Goal: Task Accomplishment & Management: Use online tool/utility

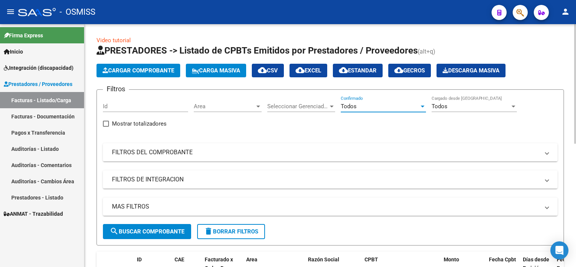
click at [378, 107] on div "Todos" at bounding box center [380, 106] width 78 height 7
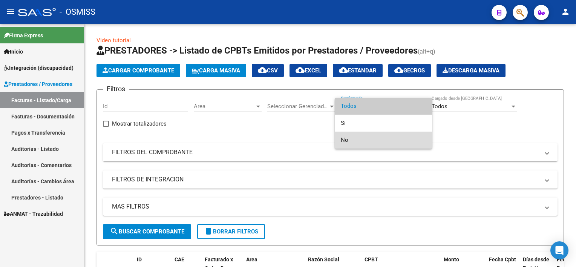
click at [364, 137] on span "No" at bounding box center [383, 140] width 85 height 17
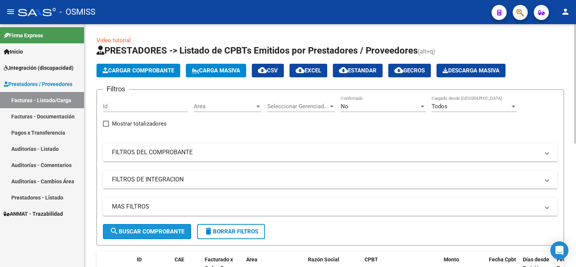
click at [152, 231] on span "search Buscar Comprobante" at bounding box center [147, 231] width 75 height 7
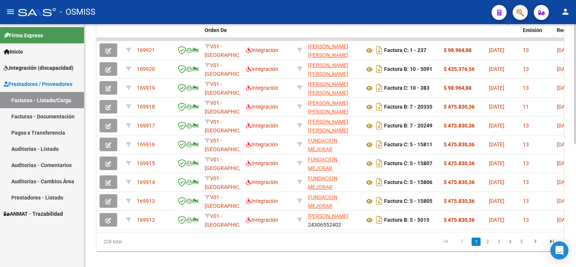
scroll to position [237, 0]
click at [576, 236] on html "menu - OSMISS person Firma Express Inicio Instructivos Contacto OS Integración …" at bounding box center [288, 133] width 576 height 267
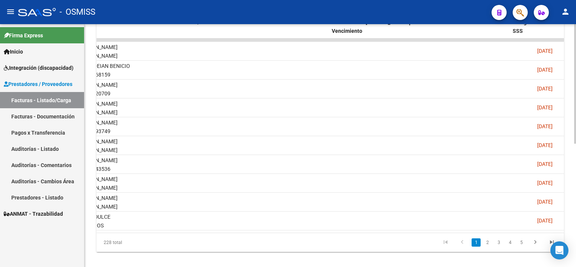
scroll to position [0, 1158]
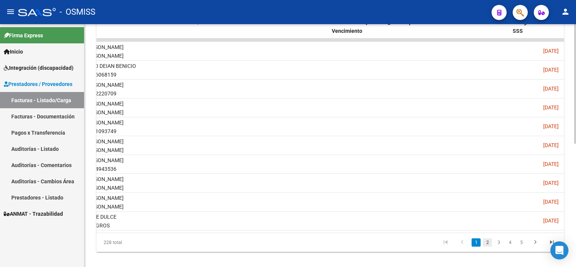
click at [486, 247] on link "2" at bounding box center [487, 242] width 9 height 8
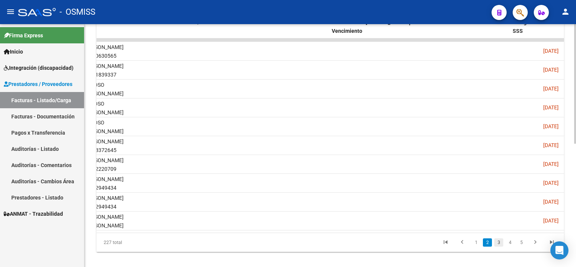
click at [499, 246] on link "3" at bounding box center [499, 242] width 9 height 8
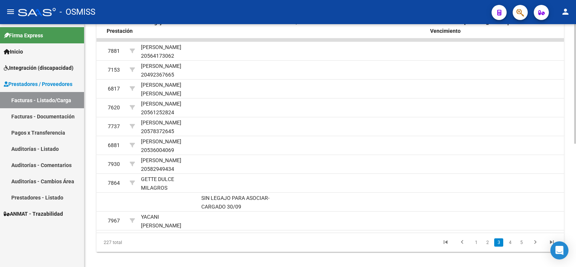
scroll to position [0, 1052]
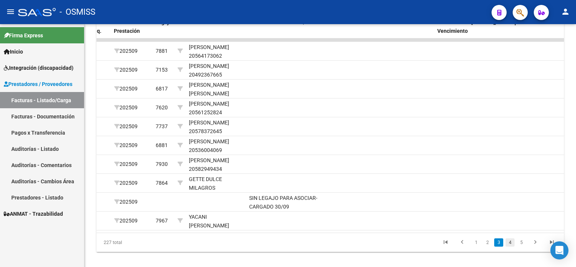
click at [511, 247] on link "4" at bounding box center [510, 242] width 9 height 8
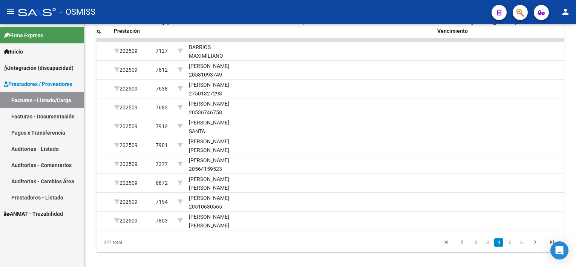
click at [511, 247] on link "5" at bounding box center [510, 242] width 9 height 8
click at [511, 247] on link "6" at bounding box center [510, 242] width 9 height 8
click at [511, 247] on link "7" at bounding box center [510, 242] width 9 height 8
click at [511, 247] on link "8" at bounding box center [510, 242] width 9 height 8
click at [511, 247] on link "9" at bounding box center [509, 242] width 9 height 8
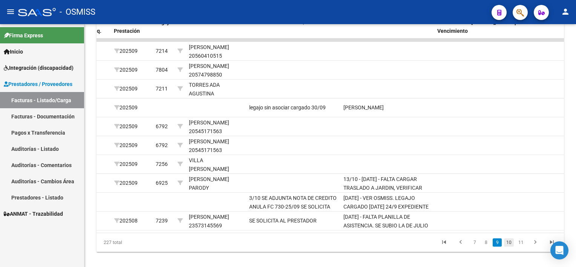
click at [512, 247] on link "10" at bounding box center [509, 242] width 10 height 8
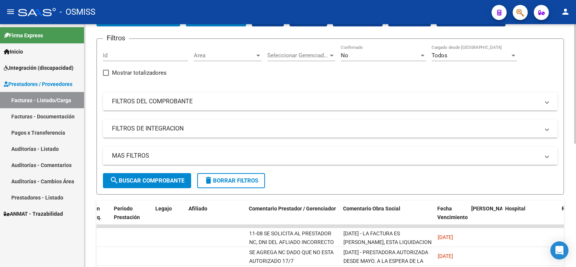
scroll to position [0, 0]
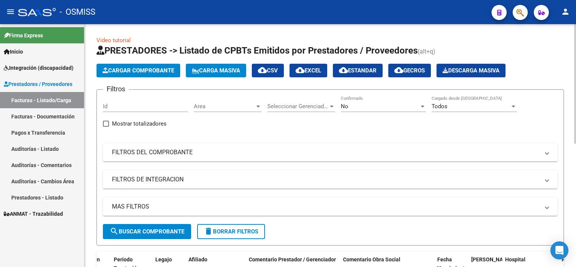
click at [558, 41] on div "Video tutorial PRESTADORES -> Listado de CPBTs Emitidos por Prestadores / Prove…" at bounding box center [332, 268] width 494 height 489
click at [164, 151] on mat-panel-title "FILTROS DEL COMPROBANTE" at bounding box center [326, 152] width 428 height 8
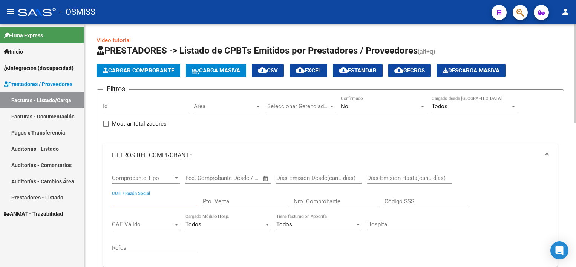
click at [140, 200] on input "CUIT / Razón Social" at bounding box center [154, 201] width 85 height 7
type input "sotelo"
click at [407, 106] on div "No" at bounding box center [380, 106] width 78 height 7
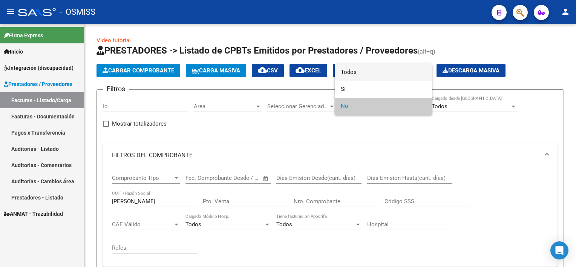
click at [352, 68] on span "Todos" at bounding box center [383, 72] width 85 height 17
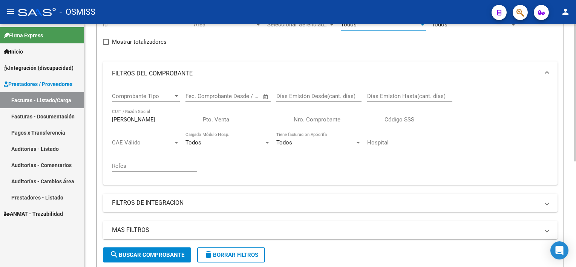
scroll to position [116, 0]
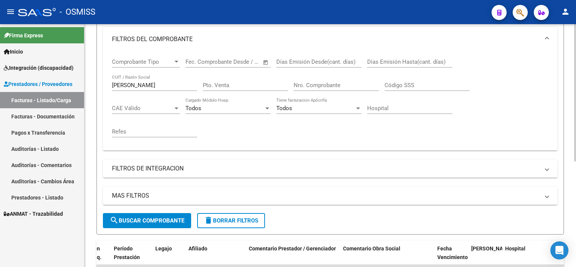
click at [575, 188] on div at bounding box center [576, 160] width 2 height 137
click at [177, 217] on span "search Buscar Comprobante" at bounding box center [147, 220] width 75 height 7
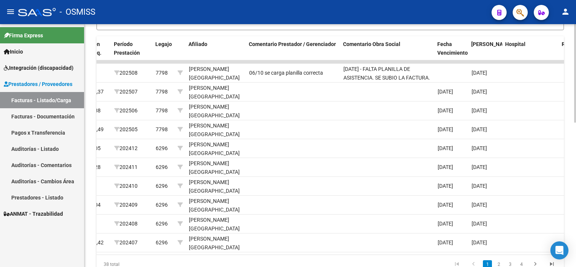
scroll to position [334, 0]
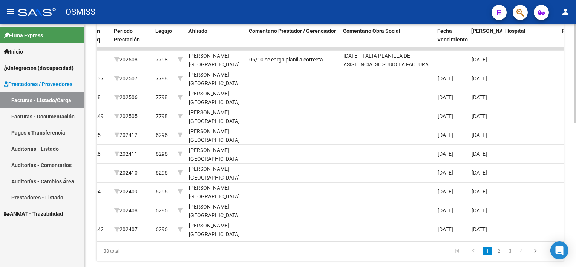
click at [576, 250] on html "menu - OSMISS person Firma Express Inicio Instructivos Contacto OS Integración …" at bounding box center [288, 133] width 576 height 267
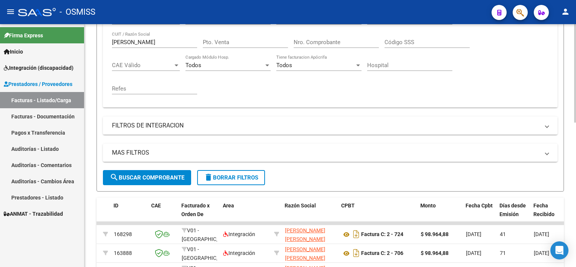
scroll to position [152, 0]
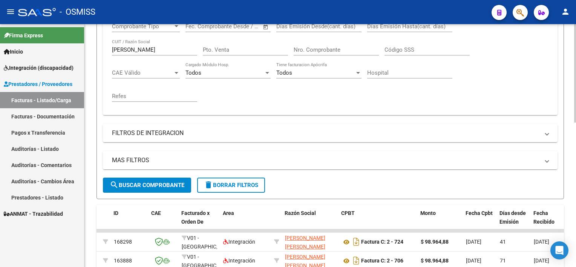
click at [567, 115] on div "Video tutorial PRESTADORES -> Listado de CPBTs Emitidos por Prestadores / Prove…" at bounding box center [332, 169] width 494 height 595
drag, startPoint x: 135, startPoint y: 54, endPoint x: 85, endPoint y: 49, distance: 50.4
click at [85, 49] on div "Video tutorial PRESTADORES -> Listado de CPBTs Emitidos por Prestadores / Prove…" at bounding box center [331, 169] width 492 height 595
drag, startPoint x: 85, startPoint y: 49, endPoint x: 131, endPoint y: 51, distance: 46.1
click at [131, 51] on input "sotelo" at bounding box center [154, 49] width 85 height 7
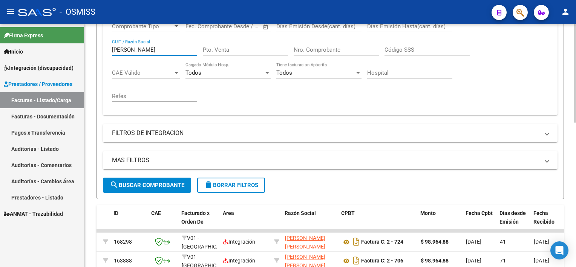
click at [133, 47] on input "sotelo" at bounding box center [154, 49] width 85 height 7
type input "vique"
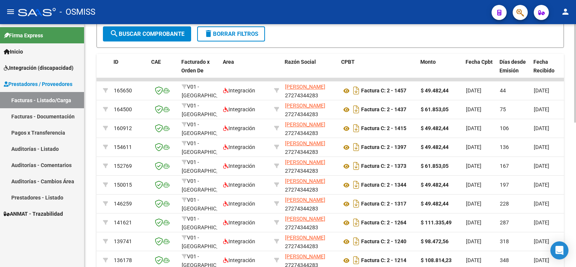
scroll to position [356, 0]
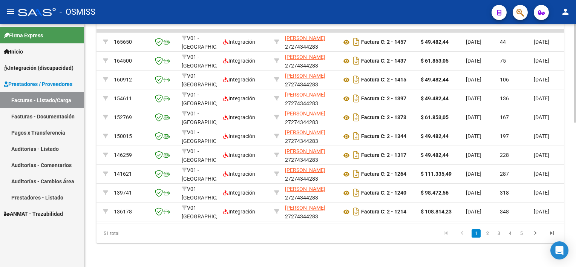
click at [576, 206] on html "menu - OSMISS person Firma Express Inicio Instructivos Contacto OS Integración …" at bounding box center [288, 133] width 576 height 267
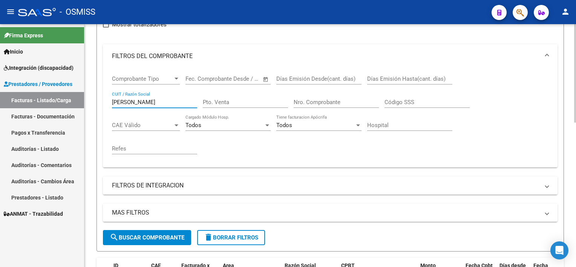
scroll to position [94, 0]
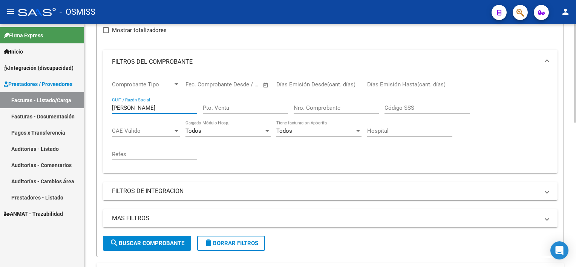
click at [572, 67] on div "Video tutorial PRESTADORES -> Listado de CPBTs Emitidos por Prestadores / Prove…" at bounding box center [332, 228] width 494 height 595
drag, startPoint x: 132, startPoint y: 103, endPoint x: 57, endPoint y: 108, distance: 75.2
click at [57, 108] on mat-sidenav-container "Firma Express Inicio Instructivos Contacto OS Integración (discapacidad) Legajo…" at bounding box center [288, 145] width 576 height 243
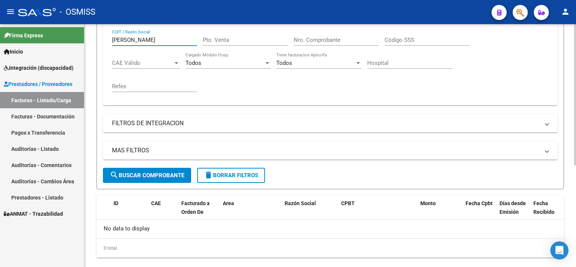
scroll to position [125, 0]
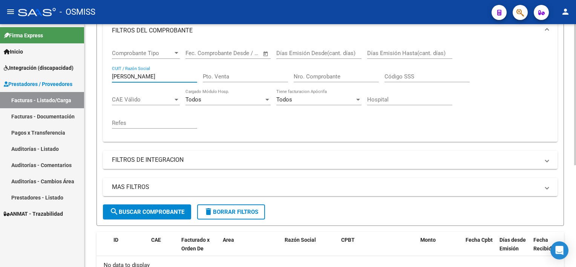
click at [571, 166] on div "Video tutorial PRESTADORES -> Listado de CPBTs Emitidos por Prestadores / Prove…" at bounding box center [332, 108] width 494 height 419
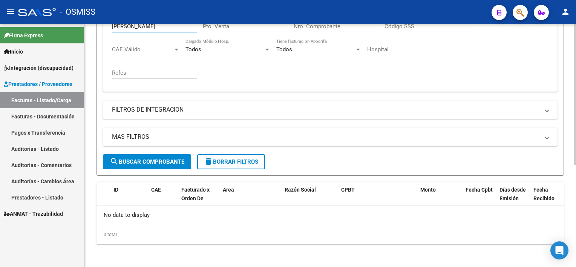
scroll to position [107, 0]
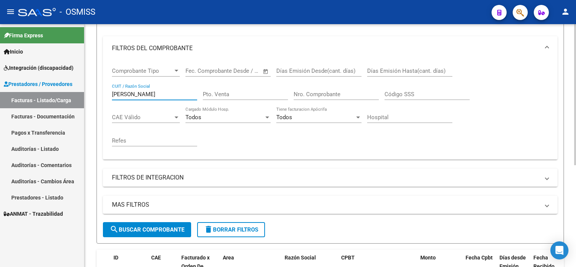
click at [572, 123] on div "Video tutorial PRESTADORES -> Listado de CPBTs Emitidos por Prestadores / Prove…" at bounding box center [332, 126] width 494 height 419
type input "mendez"
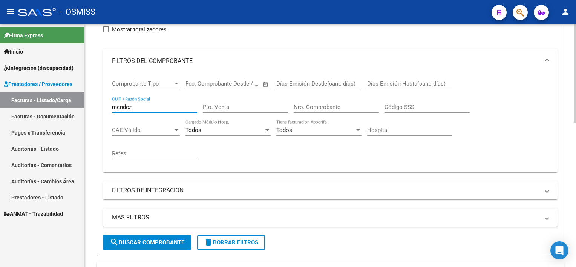
scroll to position [91, 0]
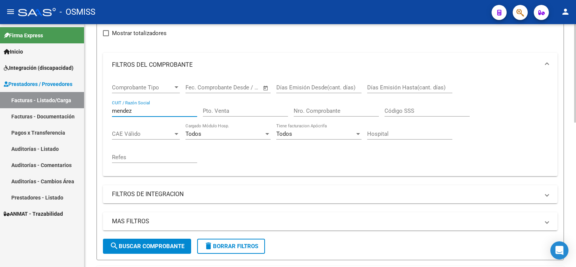
click at [568, 88] on div "Video tutorial PRESTADORES -> Listado de CPBTs Emitidos por Prestadores / Prove…" at bounding box center [332, 231] width 494 height 595
drag, startPoint x: 143, startPoint y: 108, endPoint x: 47, endPoint y: 104, distance: 95.9
click at [47, 104] on mat-sidenav-container "Firma Express Inicio Instructivos Contacto OS Integración (discapacidad) Legajo…" at bounding box center [288, 145] width 576 height 243
click at [219, 111] on input "Pto. Venta" at bounding box center [245, 111] width 85 height 7
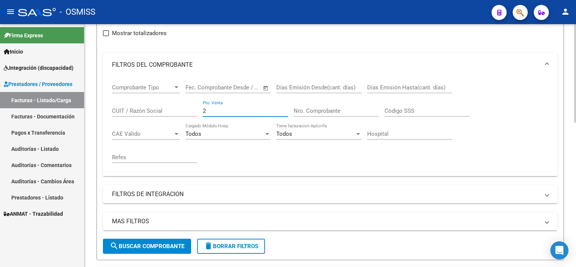
type input "2"
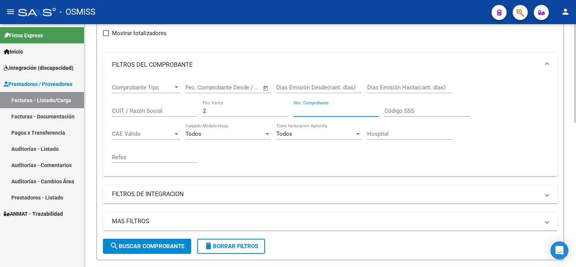
click at [313, 111] on input "Nro. Comprobante" at bounding box center [336, 111] width 85 height 7
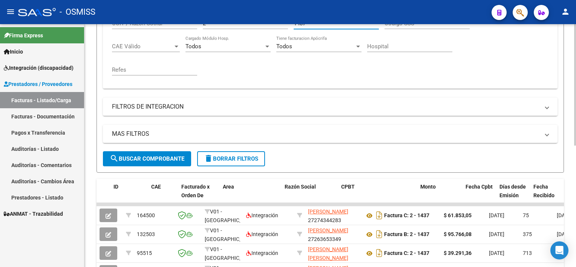
scroll to position [243, 0]
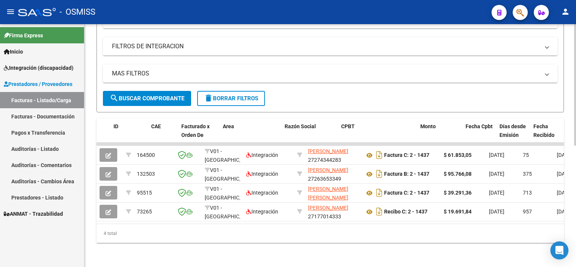
click at [576, 191] on html "menu - OSMISS person Firma Express Inicio Instructivos Contacto OS Integración …" at bounding box center [288, 133] width 576 height 267
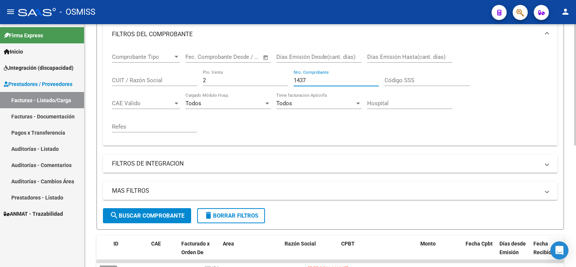
scroll to position [98, 0]
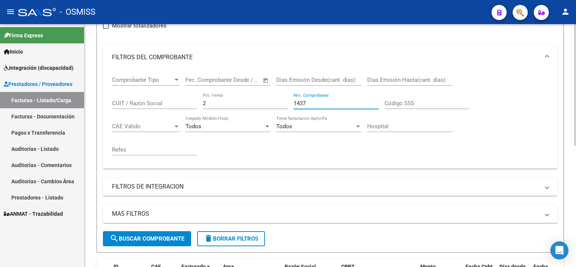
click at [572, 150] on div "Video tutorial PRESTADORES -> Listado de CPBTs Emitidos por Prestadores / Prove…" at bounding box center [332, 166] width 494 height 481
type input "1"
click at [213, 103] on input "2" at bounding box center [245, 103] width 85 height 7
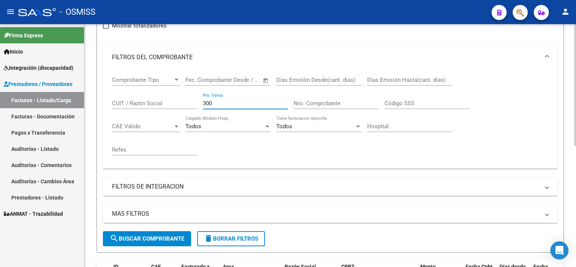
type input "300"
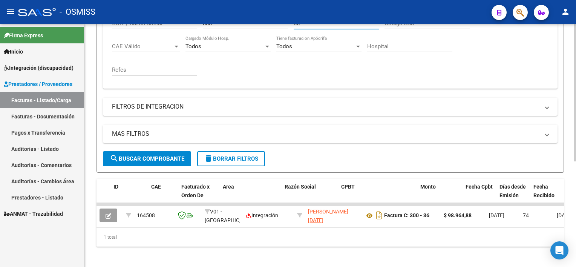
scroll to position [186, 0]
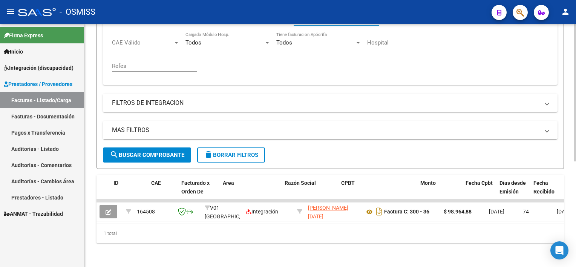
click at [576, 193] on html "menu - OSMISS person Firma Express Inicio Instructivos Contacto OS Integración …" at bounding box center [288, 133] width 576 height 267
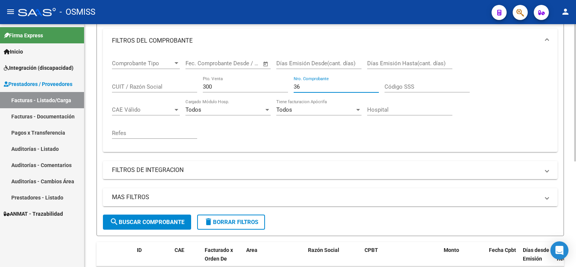
scroll to position [102, 0]
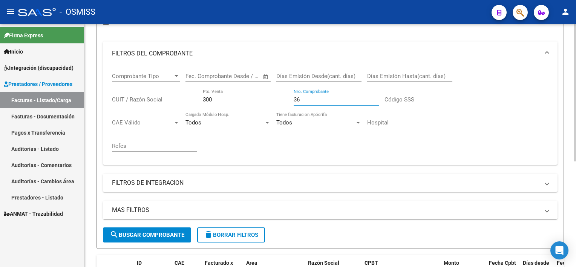
click at [573, 151] on div "Video tutorial PRESTADORES -> Listado de CPBTs Emitidos por Prestadores / Prove…" at bounding box center [332, 134] width 494 height 425
type input "3"
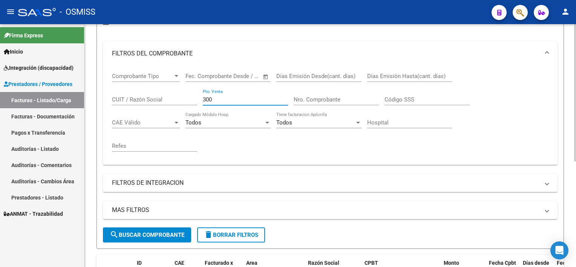
drag, startPoint x: 218, startPoint y: 98, endPoint x: 129, endPoint y: 94, distance: 88.7
click at [129, 94] on div "Comprobante Tipo Comprobante Tipo Fecha inicio – Fecha fin Fec. Comprobante Des…" at bounding box center [330, 112] width 437 height 93
click at [131, 102] on div "CUIT / Razón Social" at bounding box center [154, 97] width 85 height 16
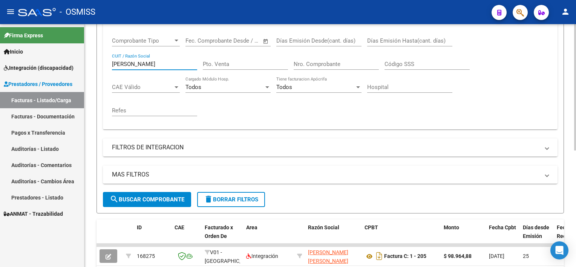
scroll to position [130, 0]
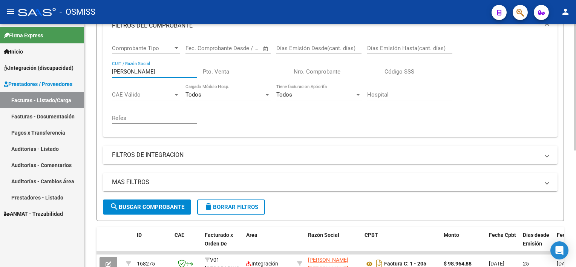
click at [568, 124] on div "Video tutorial PRESTADORES -> Listado de CPBTs Emitidos por Prestadores / Prove…" at bounding box center [332, 125] width 494 height 462
type input "v"
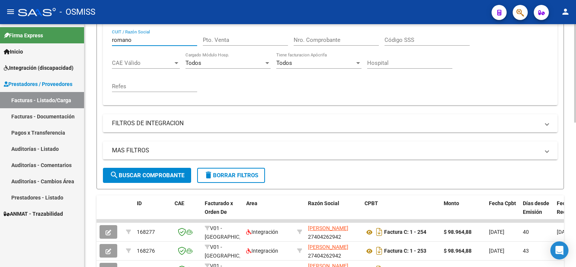
scroll to position [134, 0]
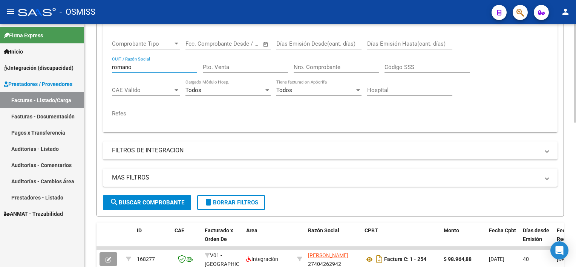
click at [576, 168] on html "menu - OSMISS person Firma Express Inicio Instructivos Contacto OS Integración …" at bounding box center [288, 133] width 576 height 267
type input "r"
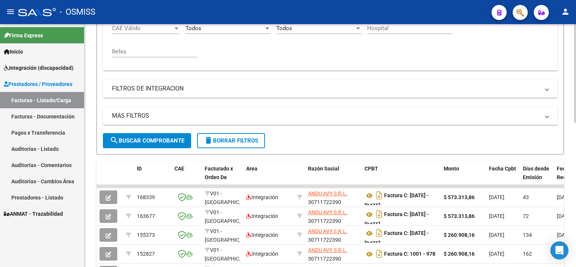
scroll to position [197, 0]
click at [576, 154] on html "menu - OSMISS person Firma Express Inicio Instructivos Contacto OS Integración …" at bounding box center [288, 133] width 576 height 267
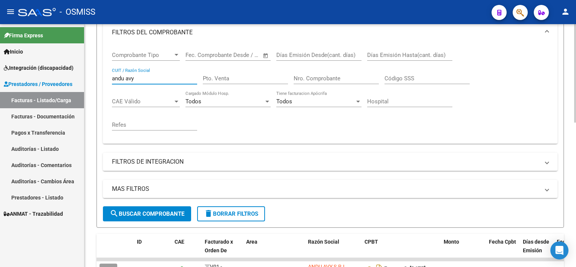
scroll to position [114, 0]
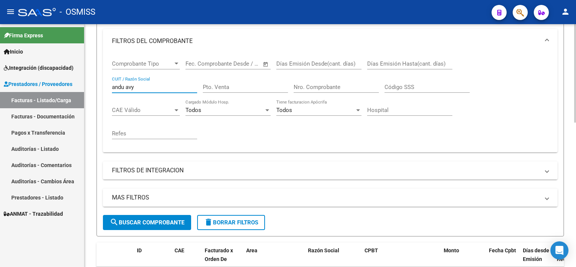
click at [573, 96] on div "Video tutorial PRESTADORES -> Listado de CPBTs Emitidos por Prestadores / Prove…" at bounding box center [332, 207] width 494 height 595
type input "a"
type input "pelle"
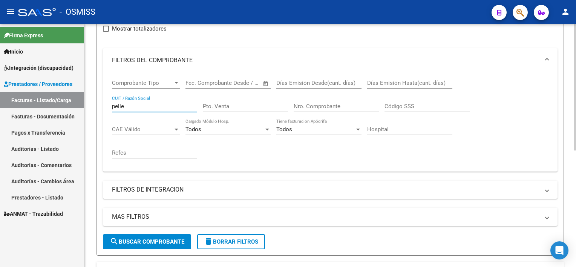
scroll to position [94, 0]
click at [575, 105] on div at bounding box center [576, 137] width 2 height 126
drag, startPoint x: 127, startPoint y: 104, endPoint x: 0, endPoint y: 80, distance: 129.5
click at [0, 80] on html "menu - OSMISS person Firma Express Inicio Instructivos Contacto OS Integración …" at bounding box center [288, 133] width 576 height 267
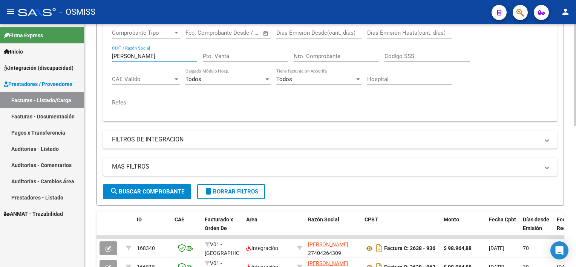
scroll to position [145, 0]
click at [576, 121] on html "menu - OSMISS person Firma Express Inicio Instructivos Contacto OS Integración …" at bounding box center [288, 133] width 576 height 267
type input "g"
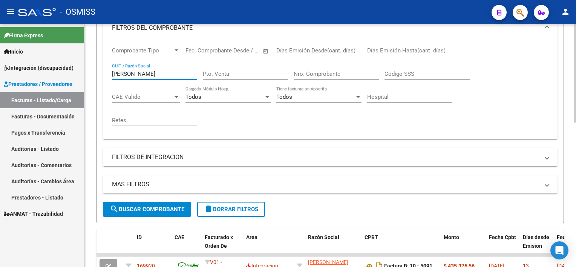
scroll to position [119, 0]
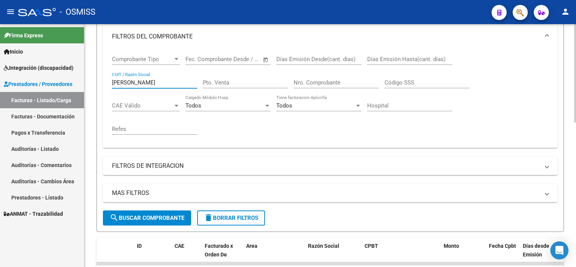
click at [576, 85] on html "menu - OSMISS person Firma Express Inicio Instructivos Contacto OS Integración …" at bounding box center [288, 133] width 576 height 267
type input "urriza"
click at [324, 83] on input "Nro. Comprobante" at bounding box center [336, 82] width 85 height 7
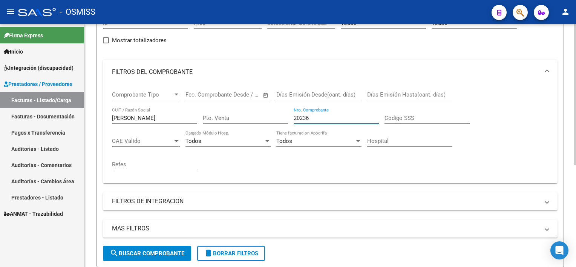
scroll to position [83, 0]
click at [576, 104] on html "menu - OSMISS person Firma Express Inicio Instructivos Contacto OS Integración …" at bounding box center [288, 133] width 576 height 267
type input "20236"
drag, startPoint x: 321, startPoint y: 119, endPoint x: 222, endPoint y: 112, distance: 99.8
click at [222, 112] on div "Comprobante Tipo Comprobante Tipo Fecha inicio – Fecha fin Fec. Comprobante Des…" at bounding box center [330, 131] width 437 height 93
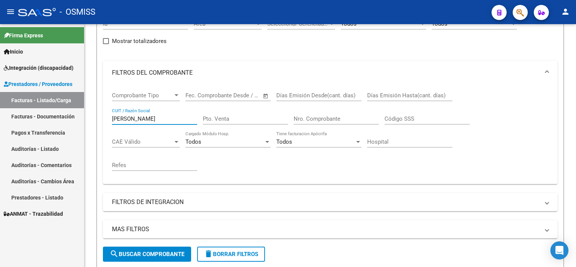
drag, startPoint x: 135, startPoint y: 117, endPoint x: 9, endPoint y: 125, distance: 126.3
click at [20, 125] on mat-sidenav-container "Firma Express Inicio Instructivos Contacto OS Integración (discapacidad) Legajo…" at bounding box center [288, 145] width 576 height 243
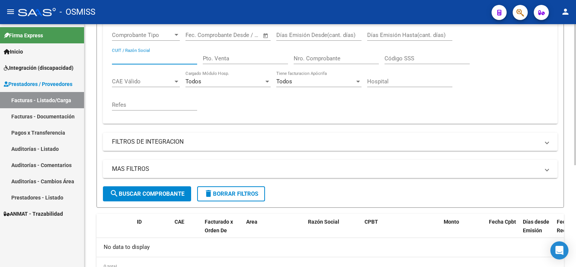
scroll to position [144, 0]
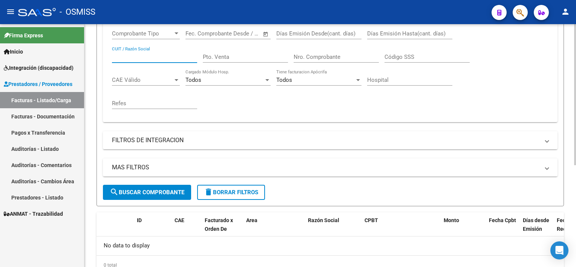
click at [576, 178] on html "menu - OSMISS person Firma Express Inicio Instructivos Contacto OS Integración …" at bounding box center [288, 133] width 576 height 267
click at [211, 146] on mat-expansion-panel-header "FILTROS DE INTEGRACION" at bounding box center [330, 140] width 455 height 18
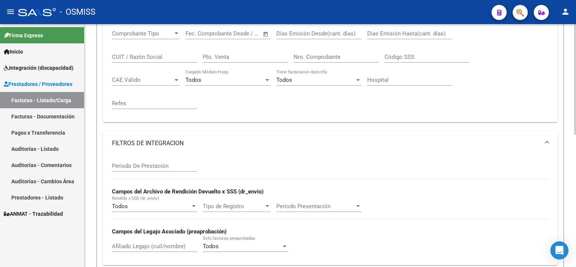
click at [127, 245] on input "Afiliado Legajo (cuil/nombre)" at bounding box center [154, 246] width 85 height 7
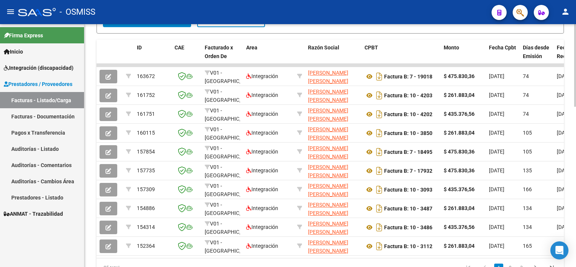
scroll to position [454, 0]
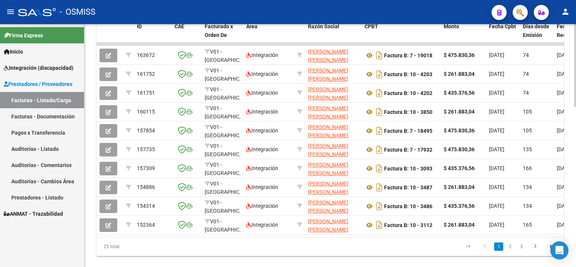
click at [576, 246] on html "menu - OSMISS person Firma Express Inicio Instructivos Contacto OS Integración …" at bounding box center [288, 133] width 576 height 267
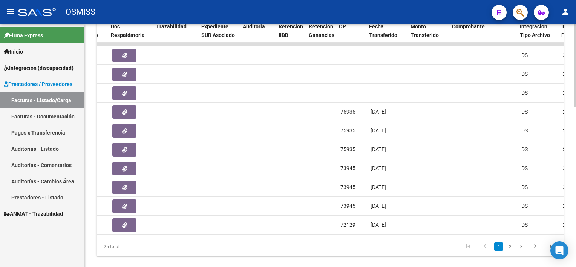
scroll to position [0, 480]
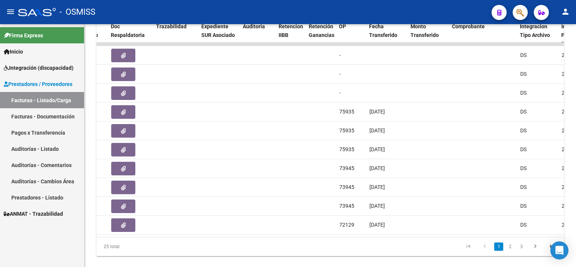
type input "addati"
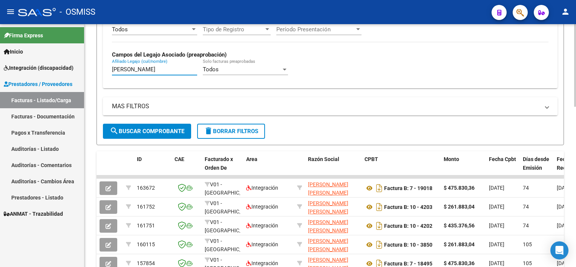
scroll to position [318, 0]
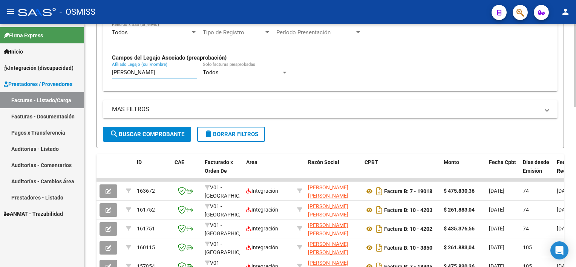
click at [557, 193] on div "Video tutorial PRESTADORES -> Listado de CPBTs Emitidos por Prestadores / Prove…" at bounding box center [332, 61] width 494 height 710
click at [238, 128] on button "delete Borrar Filtros" at bounding box center [231, 134] width 68 height 15
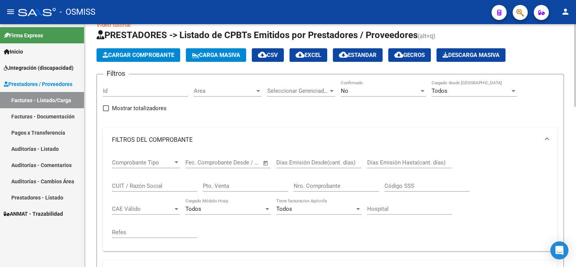
scroll to position [0, 0]
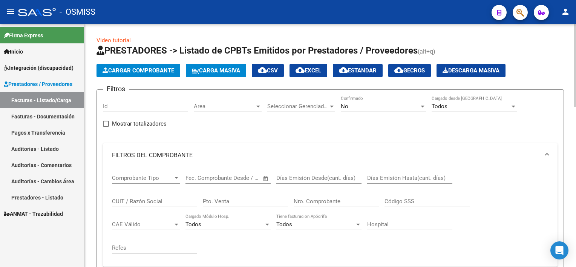
click at [426, 105] on div at bounding box center [422, 106] width 7 height 6
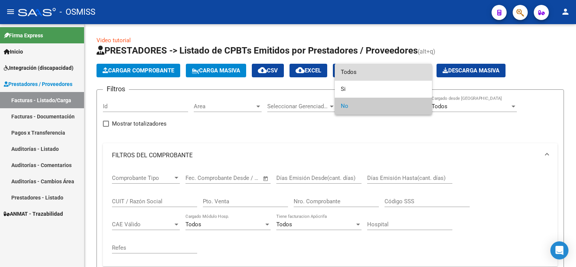
click at [369, 73] on span "Todos" at bounding box center [383, 72] width 85 height 17
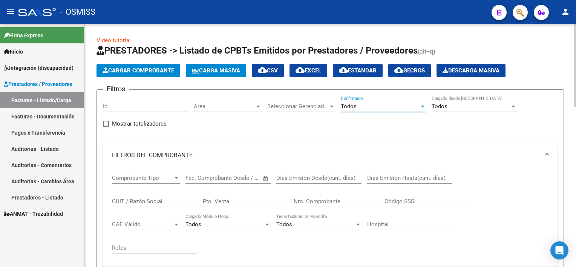
click at [213, 71] on span "Carga Masiva" at bounding box center [216, 70] width 48 height 7
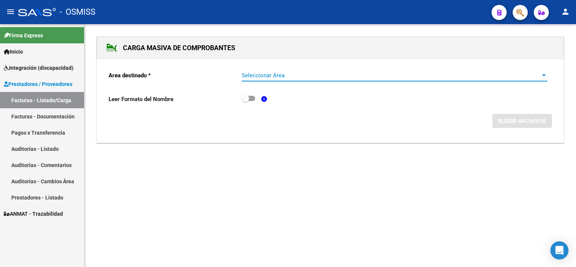
click at [297, 73] on span "Seleccionar Area" at bounding box center [391, 75] width 299 height 7
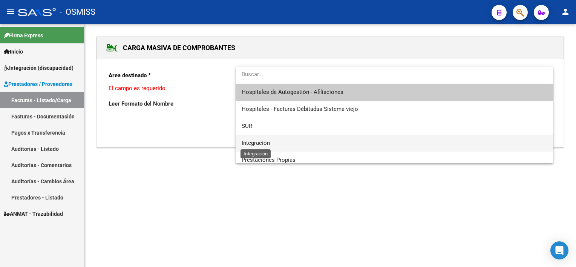
click at [247, 142] on span "Integración" at bounding box center [256, 143] width 28 height 7
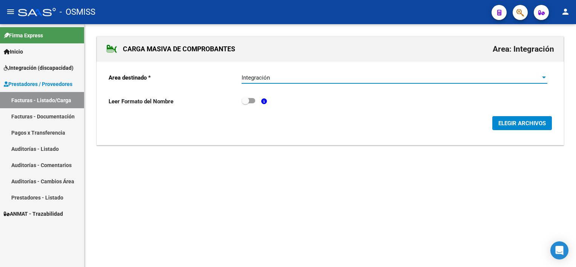
click at [505, 122] on span "ELEGIR ARCHIVOS" at bounding box center [523, 123] width 48 height 7
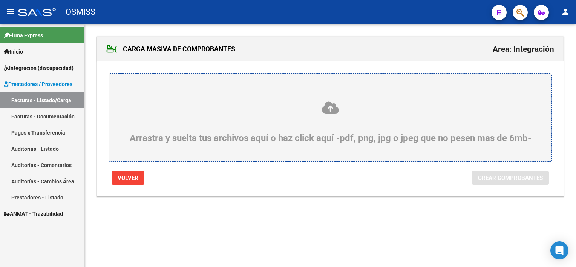
click at [332, 138] on div "Arrastra y suelta tus archivos aquí o haz click aquí -pdf, png, jpg o jpeg que …" at bounding box center [330, 122] width 407 height 43
click at [0, 0] on input "Arrastra y suelta tus archivos aquí o haz click aquí -pdf, png, jpg o jpeg que …" at bounding box center [0, 0] width 0 height 0
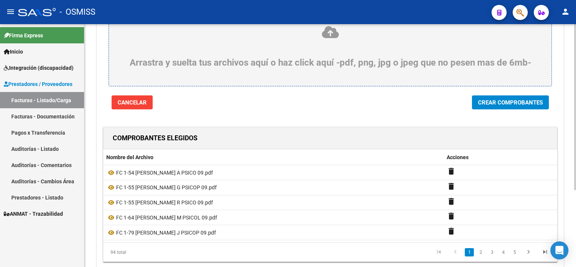
scroll to position [68, 0]
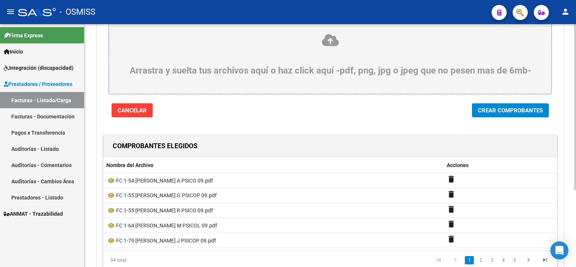
click at [575, 178] on div at bounding box center [576, 153] width 2 height 166
click at [492, 112] on span "Crear Comprobantes" at bounding box center [510, 110] width 65 height 7
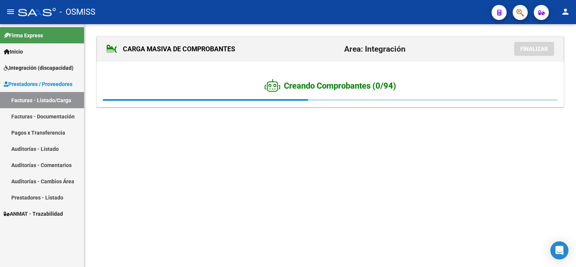
scroll to position [0, 0]
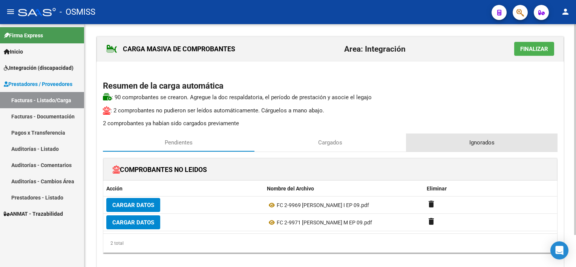
click at [480, 139] on span "Ignorados" at bounding box center [482, 142] width 25 height 8
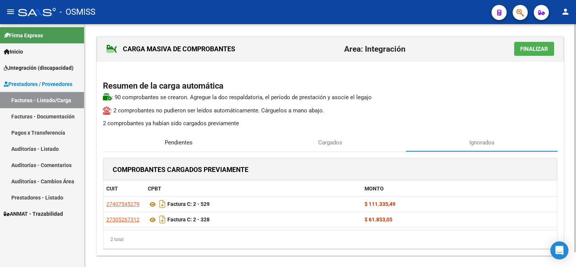
click at [192, 143] on span "Pendientes" at bounding box center [179, 142] width 28 height 8
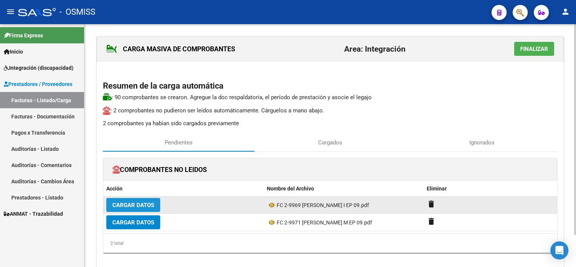
click at [128, 204] on span "Cargar Datos" at bounding box center [133, 205] width 42 height 7
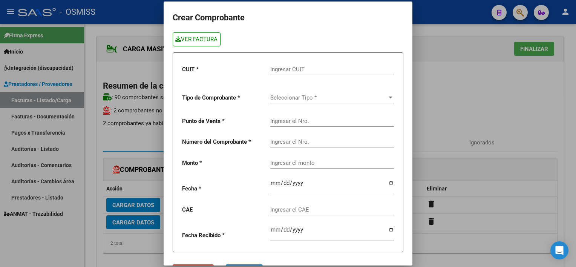
click at [213, 37] on link "VER FACTURA" at bounding box center [197, 39] width 48 height 14
click at [285, 69] on input "Ingresar CUIT" at bounding box center [332, 69] width 124 height 7
paste input "30-60885892-6"
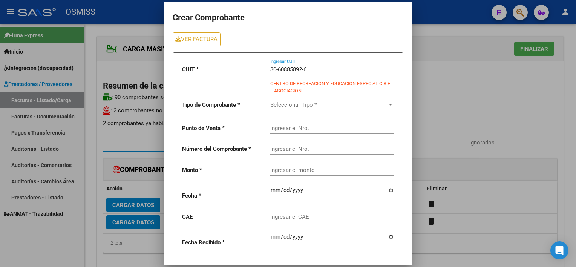
type input "30-60885892-6"
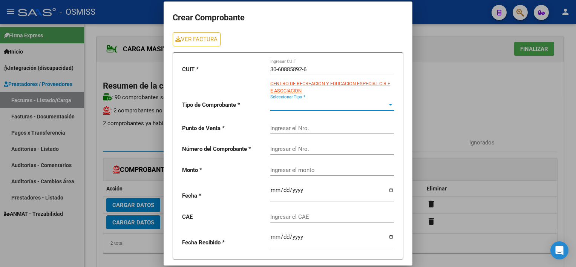
click at [283, 105] on span "Seleccionar Tipo *" at bounding box center [328, 104] width 117 height 7
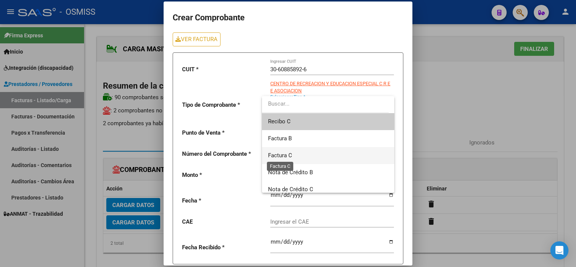
click at [284, 156] on span "Factura C" at bounding box center [280, 155] width 24 height 7
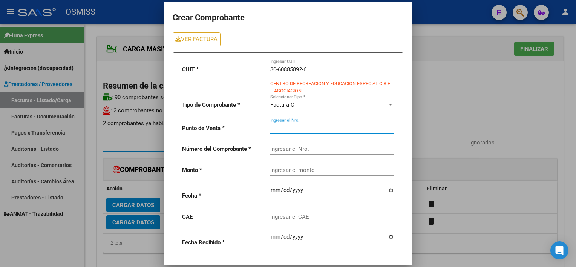
click at [288, 128] on input "Ingresar el Nro." at bounding box center [332, 128] width 124 height 7
type input "2"
click at [282, 151] on input "Ingresar el Nro." at bounding box center [332, 149] width 124 height 7
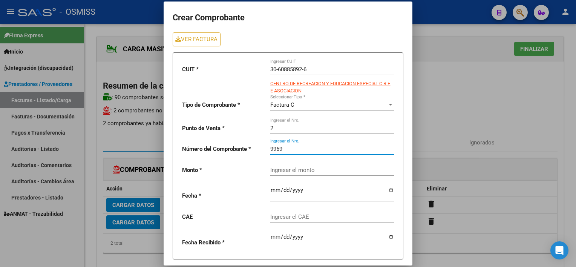
type input "9969"
click at [293, 173] on div "Ingresar el monto" at bounding box center [332, 168] width 124 height 16
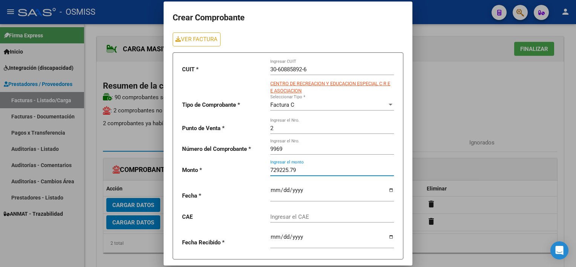
type input "729225.79"
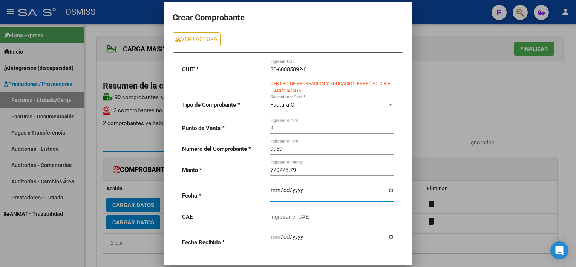
click at [270, 191] on input "date" at bounding box center [332, 193] width 124 height 12
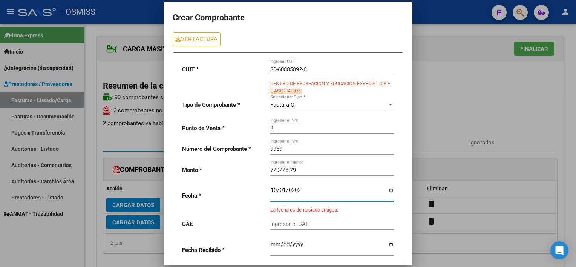
type input "2025-10-01"
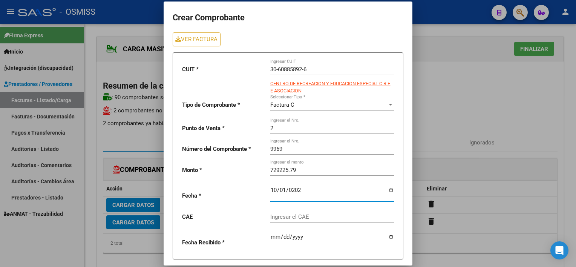
click at [274, 217] on input "Ingresar el CAE" at bounding box center [332, 217] width 124 height 7
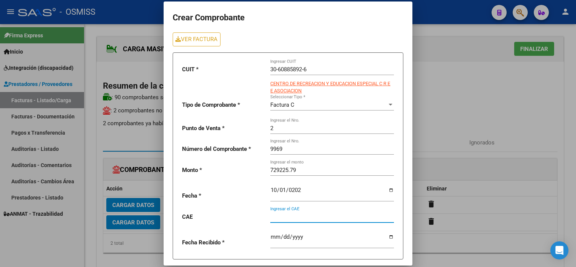
paste input "75406150633185"
type input "75406150633185"
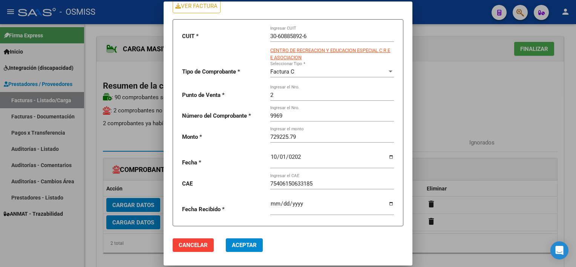
click at [244, 242] on span "Aceptar" at bounding box center [244, 245] width 25 height 7
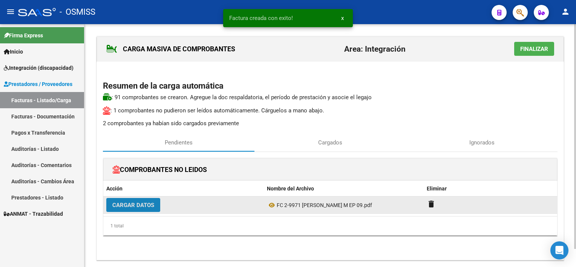
click at [137, 206] on span "Cargar Datos" at bounding box center [133, 205] width 42 height 7
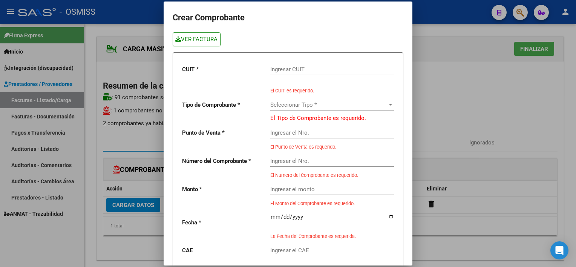
click at [196, 38] on link "VER FACTURA" at bounding box center [197, 39] width 48 height 14
click at [286, 73] on div "Ingresar CUIT" at bounding box center [332, 67] width 124 height 16
paste input "30-60885892-6"
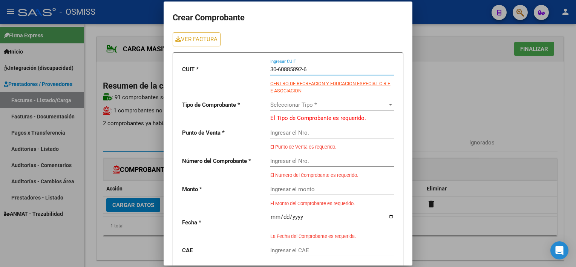
type input "30-60885892-6"
click at [279, 104] on span "Seleccionar Tipo *" at bounding box center [328, 104] width 117 height 7
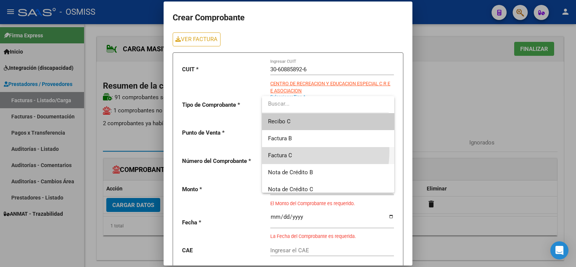
click at [278, 151] on span "Factura C" at bounding box center [328, 155] width 120 height 17
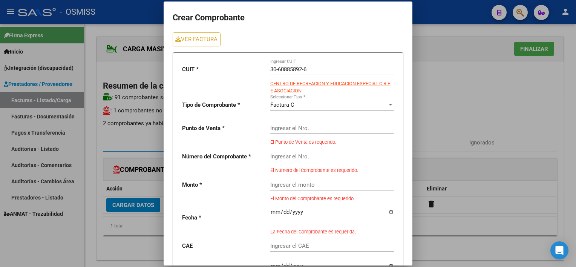
click at [284, 131] on div "Ingresar el Nro." at bounding box center [332, 126] width 124 height 16
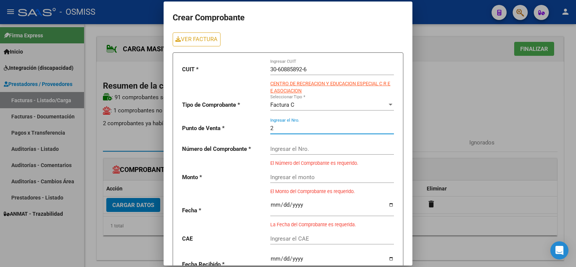
type input "2"
click at [280, 148] on input "Ingresar el Nro." at bounding box center [332, 149] width 124 height 7
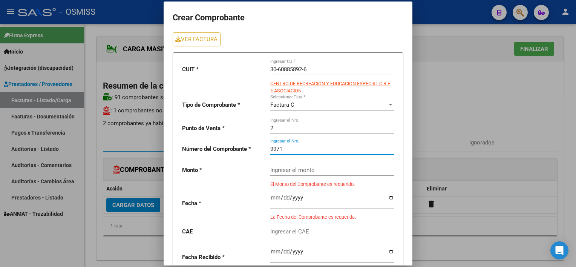
type input "9971"
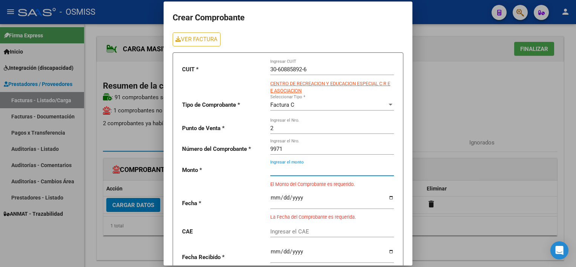
click at [278, 173] on input "Ingresar el monto" at bounding box center [332, 170] width 124 height 7
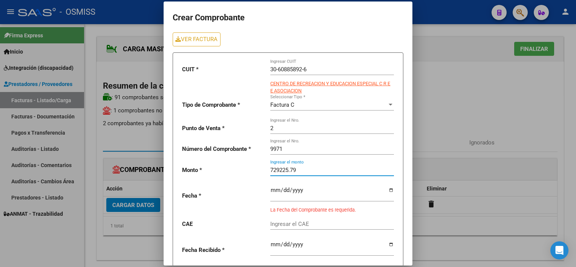
type input "729225.79"
click at [270, 191] on input "date" at bounding box center [332, 193] width 124 height 12
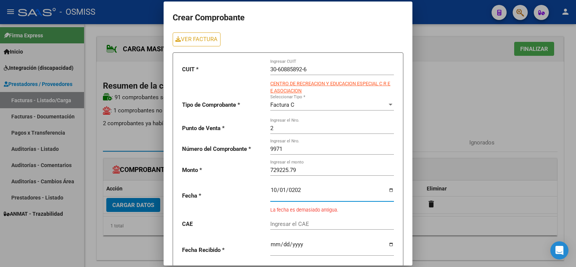
type input "2025-10-01"
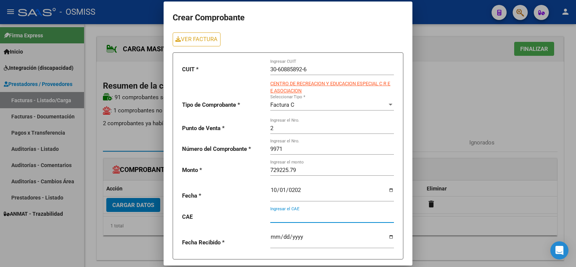
click at [278, 214] on input "Ingresar el CAE" at bounding box center [332, 217] width 124 height 7
paste input "75406150659941"
type input "75406150659941"
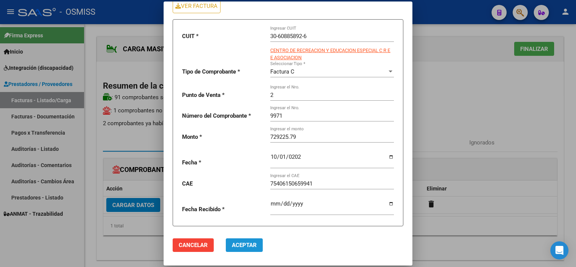
click at [243, 243] on span "Aceptar" at bounding box center [244, 245] width 25 height 7
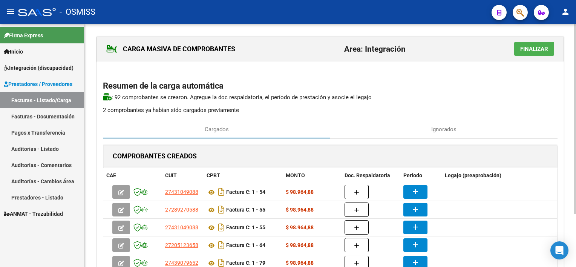
scroll to position [68, 0]
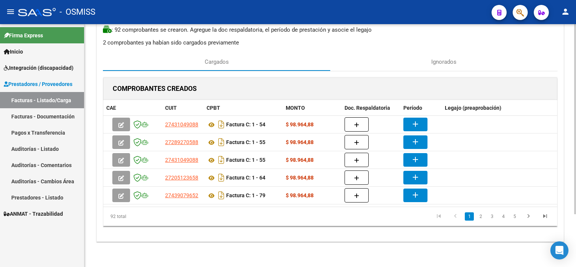
click at [563, 196] on div "CARGA MASIVA DE COMPROBANTES Area: Integración Finalizar Resumen de la carga au…" at bounding box center [332, 113] width 494 height 312
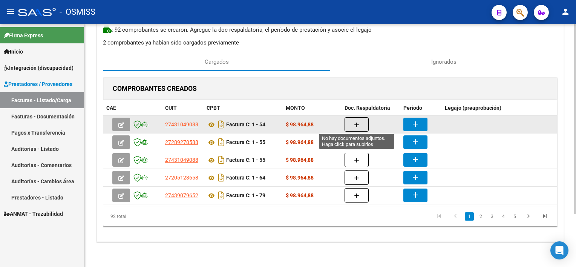
click at [359, 120] on button "button" at bounding box center [357, 124] width 24 height 14
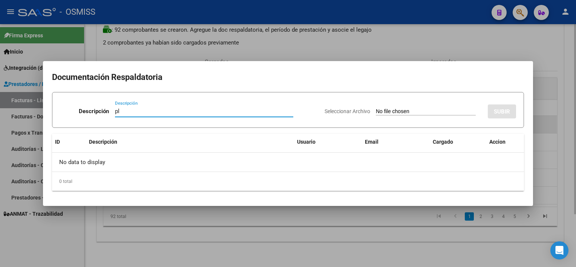
type input "pl"
click at [376, 108] on input "Seleccionar Archivo" at bounding box center [426, 111] width 100 height 7
type input "C:\fakepath\PL 1-54 ESCOBAR A PSICO 09.pdf"
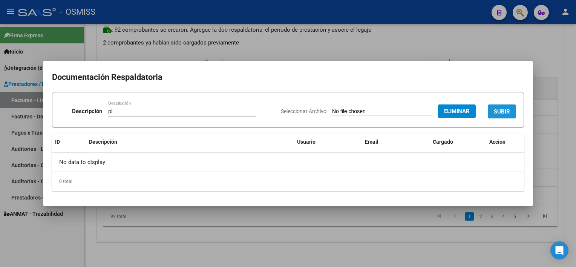
click at [504, 112] on span "SUBIR" at bounding box center [502, 111] width 16 height 7
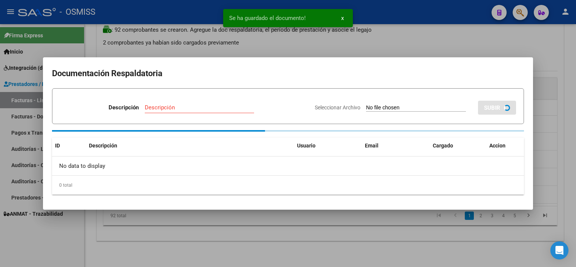
scroll to position [67, 0]
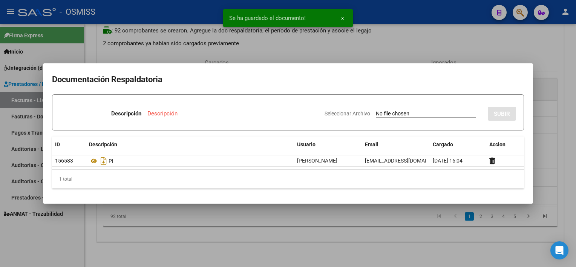
click at [341, 260] on div at bounding box center [288, 133] width 576 height 267
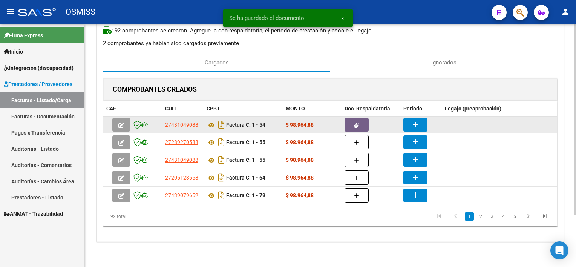
click at [417, 121] on mat-icon "add" at bounding box center [415, 124] width 9 height 9
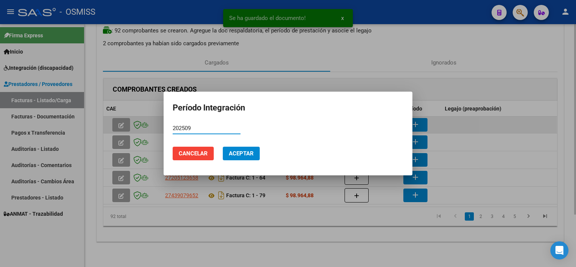
type input "202509"
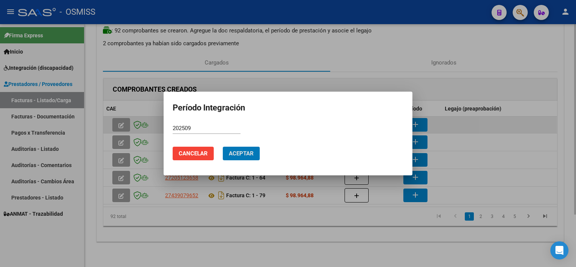
click at [223, 147] on button "Aceptar" at bounding box center [241, 154] width 37 height 14
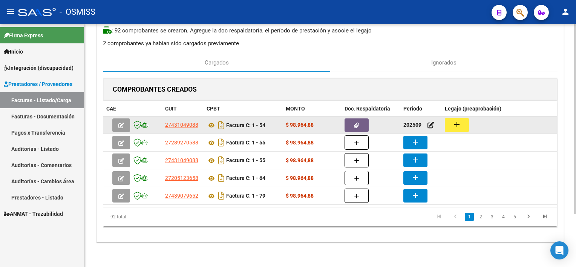
click at [462, 119] on button "add" at bounding box center [457, 125] width 24 height 14
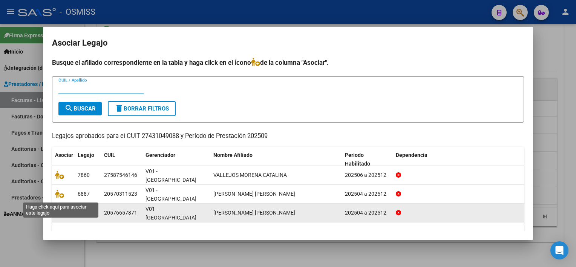
click at [57, 209] on icon at bounding box center [59, 213] width 9 height 8
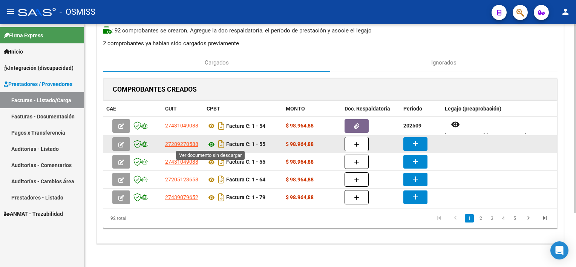
click at [211, 144] on icon at bounding box center [212, 144] width 10 height 9
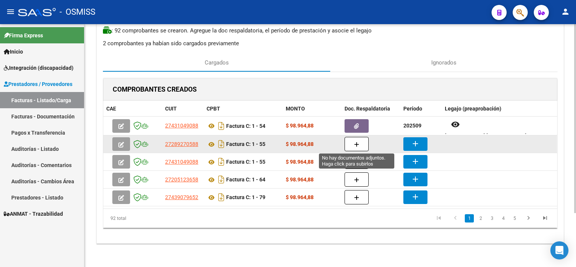
click at [358, 143] on icon "button" at bounding box center [356, 145] width 5 height 6
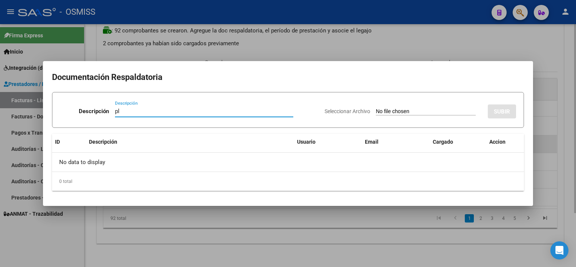
type input "pl"
click at [376, 108] on input "Seleccionar Archivo" at bounding box center [426, 111] width 100 height 7
type input "C:\fakepath\PL 1-55 LOPEZ G PSICOP 09.pdf"
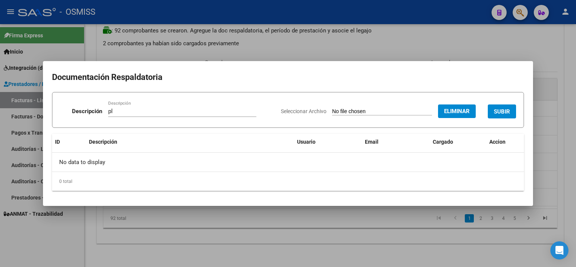
click at [504, 112] on span "SUBIR" at bounding box center [502, 111] width 16 height 7
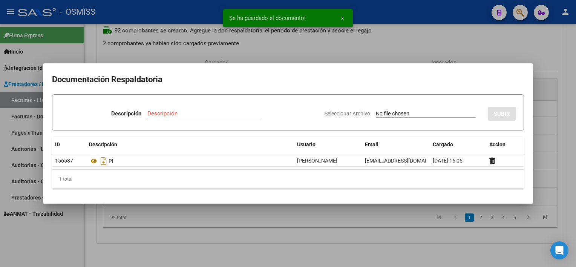
click at [403, 244] on div at bounding box center [288, 133] width 576 height 267
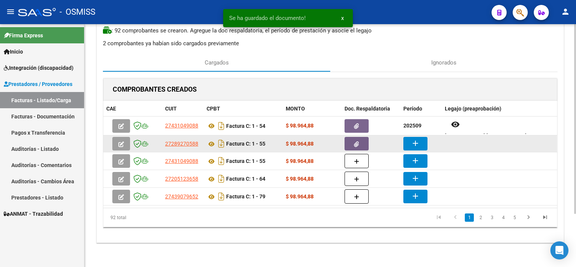
click at [411, 145] on mat-icon "add" at bounding box center [415, 143] width 9 height 9
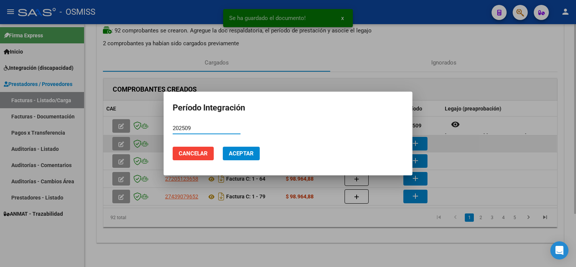
type input "202509"
click at [223, 147] on button "Aceptar" at bounding box center [241, 154] width 37 height 14
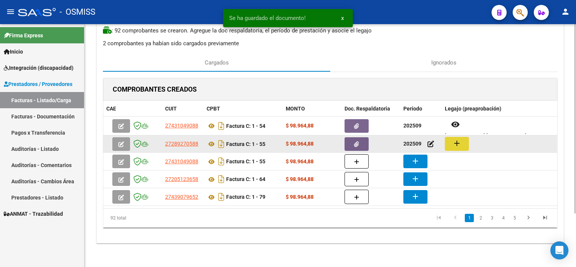
click at [456, 141] on mat-icon "add" at bounding box center [457, 143] width 9 height 9
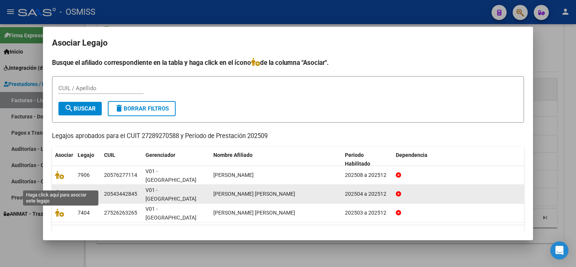
click at [55, 190] on icon at bounding box center [59, 194] width 9 height 8
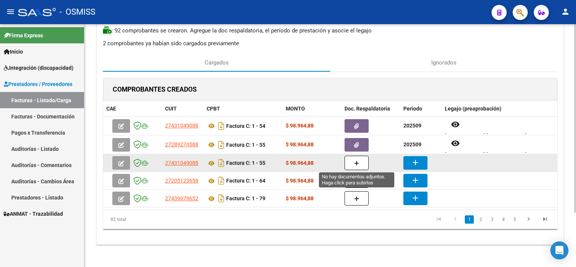
click at [353, 163] on button "button" at bounding box center [357, 163] width 24 height 14
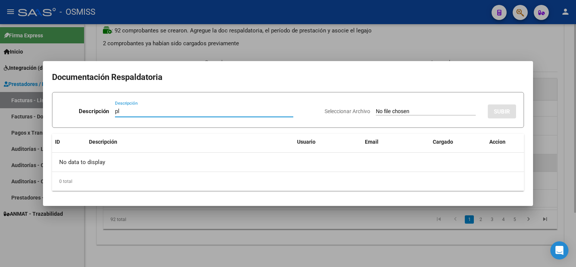
type input "pl"
click at [376, 108] on input "Seleccionar Archivo" at bounding box center [426, 111] width 100 height 7
type input "C:\fakepath\PL 1-55 MIGONI R PSICO 09.pdf"
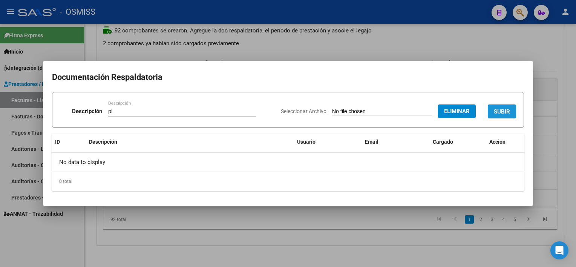
click at [498, 117] on button "SUBIR" at bounding box center [502, 111] width 28 height 14
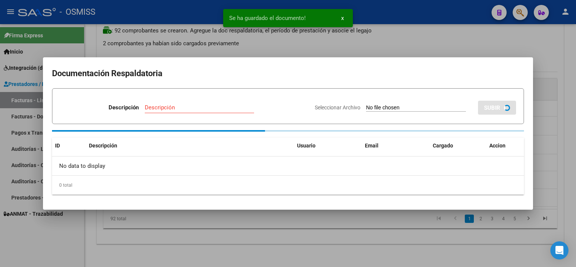
click at [366, 219] on div at bounding box center [288, 133] width 576 height 267
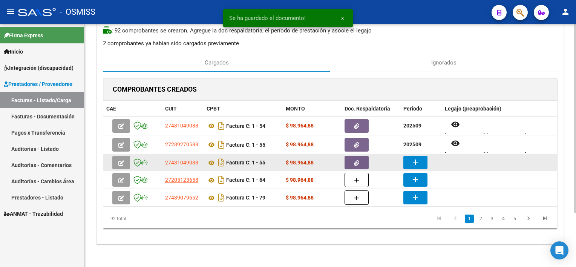
click at [414, 160] on mat-icon "add" at bounding box center [415, 162] width 9 height 9
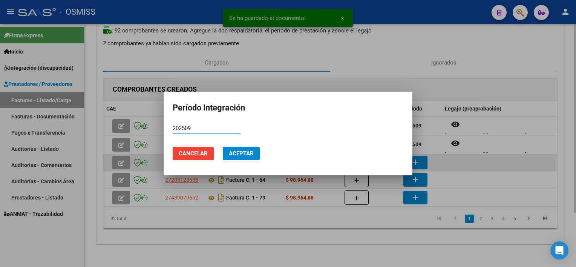
type input "202509"
click at [223, 147] on button "Aceptar" at bounding box center [241, 154] width 37 height 14
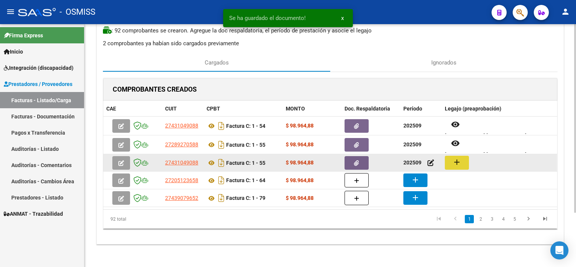
click at [463, 159] on button "add" at bounding box center [457, 163] width 24 height 14
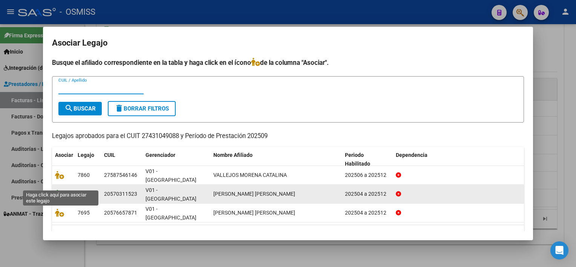
click at [58, 190] on icon at bounding box center [59, 194] width 9 height 8
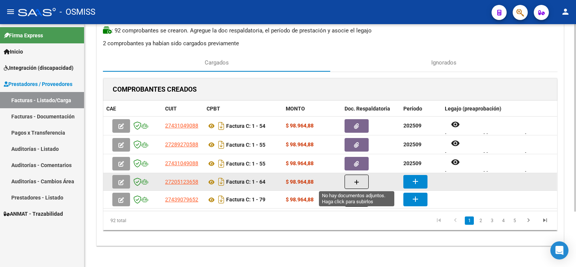
click at [358, 181] on icon "button" at bounding box center [356, 183] width 5 height 6
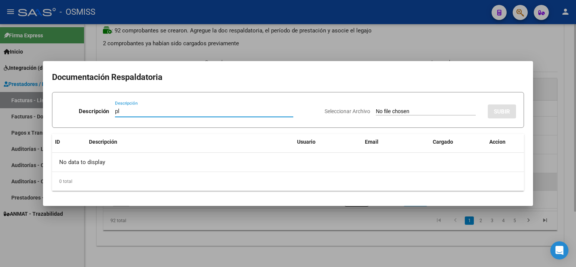
type input "pl"
click at [376, 108] on input "Seleccionar Archivo" at bounding box center [426, 111] width 100 height 7
type input "C:\fakepath\PL 1-64 SANTILLAN M PSICOL 09.pdf"
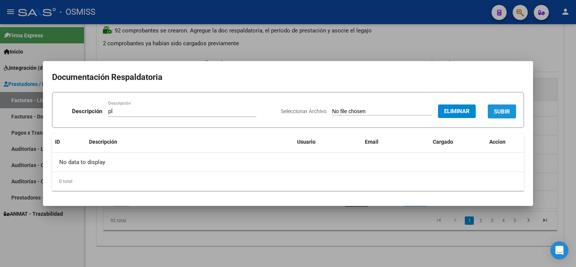
click at [501, 112] on span "SUBIR" at bounding box center [502, 111] width 16 height 7
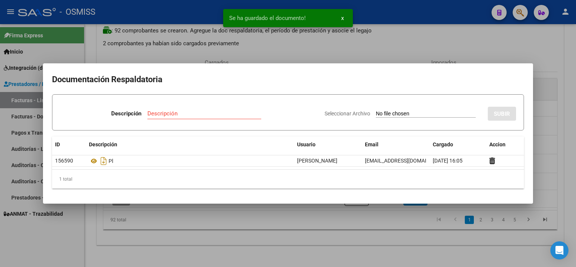
click at [312, 238] on div at bounding box center [288, 133] width 576 height 267
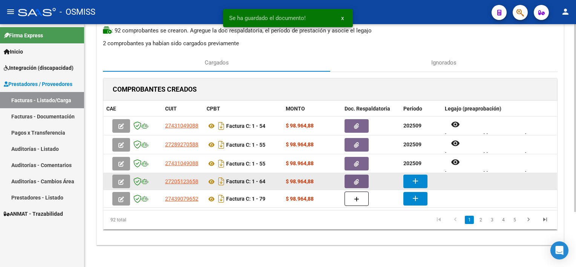
click at [415, 177] on mat-icon "add" at bounding box center [415, 181] width 9 height 9
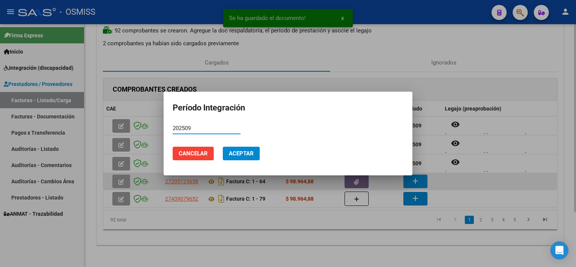
type input "202509"
click at [223, 147] on button "Aceptar" at bounding box center [241, 154] width 37 height 14
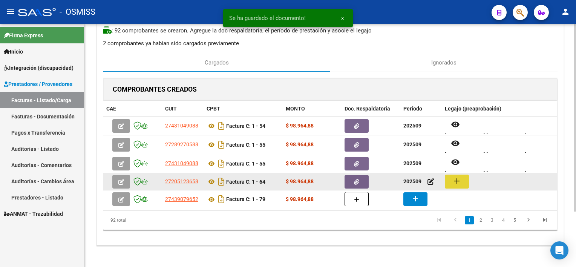
click at [462, 180] on button "add" at bounding box center [457, 182] width 24 height 14
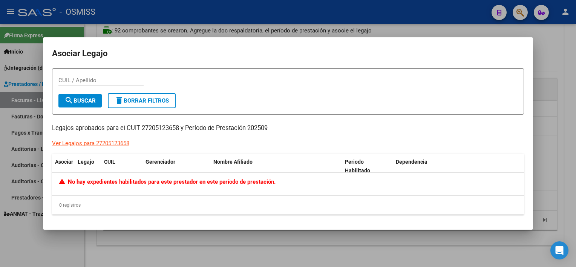
click at [225, 238] on div at bounding box center [288, 133] width 576 height 267
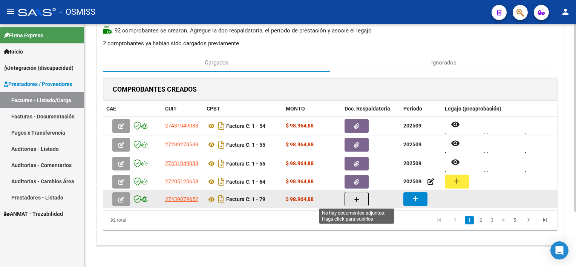
click at [357, 199] on icon "button" at bounding box center [356, 200] width 5 height 6
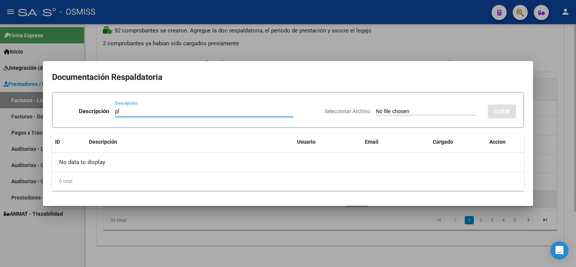
type input "pl"
click at [376, 108] on input "Seleccionar Archivo" at bounding box center [426, 111] width 100 height 7
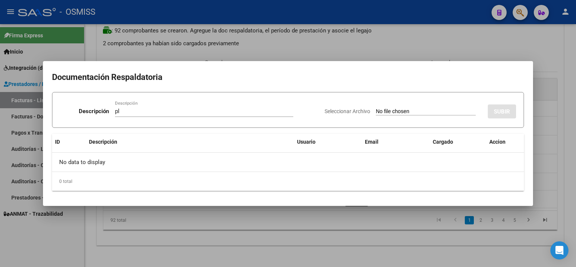
click at [388, 241] on div at bounding box center [288, 133] width 576 height 267
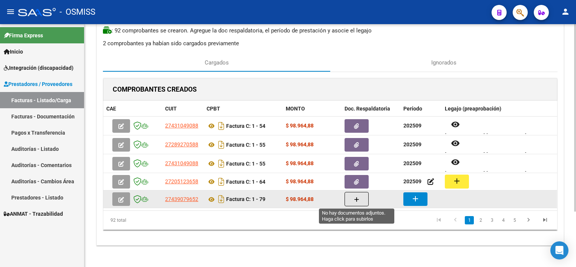
click at [356, 201] on icon "button" at bounding box center [356, 200] width 5 height 6
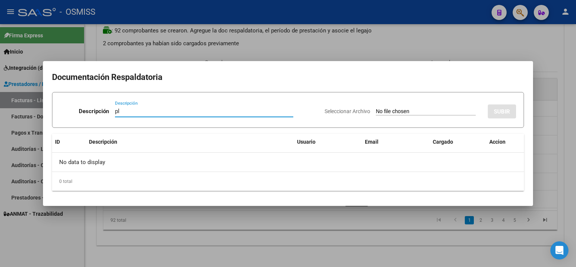
type input "pl"
click at [376, 108] on input "Seleccionar Archivo" at bounding box center [426, 111] width 100 height 7
type input "C:\fakepath\PL 1-79 NUÑEZ J PSICOP 09.pdf"
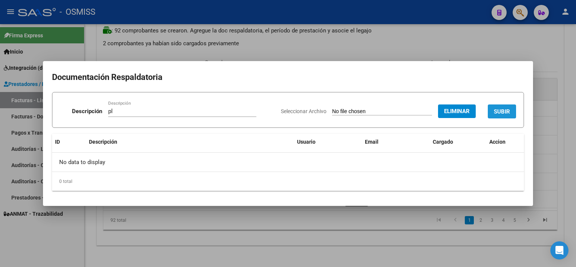
click at [496, 110] on span "SUBIR" at bounding box center [502, 111] width 16 height 7
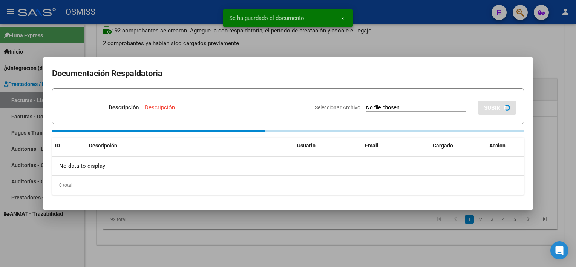
click at [381, 229] on div at bounding box center [288, 133] width 576 height 267
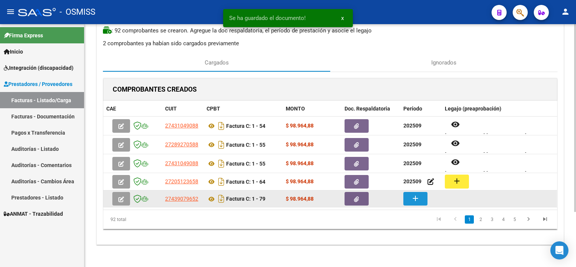
click at [418, 198] on mat-icon "add" at bounding box center [415, 198] width 9 height 9
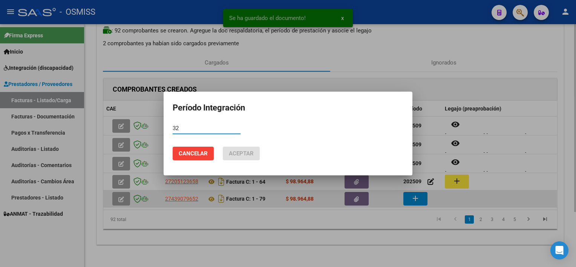
type input "3"
type input "202550"
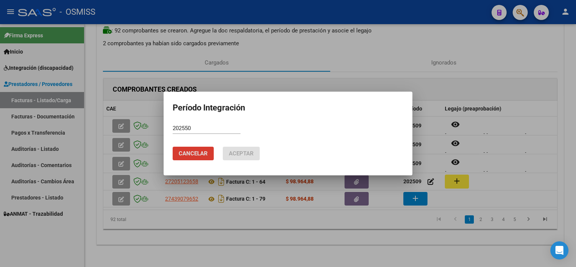
click at [202, 126] on input "202550" at bounding box center [207, 128] width 68 height 7
type input "202509"
click at [223, 147] on button "Aceptar" at bounding box center [241, 154] width 37 height 14
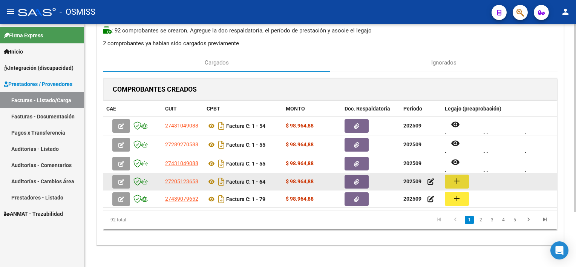
click at [455, 178] on mat-icon "add" at bounding box center [457, 181] width 9 height 9
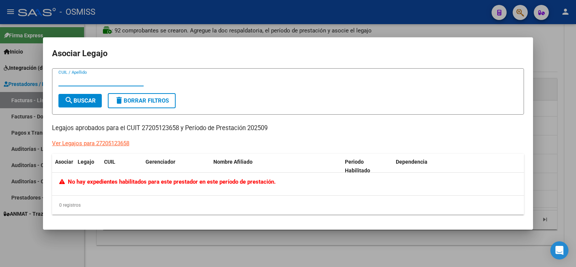
click at [166, 251] on div at bounding box center [288, 133] width 576 height 267
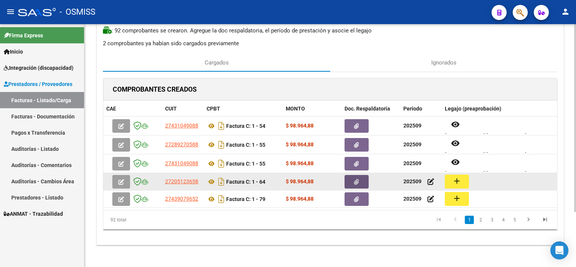
click at [353, 180] on button "button" at bounding box center [357, 182] width 24 height 14
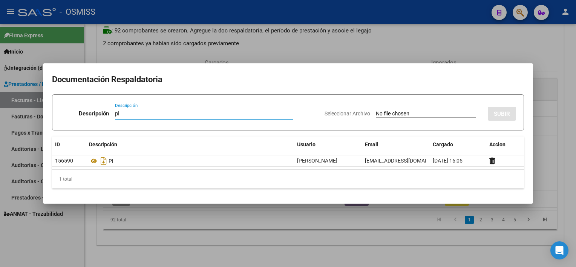
type input "pl"
click at [376, 111] on input "Seleccionar Archivo" at bounding box center [426, 114] width 100 height 7
type input "C:\fakepath\PL 1-64 SANTILLAN M PSICOL 09.pdf"
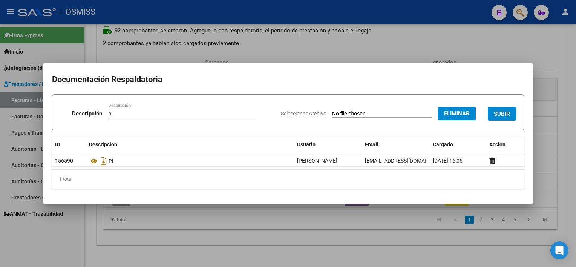
click at [500, 115] on span "SUBIR" at bounding box center [502, 114] width 16 height 7
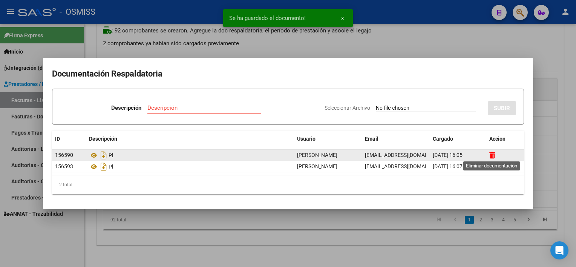
click at [492, 153] on icon at bounding box center [493, 155] width 6 height 7
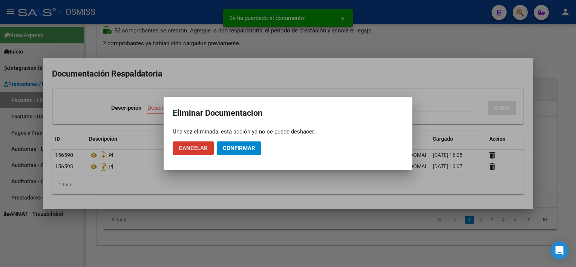
click at [235, 146] on span "Confirmar" at bounding box center [239, 148] width 32 height 7
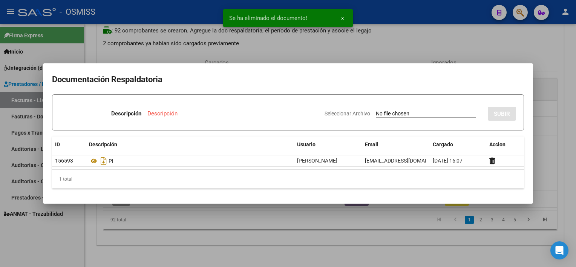
click at [360, 228] on div at bounding box center [288, 133] width 576 height 267
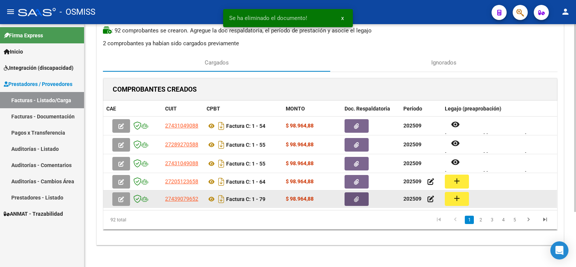
click at [356, 197] on icon "button" at bounding box center [356, 200] width 5 height 6
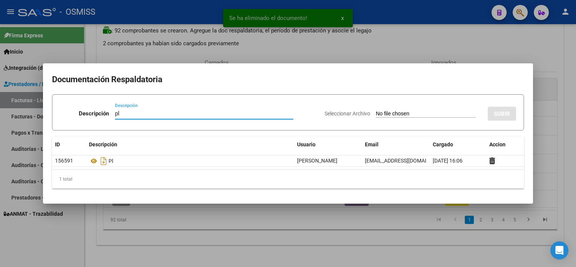
type input "pl"
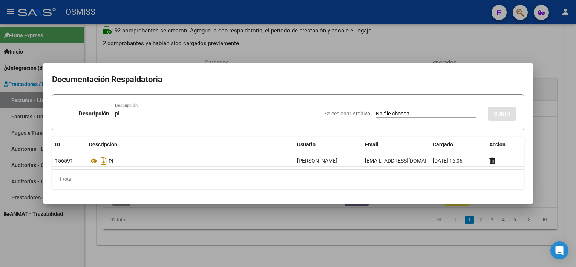
click at [376, 111] on input "Seleccionar Archivo" at bounding box center [426, 114] width 100 height 7
type input "C:\fakepath\PL 1-79 NUÑEZ J PSICOP 09.pdf"
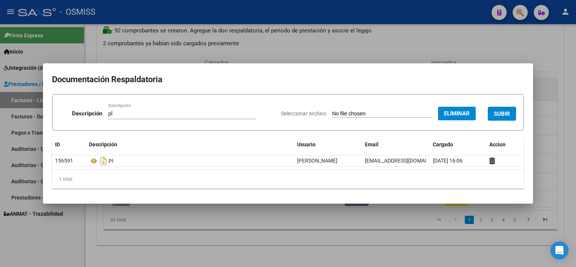
click at [496, 112] on span "SUBIR" at bounding box center [502, 114] width 16 height 7
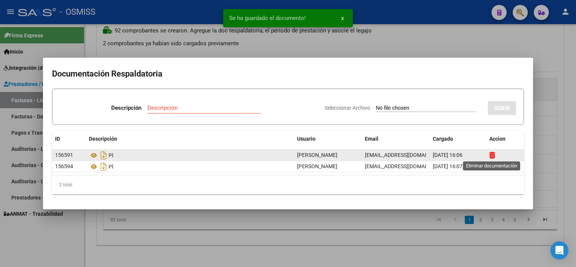
click at [492, 154] on icon at bounding box center [493, 155] width 6 height 7
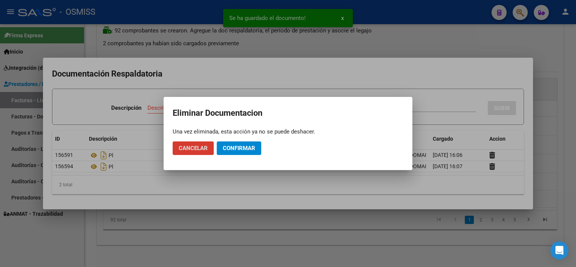
click at [236, 149] on span "Confirmar" at bounding box center [239, 148] width 32 height 7
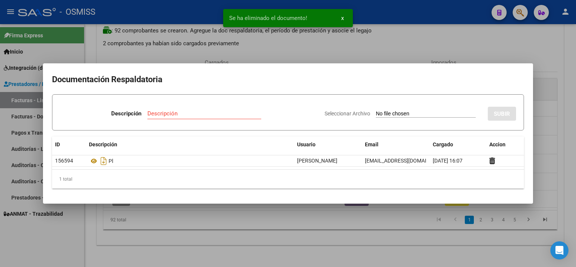
click at [383, 238] on div at bounding box center [288, 133] width 576 height 267
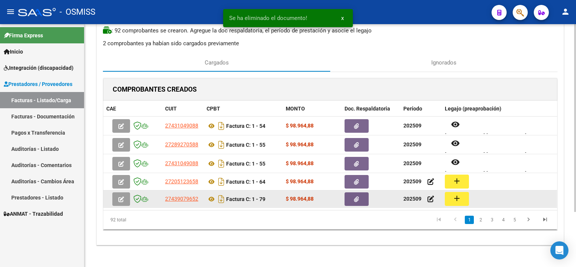
click at [453, 195] on mat-icon "add" at bounding box center [457, 198] width 9 height 9
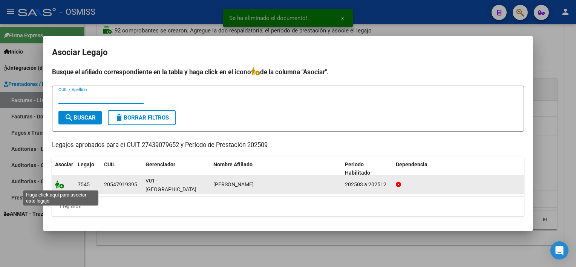
click at [60, 184] on icon at bounding box center [59, 184] width 9 height 8
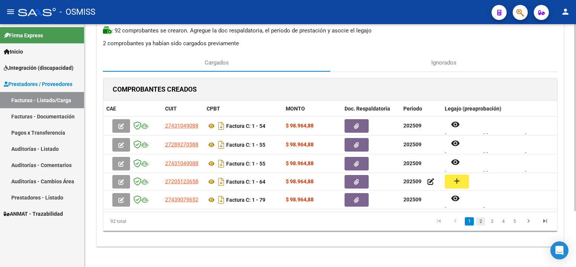
click at [480, 221] on link "2" at bounding box center [480, 221] width 9 height 8
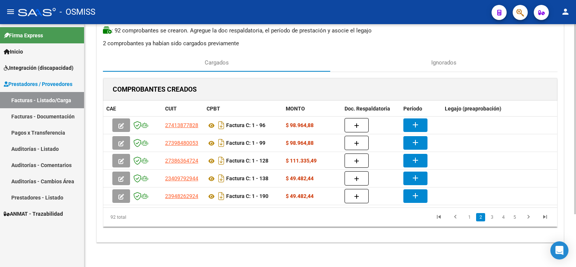
scroll to position [68, 0]
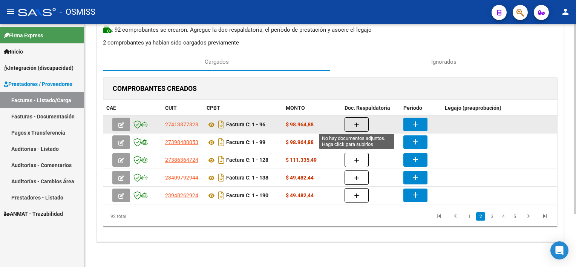
click at [350, 122] on button "button" at bounding box center [357, 124] width 24 height 14
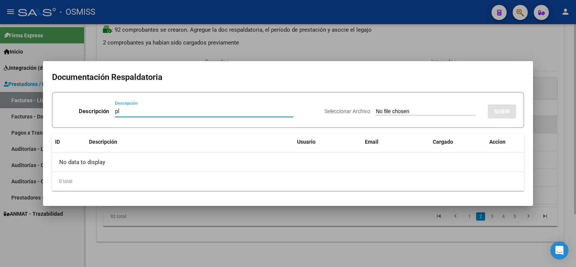
type input "pl"
click at [376, 108] on input "Seleccionar Archivo" at bounding box center [426, 111] width 100 height 7
type input "C:\fakepath\PL 1-96 MELARA A PSICOL 09.pdf"
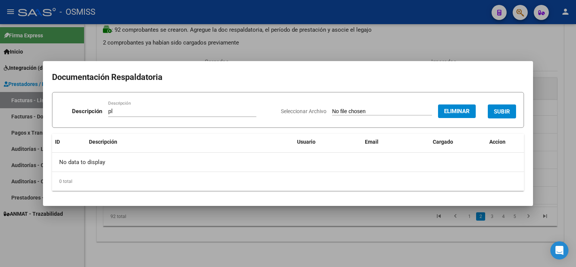
click at [497, 108] on span "SUBIR" at bounding box center [502, 111] width 16 height 7
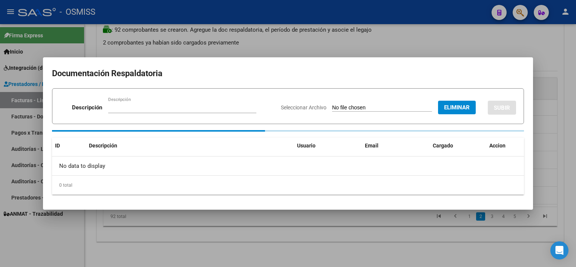
scroll to position [67, 0]
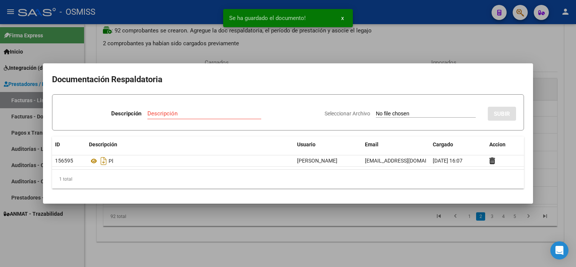
click at [395, 237] on div at bounding box center [288, 133] width 576 height 267
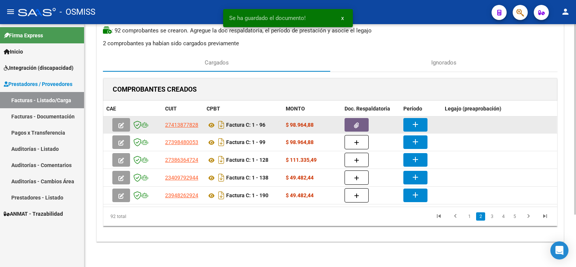
click at [415, 121] on mat-icon "add" at bounding box center [415, 124] width 9 height 9
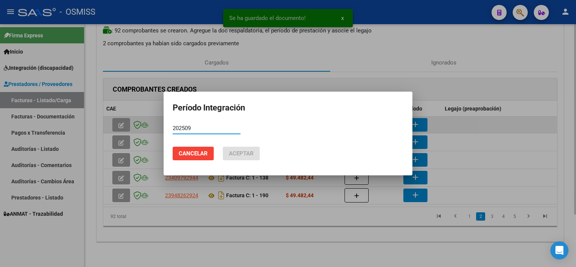
type input "202509"
click at [223, 147] on button "Aceptar" at bounding box center [241, 154] width 37 height 14
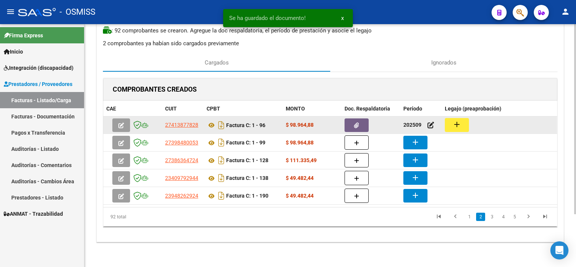
click at [448, 124] on button "add" at bounding box center [457, 125] width 24 height 14
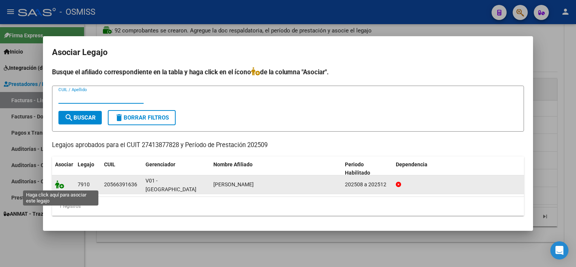
click at [57, 184] on icon at bounding box center [59, 184] width 9 height 8
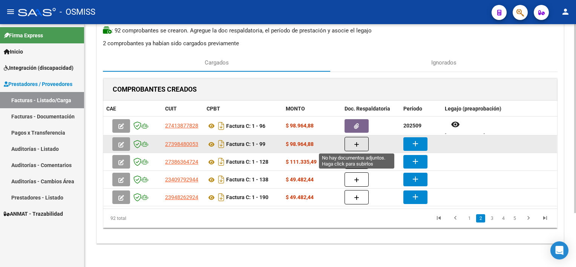
click at [357, 143] on icon "button" at bounding box center [356, 145] width 5 height 6
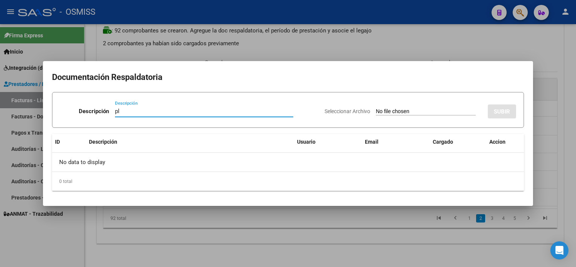
type input "pl"
click at [376, 108] on input "Seleccionar Archivo" at bounding box center [426, 111] width 100 height 7
type input "C:\fakepath\PL 1-99 GALANTE A PSICO 09.pdf"
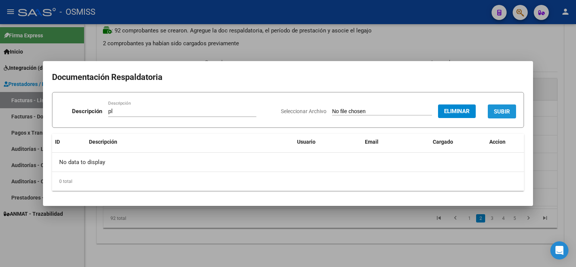
click at [499, 116] on button "SUBIR" at bounding box center [502, 111] width 28 height 14
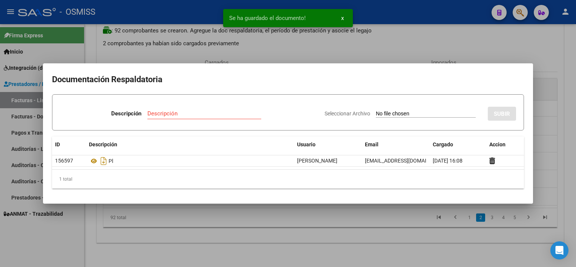
click at [383, 228] on div at bounding box center [288, 133] width 576 height 267
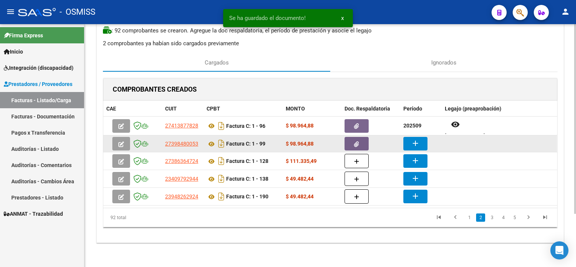
click at [423, 144] on button "add" at bounding box center [416, 144] width 24 height 14
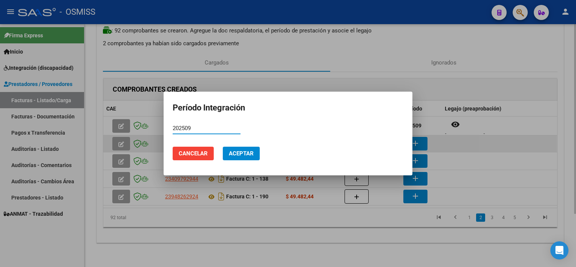
type input "202509"
click at [223, 147] on button "Aceptar" at bounding box center [241, 154] width 37 height 14
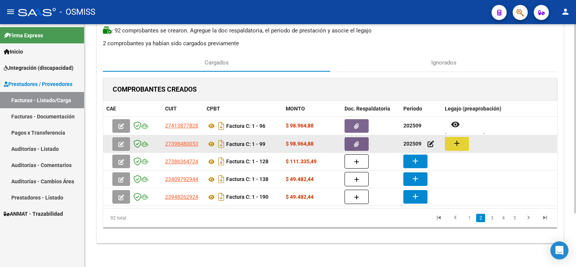
click at [451, 150] on button "add" at bounding box center [457, 144] width 24 height 14
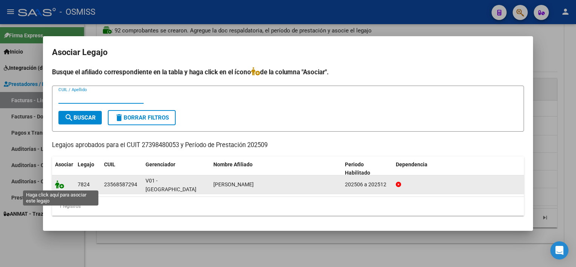
click at [56, 184] on icon at bounding box center [59, 184] width 9 height 8
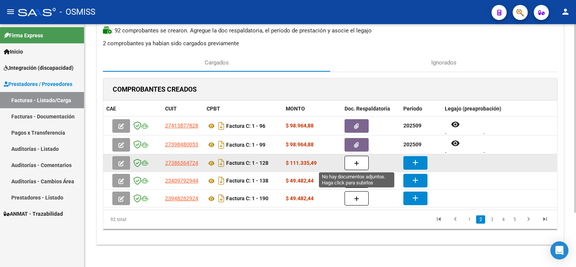
click at [360, 164] on button "button" at bounding box center [357, 163] width 24 height 14
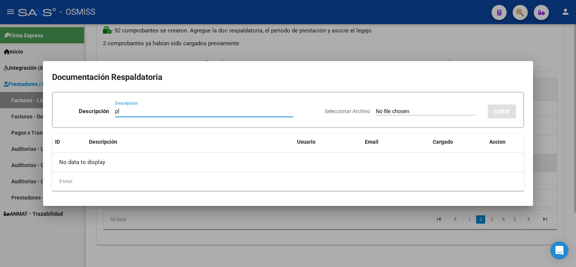
type input "pl"
click at [376, 108] on input "Seleccionar Archivo" at bounding box center [426, 111] width 100 height 7
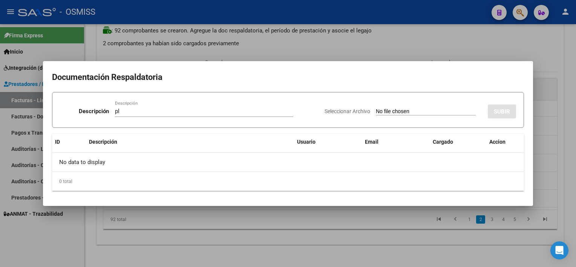
click at [372, 226] on div at bounding box center [288, 133] width 576 height 267
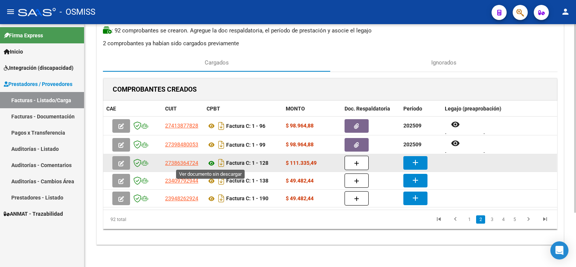
click at [209, 160] on icon at bounding box center [212, 163] width 10 height 9
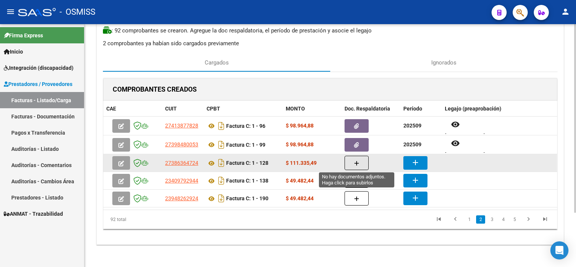
click at [360, 166] on button "button" at bounding box center [357, 163] width 24 height 14
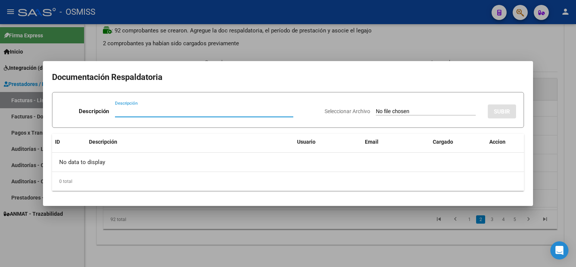
click at [356, 219] on div at bounding box center [288, 133] width 576 height 267
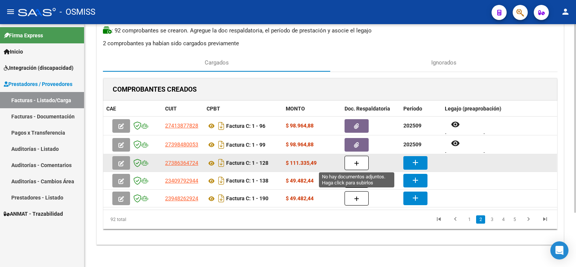
click at [358, 163] on icon "button" at bounding box center [356, 164] width 5 height 6
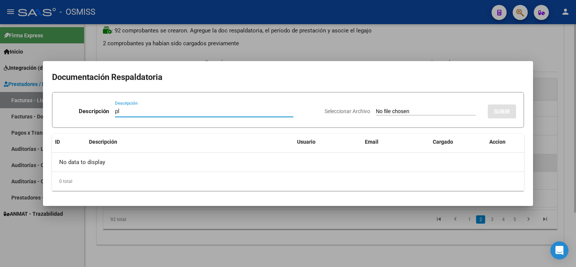
type input "pl"
click at [376, 108] on input "Seleccionar Archivo" at bounding box center [426, 111] width 100 height 7
type input "C:\fakepath\PL 1-128 MAIDANA V PSP 09.pdf"
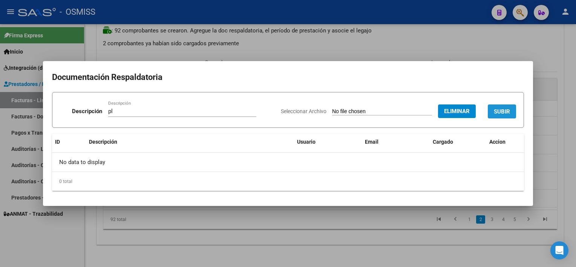
click at [504, 112] on span "SUBIR" at bounding box center [502, 111] width 16 height 7
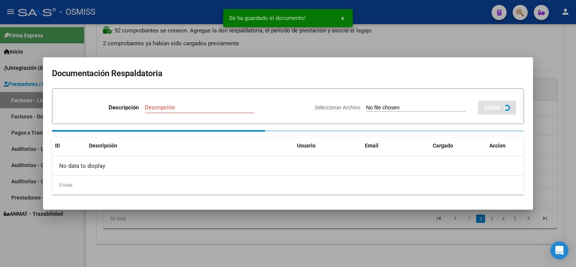
click at [401, 233] on div at bounding box center [288, 133] width 576 height 267
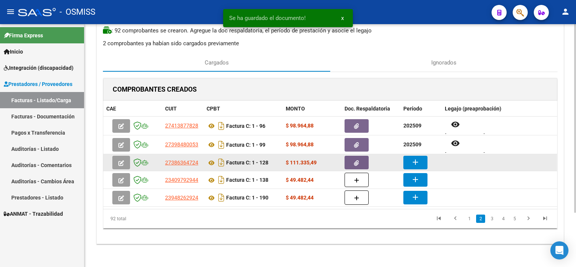
click at [413, 163] on mat-icon "add" at bounding box center [415, 162] width 9 height 9
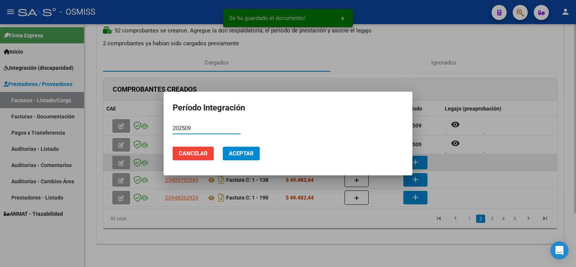
type input "202509"
click at [223, 147] on button "Aceptar" at bounding box center [241, 154] width 37 height 14
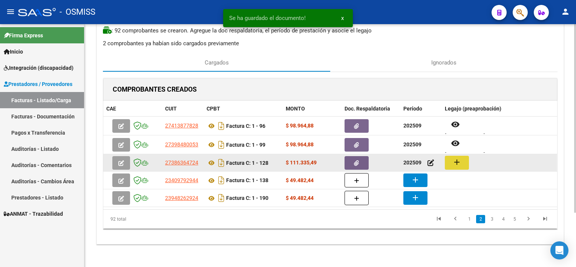
click at [459, 161] on mat-icon "add" at bounding box center [457, 162] width 9 height 9
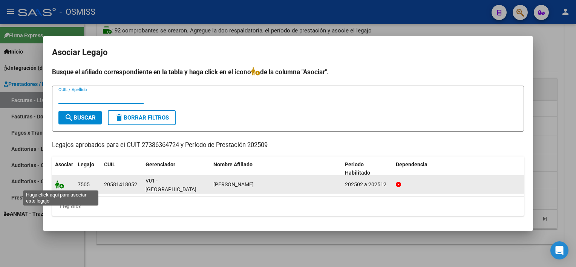
click at [58, 185] on icon at bounding box center [59, 184] width 9 height 8
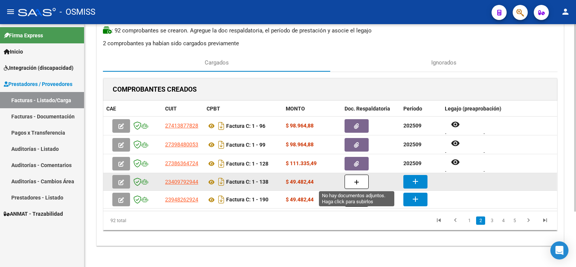
click at [357, 183] on icon "button" at bounding box center [356, 183] width 5 height 6
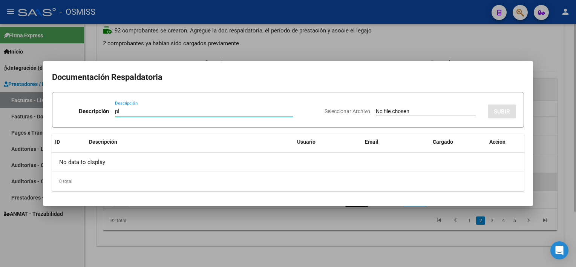
type input "pl"
click at [376, 108] on input "Seleccionar Archivo" at bounding box center [426, 111] width 100 height 7
type input "C:\fakepath\PL 1-138 QUIROZ C TO 09.pdf"
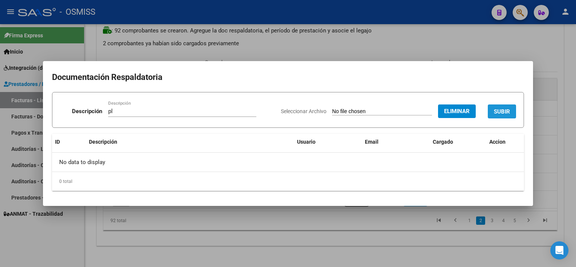
click at [510, 112] on span "SUBIR" at bounding box center [502, 111] width 16 height 7
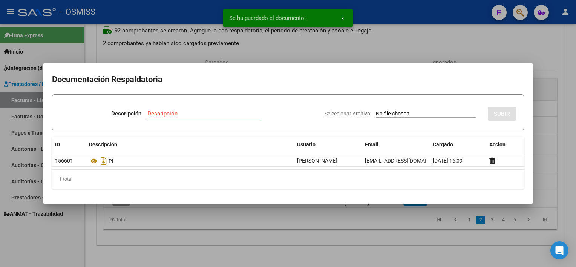
click at [338, 246] on div at bounding box center [288, 133] width 576 height 267
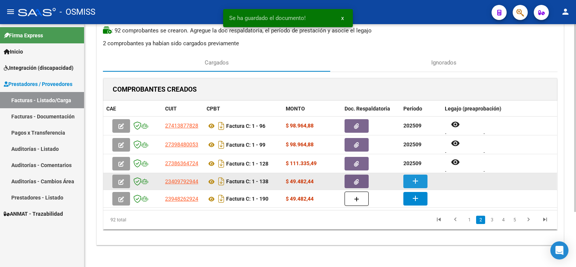
click at [413, 185] on mat-icon "add" at bounding box center [415, 181] width 9 height 9
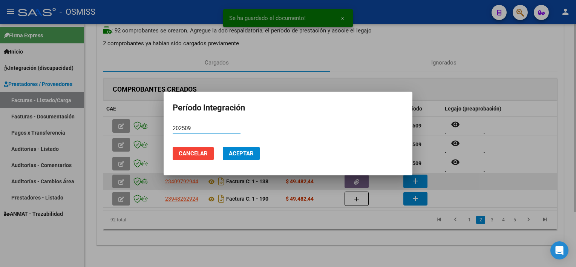
type input "202509"
click at [223, 147] on button "Aceptar" at bounding box center [241, 154] width 37 height 14
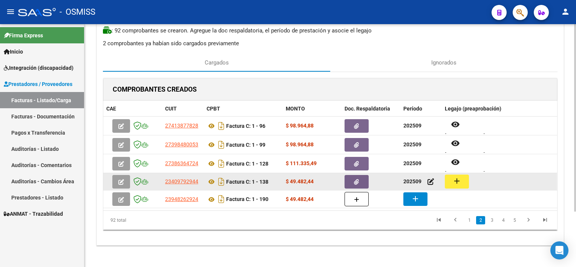
click at [459, 181] on mat-icon "add" at bounding box center [457, 181] width 9 height 9
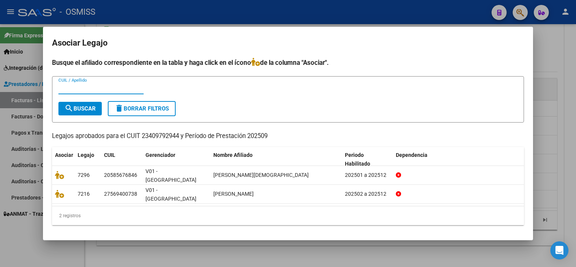
click at [387, 240] on div at bounding box center [288, 133] width 576 height 267
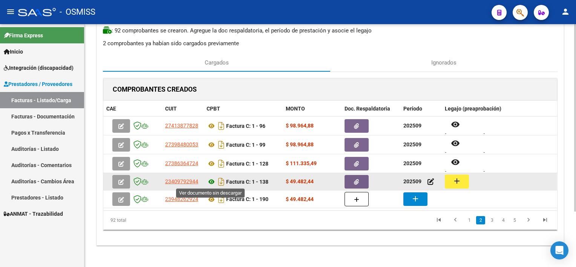
click at [211, 182] on icon at bounding box center [212, 181] width 10 height 9
click at [458, 183] on mat-icon "add" at bounding box center [457, 181] width 9 height 9
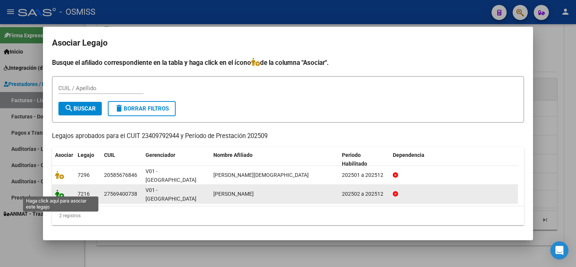
click at [60, 190] on icon at bounding box center [59, 194] width 9 height 8
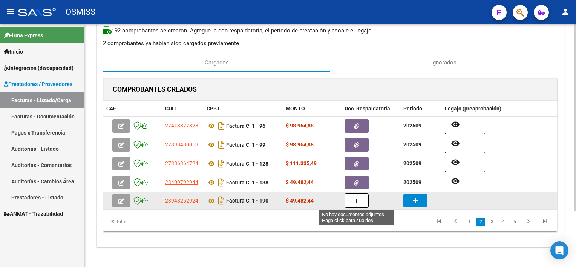
click at [354, 201] on icon "button" at bounding box center [356, 201] width 5 height 6
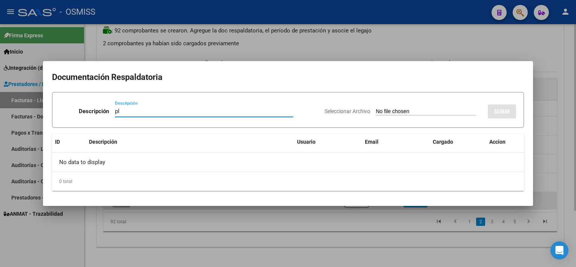
type input "pl"
click at [376, 108] on input "Seleccionar Archivo" at bounding box center [426, 111] width 100 height 7
type input "C:\fakepath\PL 1-190 OJEDA R PSP 08.pdf"
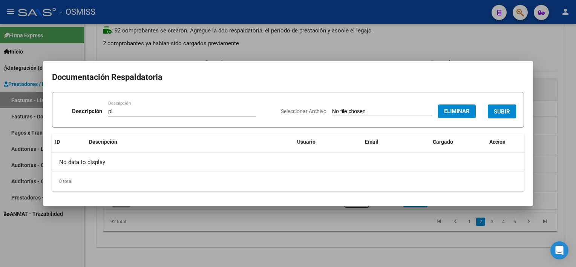
click at [502, 111] on span "SUBIR" at bounding box center [502, 111] width 16 height 7
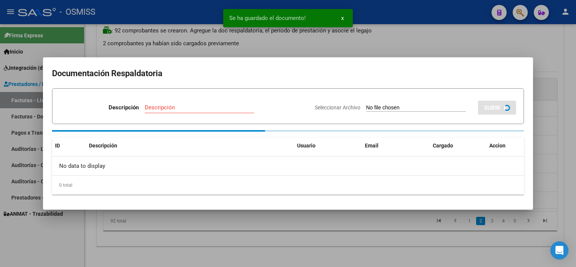
click at [391, 235] on div at bounding box center [288, 133] width 576 height 267
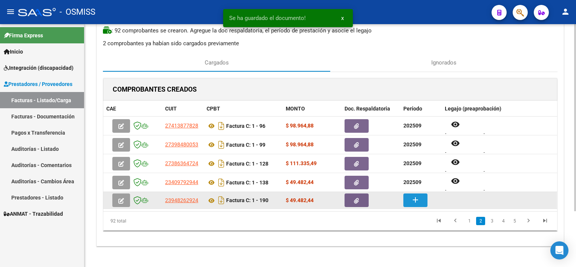
click at [413, 203] on mat-icon "add" at bounding box center [415, 199] width 9 height 9
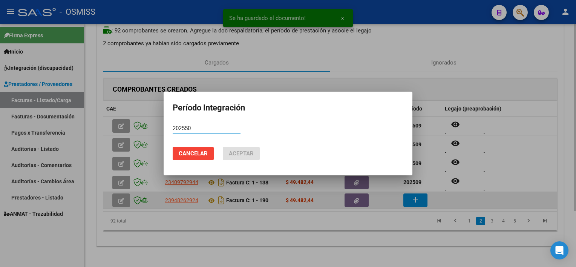
type input "202550"
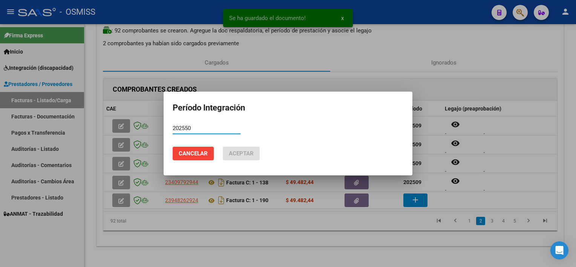
click at [221, 126] on input "202550" at bounding box center [207, 128] width 68 height 7
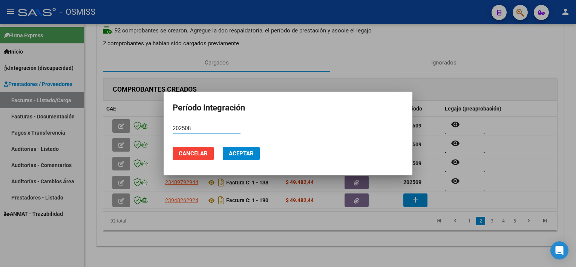
type input "202508"
click at [223, 147] on button "Aceptar" at bounding box center [241, 154] width 37 height 14
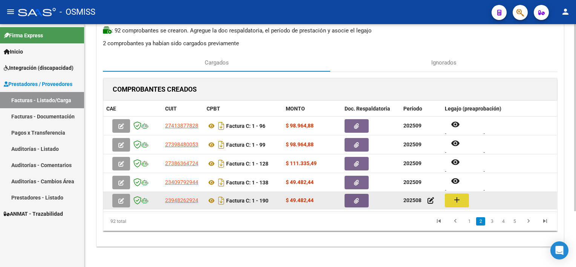
click at [454, 195] on mat-icon "add" at bounding box center [457, 199] width 9 height 9
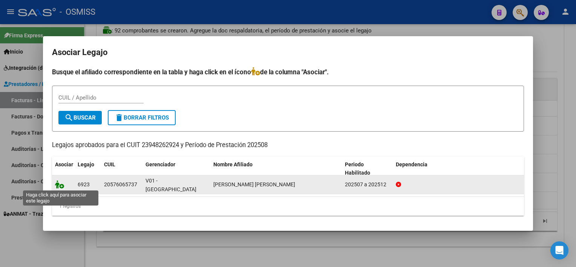
click at [58, 186] on icon at bounding box center [59, 184] width 9 height 8
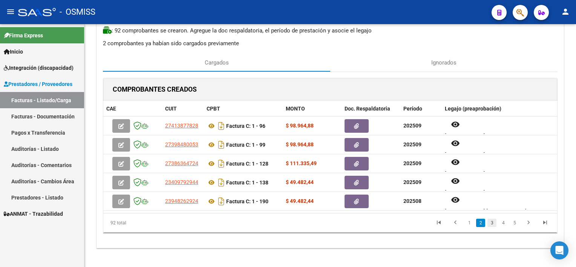
click at [492, 221] on link "3" at bounding box center [492, 223] width 9 height 8
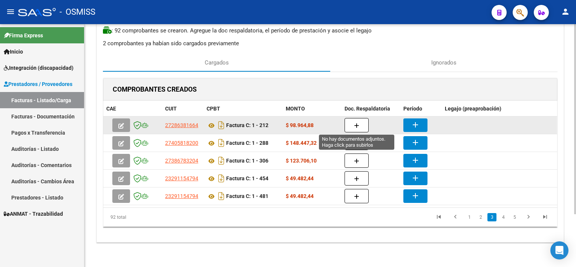
click at [356, 125] on icon "button" at bounding box center [356, 126] width 5 height 6
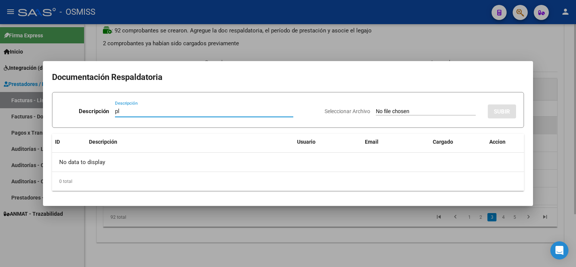
type input "pl"
click at [376, 108] on input "Seleccionar Archivo" at bounding box center [426, 111] width 100 height 7
type input "C:\fakepath\PL 1-212 BENITEZ S PSICOP 09.pdf"
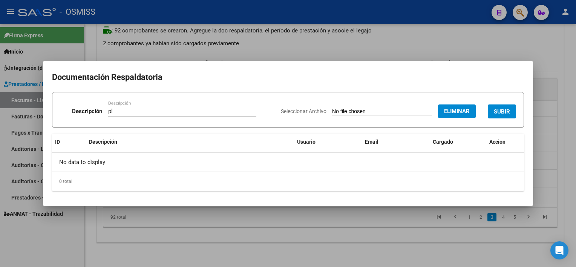
click at [496, 110] on span "SUBIR" at bounding box center [502, 111] width 16 height 7
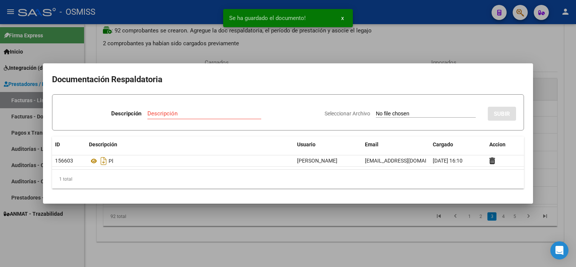
click at [361, 223] on div at bounding box center [288, 133] width 576 height 267
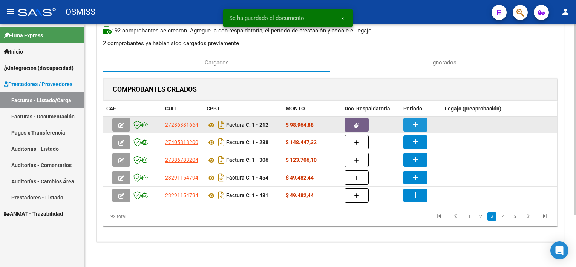
click at [413, 124] on mat-icon "add" at bounding box center [415, 124] width 9 height 9
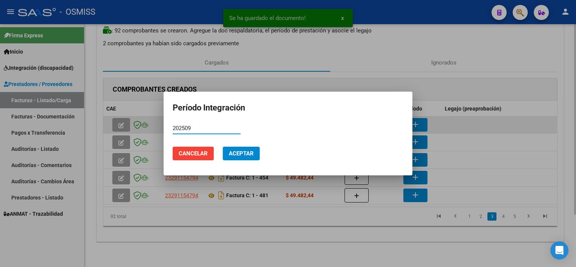
type input "202509"
click at [223, 147] on button "Aceptar" at bounding box center [241, 154] width 37 height 14
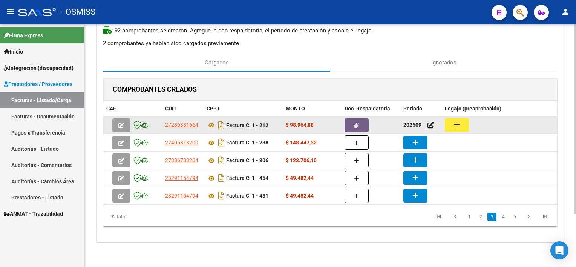
click at [455, 123] on mat-icon "add" at bounding box center [457, 124] width 9 height 9
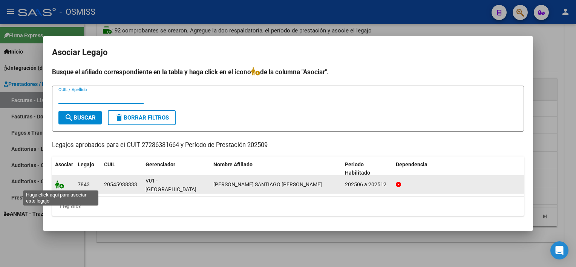
click at [58, 184] on icon at bounding box center [59, 184] width 9 height 8
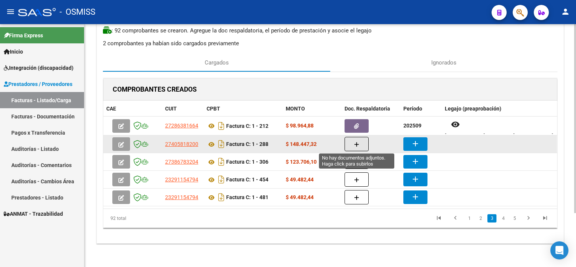
click at [353, 145] on button "button" at bounding box center [357, 144] width 24 height 14
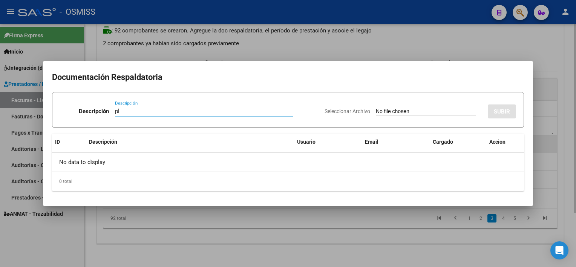
type input "pl"
click at [376, 108] on input "Seleccionar Archivo" at bounding box center [426, 111] width 100 height 7
type input "C:\fakepath\PL 1-288 ESCOBAR E PSICOL 09.pdf"
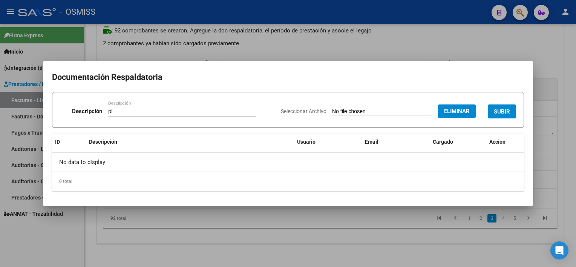
click at [500, 107] on button "SUBIR" at bounding box center [502, 111] width 28 height 14
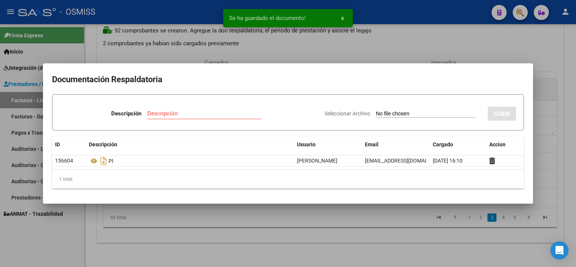
click at [397, 243] on div at bounding box center [288, 133] width 576 height 267
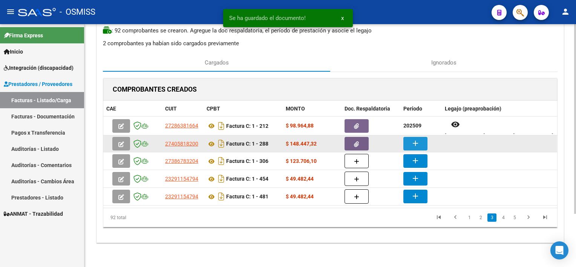
click at [418, 140] on mat-icon "add" at bounding box center [415, 143] width 9 height 9
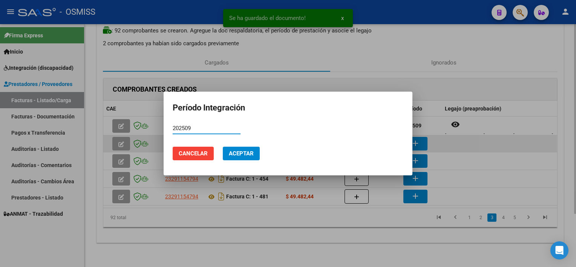
type input "202509"
click at [223, 147] on button "Aceptar" at bounding box center [241, 154] width 37 height 14
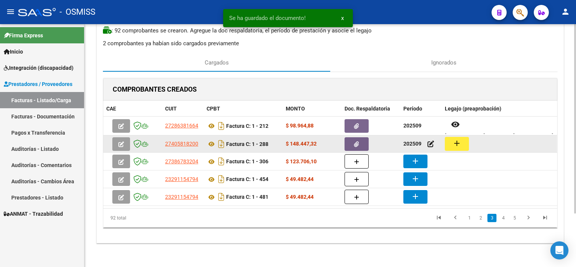
click at [461, 137] on button "add" at bounding box center [457, 144] width 24 height 14
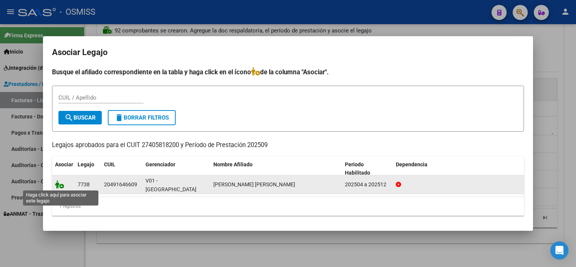
click at [56, 187] on icon at bounding box center [59, 184] width 9 height 8
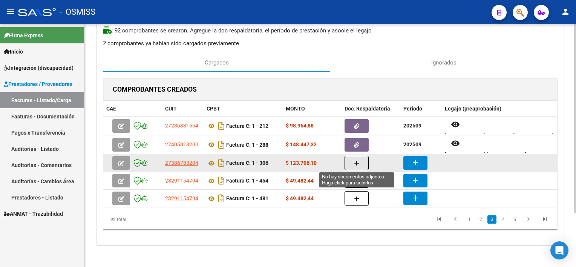
click at [355, 160] on span "button" at bounding box center [356, 163] width 5 height 7
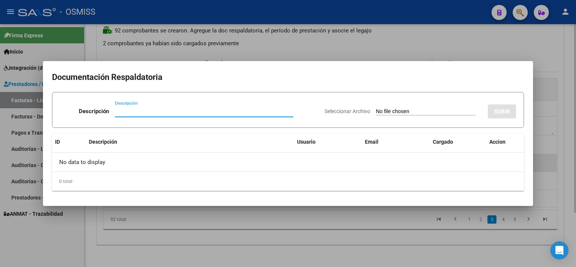
click at [355, 158] on div "No data to display" at bounding box center [288, 162] width 472 height 19
type input "pl"
click at [391, 110] on input "Seleccionar Archivo" at bounding box center [426, 111] width 100 height 7
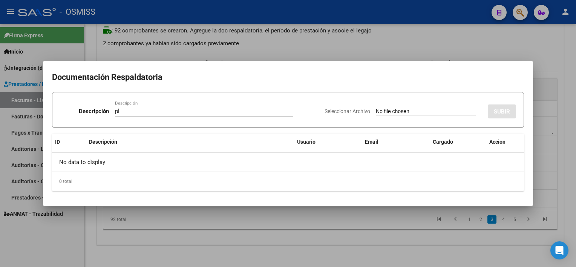
type input "C:\fakepath\PL 1-306 NUÑEZ C PSP 09.pdf"
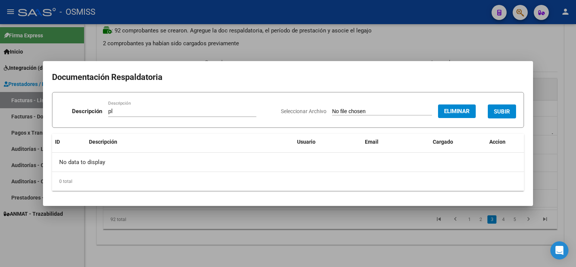
click at [504, 109] on span "SUBIR" at bounding box center [502, 111] width 16 height 7
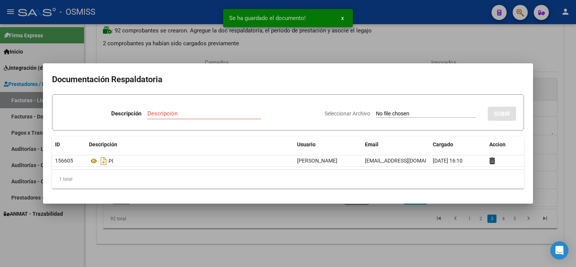
click at [407, 250] on div at bounding box center [288, 133] width 576 height 267
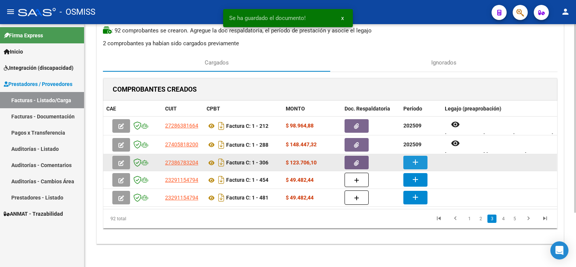
click at [421, 162] on button "add" at bounding box center [416, 163] width 24 height 14
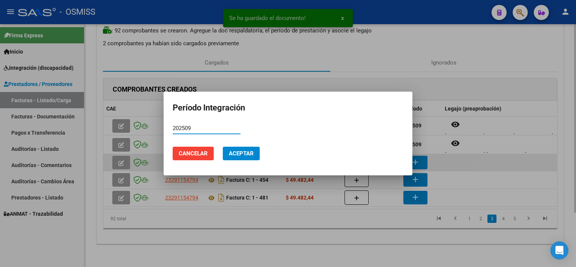
type input "202509"
click at [223, 147] on button "Aceptar" at bounding box center [241, 154] width 37 height 14
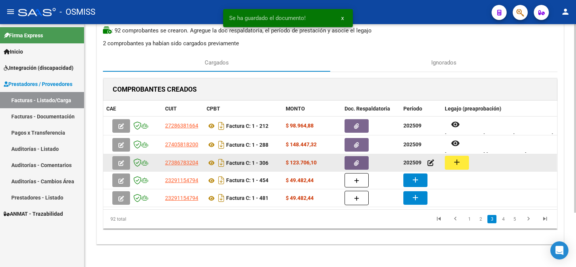
click at [461, 162] on mat-icon "add" at bounding box center [457, 162] width 9 height 9
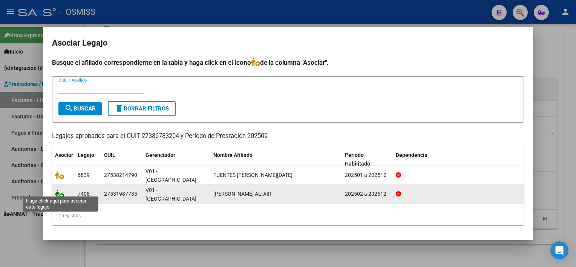
click at [59, 190] on icon at bounding box center [59, 194] width 9 height 8
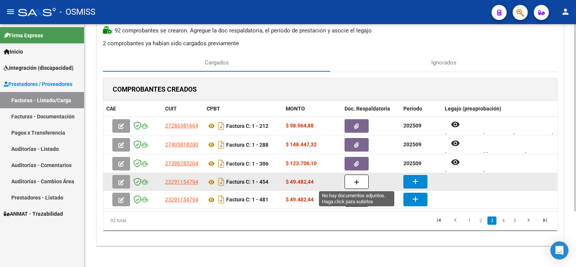
click at [352, 178] on button "button" at bounding box center [357, 182] width 24 height 14
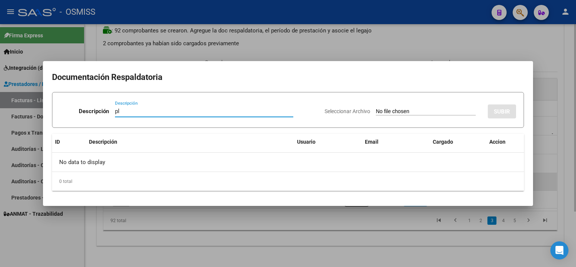
type input "pl"
click at [376, 108] on input "Seleccionar Archivo" at bounding box center [426, 111] width 100 height 7
type input "C:\fakepath\PL 1-454 PONCE A PSP 08.pdf"
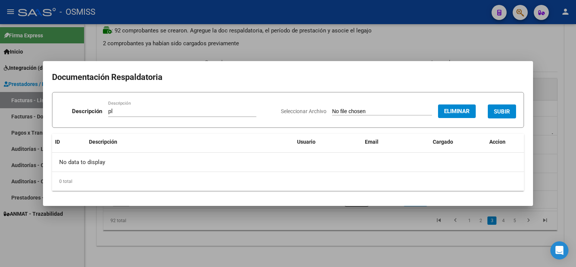
click at [434, 112] on app-file-uploader "Seleccionar Archivo Eliminar" at bounding box center [381, 111] width 201 height 7
click at [505, 112] on span "SUBIR" at bounding box center [502, 111] width 16 height 7
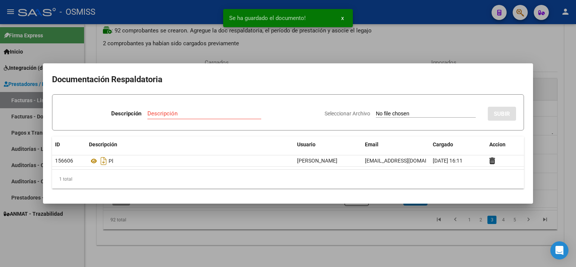
click at [429, 235] on div at bounding box center [288, 133] width 576 height 267
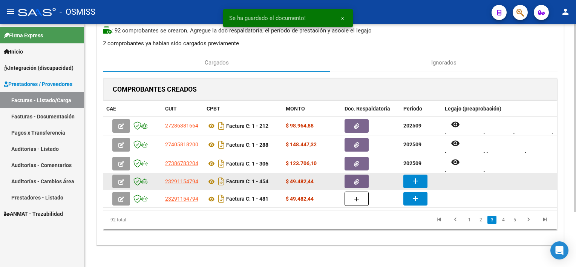
click at [422, 178] on button "add" at bounding box center [416, 182] width 24 height 14
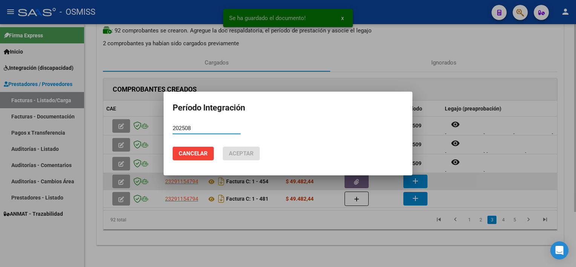
type input "202508"
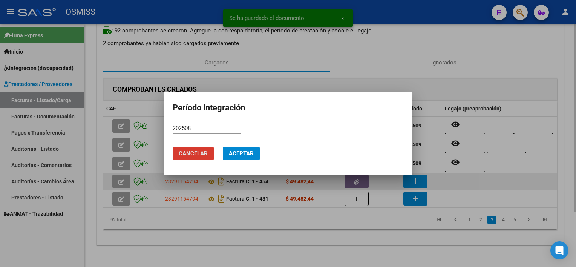
click at [223, 147] on button "Aceptar" at bounding box center [241, 154] width 37 height 14
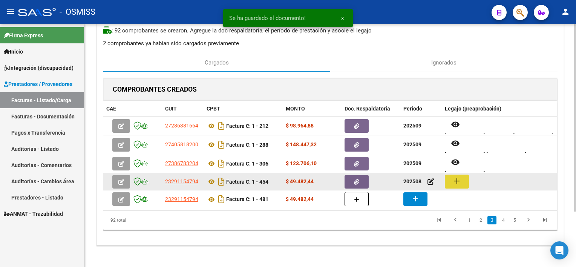
click at [453, 182] on mat-icon "add" at bounding box center [457, 181] width 9 height 9
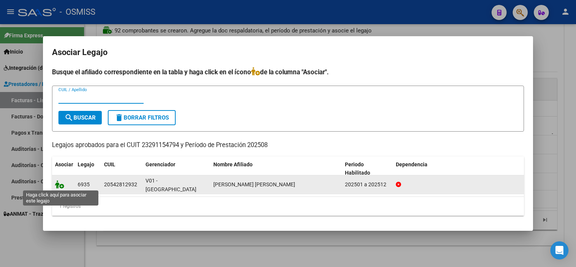
click at [56, 184] on icon at bounding box center [59, 184] width 9 height 8
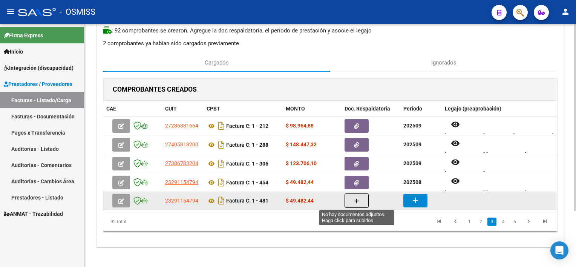
click at [357, 200] on icon "button" at bounding box center [356, 201] width 5 height 6
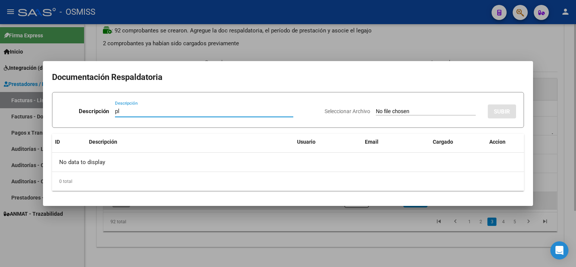
type input "pl"
click at [376, 108] on input "Seleccionar Archivo" at bounding box center [426, 111] width 100 height 7
type input "C:\fakepath\PL 1-481 PONCE A PSP 09.pdf"
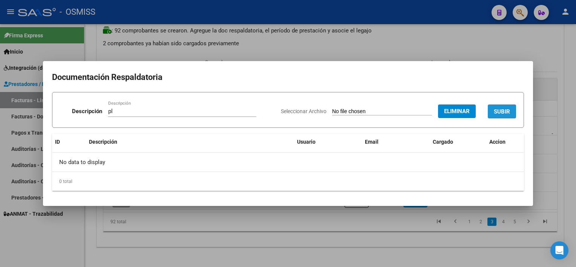
click at [506, 106] on button "SUBIR" at bounding box center [502, 111] width 28 height 14
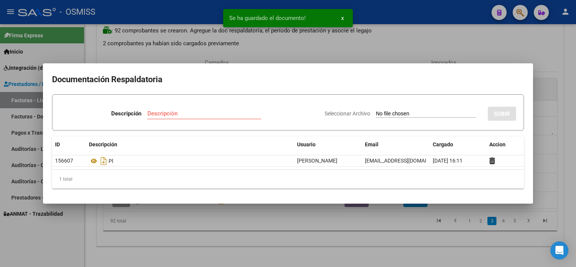
click at [407, 246] on div at bounding box center [288, 133] width 576 height 267
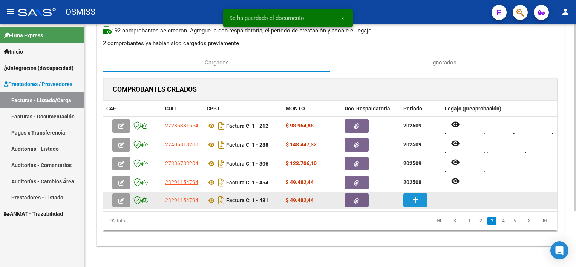
click at [424, 204] on button "add" at bounding box center [416, 201] width 24 height 14
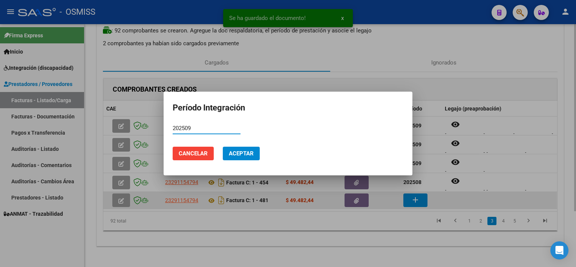
type input "202509"
click at [223, 147] on button "Aceptar" at bounding box center [241, 154] width 37 height 14
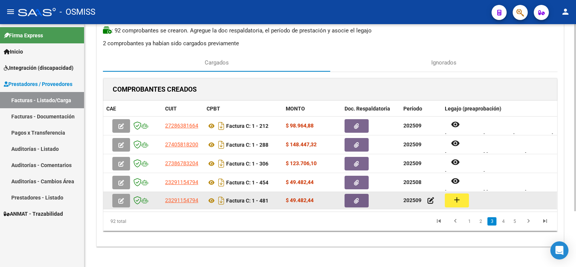
click at [463, 201] on button "add" at bounding box center [457, 201] width 24 height 14
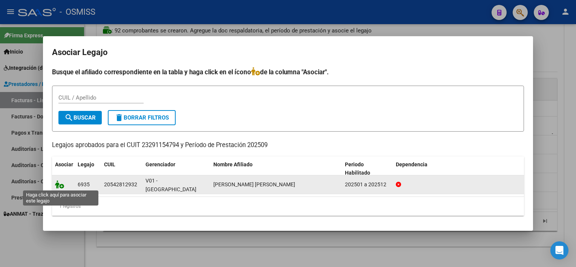
click at [60, 187] on icon at bounding box center [59, 184] width 9 height 8
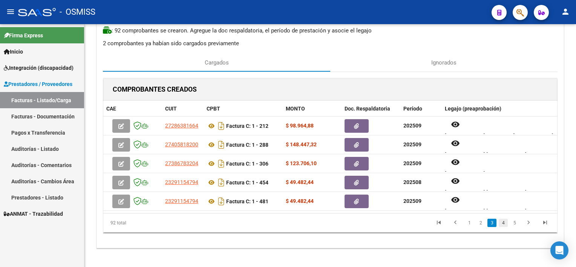
click at [504, 222] on link "4" at bounding box center [503, 223] width 9 height 8
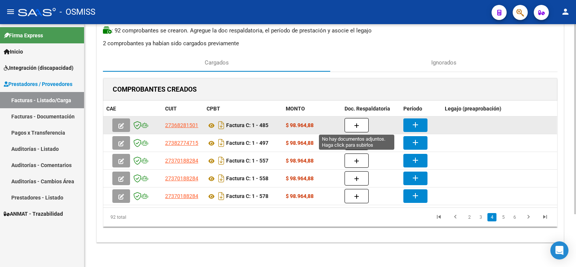
click at [353, 122] on button "button" at bounding box center [357, 125] width 24 height 14
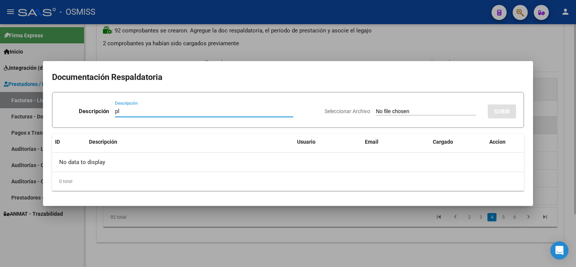
type input "pl"
click at [376, 108] on input "Seleccionar Archivo" at bounding box center [426, 111] width 100 height 7
type input "C:\fakepath\PL 1-485 GONZALEAZ S FONO 09.pdf"
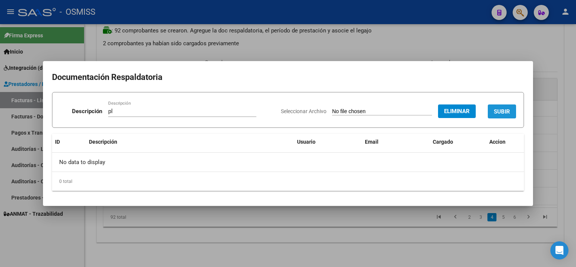
click at [506, 109] on span "SUBIR" at bounding box center [502, 111] width 16 height 7
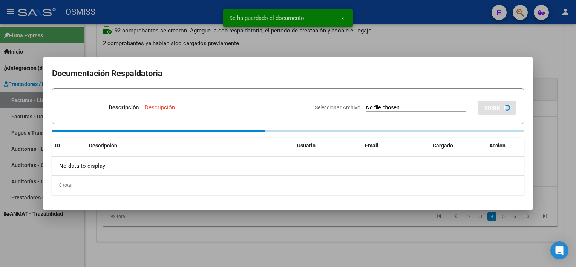
click at [427, 237] on div at bounding box center [288, 133] width 576 height 267
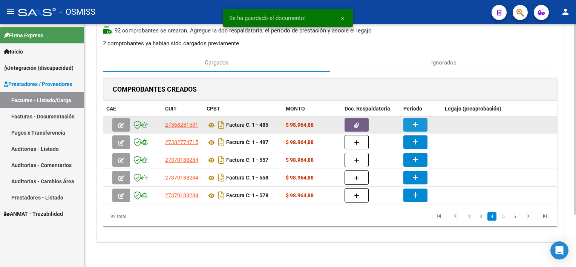
click at [421, 119] on button "add" at bounding box center [416, 125] width 24 height 14
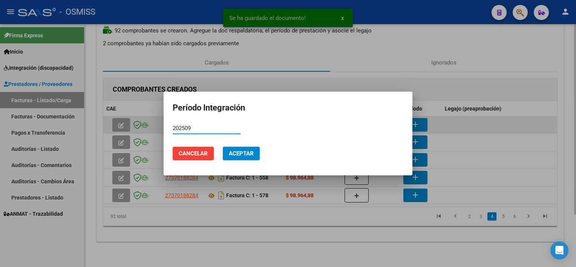
type input "202509"
click at [223, 147] on button "Aceptar" at bounding box center [241, 154] width 37 height 14
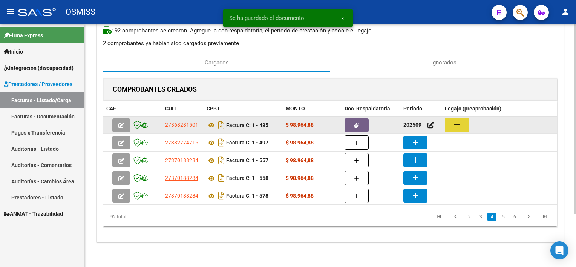
click at [451, 122] on button "add" at bounding box center [457, 125] width 24 height 14
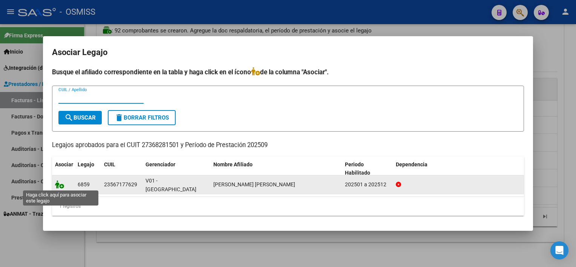
click at [58, 183] on icon at bounding box center [59, 184] width 9 height 8
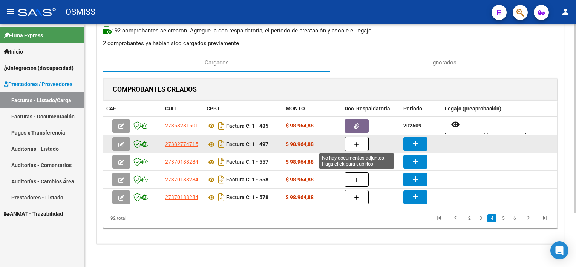
click at [355, 143] on icon "button" at bounding box center [356, 145] width 5 height 6
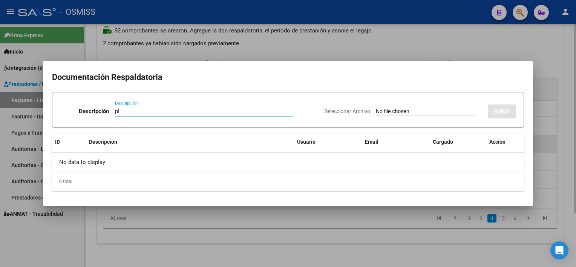
type input "pl"
click at [376, 108] on input "Seleccionar Archivo" at bounding box center [426, 111] width 100 height 7
type input "C:\fakepath\PL 1-497 CARDOZO M PSICO 09.pdf"
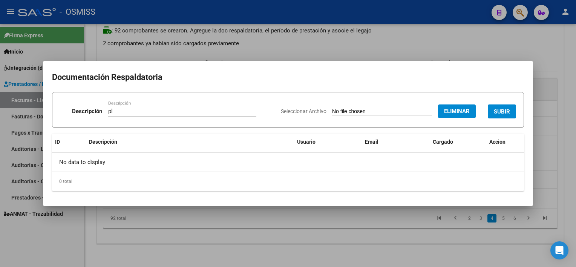
click at [507, 108] on span "SUBIR" at bounding box center [502, 111] width 16 height 7
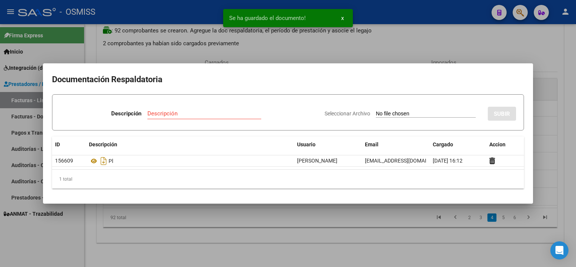
click at [381, 233] on div at bounding box center [288, 133] width 576 height 267
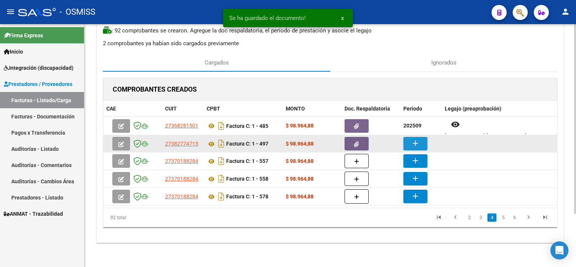
click at [415, 140] on mat-icon "add" at bounding box center [415, 143] width 9 height 9
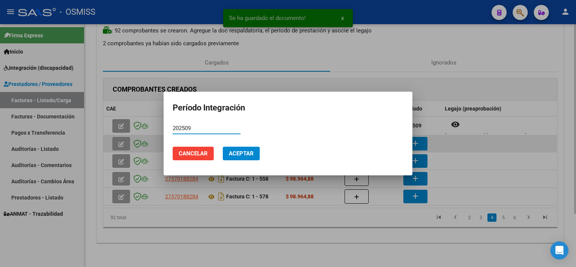
type input "202509"
click at [223, 147] on button "Aceptar" at bounding box center [241, 154] width 37 height 14
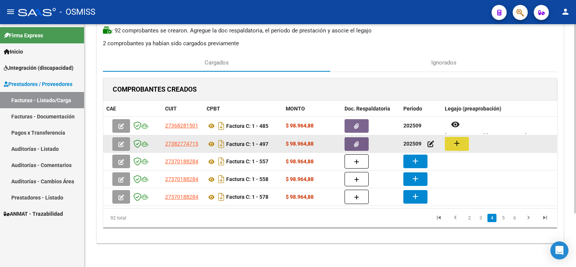
click at [452, 143] on button "add" at bounding box center [457, 144] width 24 height 14
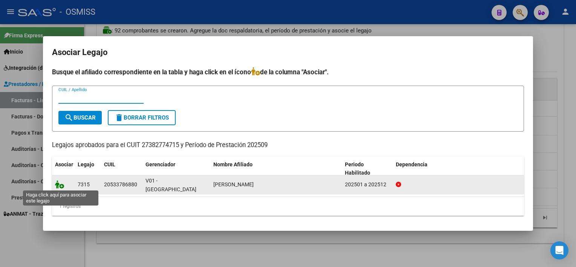
click at [59, 186] on icon at bounding box center [59, 184] width 9 height 8
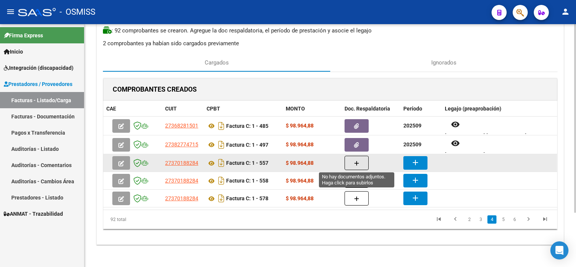
click at [364, 160] on button "button" at bounding box center [357, 163] width 24 height 14
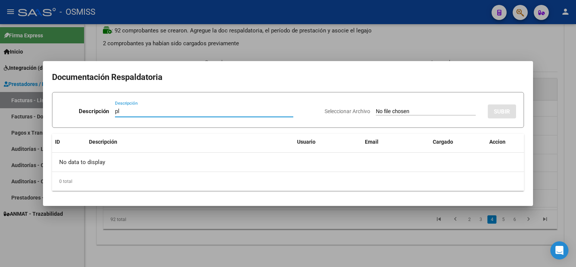
type input "pl"
click at [376, 108] on input "Seleccionar Archivo" at bounding box center [426, 111] width 100 height 7
type input "C:\fakepath\PL 1-557 GAVILAN Z PSICO 08.pdf"
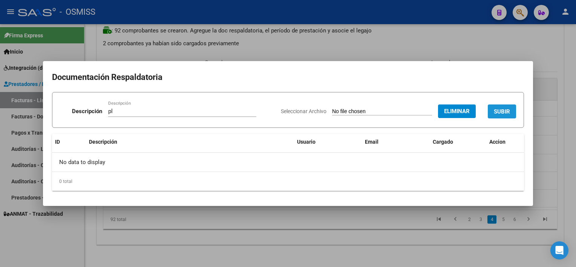
click at [497, 110] on span "SUBIR" at bounding box center [502, 111] width 16 height 7
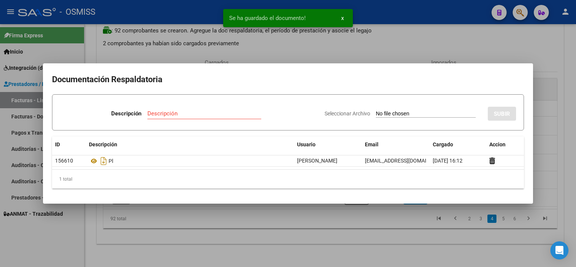
click at [398, 230] on div at bounding box center [288, 133] width 576 height 267
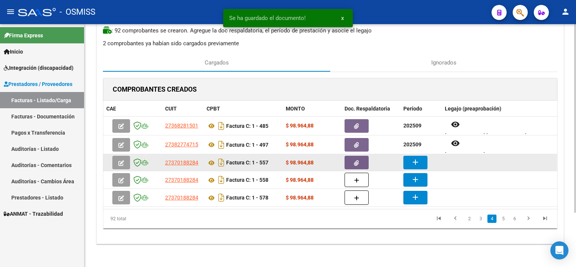
click at [417, 158] on mat-icon "add" at bounding box center [415, 162] width 9 height 9
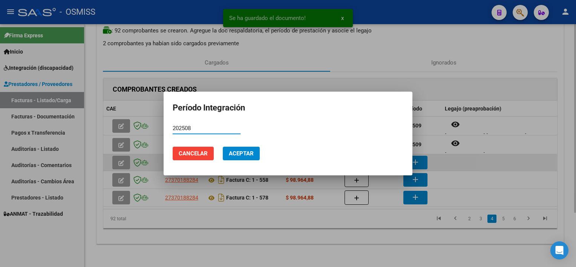
type input "202508"
click at [223, 147] on button "Aceptar" at bounding box center [241, 154] width 37 height 14
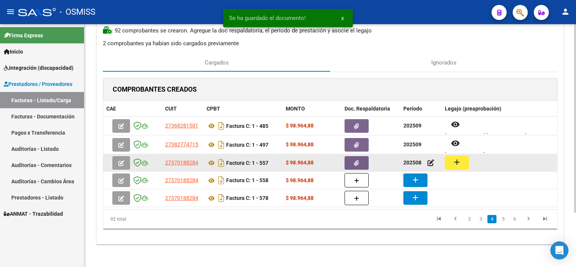
click at [459, 161] on mat-icon "add" at bounding box center [457, 162] width 9 height 9
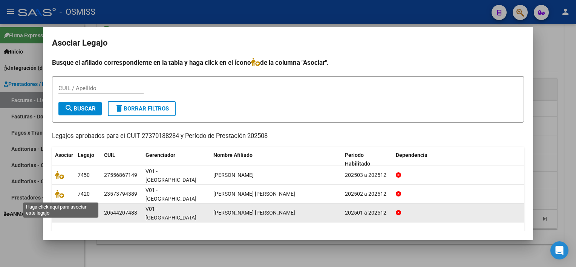
click at [59, 209] on icon at bounding box center [59, 213] width 9 height 8
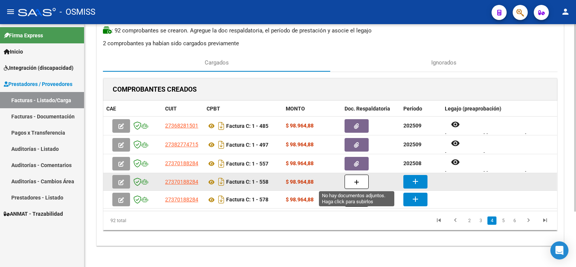
click at [359, 181] on icon "button" at bounding box center [356, 183] width 5 height 6
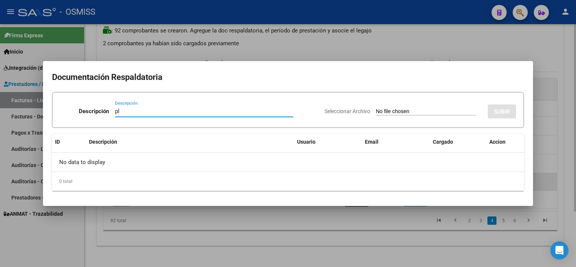
type input "pl"
click at [376, 108] on input "Seleccionar Archivo" at bounding box center [426, 111] width 100 height 7
type input "C:\fakepath\PL 1-558 SANCHEZ G PSICOL 08.pdf"
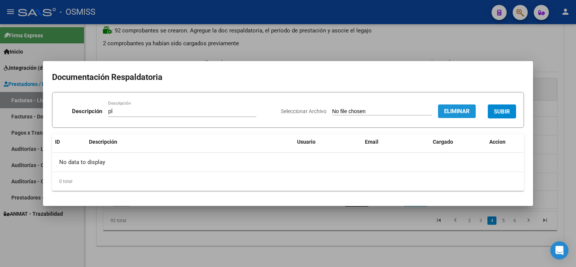
click at [453, 110] on span "Eliminar" at bounding box center [457, 111] width 26 height 7
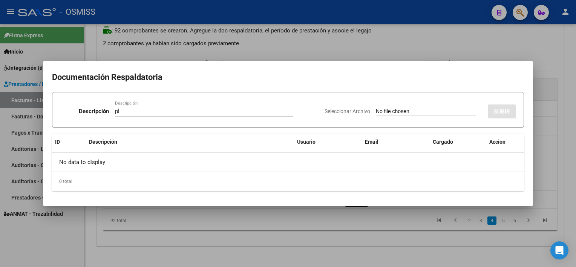
click at [406, 110] on input "Seleccionar Archivo" at bounding box center [426, 111] width 100 height 7
click at [382, 225] on div at bounding box center [288, 133] width 576 height 267
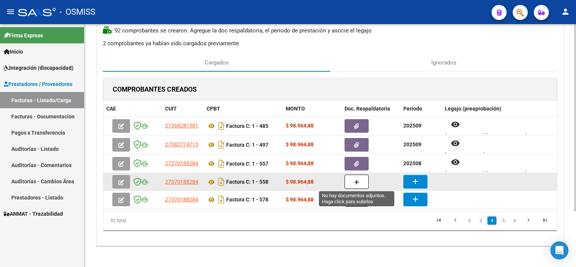
click at [350, 185] on button "button" at bounding box center [357, 182] width 24 height 14
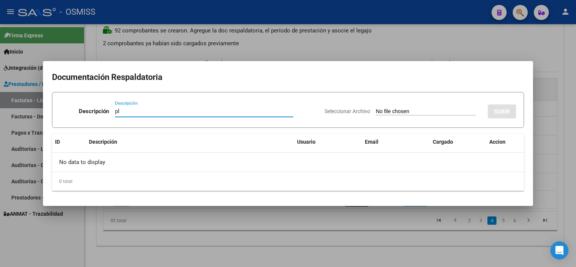
type input "pl"
click at [376, 108] on input "Seleccionar Archivo" at bounding box center [426, 111] width 100 height 7
type input "C:\fakepath\PL 1-558 SANCHEZ G PSICOL 08.pdf"
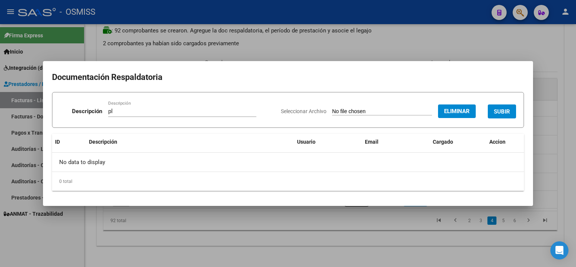
click at [503, 109] on span "SUBIR" at bounding box center [502, 111] width 16 height 7
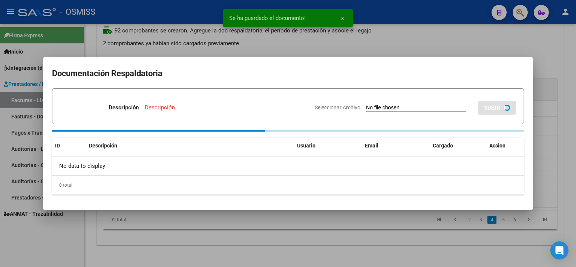
click at [383, 240] on div at bounding box center [288, 133] width 576 height 267
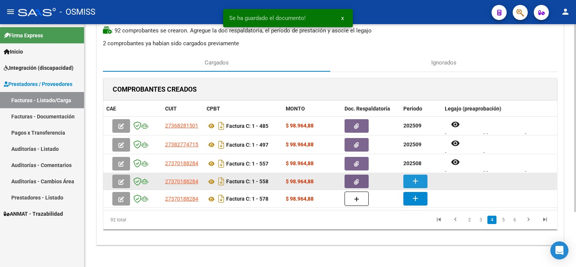
click at [416, 181] on mat-icon "add" at bounding box center [415, 181] width 9 height 9
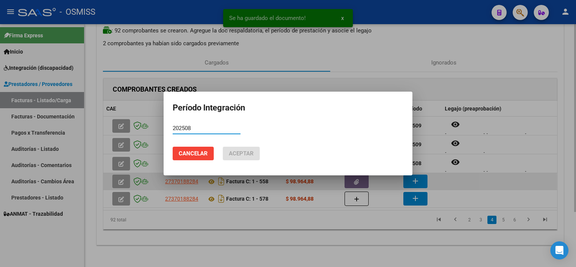
type input "202508"
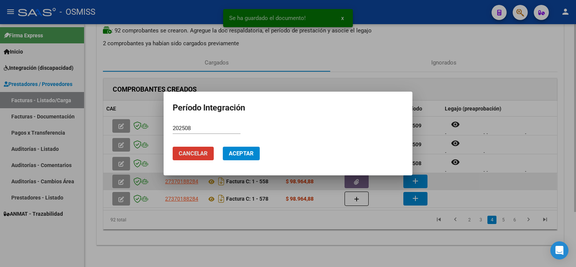
click at [223, 147] on button "Aceptar" at bounding box center [241, 154] width 37 height 14
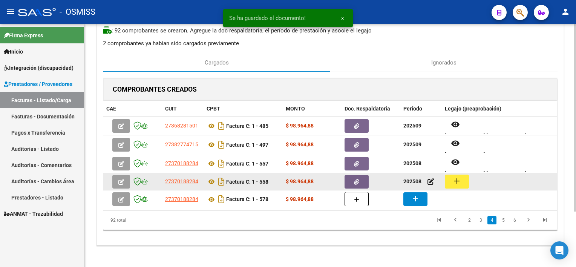
click at [446, 184] on button "add" at bounding box center [457, 182] width 24 height 14
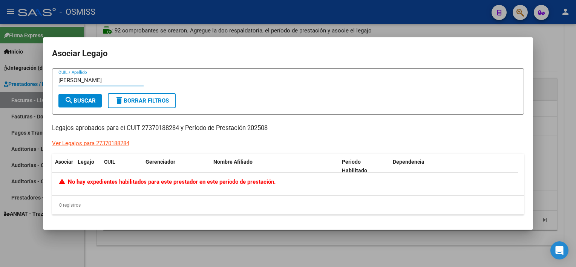
type input "sanchez"
click at [569, 144] on div at bounding box center [288, 133] width 576 height 267
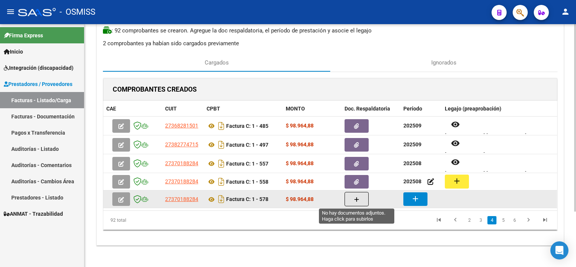
click at [362, 201] on button "button" at bounding box center [357, 199] width 24 height 14
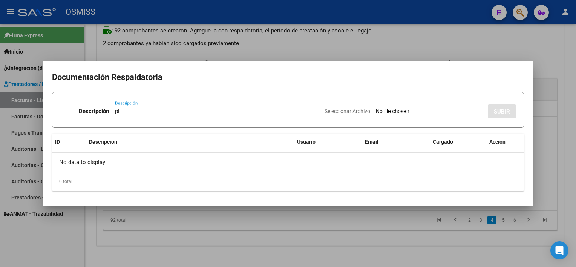
type input "pl"
click at [376, 108] on input "Seleccionar Archivo" at bounding box center [426, 111] width 100 height 7
type input "C:\fakepath\PL 1-578 MONGES A PSICOL 09.pdf"
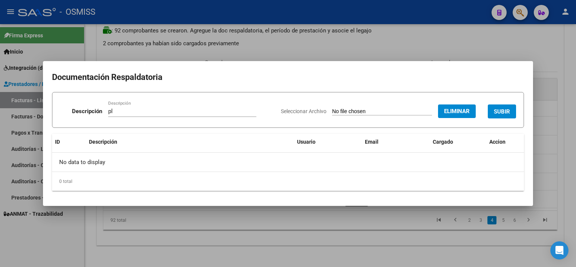
click at [506, 108] on span "SUBIR" at bounding box center [502, 111] width 16 height 7
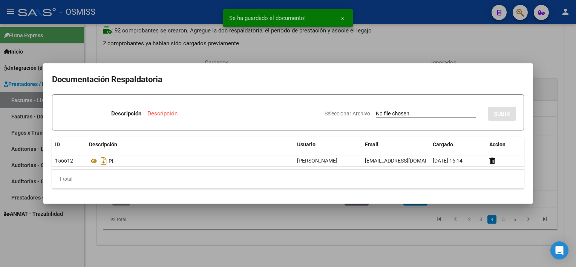
click at [420, 244] on div at bounding box center [288, 133] width 576 height 267
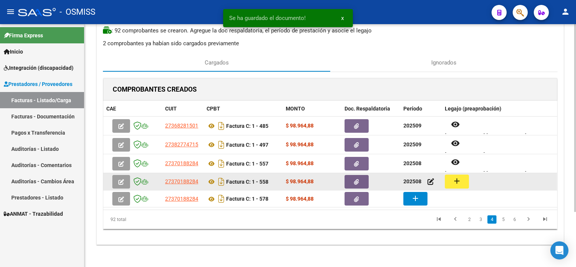
click at [453, 181] on mat-icon "add" at bounding box center [457, 181] width 9 height 9
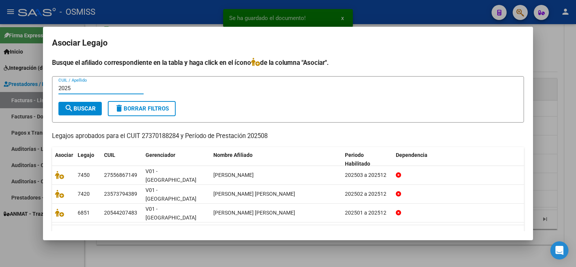
type input "2025"
click at [576, 155] on div at bounding box center [288, 133] width 576 height 267
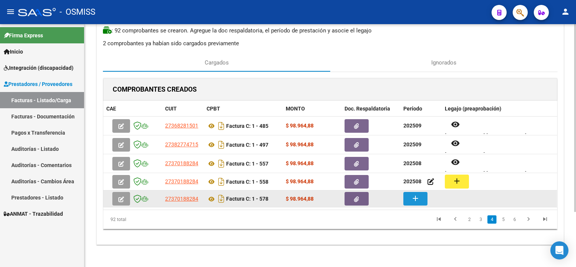
click at [413, 199] on mat-icon "add" at bounding box center [415, 198] width 9 height 9
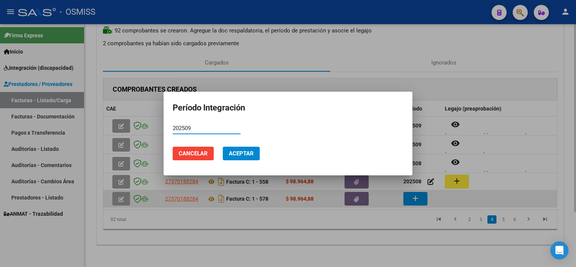
type input "202509"
click at [223, 147] on button "Aceptar" at bounding box center [241, 154] width 37 height 14
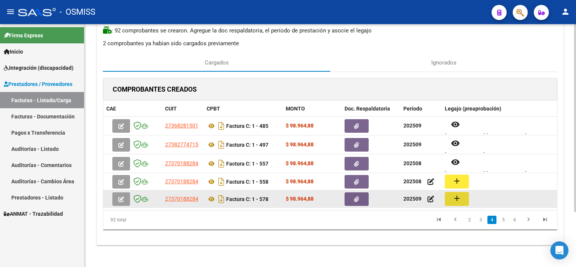
click at [455, 195] on mat-icon "add" at bounding box center [457, 198] width 9 height 9
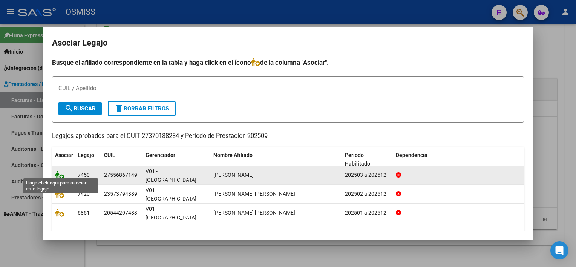
click at [62, 171] on icon at bounding box center [59, 175] width 9 height 8
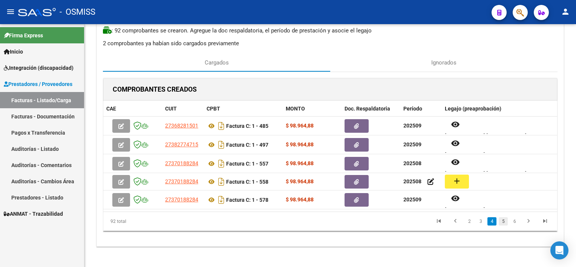
click at [502, 220] on link "5" at bounding box center [503, 221] width 9 height 8
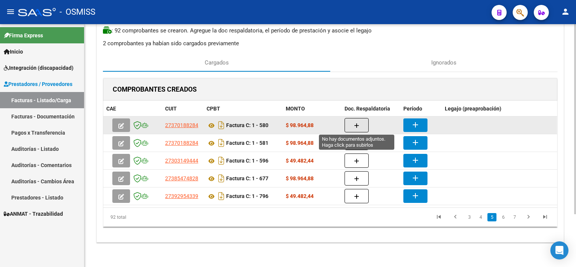
click at [359, 120] on button "button" at bounding box center [357, 125] width 24 height 14
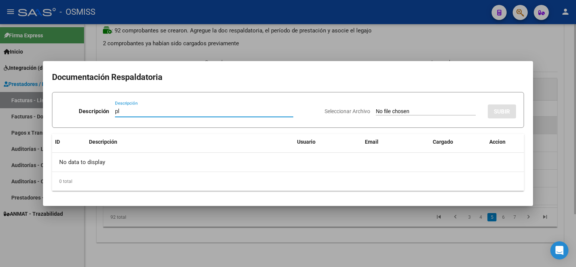
type input "pl"
click at [376, 108] on input "Seleccionar Archivo" at bounding box center [426, 111] width 100 height 7
type input "C:\fakepath\PL 1-580 GAVILAN Z PSP 09.pdf"
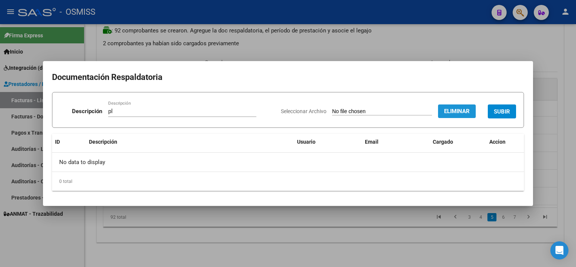
click at [442, 112] on button "Eliminar" at bounding box center [457, 111] width 38 height 14
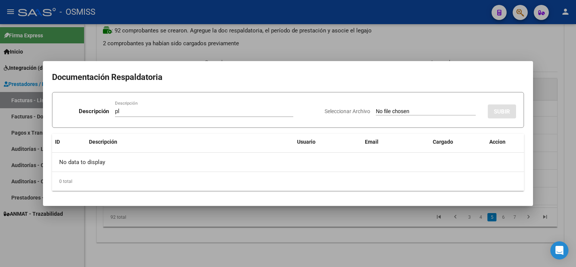
click at [416, 112] on input "Seleccionar Archivo" at bounding box center [426, 111] width 100 height 7
click at [401, 254] on div at bounding box center [288, 133] width 576 height 267
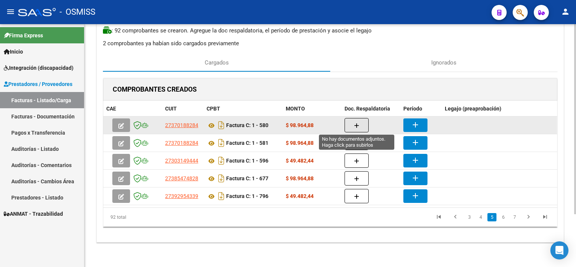
click at [357, 128] on button "button" at bounding box center [357, 125] width 24 height 14
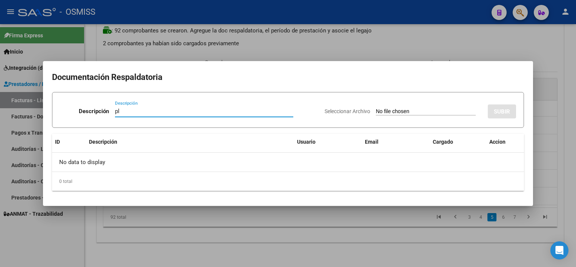
type input "pl"
click at [376, 108] on input "Seleccionar Archivo" at bounding box center [426, 111] width 100 height 7
type input "C:\fakepath\PL 1-580 GAVILAN Z PSP 09.pdf"
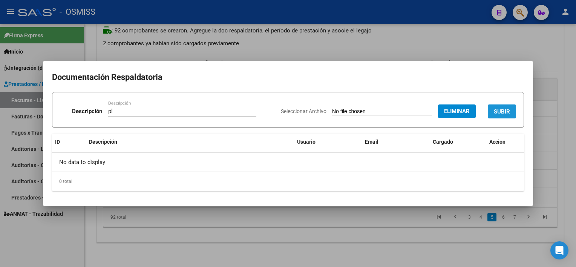
click at [501, 111] on span "SUBIR" at bounding box center [502, 111] width 16 height 7
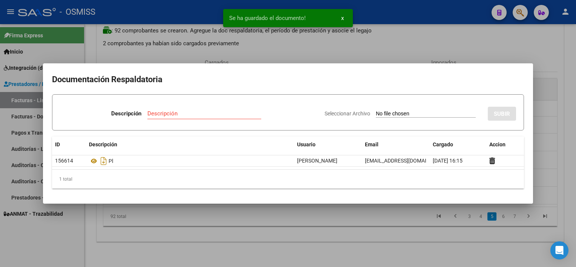
click at [335, 252] on div at bounding box center [288, 133] width 576 height 267
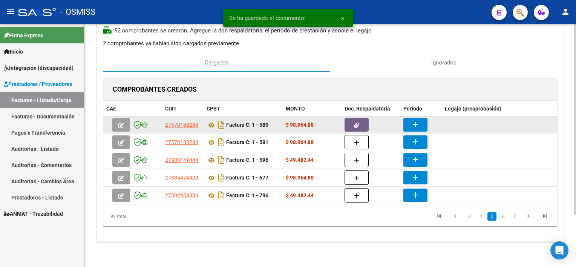
click at [416, 120] on mat-icon "add" at bounding box center [415, 124] width 9 height 9
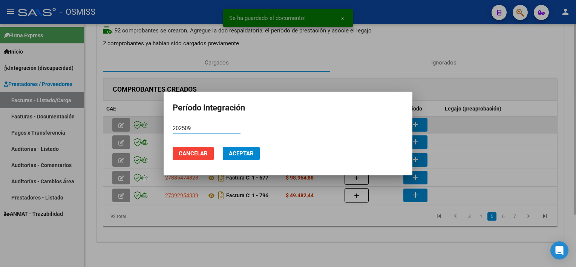
type input "202509"
click at [223, 147] on button "Aceptar" at bounding box center [241, 154] width 37 height 14
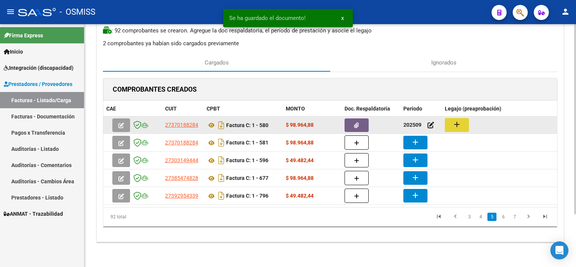
click at [460, 124] on mat-icon "add" at bounding box center [457, 124] width 9 height 9
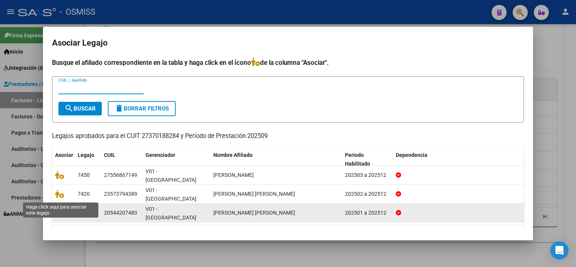
click at [60, 209] on icon at bounding box center [59, 213] width 9 height 8
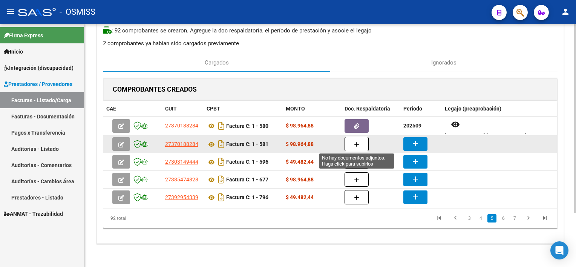
click at [352, 144] on button "button" at bounding box center [357, 144] width 24 height 14
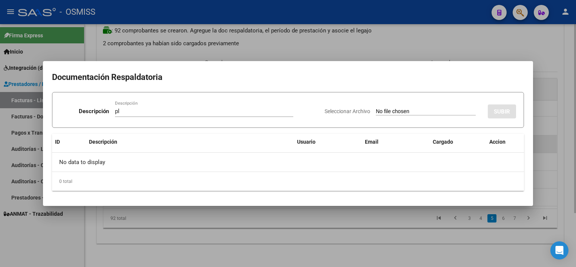
click at [376, 108] on input "Seleccionar Archivo" at bounding box center [426, 111] width 100 height 7
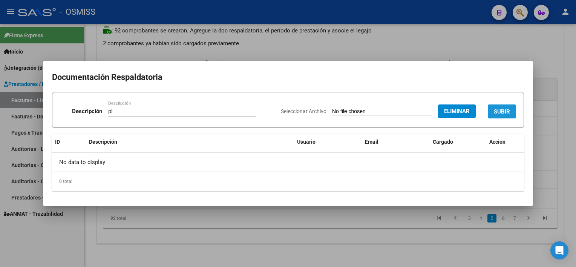
click at [508, 114] on span "SUBIR" at bounding box center [502, 111] width 16 height 7
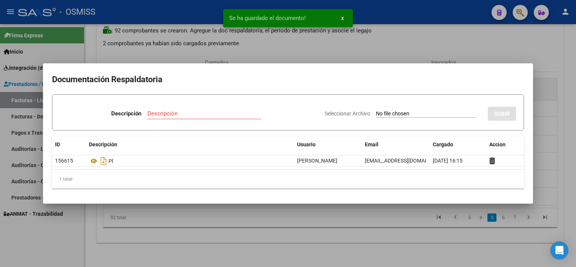
click at [400, 234] on div at bounding box center [288, 133] width 576 height 267
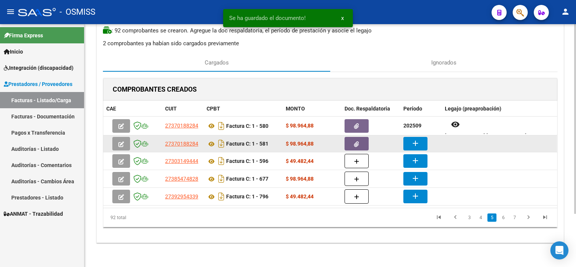
click at [414, 139] on mat-icon "add" at bounding box center [415, 143] width 9 height 9
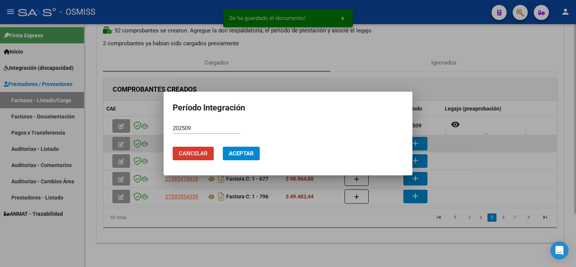
click at [173, 147] on button "Cancelar" at bounding box center [193, 154] width 41 height 14
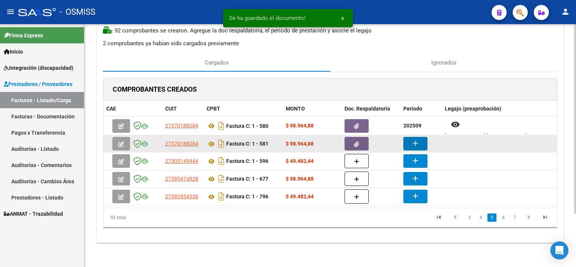
click at [420, 143] on button "add" at bounding box center [416, 144] width 24 height 14
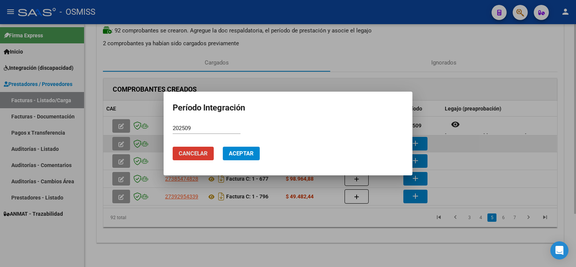
click at [223, 147] on button "Aceptar" at bounding box center [241, 154] width 37 height 14
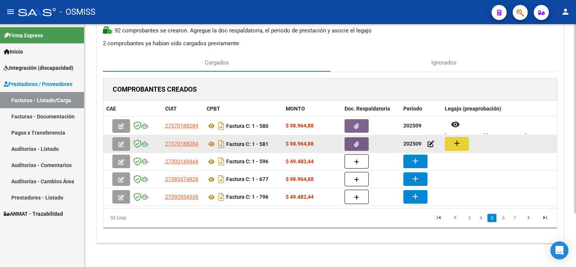
click at [447, 141] on button "add" at bounding box center [457, 144] width 24 height 14
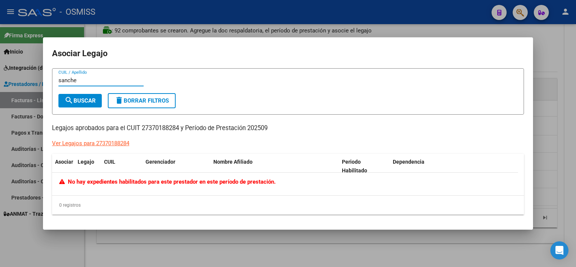
click at [535, 149] on div at bounding box center [288, 133] width 576 height 267
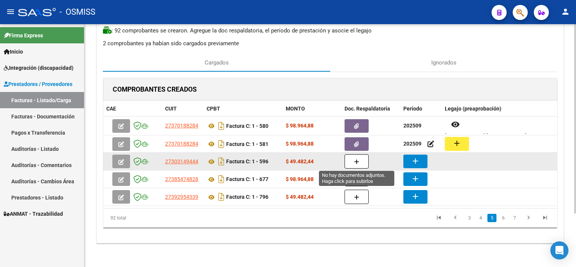
click at [360, 159] on button "button" at bounding box center [357, 161] width 24 height 14
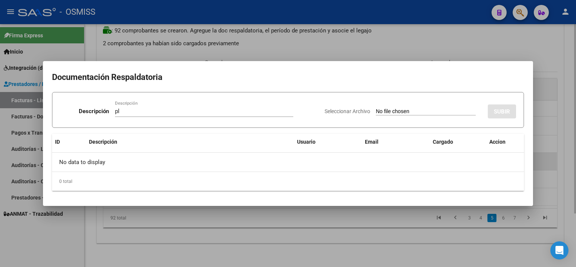
click at [376, 108] on input "Seleccionar Archivo" at bounding box center [426, 111] width 100 height 7
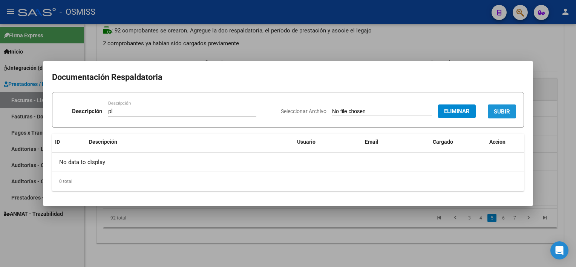
click at [505, 112] on span "SUBIR" at bounding box center [502, 111] width 16 height 7
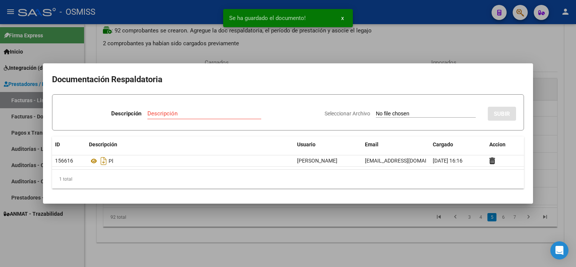
click at [381, 239] on div at bounding box center [288, 133] width 576 height 267
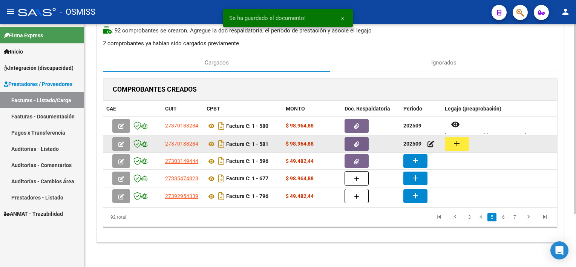
click at [461, 138] on button "add" at bounding box center [457, 144] width 24 height 14
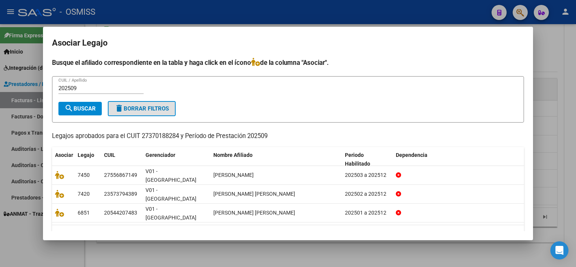
click at [549, 180] on div at bounding box center [288, 133] width 576 height 267
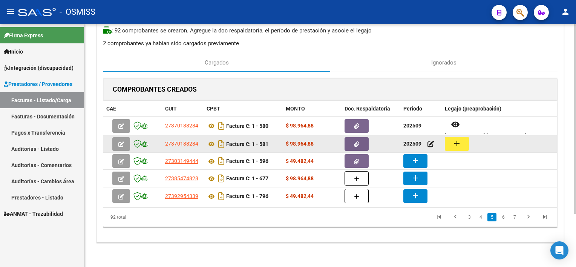
click at [462, 142] on button "add" at bounding box center [457, 144] width 24 height 14
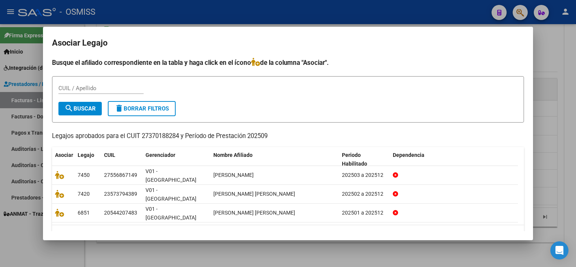
click at [555, 160] on div at bounding box center [288, 133] width 576 height 267
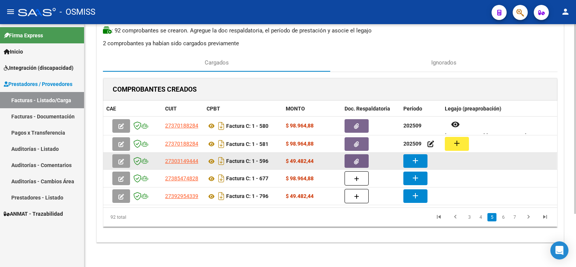
click at [420, 157] on button "add" at bounding box center [416, 161] width 24 height 14
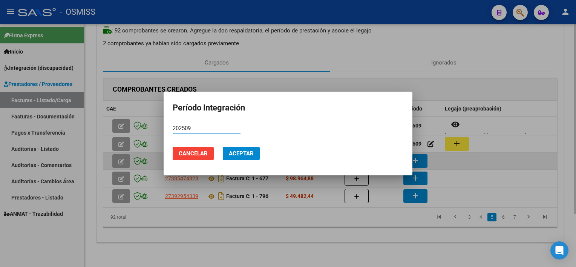
click at [223, 147] on button "Aceptar" at bounding box center [241, 154] width 37 height 14
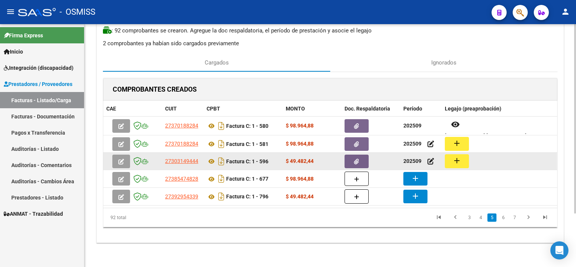
click at [457, 157] on mat-icon "add" at bounding box center [457, 160] width 9 height 9
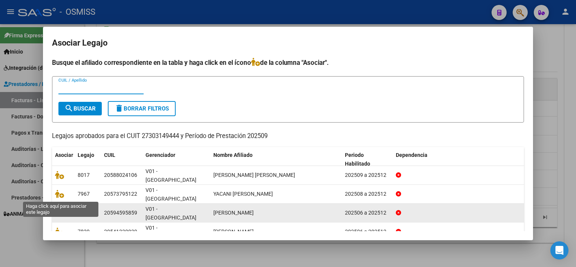
click at [55, 209] on icon at bounding box center [59, 213] width 9 height 8
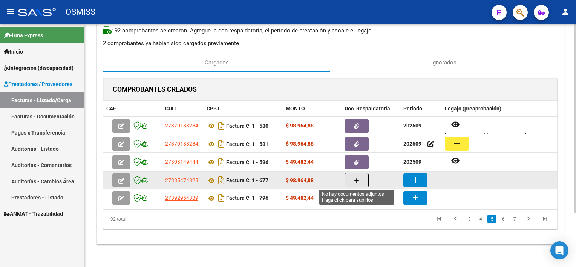
click at [356, 178] on icon "button" at bounding box center [356, 181] width 5 height 6
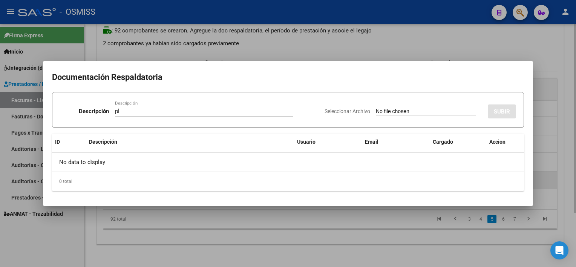
click at [376, 108] on input "Seleccionar Archivo" at bounding box center [426, 111] width 100 height 7
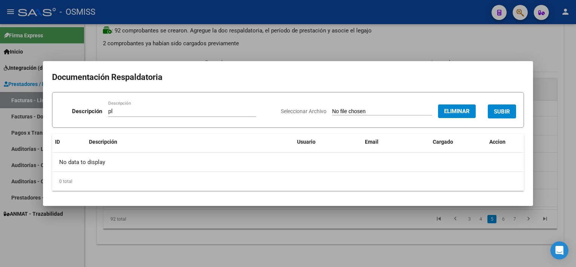
click at [498, 109] on span "SUBIR" at bounding box center [502, 111] width 16 height 7
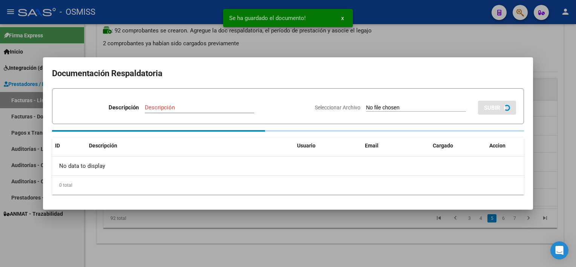
click at [404, 234] on div at bounding box center [288, 133] width 576 height 267
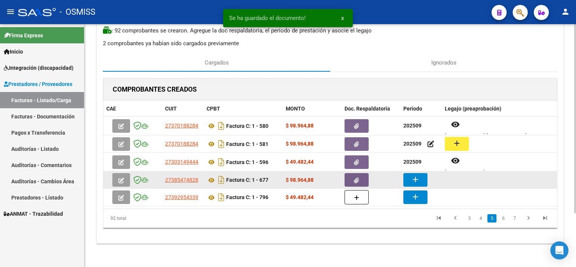
click at [416, 175] on mat-icon "add" at bounding box center [415, 179] width 9 height 9
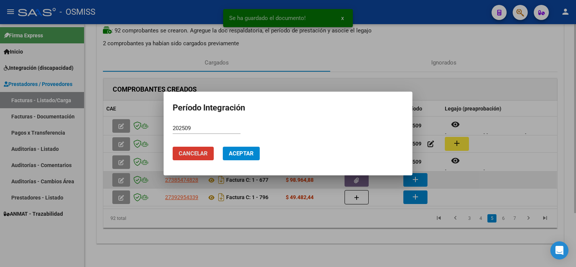
click at [223, 147] on button "Aceptar" at bounding box center [241, 154] width 37 height 14
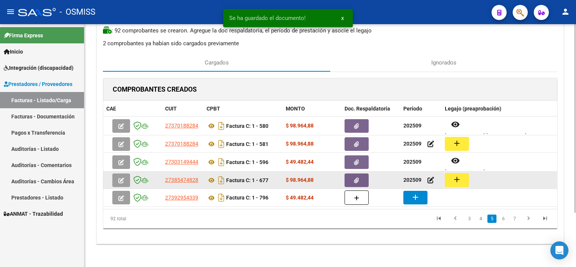
click at [447, 180] on button "add" at bounding box center [457, 180] width 24 height 14
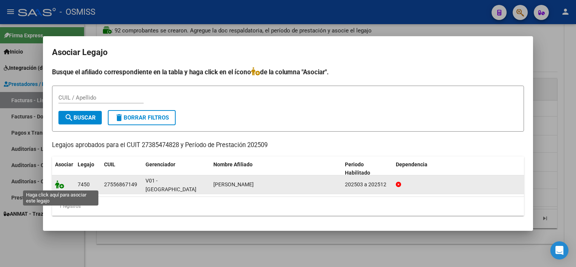
click at [59, 181] on icon at bounding box center [59, 184] width 9 height 8
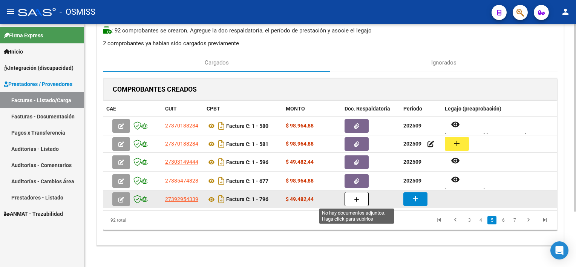
click at [352, 197] on button "button" at bounding box center [357, 199] width 24 height 14
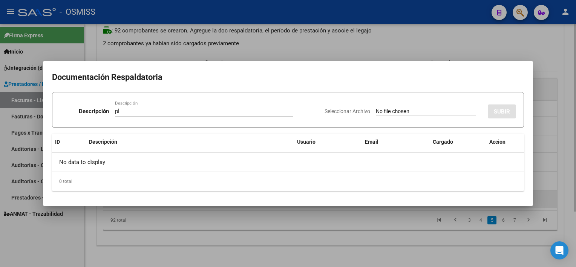
click at [376, 108] on input "Seleccionar Archivo" at bounding box center [426, 111] width 100 height 7
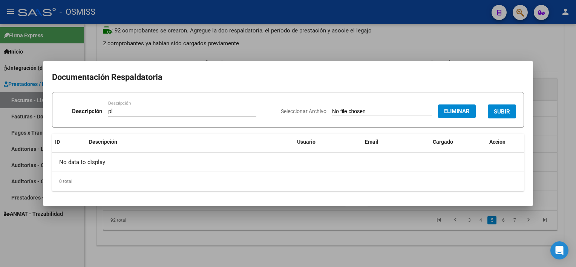
click at [507, 110] on span "SUBIR" at bounding box center [502, 111] width 16 height 7
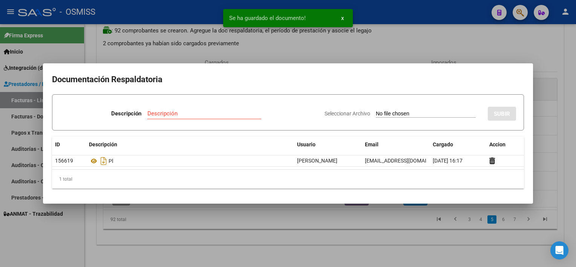
click at [396, 227] on div at bounding box center [288, 133] width 576 height 267
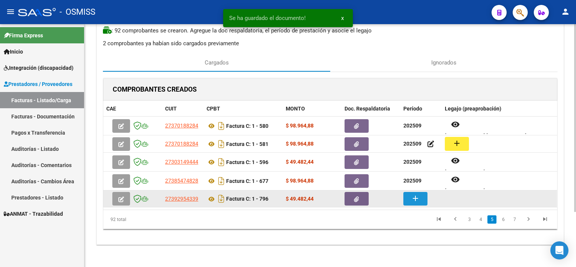
click at [414, 197] on mat-icon "add" at bounding box center [415, 198] width 9 height 9
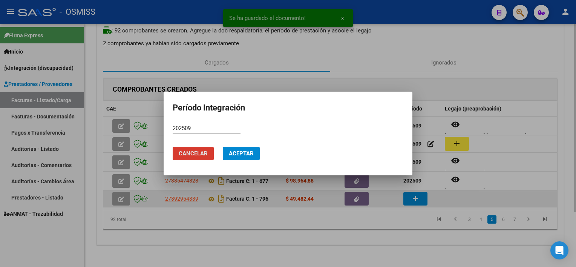
click at [223, 147] on button "Aceptar" at bounding box center [241, 154] width 37 height 14
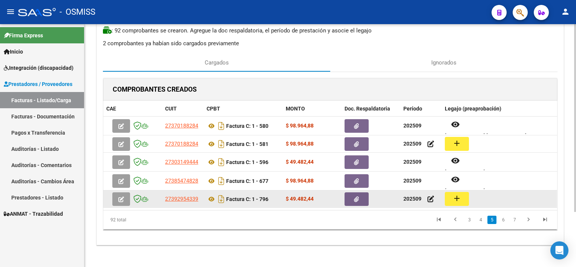
click at [457, 198] on mat-icon "add" at bounding box center [457, 198] width 9 height 9
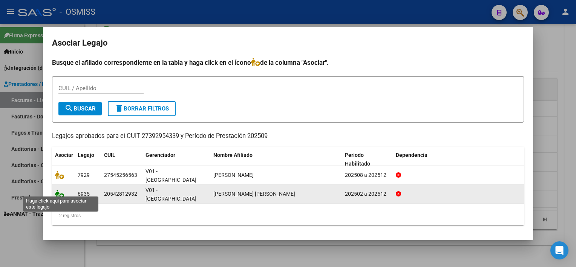
click at [60, 190] on icon at bounding box center [59, 194] width 9 height 8
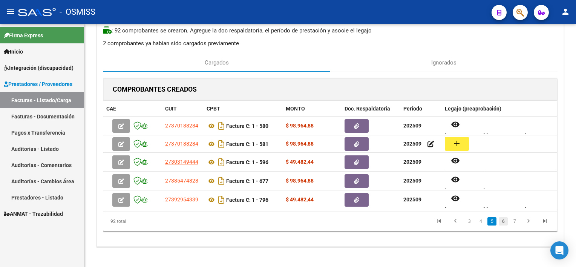
click at [502, 223] on link "6" at bounding box center [503, 221] width 9 height 8
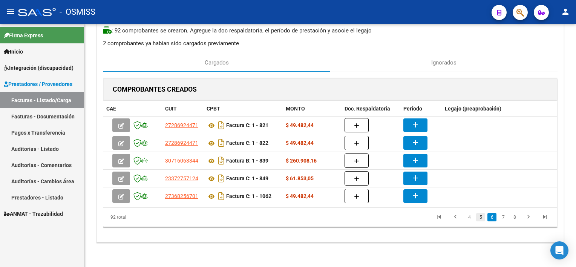
click at [482, 219] on link "5" at bounding box center [480, 217] width 9 height 8
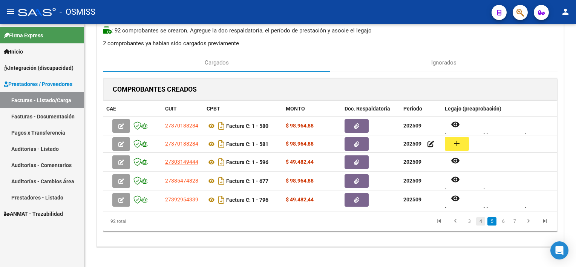
click at [480, 222] on link "4" at bounding box center [480, 221] width 9 height 8
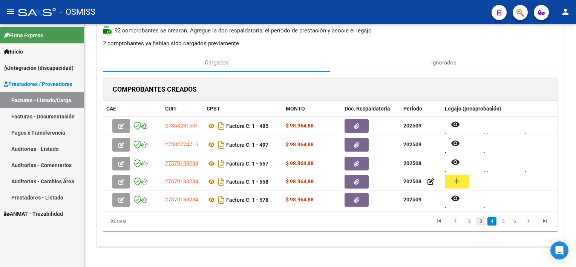
click at [483, 221] on link "3" at bounding box center [480, 221] width 9 height 8
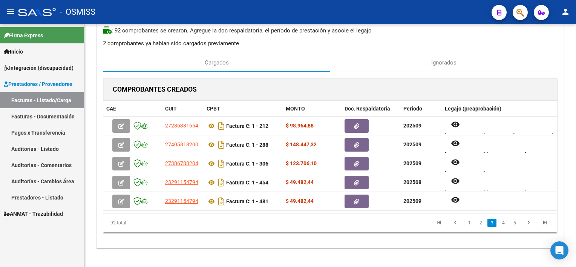
click at [493, 223] on link "3" at bounding box center [492, 223] width 9 height 8
click at [504, 223] on link "4" at bounding box center [503, 223] width 9 height 8
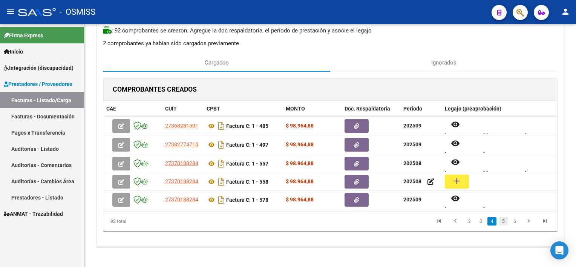
click at [503, 220] on link "5" at bounding box center [503, 221] width 9 height 8
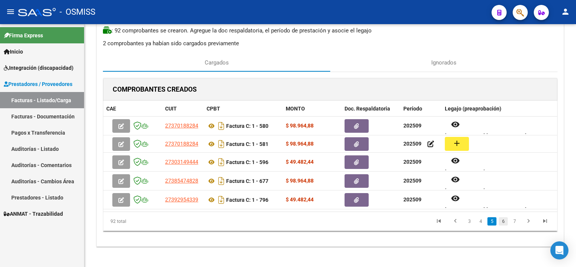
click at [504, 220] on link "6" at bounding box center [503, 221] width 9 height 8
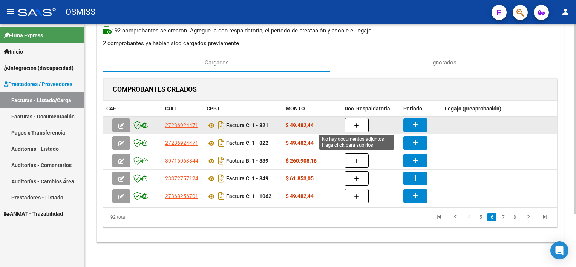
click at [355, 125] on icon "button" at bounding box center [356, 126] width 5 height 6
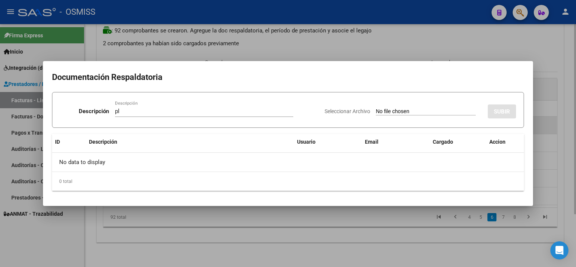
click at [376, 108] on input "Seleccionar Archivo" at bounding box center [426, 111] width 100 height 7
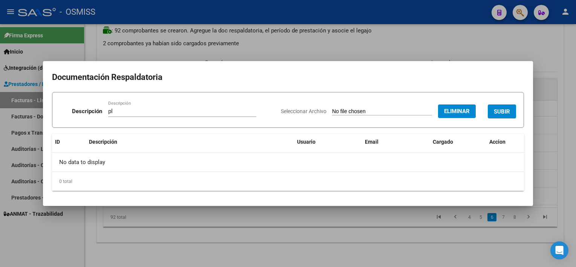
click at [506, 109] on span "SUBIR" at bounding box center [502, 111] width 16 height 7
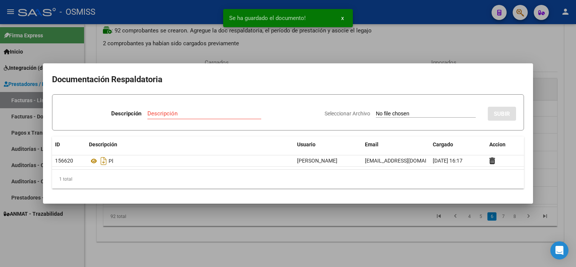
click at [438, 239] on div at bounding box center [288, 133] width 576 height 267
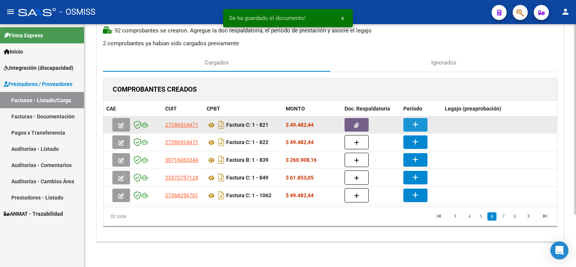
click at [413, 124] on mat-icon "add" at bounding box center [415, 124] width 9 height 9
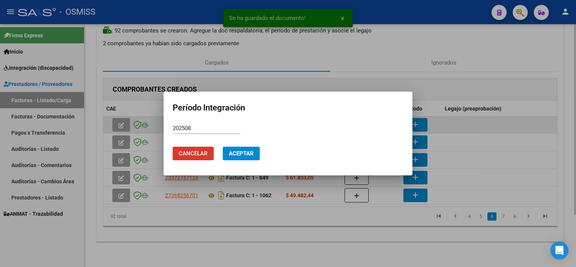
click at [223, 147] on button "Aceptar" at bounding box center [241, 154] width 37 height 14
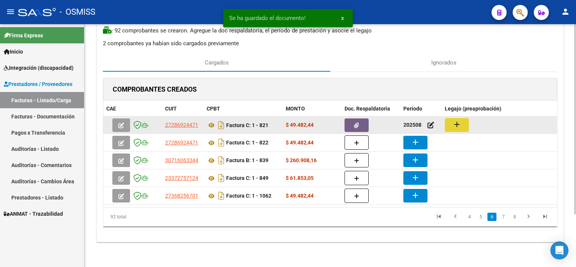
click at [460, 127] on mat-icon "add" at bounding box center [457, 124] width 9 height 9
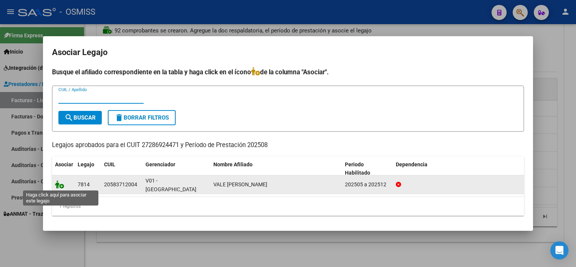
click at [59, 185] on icon at bounding box center [59, 184] width 9 height 8
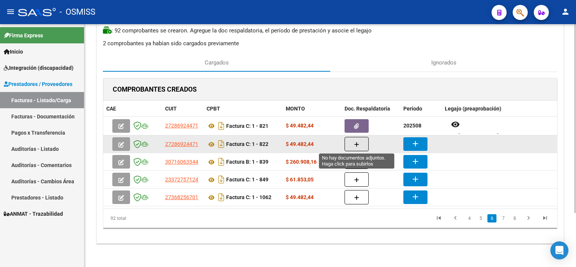
click at [353, 147] on button "button" at bounding box center [357, 144] width 24 height 14
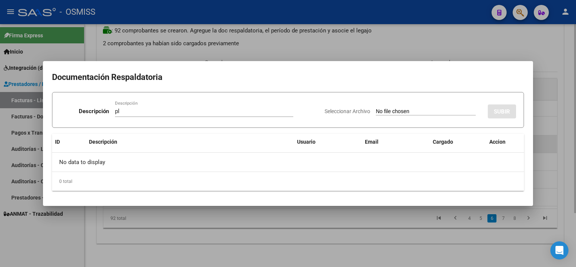
click at [376, 108] on input "Seleccionar Archivo" at bounding box center [426, 111] width 100 height 7
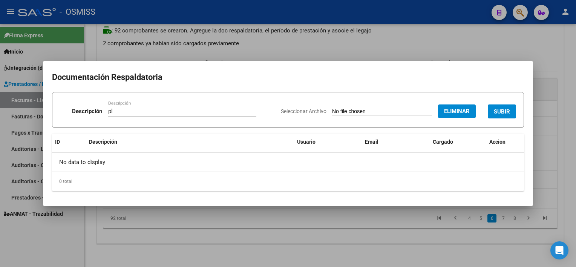
click at [506, 112] on span "SUBIR" at bounding box center [502, 111] width 16 height 7
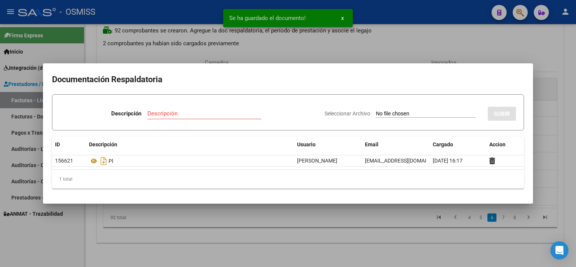
click at [380, 238] on div at bounding box center [288, 133] width 576 height 267
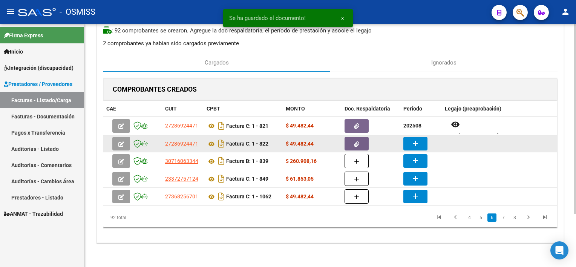
click at [412, 143] on mat-icon "add" at bounding box center [415, 143] width 9 height 9
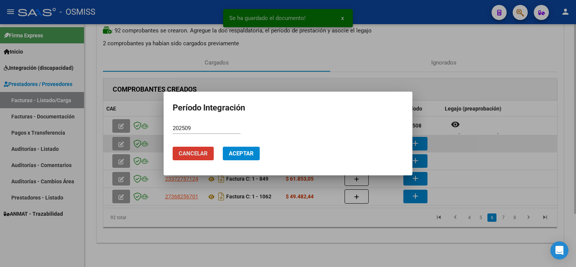
click at [223, 147] on button "Aceptar" at bounding box center [241, 154] width 37 height 14
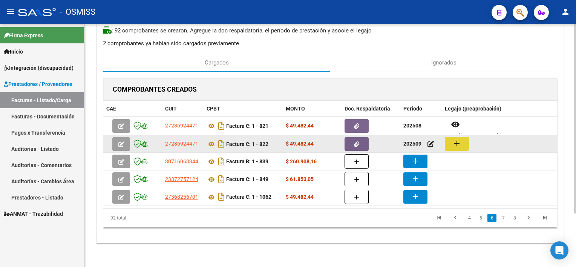
click at [457, 140] on mat-icon "add" at bounding box center [457, 143] width 9 height 9
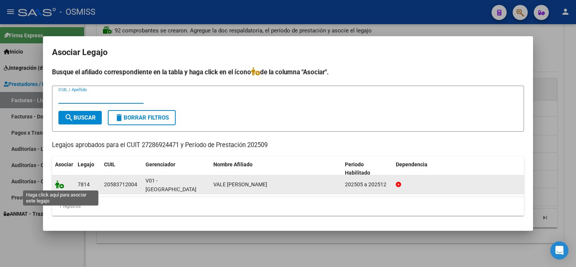
click at [59, 183] on icon at bounding box center [59, 184] width 9 height 8
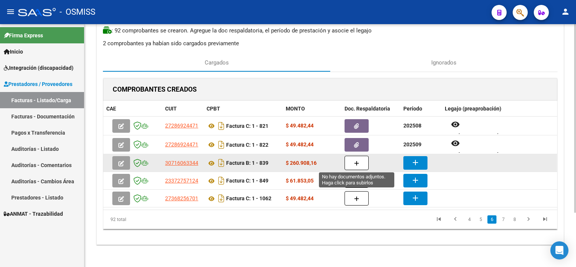
click at [355, 158] on button "button" at bounding box center [357, 163] width 24 height 14
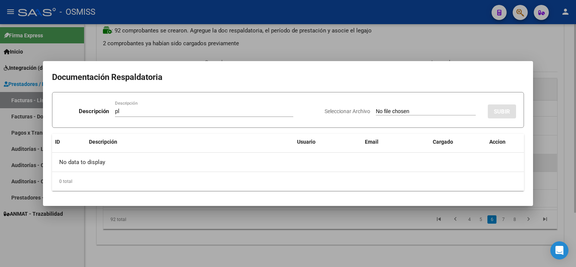
click at [376, 108] on input "Seleccionar Archivo" at bounding box center [426, 111] width 100 height 7
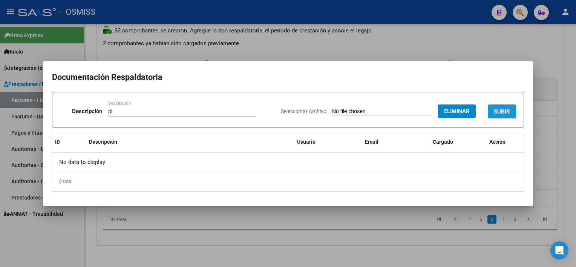
click at [512, 107] on button "SUBIR" at bounding box center [502, 111] width 28 height 14
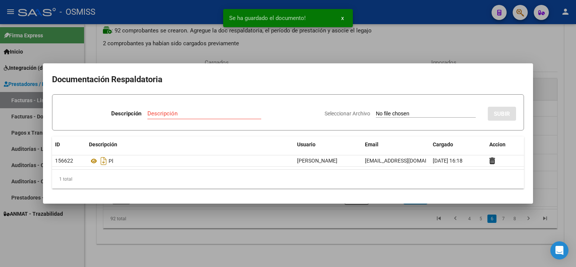
click at [444, 242] on div at bounding box center [288, 133] width 576 height 267
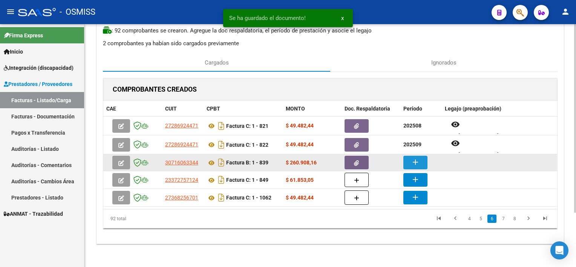
click at [418, 160] on mat-icon "add" at bounding box center [415, 162] width 9 height 9
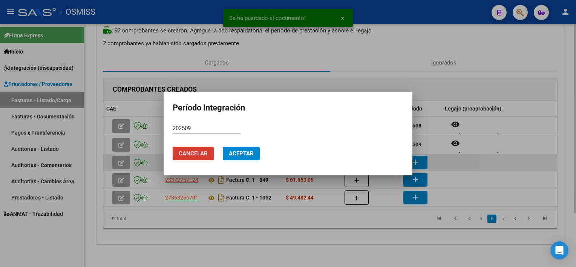
click at [223, 147] on button "Aceptar" at bounding box center [241, 154] width 37 height 14
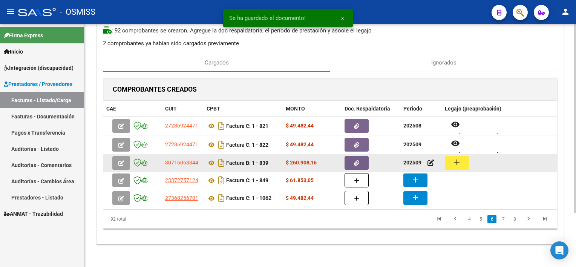
click at [454, 160] on mat-icon "add" at bounding box center [457, 162] width 9 height 9
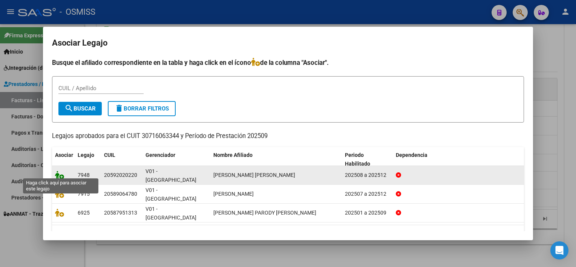
click at [59, 172] on icon at bounding box center [59, 175] width 9 height 8
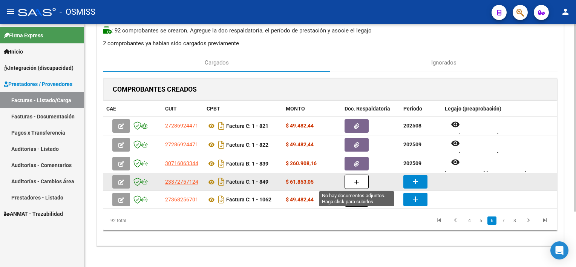
click at [358, 181] on icon "button" at bounding box center [356, 183] width 5 height 6
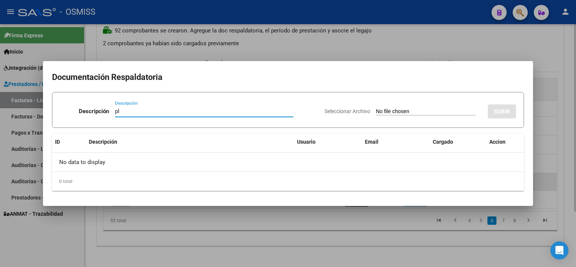
click at [376, 108] on input "Seleccionar Archivo" at bounding box center [426, 111] width 100 height 7
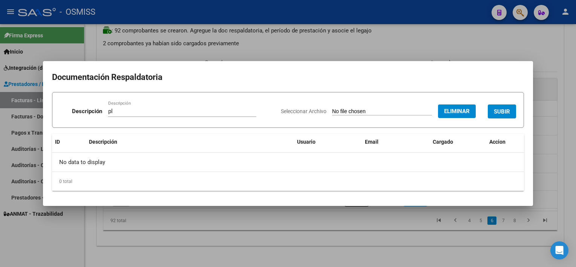
click at [501, 114] on span "SUBIR" at bounding box center [502, 111] width 16 height 7
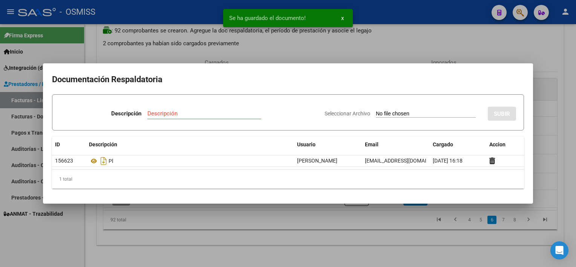
click at [426, 232] on div at bounding box center [288, 133] width 576 height 267
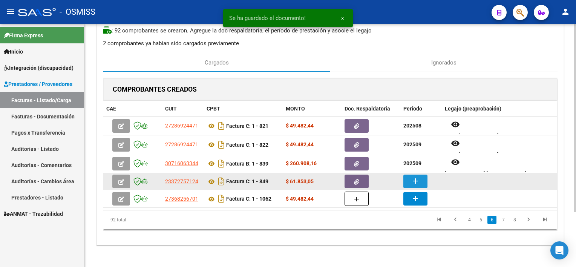
click at [418, 178] on mat-icon "add" at bounding box center [415, 181] width 9 height 9
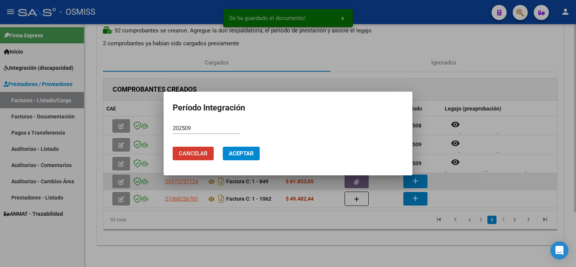
click at [223, 147] on button "Aceptar" at bounding box center [241, 154] width 37 height 14
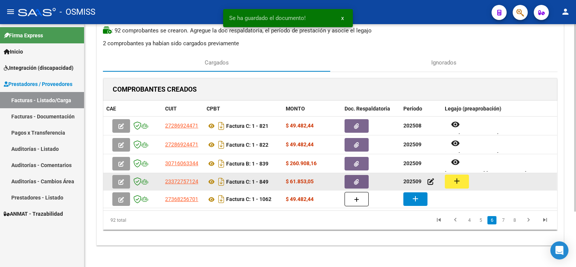
click at [453, 179] on mat-icon "add" at bounding box center [457, 181] width 9 height 9
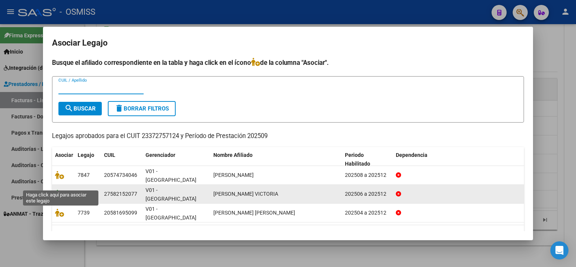
click at [58, 190] on icon at bounding box center [59, 194] width 9 height 8
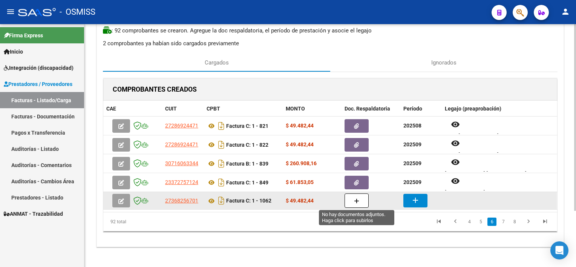
click at [358, 200] on icon "button" at bounding box center [356, 201] width 5 height 6
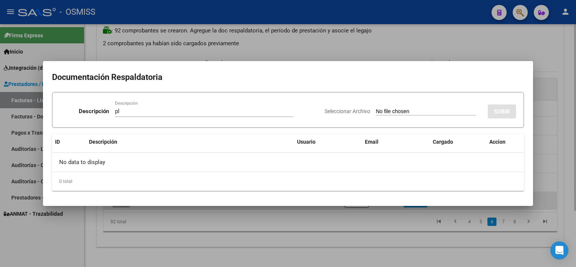
click at [376, 108] on input "Seleccionar Archivo" at bounding box center [426, 111] width 100 height 7
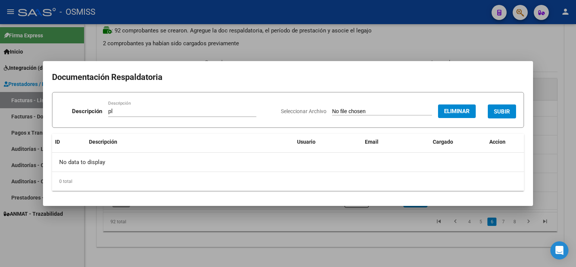
click at [507, 113] on span "SUBIR" at bounding box center [502, 111] width 16 height 7
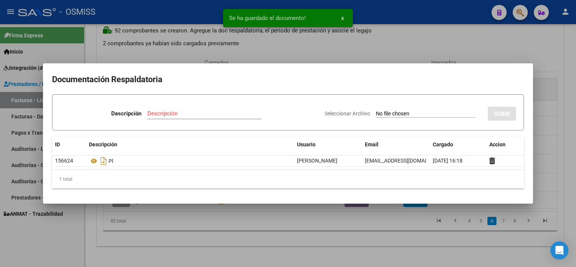
click at [421, 244] on div at bounding box center [288, 133] width 576 height 267
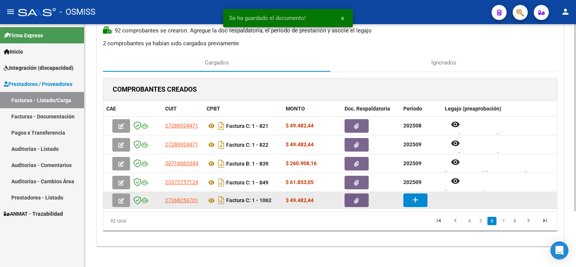
click at [415, 200] on mat-icon "add" at bounding box center [415, 199] width 9 height 9
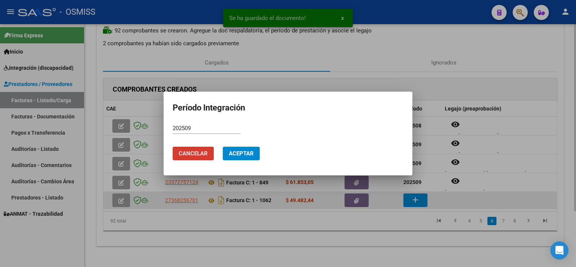
click at [173, 147] on button "Cancelar" at bounding box center [193, 154] width 41 height 14
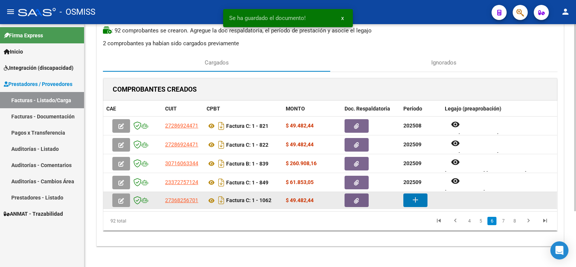
click at [415, 200] on mat-icon "add" at bounding box center [415, 199] width 9 height 9
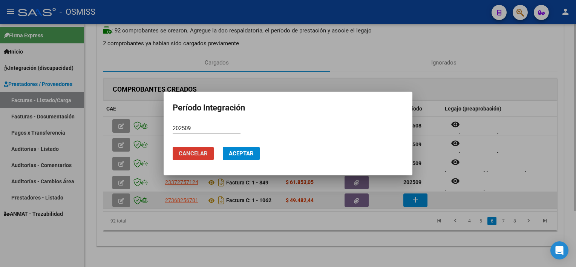
click at [223, 147] on button "Aceptar" at bounding box center [241, 154] width 37 height 14
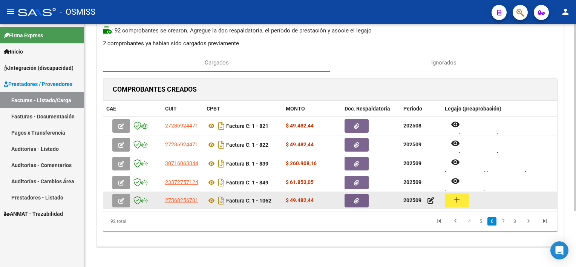
click at [456, 194] on button "add" at bounding box center [457, 201] width 24 height 14
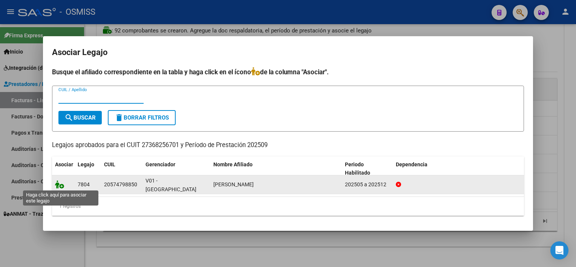
click at [57, 186] on icon at bounding box center [59, 184] width 9 height 8
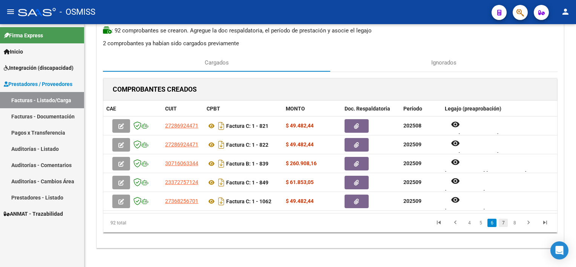
click at [505, 220] on link "7" at bounding box center [503, 223] width 9 height 8
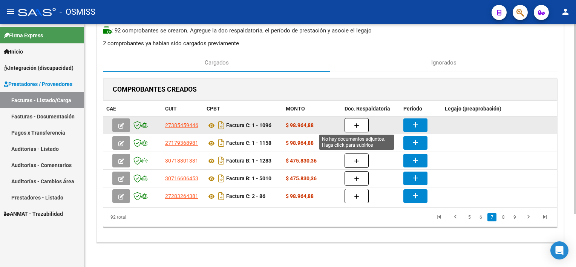
click at [354, 124] on icon "button" at bounding box center [356, 126] width 5 height 6
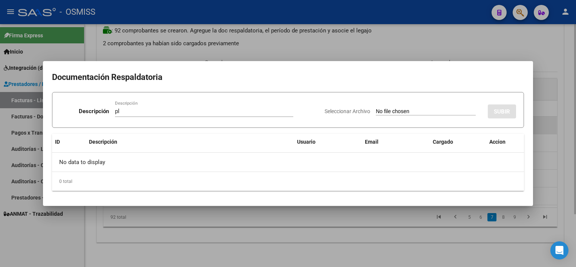
click at [376, 108] on input "Seleccionar Archivo" at bounding box center [426, 111] width 100 height 7
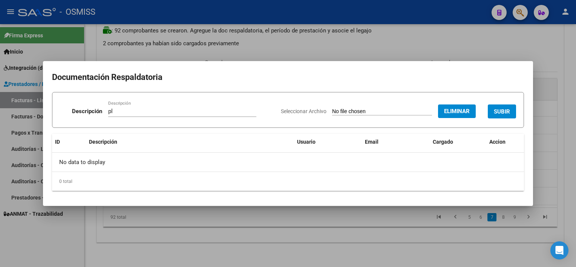
click at [499, 113] on span "SUBIR" at bounding box center [502, 111] width 16 height 7
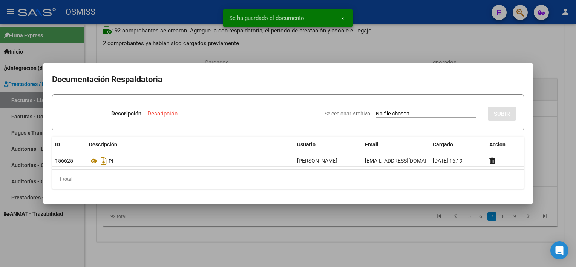
click at [375, 237] on div at bounding box center [288, 133] width 576 height 267
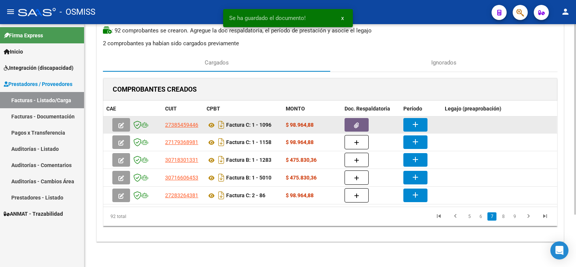
click at [413, 126] on mat-icon "add" at bounding box center [415, 124] width 9 height 9
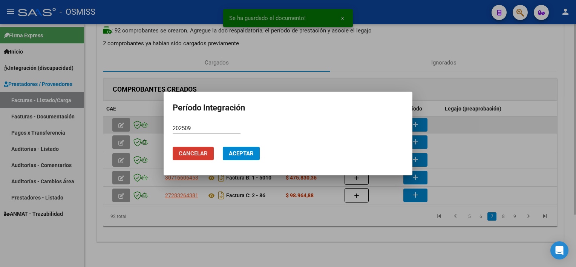
click at [223, 147] on button "Aceptar" at bounding box center [241, 154] width 37 height 14
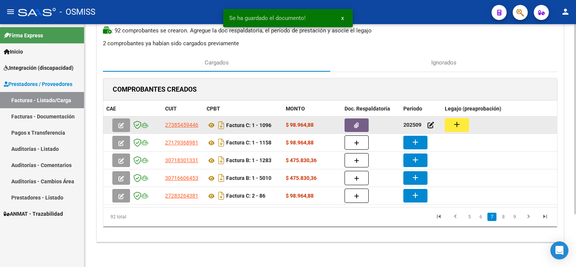
click at [465, 119] on button "add" at bounding box center [457, 125] width 24 height 14
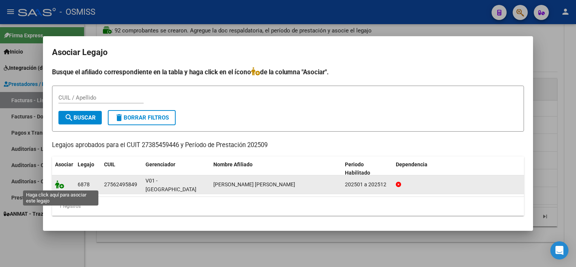
click at [62, 184] on icon at bounding box center [59, 184] width 9 height 8
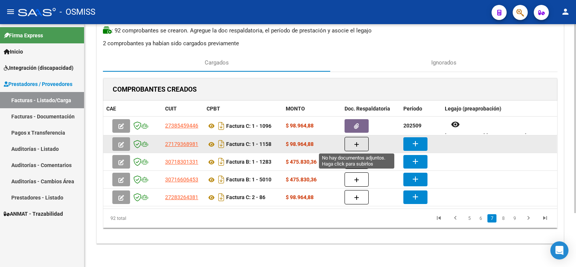
click at [358, 142] on icon "button" at bounding box center [356, 145] width 5 height 6
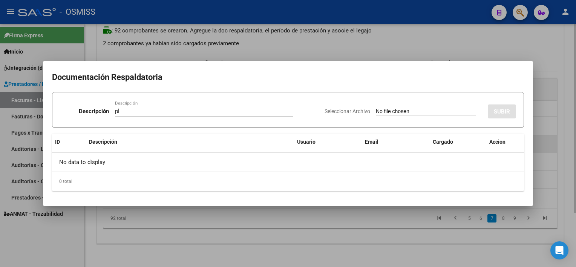
click at [376, 108] on input "Seleccionar Archivo" at bounding box center [426, 111] width 100 height 7
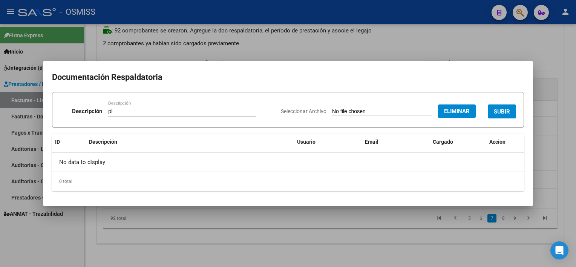
click at [510, 110] on button "SUBIR" at bounding box center [502, 111] width 28 height 14
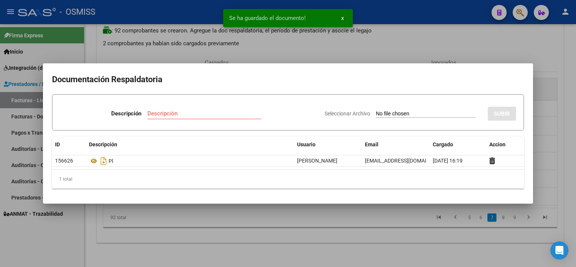
click at [389, 240] on div at bounding box center [288, 133] width 576 height 267
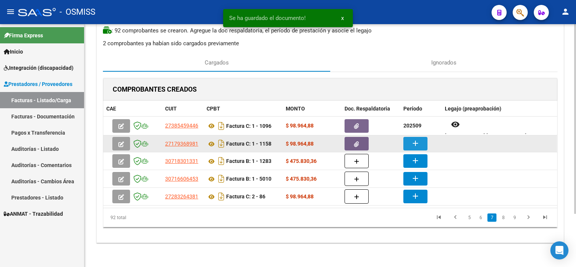
click at [419, 141] on mat-icon "add" at bounding box center [415, 143] width 9 height 9
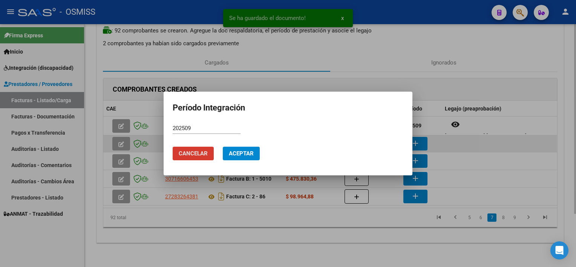
click at [223, 147] on button "Aceptar" at bounding box center [241, 154] width 37 height 14
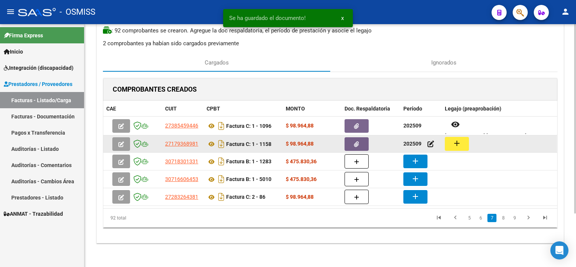
click at [459, 144] on mat-icon "add" at bounding box center [457, 143] width 9 height 9
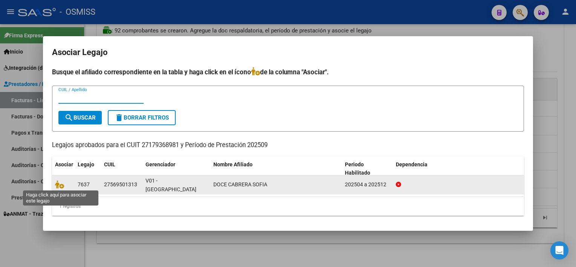
click at [65, 184] on span at bounding box center [60, 184] width 11 height 6
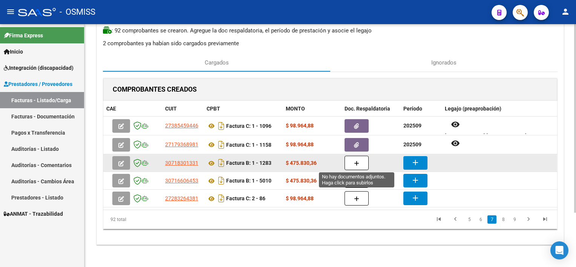
click at [354, 165] on icon "button" at bounding box center [356, 164] width 5 height 6
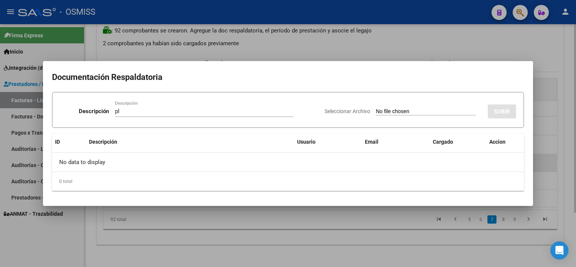
click at [376, 108] on input "Seleccionar Archivo" at bounding box center [426, 111] width 100 height 7
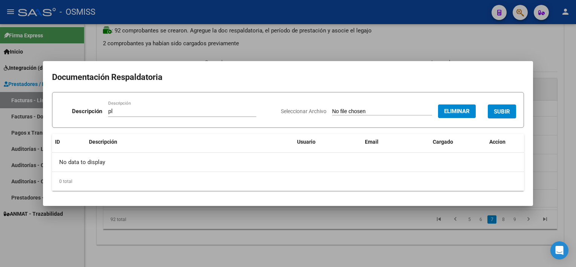
click at [507, 108] on span "SUBIR" at bounding box center [502, 111] width 16 height 7
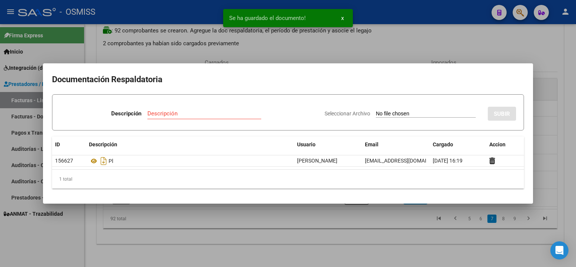
click at [398, 241] on div at bounding box center [288, 133] width 576 height 267
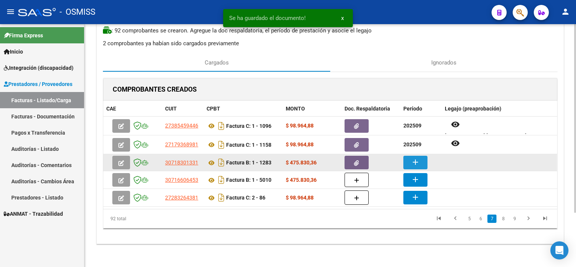
click at [416, 161] on mat-icon "add" at bounding box center [415, 162] width 9 height 9
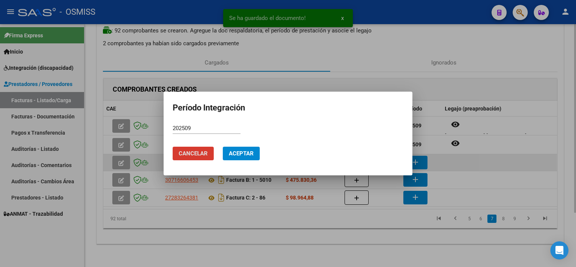
click at [223, 147] on button "Aceptar" at bounding box center [241, 154] width 37 height 14
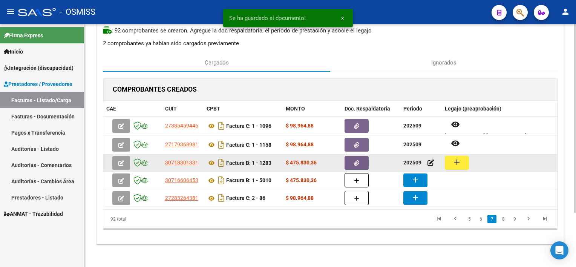
click at [464, 163] on button "add" at bounding box center [457, 163] width 24 height 14
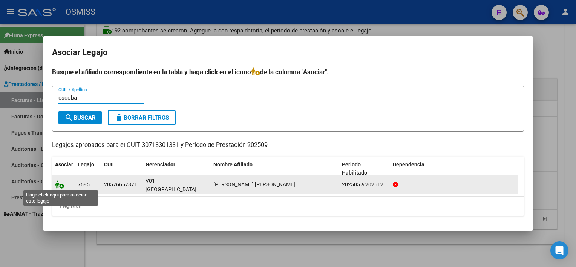
click at [60, 184] on icon at bounding box center [59, 184] width 9 height 8
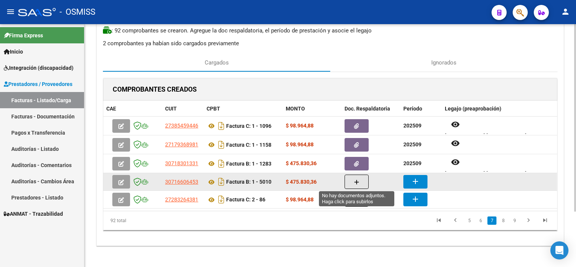
click at [355, 182] on icon "button" at bounding box center [356, 183] width 5 height 6
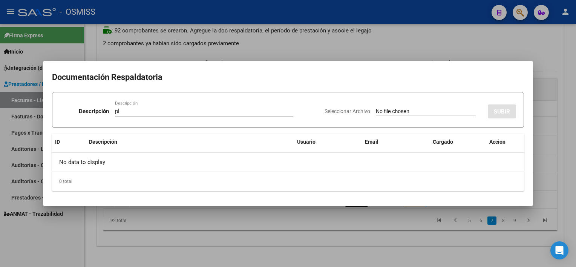
click at [376, 108] on input "Seleccionar Archivo" at bounding box center [426, 111] width 100 height 7
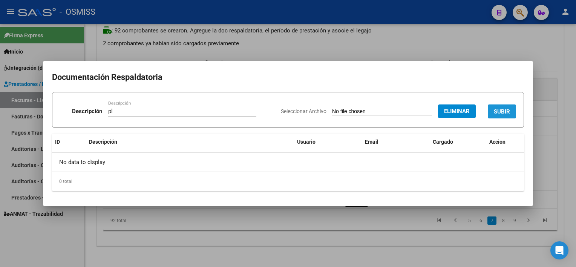
click at [502, 111] on span "SUBIR" at bounding box center [502, 111] width 16 height 7
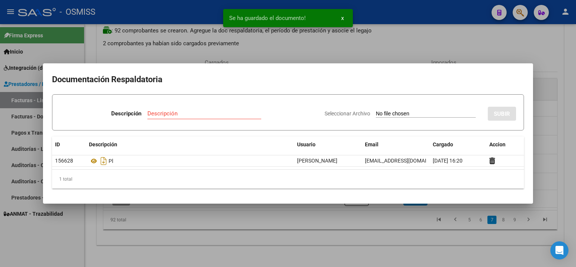
click at [410, 235] on div at bounding box center [288, 133] width 576 height 267
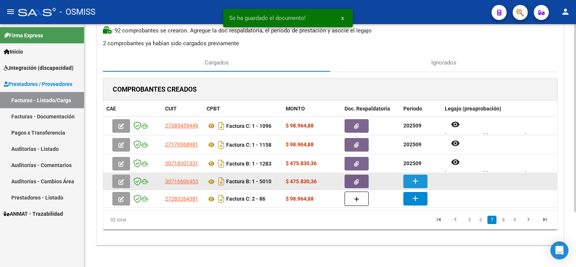
click at [415, 177] on mat-icon "add" at bounding box center [415, 181] width 9 height 9
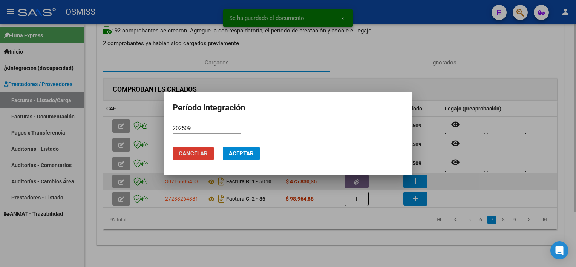
click at [223, 147] on button "Aceptar" at bounding box center [241, 154] width 37 height 14
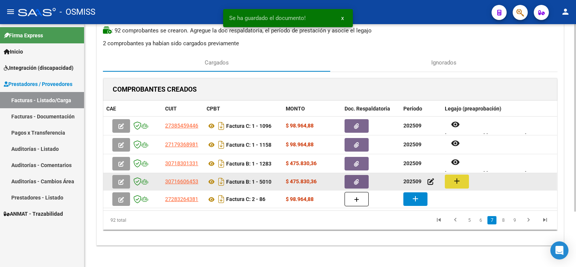
click at [466, 176] on button "add" at bounding box center [457, 182] width 24 height 14
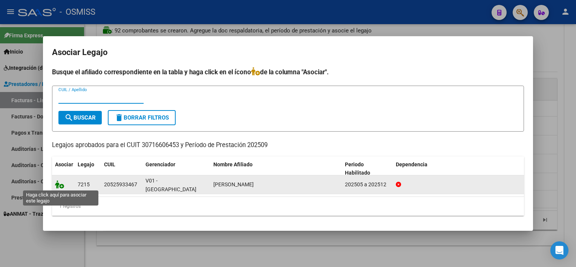
click at [56, 183] on icon at bounding box center [59, 184] width 9 height 8
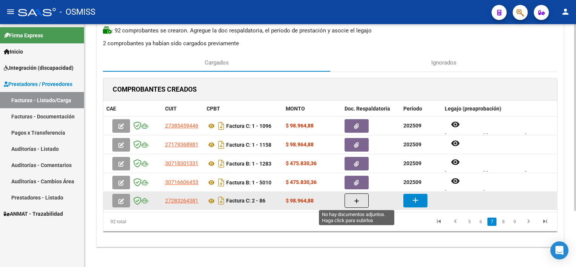
click at [356, 195] on button "button" at bounding box center [357, 201] width 24 height 14
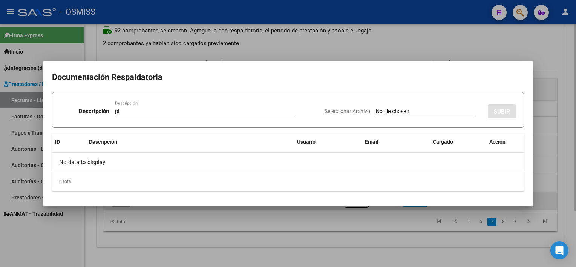
click at [376, 108] on input "Seleccionar Archivo" at bounding box center [426, 111] width 100 height 7
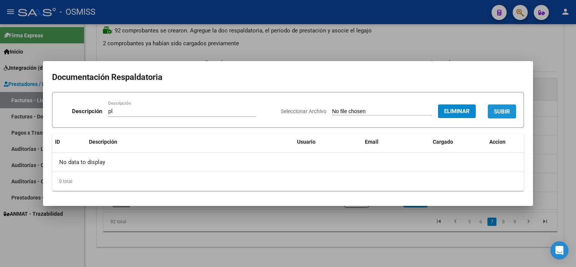
click at [511, 111] on button "SUBIR" at bounding box center [502, 111] width 28 height 14
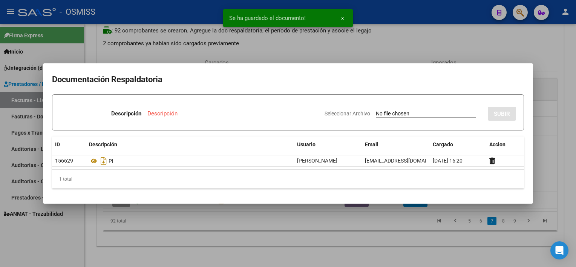
click at [443, 241] on div at bounding box center [288, 133] width 576 height 267
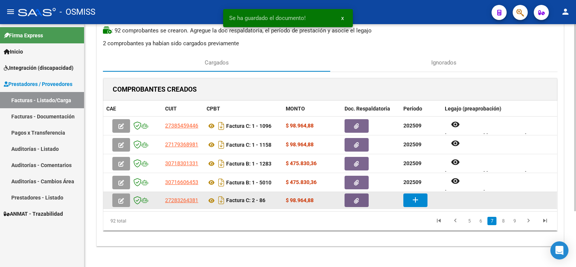
click at [421, 201] on button "add" at bounding box center [416, 201] width 24 height 14
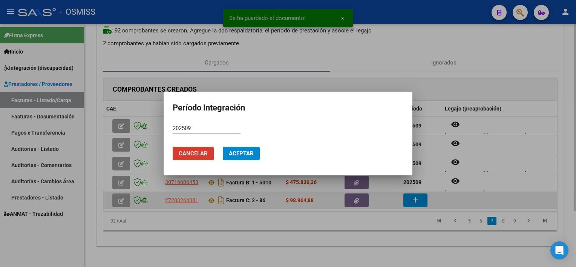
click at [223, 147] on button "Aceptar" at bounding box center [241, 154] width 37 height 14
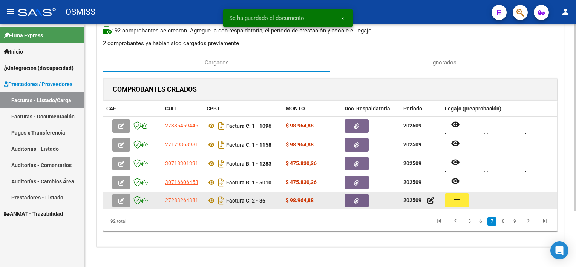
click at [446, 200] on button "add" at bounding box center [457, 201] width 24 height 14
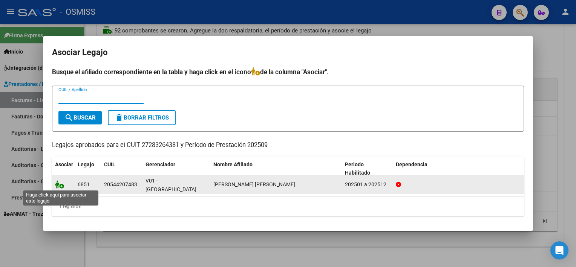
click at [59, 186] on icon at bounding box center [59, 184] width 9 height 8
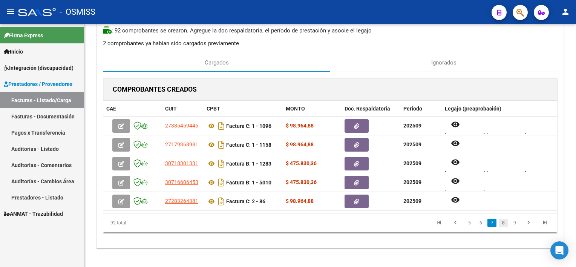
click at [505, 221] on link "8" at bounding box center [503, 223] width 9 height 8
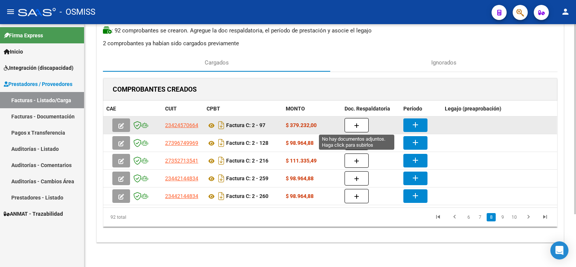
click at [358, 125] on icon "button" at bounding box center [356, 126] width 5 height 6
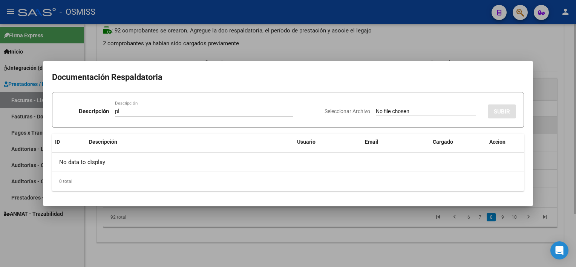
click at [376, 108] on input "Seleccionar Archivo" at bounding box center [426, 111] width 100 height 7
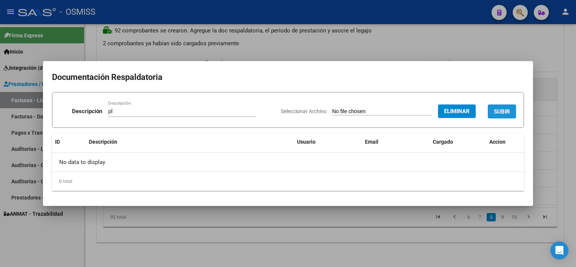
click at [502, 112] on span "SUBIR" at bounding box center [502, 111] width 16 height 7
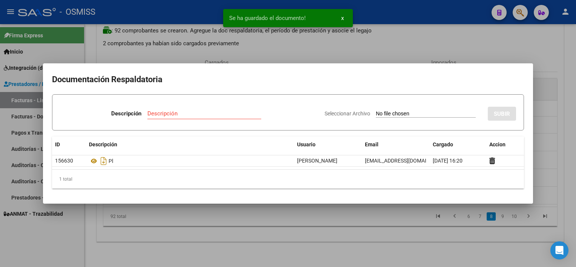
click at [423, 242] on div at bounding box center [288, 133] width 576 height 267
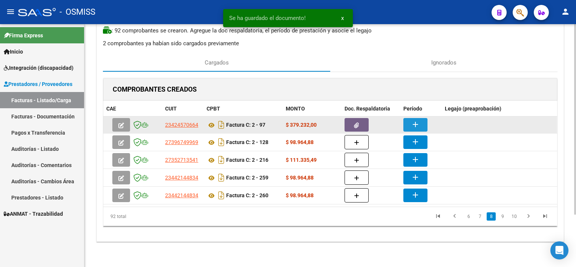
click at [415, 123] on mat-icon "add" at bounding box center [415, 124] width 9 height 9
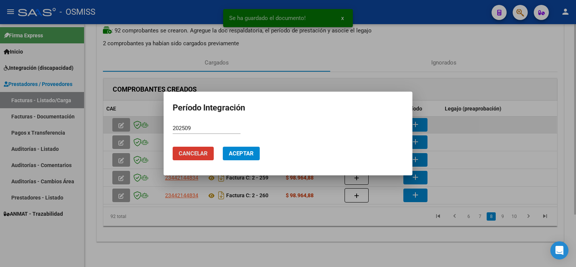
click at [223, 147] on button "Aceptar" at bounding box center [241, 154] width 37 height 14
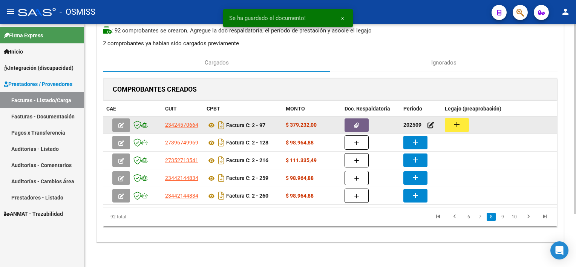
click at [445, 123] on button "add" at bounding box center [457, 125] width 24 height 14
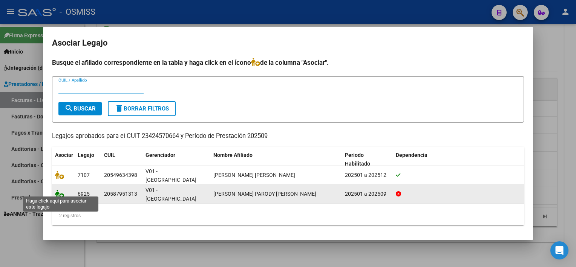
click at [60, 190] on icon at bounding box center [59, 194] width 9 height 8
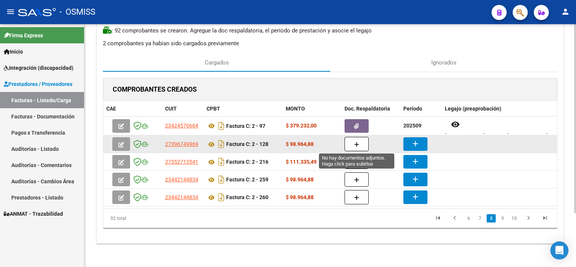
click at [361, 141] on button "button" at bounding box center [357, 144] width 24 height 14
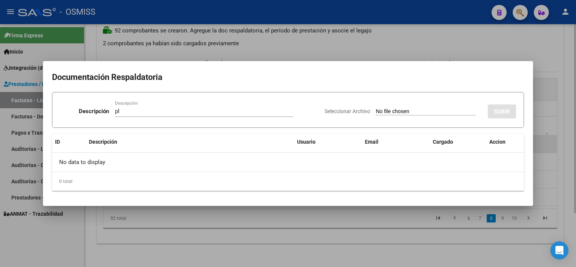
click at [376, 108] on input "Seleccionar Archivo" at bounding box center [426, 111] width 100 height 7
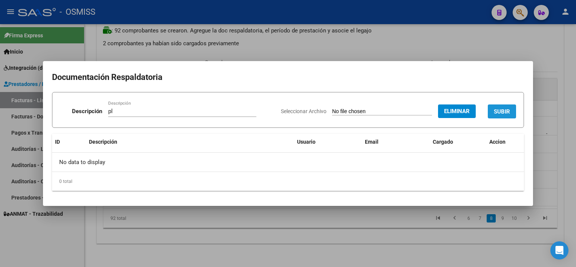
click at [501, 111] on span "SUBIR" at bounding box center [502, 111] width 16 height 7
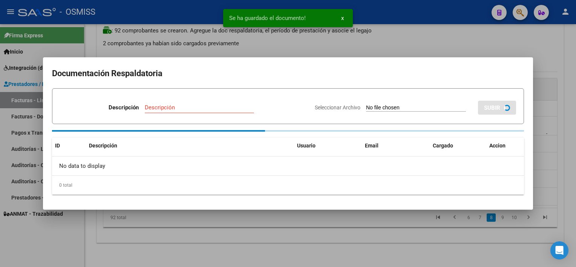
click at [406, 244] on div at bounding box center [288, 133] width 576 height 267
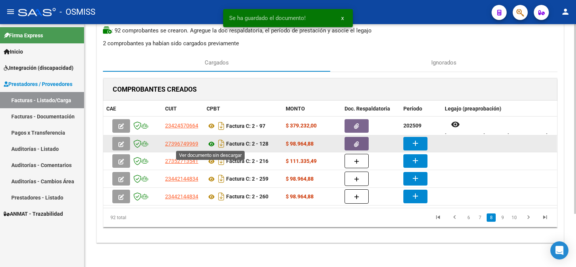
click at [210, 142] on icon at bounding box center [212, 144] width 10 height 9
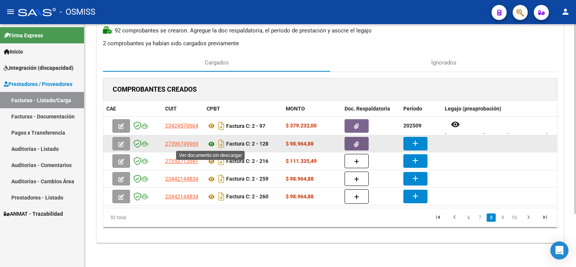
click at [210, 142] on icon at bounding box center [212, 144] width 10 height 9
click at [419, 144] on mat-icon "add" at bounding box center [415, 143] width 9 height 9
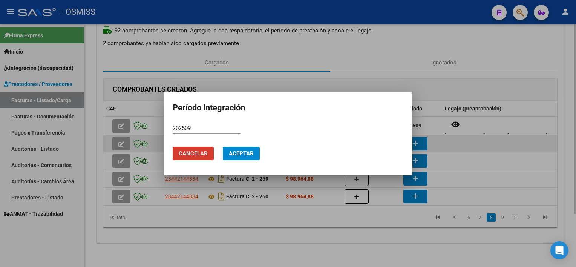
click at [223, 147] on button "Aceptar" at bounding box center [241, 154] width 37 height 14
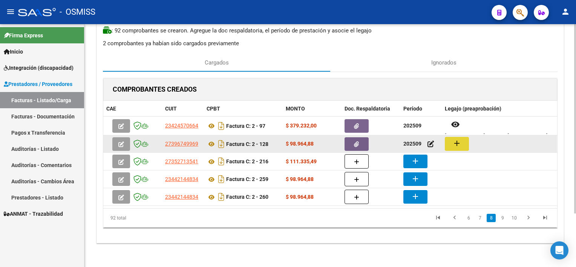
click at [454, 146] on mat-icon "add" at bounding box center [457, 143] width 9 height 9
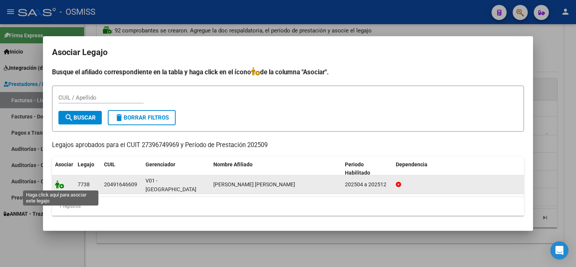
click at [61, 185] on icon at bounding box center [59, 184] width 9 height 8
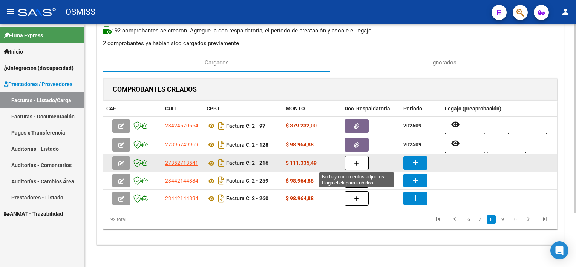
click at [353, 163] on button "button" at bounding box center [357, 163] width 24 height 14
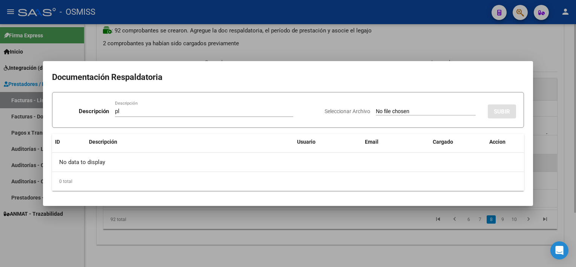
click at [376, 108] on input "Seleccionar Archivo" at bounding box center [426, 111] width 100 height 7
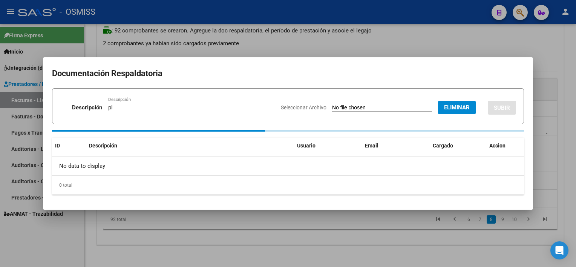
click at [482, 106] on div "Seleccionar Archivo Eliminar SUBIR" at bounding box center [398, 106] width 235 height 23
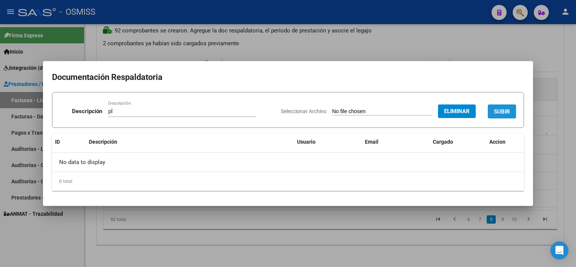
click at [501, 110] on span "SUBIR" at bounding box center [502, 111] width 16 height 7
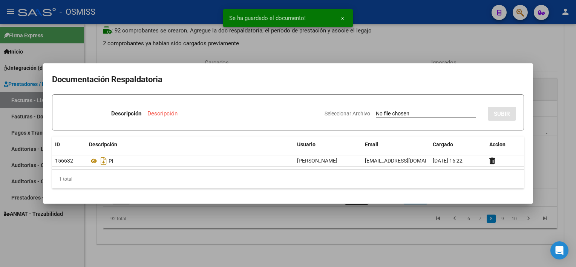
click at [348, 230] on div at bounding box center [288, 133] width 576 height 267
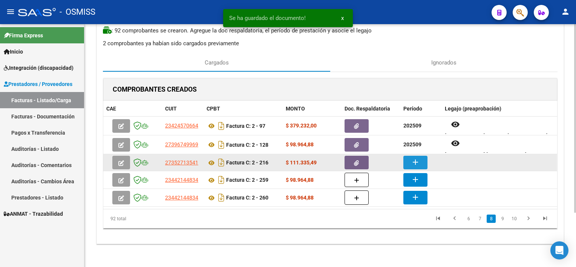
click at [413, 160] on mat-icon "add" at bounding box center [415, 162] width 9 height 9
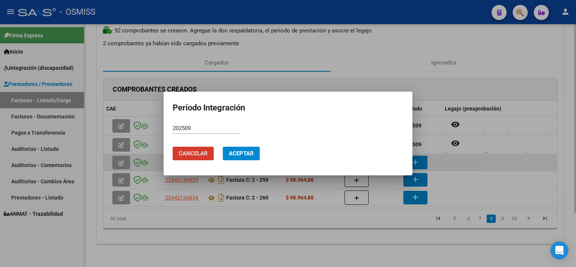
click at [223, 147] on button "Aceptar" at bounding box center [241, 154] width 37 height 14
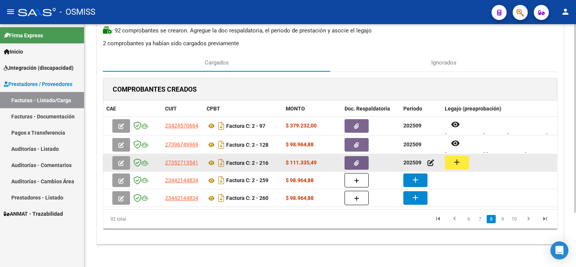
click at [454, 162] on mat-icon "add" at bounding box center [457, 162] width 9 height 9
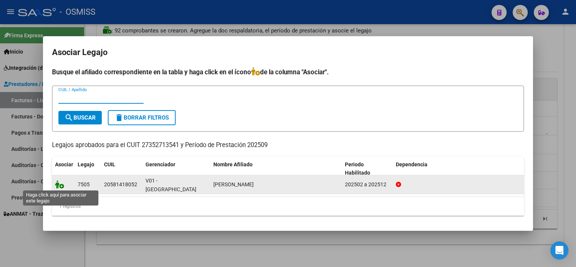
click at [63, 185] on icon at bounding box center [59, 184] width 9 height 8
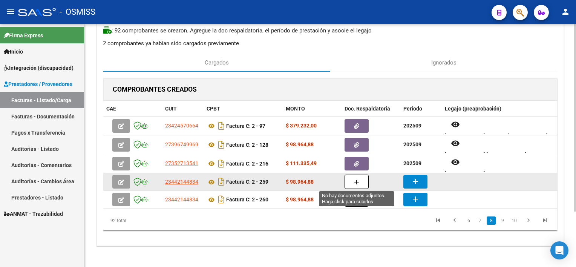
click at [360, 180] on button "button" at bounding box center [357, 182] width 24 height 14
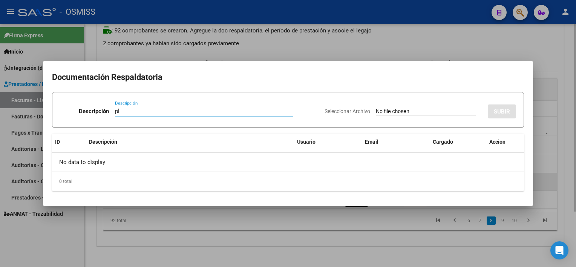
click at [376, 108] on input "Seleccionar Archivo" at bounding box center [426, 111] width 100 height 7
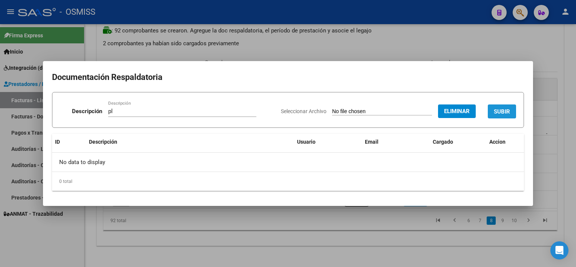
click at [506, 110] on span "SUBIR" at bounding box center [502, 111] width 16 height 7
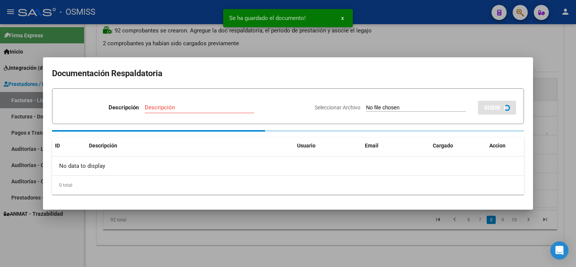
click at [391, 234] on div at bounding box center [288, 133] width 576 height 267
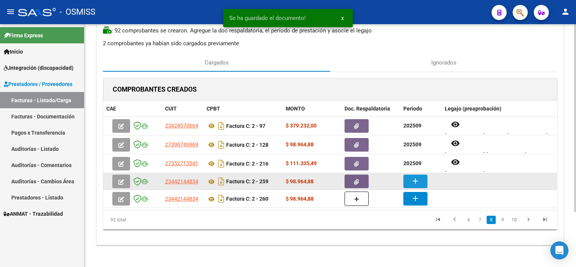
click at [410, 175] on button "add" at bounding box center [416, 182] width 24 height 14
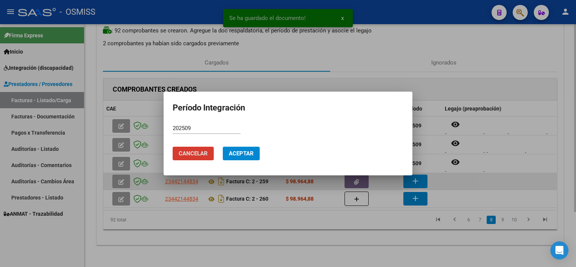
click at [223, 147] on button "Aceptar" at bounding box center [241, 154] width 37 height 14
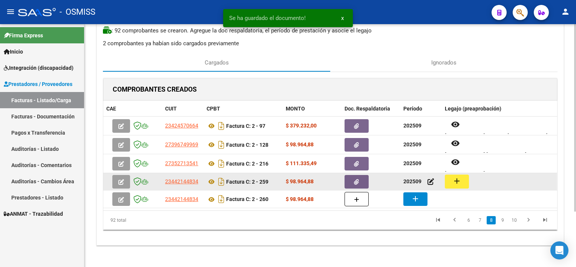
click at [453, 180] on mat-icon "add" at bounding box center [457, 181] width 9 height 9
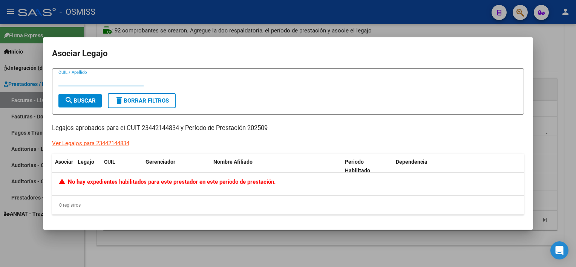
click at [249, 243] on div at bounding box center [288, 133] width 576 height 267
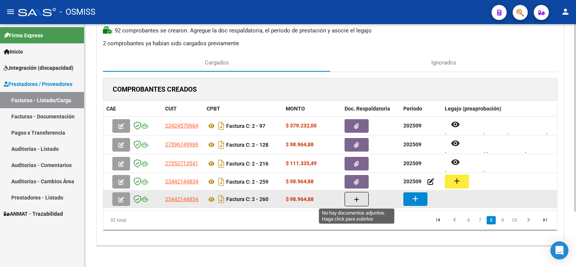
click at [352, 196] on button "button" at bounding box center [357, 199] width 24 height 14
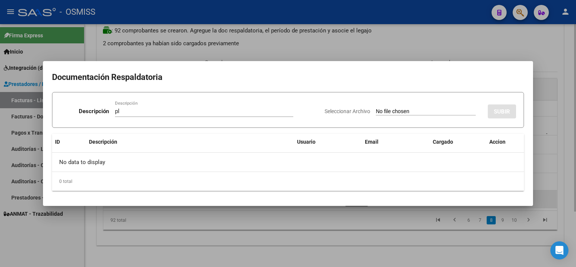
click at [376, 108] on input "Seleccionar Archivo" at bounding box center [426, 111] width 100 height 7
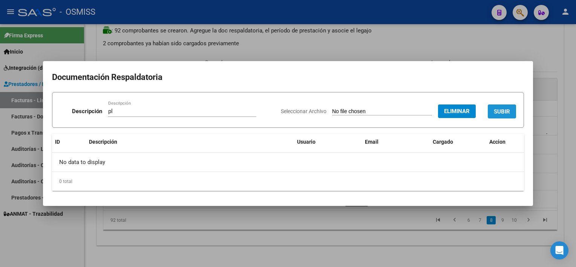
click at [499, 108] on span "SUBIR" at bounding box center [502, 111] width 16 height 7
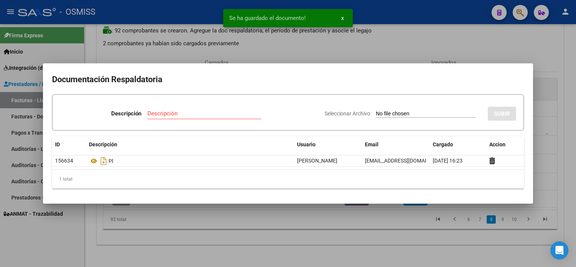
click at [386, 225] on div at bounding box center [288, 133] width 576 height 267
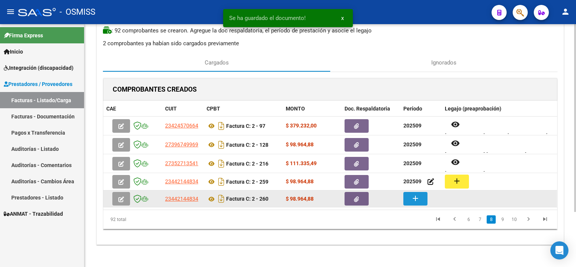
click at [412, 197] on mat-icon "add" at bounding box center [415, 198] width 9 height 9
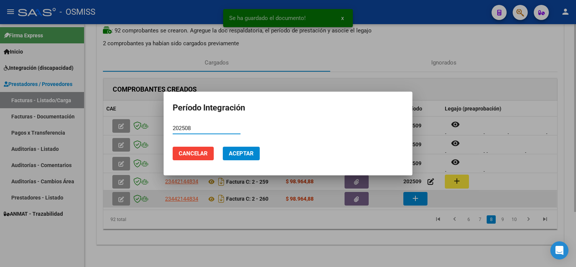
click at [223, 147] on button "Aceptar" at bounding box center [241, 154] width 37 height 14
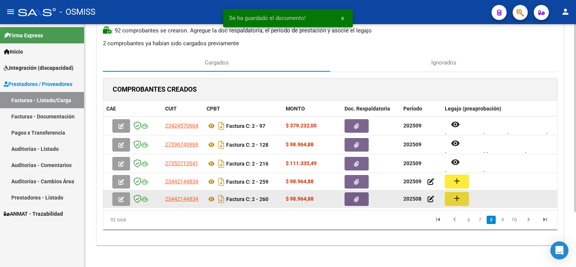
click at [460, 204] on button "add" at bounding box center [457, 199] width 24 height 14
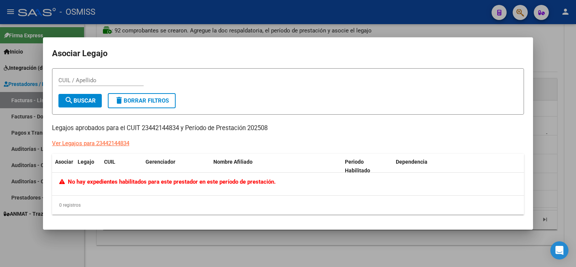
click at [351, 249] on div at bounding box center [288, 133] width 576 height 267
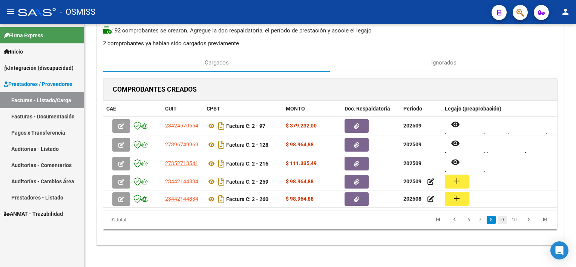
click at [500, 220] on link "9" at bounding box center [502, 220] width 9 height 8
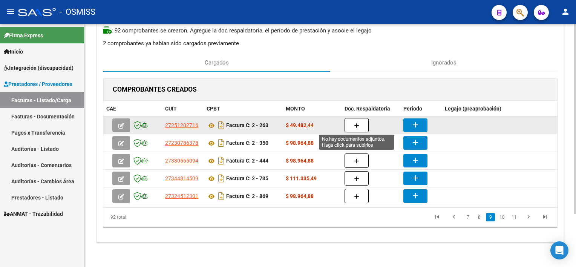
click at [357, 126] on icon "button" at bounding box center [356, 126] width 5 height 6
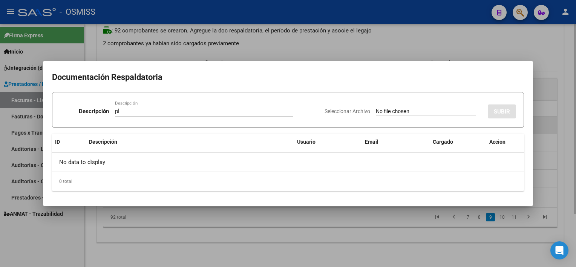
click at [376, 108] on input "Seleccionar Archivo" at bounding box center [426, 111] width 100 height 7
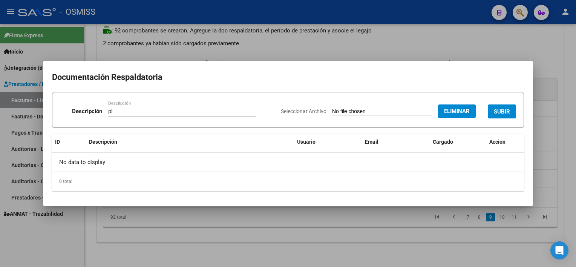
click at [504, 106] on button "SUBIR" at bounding box center [502, 111] width 28 height 14
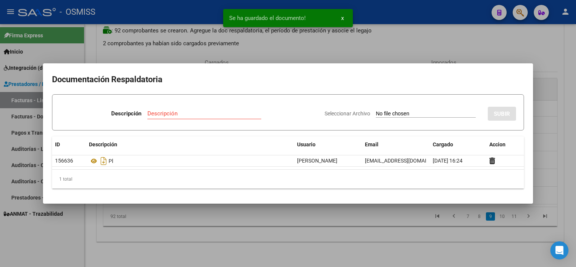
click at [430, 241] on div at bounding box center [288, 133] width 576 height 267
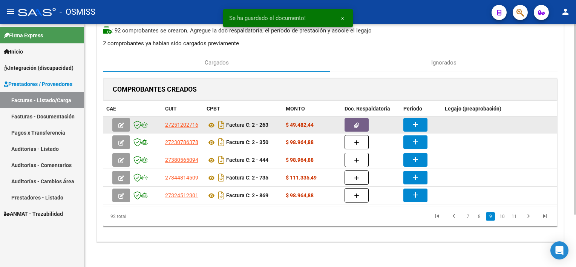
click at [416, 125] on mat-icon "add" at bounding box center [415, 124] width 9 height 9
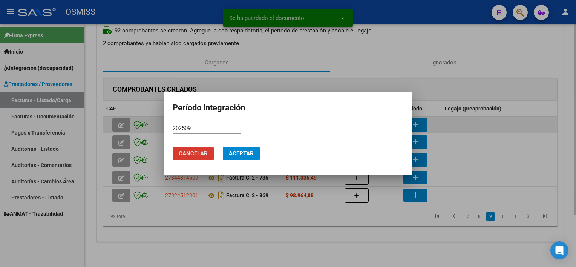
click at [223, 147] on button "Aceptar" at bounding box center [241, 154] width 37 height 14
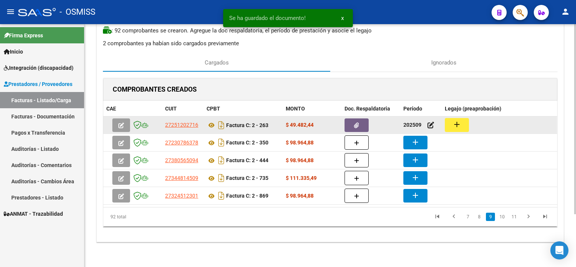
click at [468, 123] on button "add" at bounding box center [457, 125] width 24 height 14
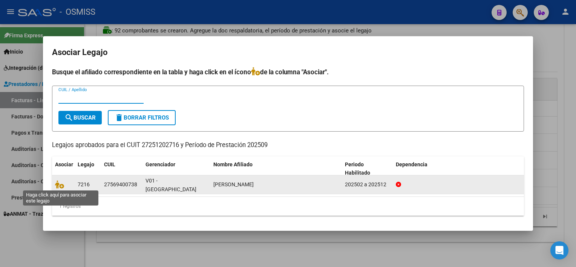
click at [65, 183] on span at bounding box center [60, 184] width 11 height 6
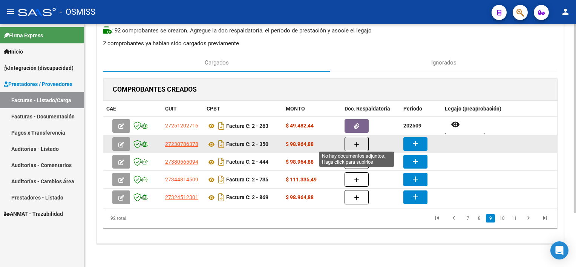
click at [359, 142] on icon "button" at bounding box center [356, 145] width 5 height 6
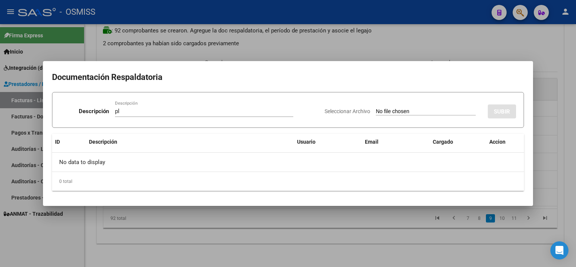
click at [376, 108] on input "Seleccionar Archivo" at bounding box center [426, 111] width 100 height 7
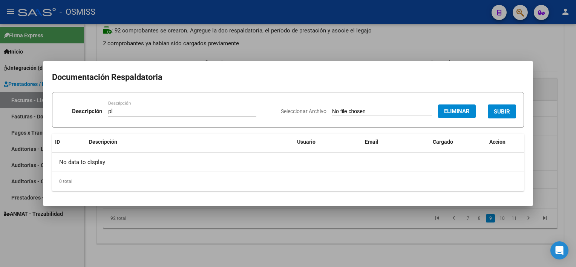
click at [506, 108] on span "SUBIR" at bounding box center [502, 111] width 16 height 7
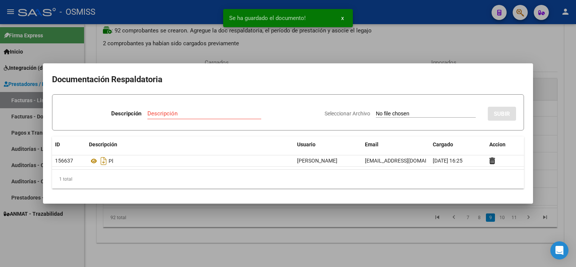
click at [352, 242] on div at bounding box center [288, 133] width 576 height 267
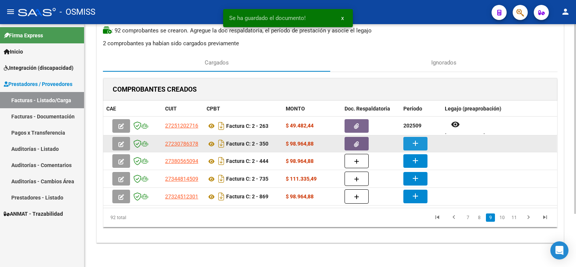
click at [419, 140] on mat-icon "add" at bounding box center [415, 143] width 9 height 9
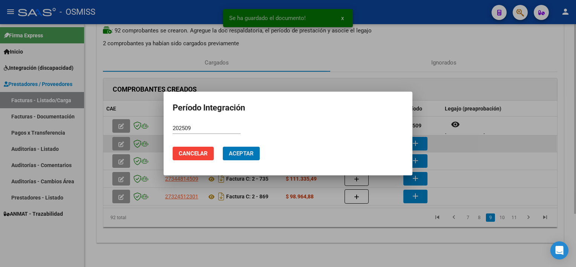
click at [223, 147] on button "Aceptar" at bounding box center [241, 154] width 37 height 14
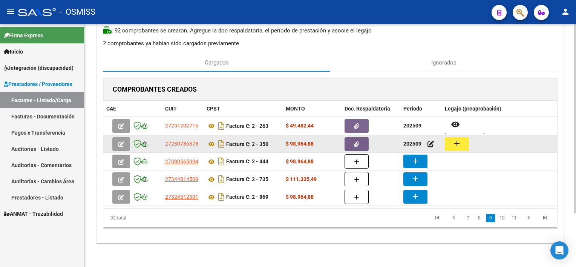
click at [469, 144] on div "add" at bounding box center [499, 144] width 109 height 14
click at [456, 144] on mat-icon "add" at bounding box center [457, 143] width 9 height 9
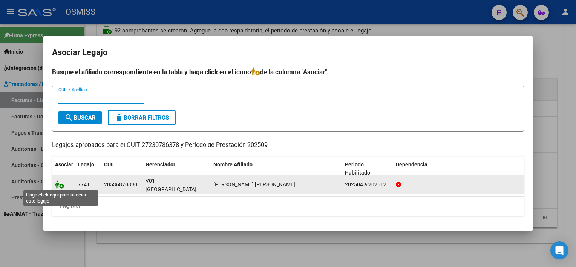
click at [59, 184] on icon at bounding box center [59, 184] width 9 height 8
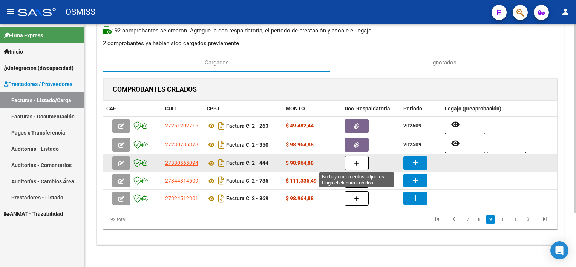
click at [358, 162] on icon "button" at bounding box center [356, 164] width 5 height 6
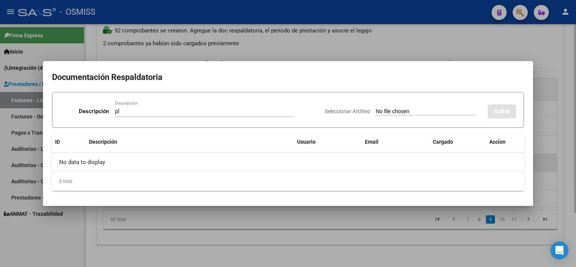
click at [376, 108] on input "Seleccionar Archivo" at bounding box center [426, 111] width 100 height 7
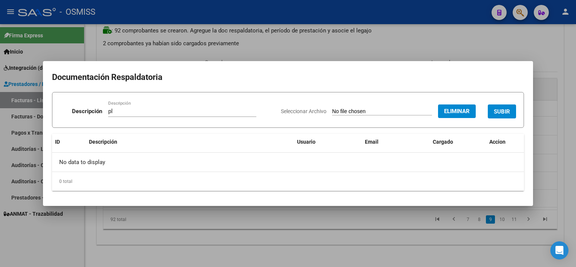
click at [498, 110] on span "SUBIR" at bounding box center [502, 111] width 16 height 7
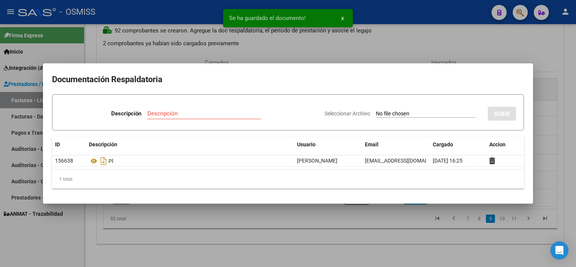
click at [373, 234] on div at bounding box center [288, 133] width 576 height 267
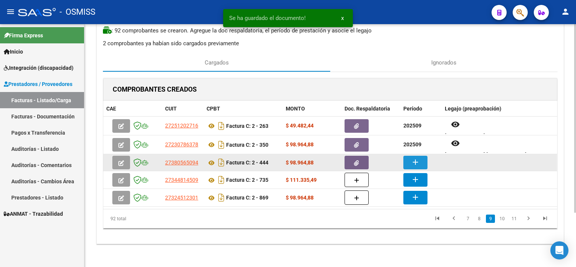
click at [415, 160] on mat-icon "add" at bounding box center [415, 162] width 9 height 9
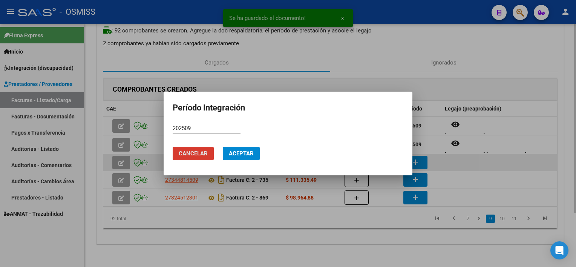
click at [173, 147] on button "Cancelar" at bounding box center [193, 154] width 41 height 14
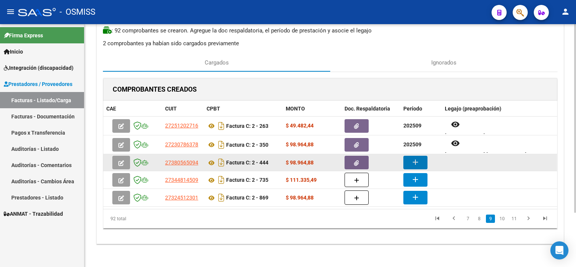
click at [415, 160] on mat-icon "add" at bounding box center [415, 162] width 9 height 9
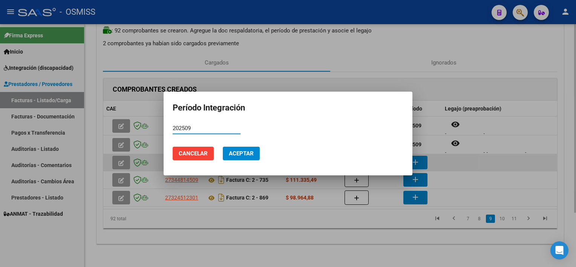
click at [223, 147] on button "Aceptar" at bounding box center [241, 154] width 37 height 14
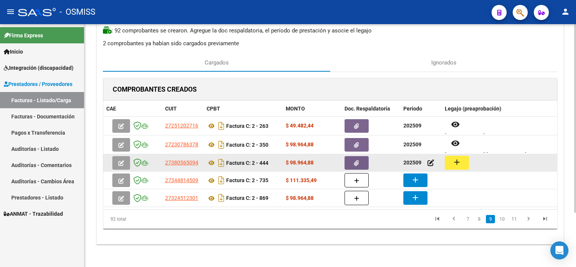
click at [455, 160] on mat-icon "add" at bounding box center [457, 162] width 9 height 9
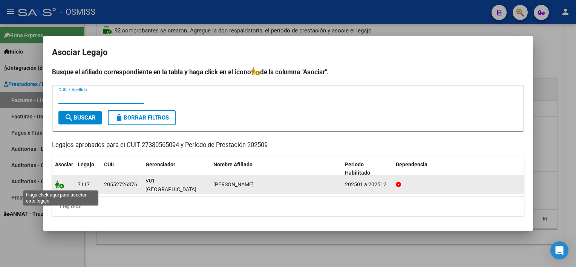
click at [62, 183] on icon at bounding box center [59, 184] width 9 height 8
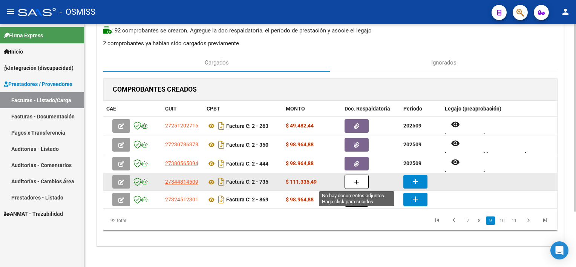
click at [350, 185] on button "button" at bounding box center [357, 182] width 24 height 14
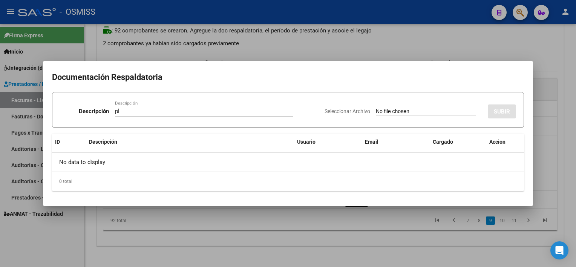
click at [376, 108] on input "Seleccionar Archivo" at bounding box center [426, 111] width 100 height 7
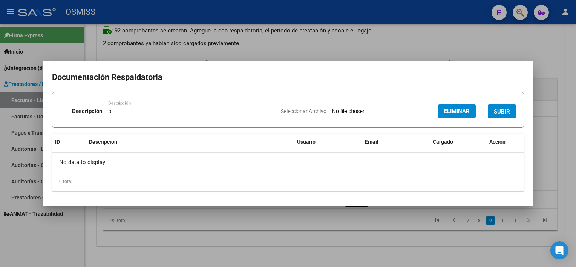
click at [499, 111] on span "SUBIR" at bounding box center [502, 111] width 16 height 7
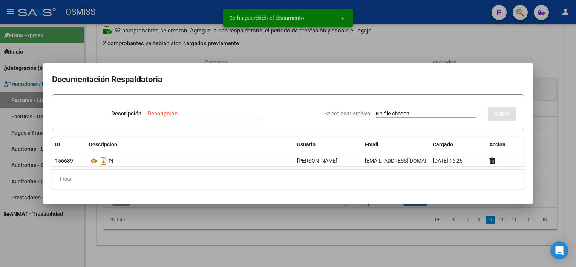
click at [369, 231] on div at bounding box center [288, 133] width 576 height 267
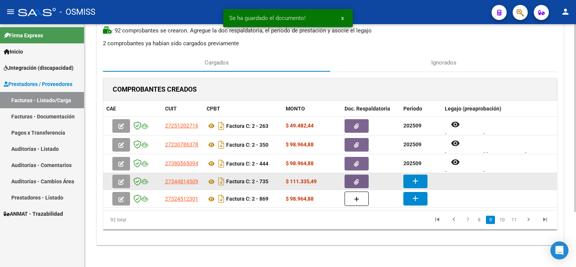
click at [413, 179] on mat-icon "add" at bounding box center [415, 181] width 9 height 9
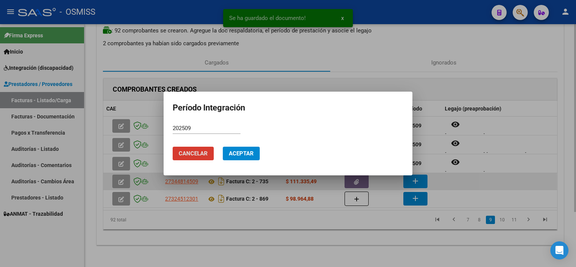
click at [223, 147] on button "Aceptar" at bounding box center [241, 154] width 37 height 14
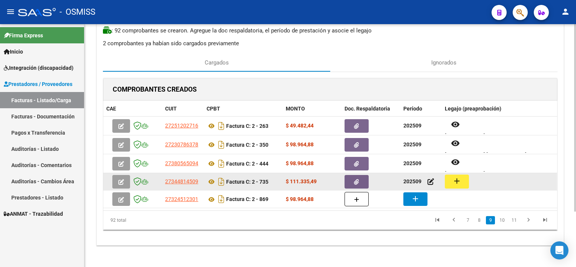
click at [453, 183] on mat-icon "add" at bounding box center [457, 181] width 9 height 9
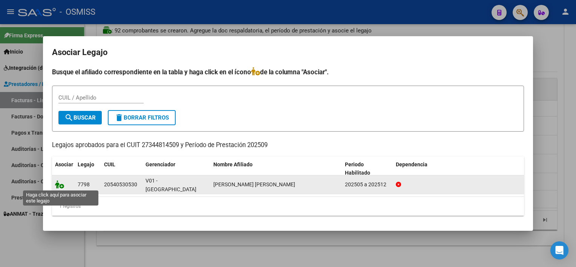
click at [61, 182] on icon at bounding box center [59, 184] width 9 height 8
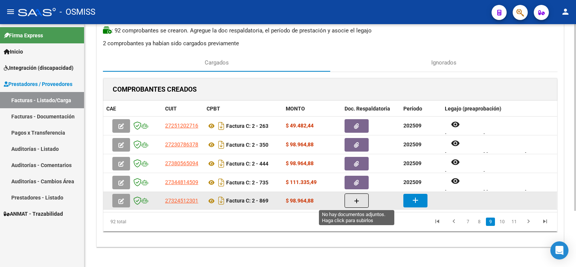
click at [355, 200] on icon "button" at bounding box center [356, 201] width 5 height 6
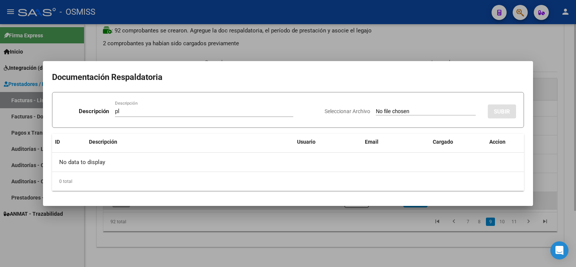
click at [376, 108] on input "Seleccionar Archivo" at bounding box center [426, 111] width 100 height 7
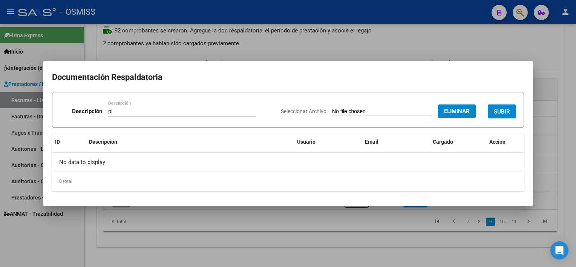
click at [504, 108] on span "SUBIR" at bounding box center [502, 111] width 16 height 7
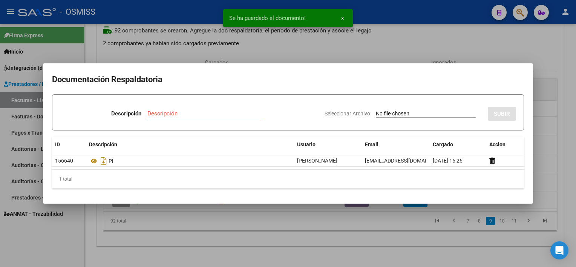
click at [411, 237] on div at bounding box center [288, 133] width 576 height 267
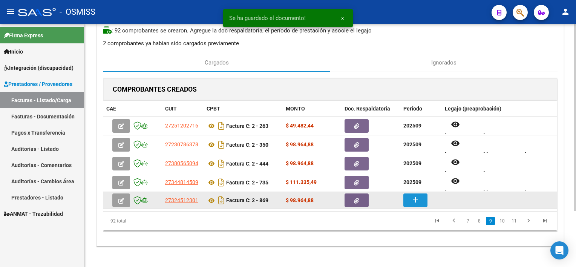
click at [412, 196] on mat-icon "add" at bounding box center [415, 199] width 9 height 9
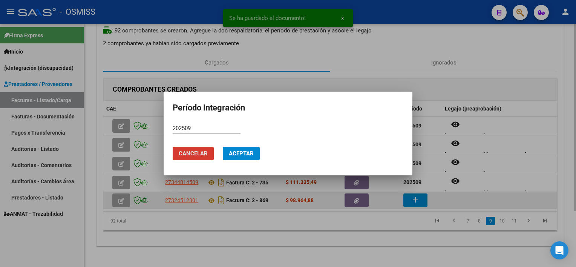
click at [223, 147] on button "Aceptar" at bounding box center [241, 154] width 37 height 14
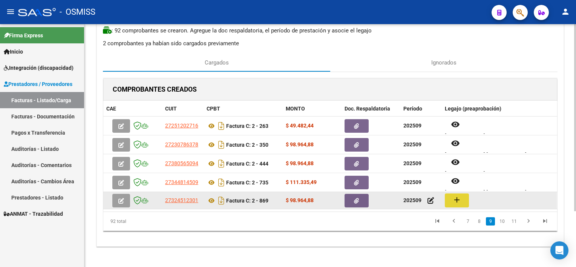
click at [463, 201] on button "add" at bounding box center [457, 201] width 24 height 14
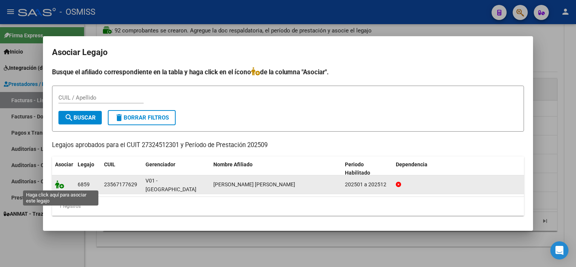
click at [58, 183] on icon at bounding box center [59, 184] width 9 height 8
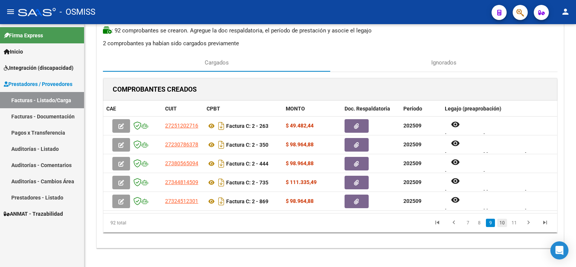
click at [505, 221] on link "10" at bounding box center [503, 223] width 10 height 8
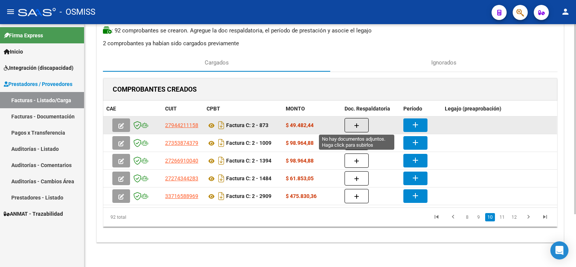
click at [360, 127] on button "button" at bounding box center [357, 125] width 24 height 14
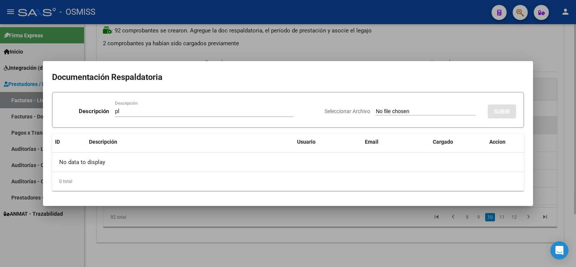
click at [376, 108] on input "Seleccionar Archivo" at bounding box center [426, 111] width 100 height 7
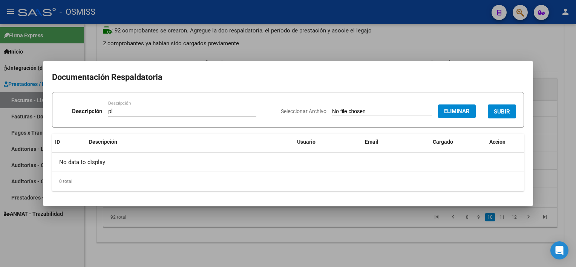
click at [501, 114] on span "SUBIR" at bounding box center [502, 111] width 16 height 7
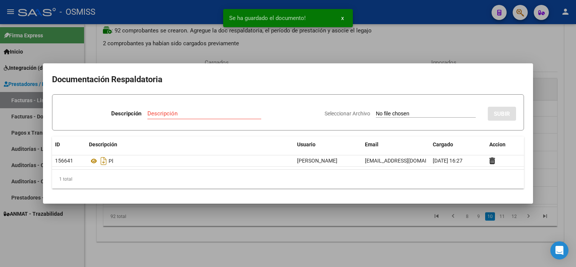
click at [390, 207] on div at bounding box center [288, 133] width 576 height 267
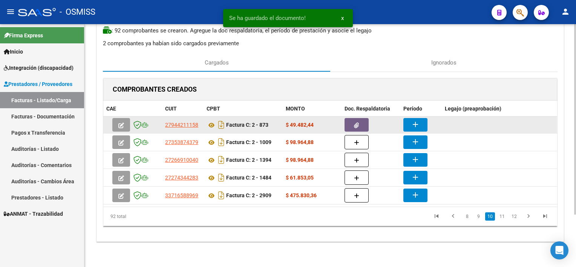
click at [415, 118] on button "add" at bounding box center [416, 125] width 24 height 14
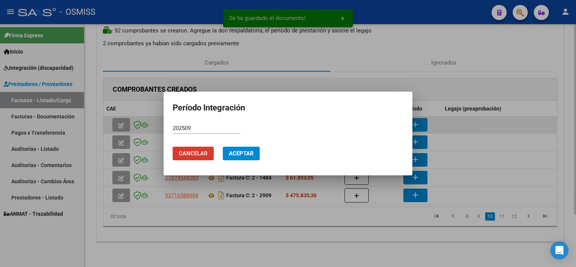
click at [223, 147] on button "Aceptar" at bounding box center [241, 154] width 37 height 14
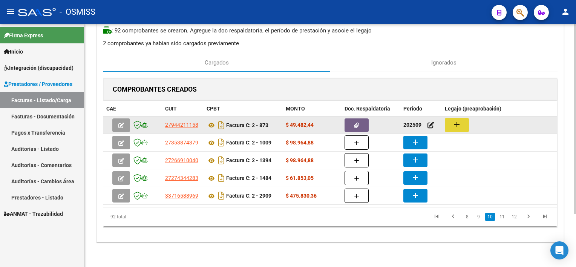
click at [451, 125] on button "add" at bounding box center [457, 125] width 24 height 14
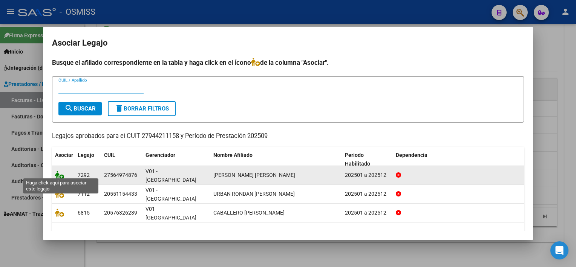
click at [63, 172] on icon at bounding box center [59, 175] width 9 height 8
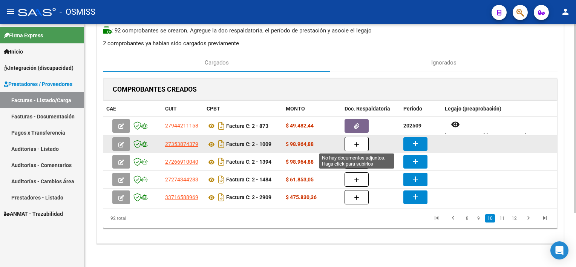
click at [360, 141] on button "button" at bounding box center [357, 144] width 24 height 14
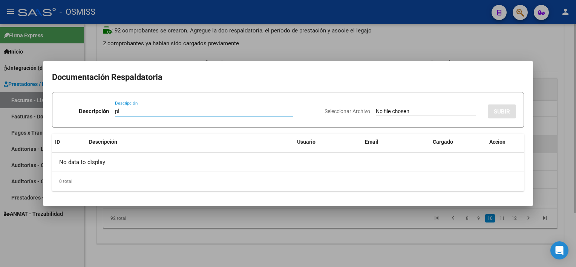
click at [376, 108] on input "Seleccionar Archivo" at bounding box center [426, 111] width 100 height 7
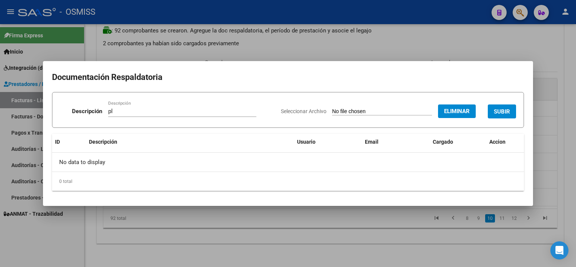
click at [506, 111] on span "SUBIR" at bounding box center [502, 111] width 16 height 7
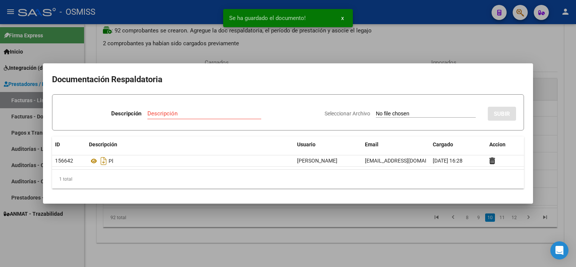
click at [340, 216] on div at bounding box center [288, 133] width 576 height 267
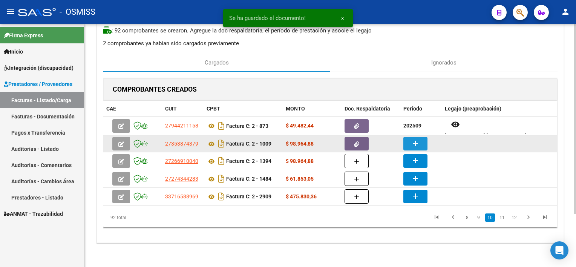
click at [409, 139] on button "add" at bounding box center [416, 144] width 24 height 14
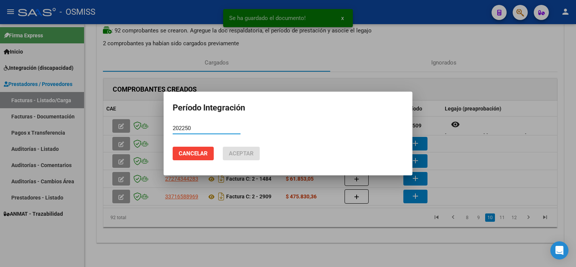
click at [189, 129] on input "202250" at bounding box center [207, 128] width 68 height 7
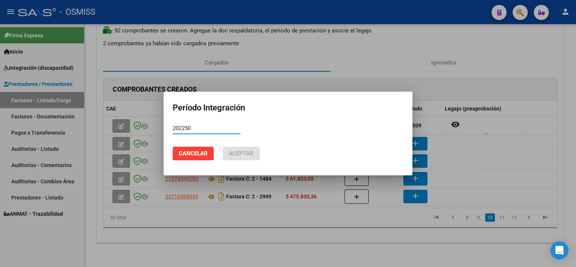
drag, startPoint x: 194, startPoint y: 129, endPoint x: 131, endPoint y: 128, distance: 63.0
click at [131, 128] on div "Período Integración 202250 Período (AAAAMM) Cancelar Aceptar" at bounding box center [288, 133] width 576 height 267
click at [223, 147] on button "Aceptar" at bounding box center [241, 154] width 37 height 14
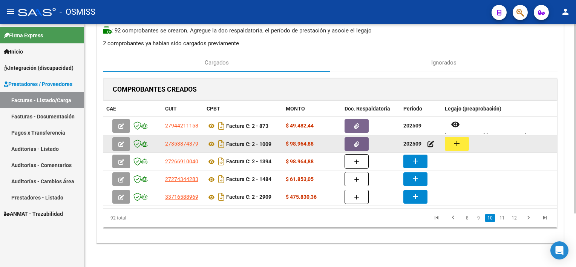
click at [464, 141] on button "add" at bounding box center [457, 144] width 24 height 14
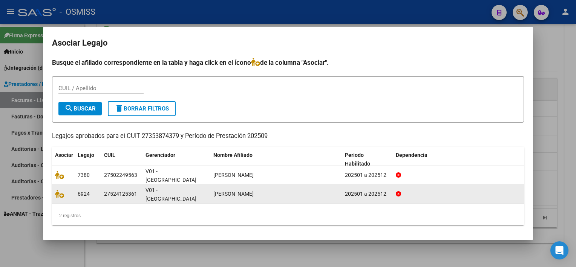
click at [57, 195] on datatable-body-cell at bounding box center [63, 194] width 23 height 18
click at [58, 190] on icon at bounding box center [59, 194] width 9 height 8
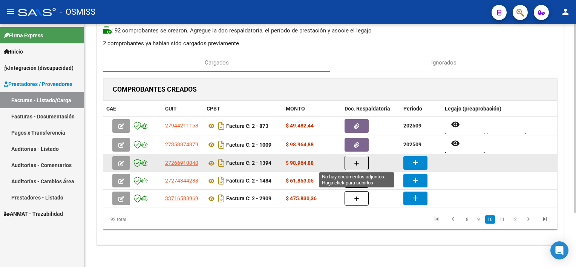
click at [357, 163] on icon "button" at bounding box center [356, 164] width 5 height 6
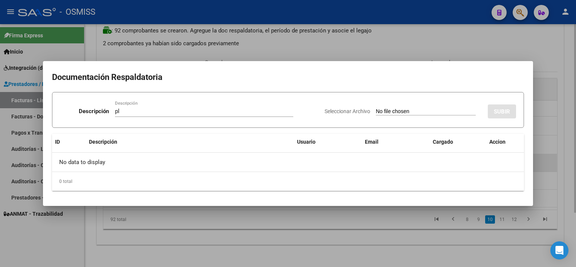
click at [376, 108] on input "Seleccionar Archivo" at bounding box center [426, 111] width 100 height 7
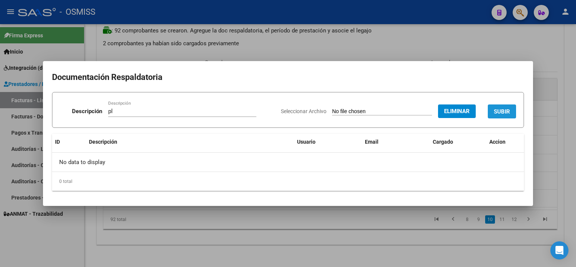
click at [502, 109] on span "SUBIR" at bounding box center [502, 111] width 16 height 7
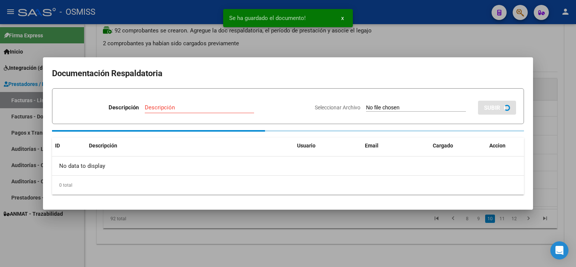
click at [412, 239] on div at bounding box center [288, 133] width 576 height 267
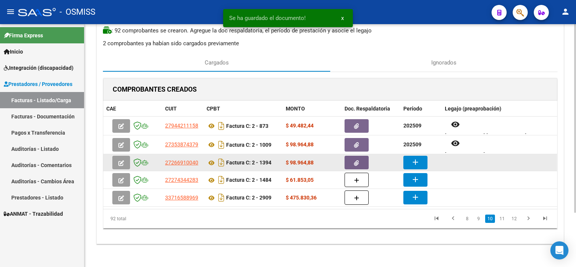
click at [424, 161] on button "add" at bounding box center [416, 163] width 24 height 14
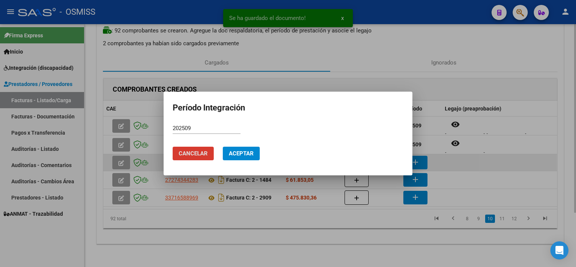
click at [223, 147] on button "Aceptar" at bounding box center [241, 154] width 37 height 14
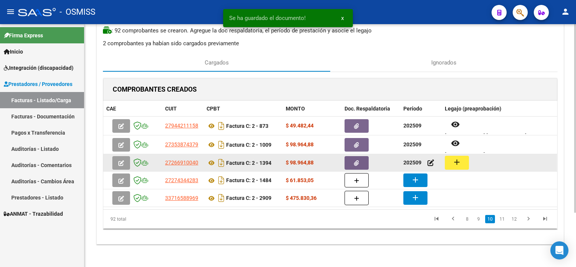
click at [454, 166] on button "add" at bounding box center [457, 163] width 24 height 14
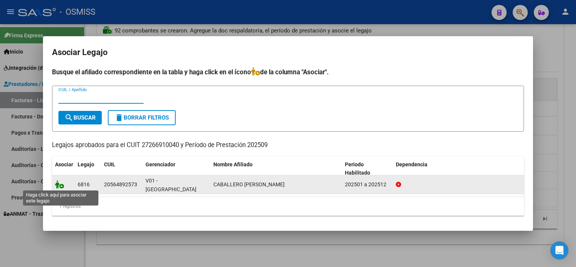
click at [63, 184] on icon at bounding box center [59, 184] width 9 height 8
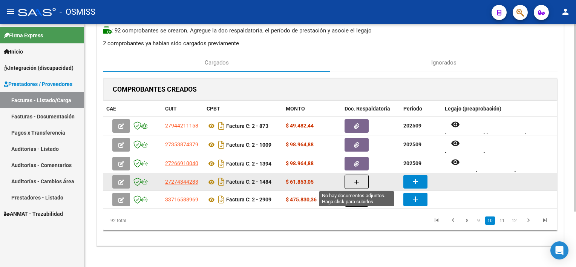
click at [358, 181] on icon "button" at bounding box center [356, 183] width 5 height 6
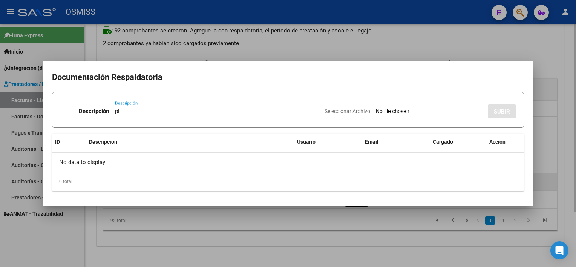
click at [376, 108] on input "Seleccionar Archivo" at bounding box center [426, 111] width 100 height 7
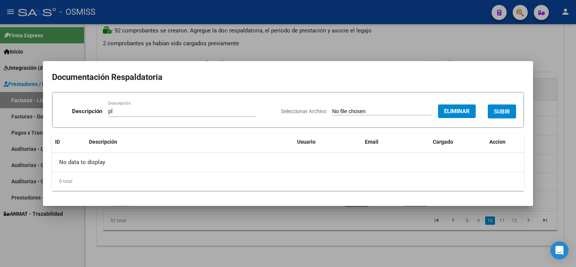
click at [510, 112] on button "SUBIR" at bounding box center [502, 111] width 28 height 14
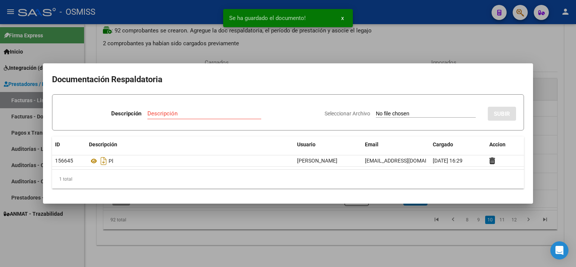
click at [374, 227] on div at bounding box center [288, 133] width 576 height 267
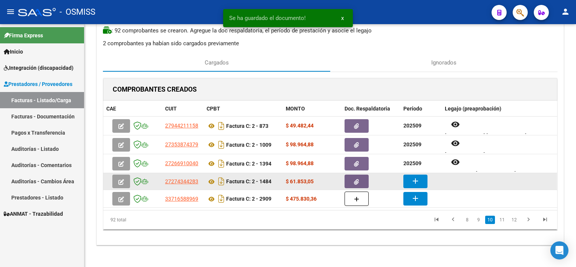
click at [421, 183] on button "add" at bounding box center [416, 182] width 24 height 14
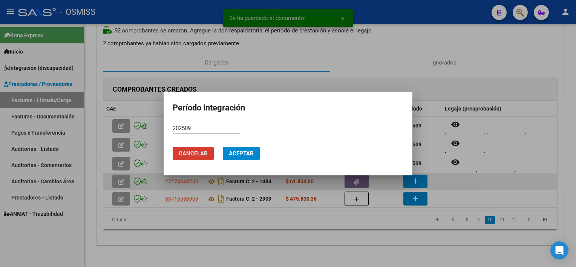
click at [223, 147] on button "Aceptar" at bounding box center [241, 154] width 37 height 14
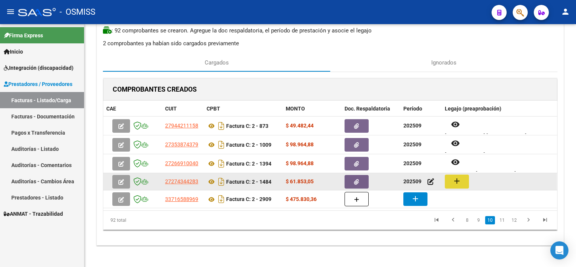
click at [463, 186] on button "add" at bounding box center [457, 182] width 24 height 14
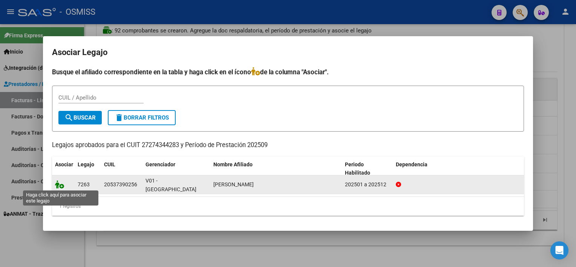
click at [56, 183] on icon at bounding box center [59, 184] width 9 height 8
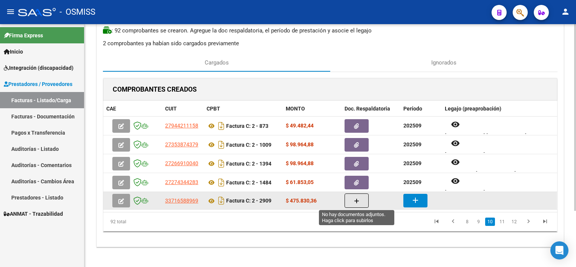
click at [358, 198] on icon "button" at bounding box center [356, 201] width 5 height 6
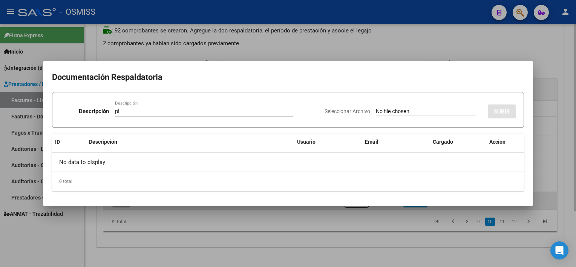
click at [376, 108] on input "Seleccionar Archivo" at bounding box center [426, 111] width 100 height 7
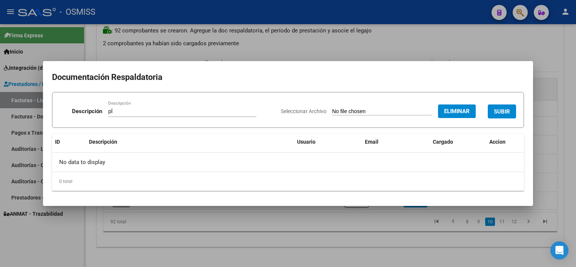
click at [504, 108] on span "SUBIR" at bounding box center [502, 111] width 16 height 7
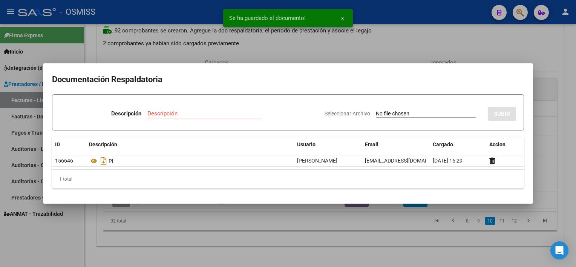
click at [409, 252] on div at bounding box center [288, 133] width 576 height 267
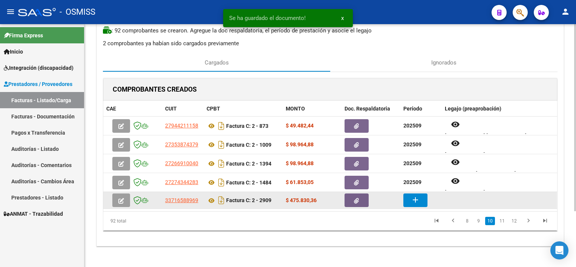
click at [421, 198] on button "add" at bounding box center [416, 201] width 24 height 14
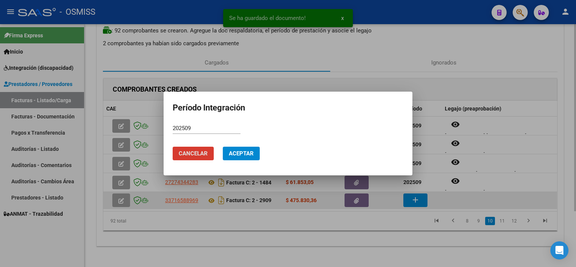
click at [223, 147] on button "Aceptar" at bounding box center [241, 154] width 37 height 14
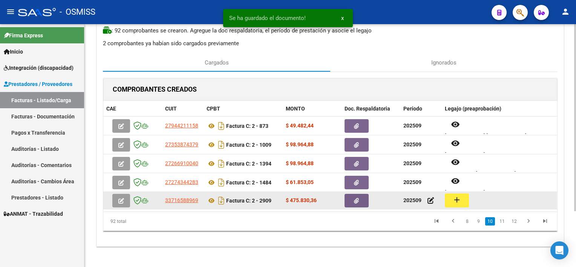
click at [460, 194] on button "add" at bounding box center [457, 201] width 24 height 14
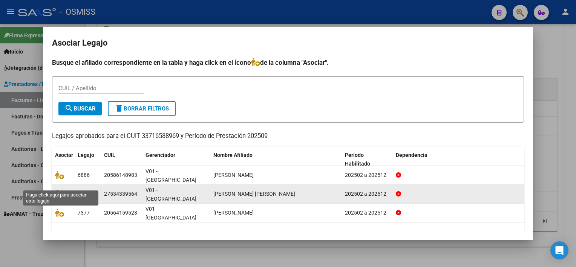
click at [57, 190] on icon at bounding box center [59, 194] width 9 height 8
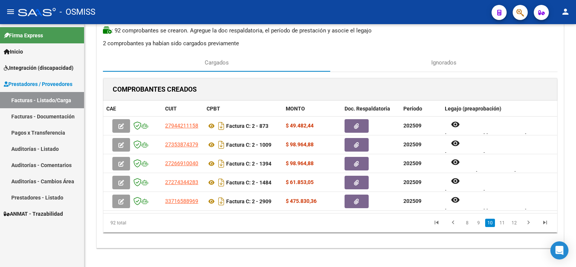
click at [498, 221] on li "11" at bounding box center [502, 223] width 12 height 13
click at [499, 221] on link "11" at bounding box center [503, 223] width 10 height 8
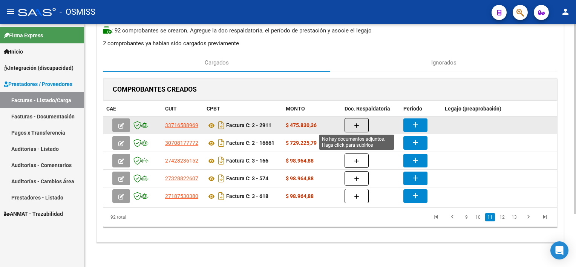
click at [362, 123] on button "button" at bounding box center [357, 125] width 24 height 14
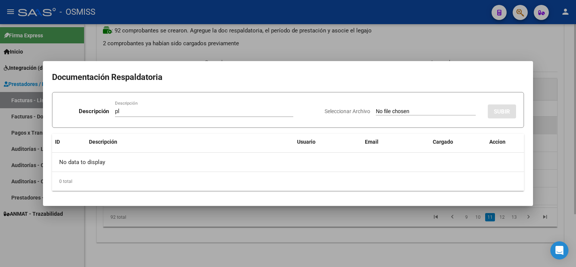
click at [376, 108] on input "Seleccionar Archivo" at bounding box center [426, 111] width 100 height 7
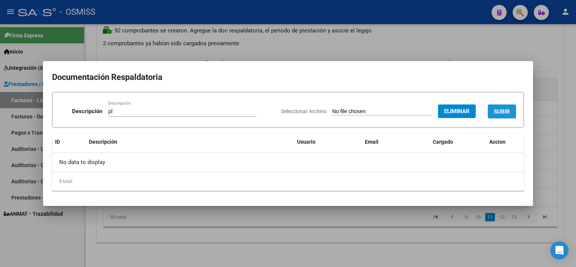
click at [502, 109] on span "SUBIR" at bounding box center [502, 111] width 16 height 7
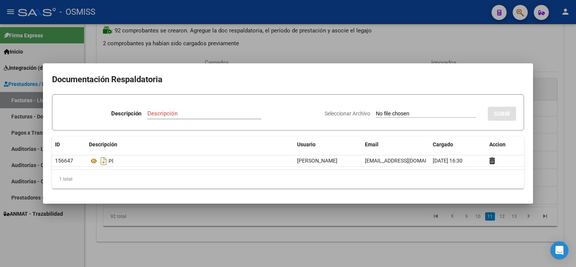
click at [432, 247] on div at bounding box center [288, 133] width 576 height 267
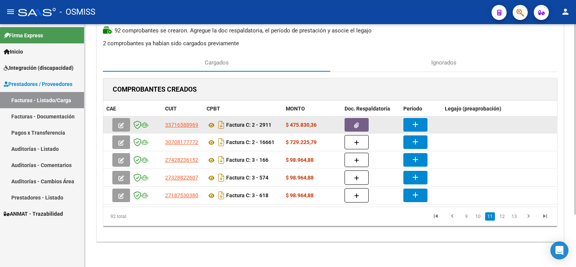
click at [416, 120] on mat-icon "add" at bounding box center [415, 124] width 9 height 9
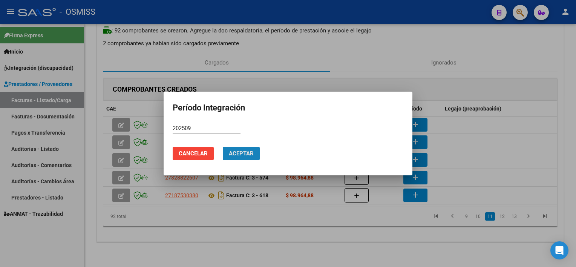
click at [237, 154] on span "Aceptar" at bounding box center [241, 153] width 25 height 7
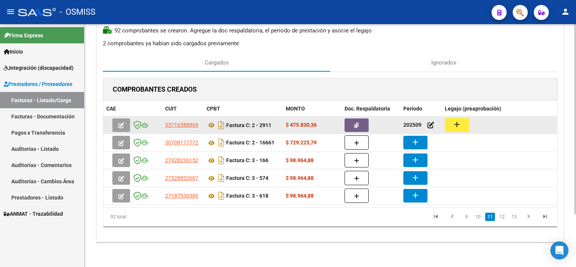
click at [461, 120] on mat-icon "add" at bounding box center [457, 124] width 9 height 9
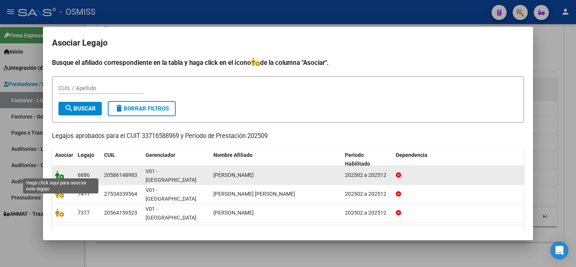
click at [59, 173] on icon at bounding box center [59, 175] width 9 height 8
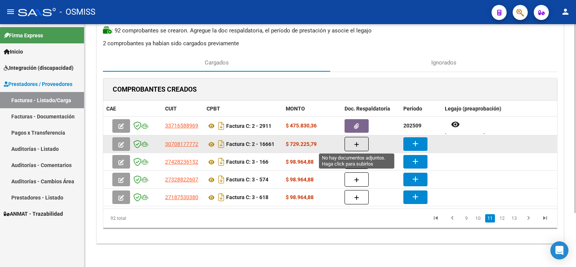
click at [359, 143] on icon "button" at bounding box center [356, 145] width 5 height 6
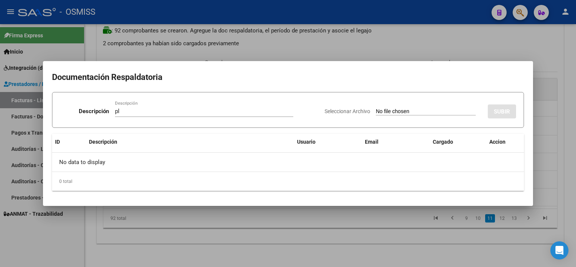
click at [376, 108] on input "Seleccionar Archivo" at bounding box center [426, 111] width 100 height 7
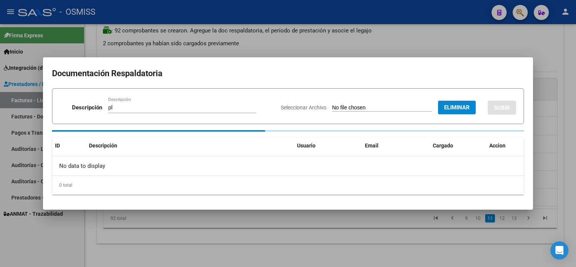
click at [546, 65] on div at bounding box center [288, 133] width 576 height 267
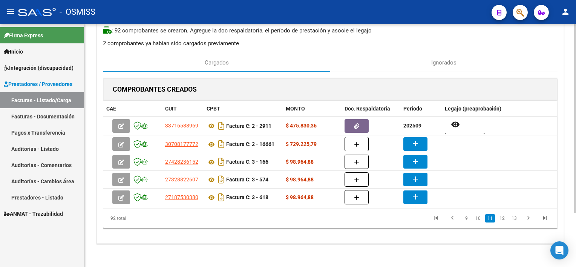
click at [507, 109] on div "Legajo (preaprobación)" at bounding box center [499, 108] width 109 height 9
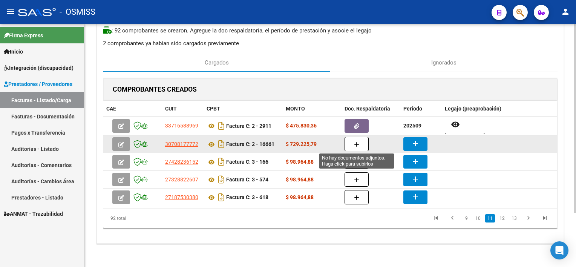
click at [355, 141] on span "button" at bounding box center [356, 144] width 5 height 7
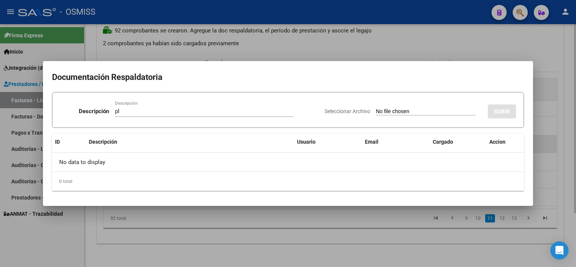
click at [376, 108] on input "Seleccionar Archivo" at bounding box center [426, 111] width 100 height 7
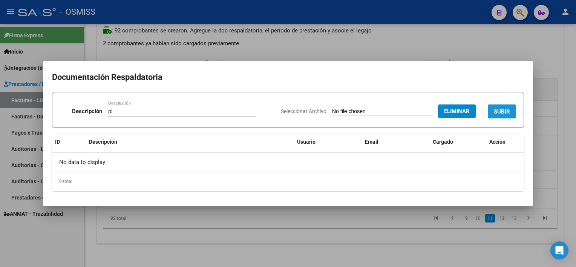
click at [507, 109] on span "SUBIR" at bounding box center [502, 111] width 16 height 7
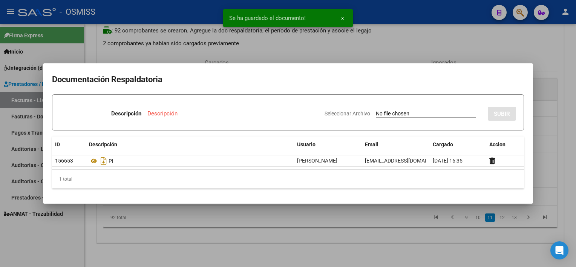
click at [369, 220] on div at bounding box center [288, 133] width 576 height 267
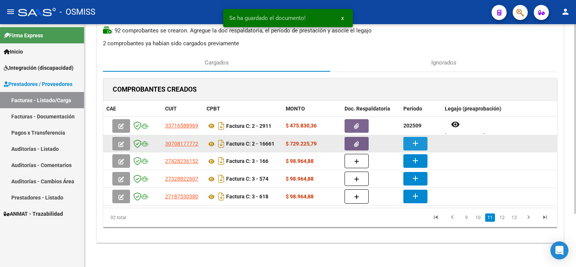
click at [413, 146] on mat-icon "add" at bounding box center [415, 143] width 9 height 9
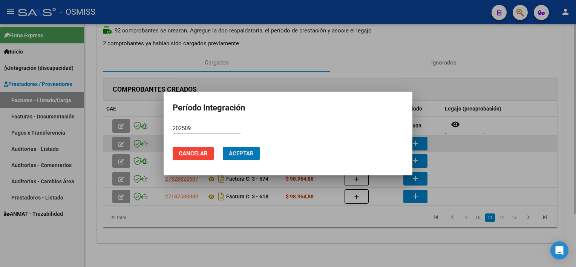
click at [223, 147] on button "Aceptar" at bounding box center [241, 154] width 37 height 14
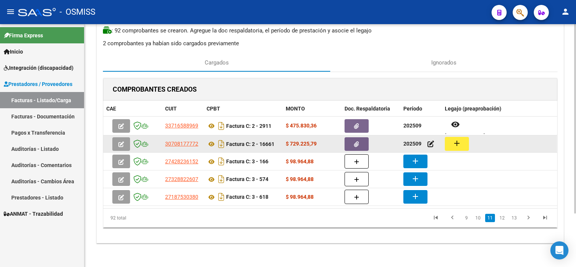
click at [457, 142] on mat-icon "add" at bounding box center [457, 143] width 9 height 9
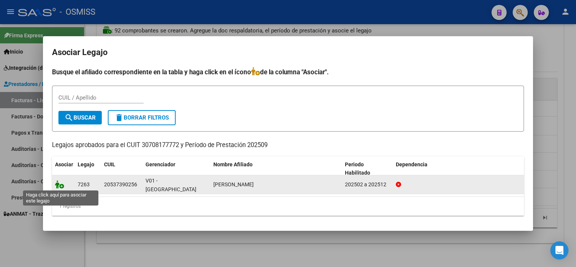
click at [62, 184] on icon at bounding box center [59, 184] width 9 height 8
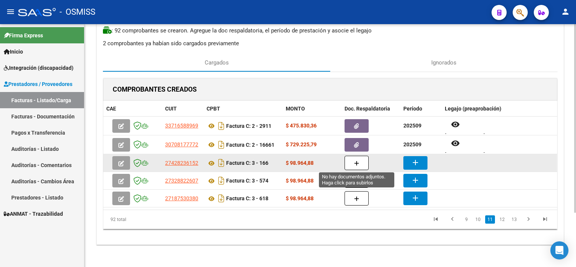
click at [356, 166] on button "button" at bounding box center [357, 163] width 24 height 14
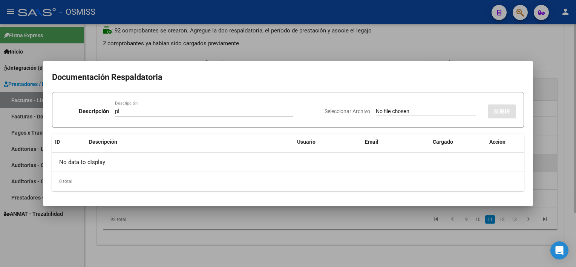
click at [376, 108] on input "Seleccionar Archivo" at bounding box center [426, 111] width 100 height 7
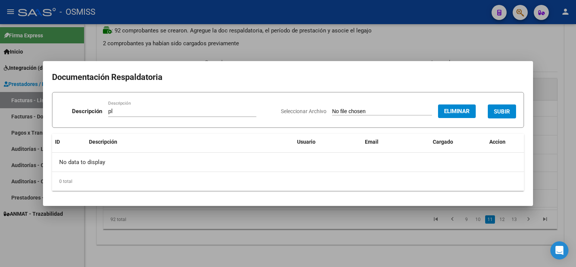
click at [498, 114] on span "SUBIR" at bounding box center [502, 111] width 16 height 7
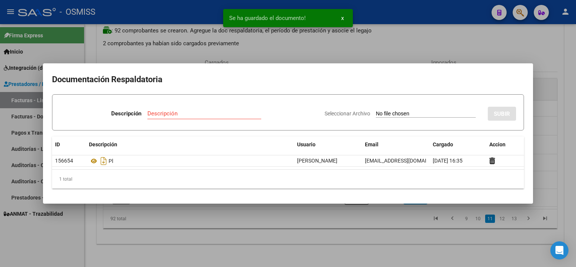
click at [389, 232] on div at bounding box center [288, 133] width 576 height 267
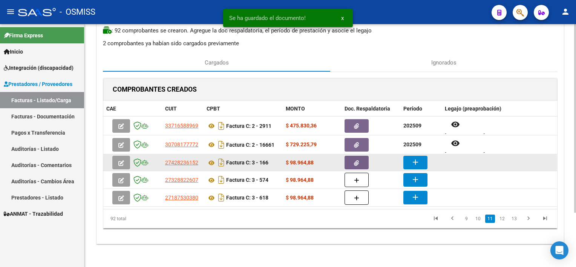
click at [414, 164] on mat-icon "add" at bounding box center [415, 162] width 9 height 9
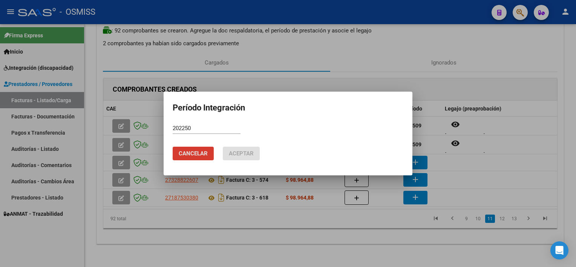
click at [194, 131] on input "202250" at bounding box center [207, 128] width 68 height 7
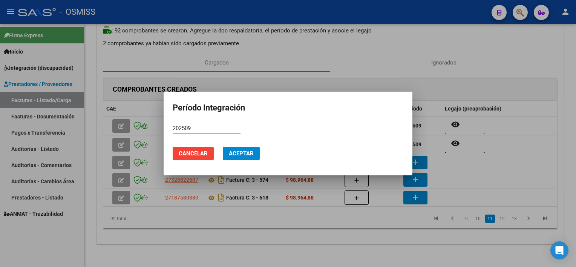
click at [242, 154] on span "Aceptar" at bounding box center [241, 153] width 25 height 7
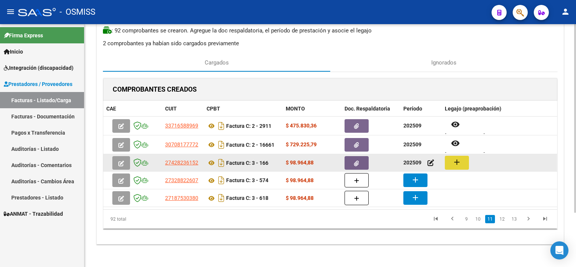
click at [452, 159] on button "add" at bounding box center [457, 163] width 24 height 14
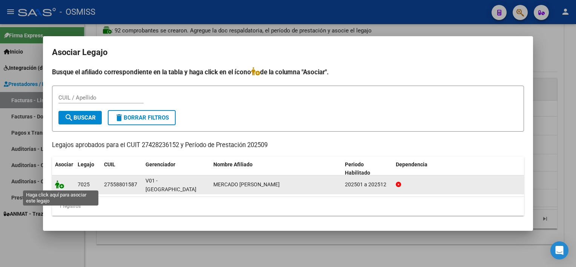
click at [60, 187] on icon at bounding box center [59, 184] width 9 height 8
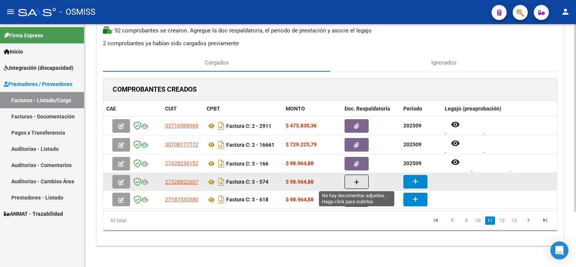
click at [360, 182] on button "button" at bounding box center [357, 182] width 24 height 14
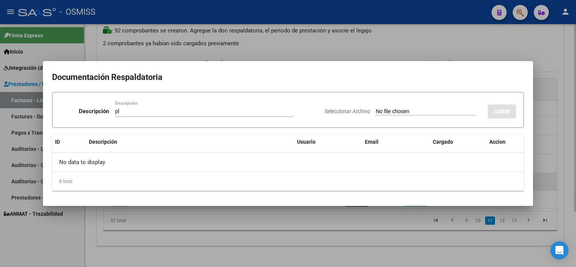
click at [376, 108] on input "Seleccionar Archivo" at bounding box center [426, 111] width 100 height 7
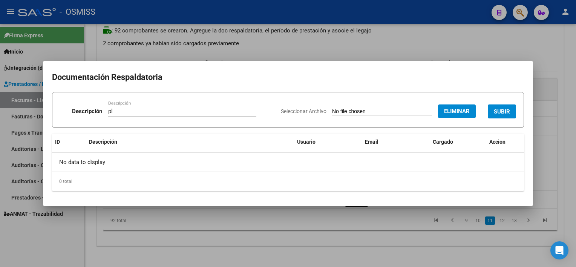
click at [509, 113] on span "SUBIR" at bounding box center [502, 111] width 16 height 7
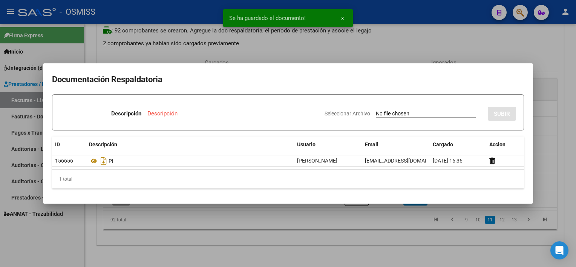
click at [390, 235] on div at bounding box center [288, 133] width 576 height 267
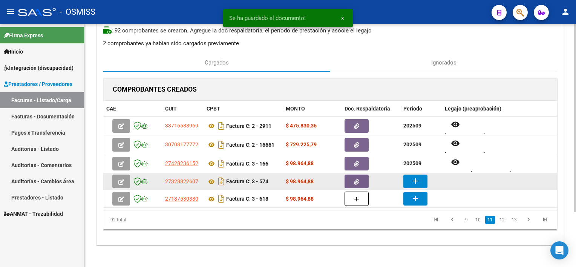
click at [417, 182] on mat-icon "add" at bounding box center [415, 181] width 9 height 9
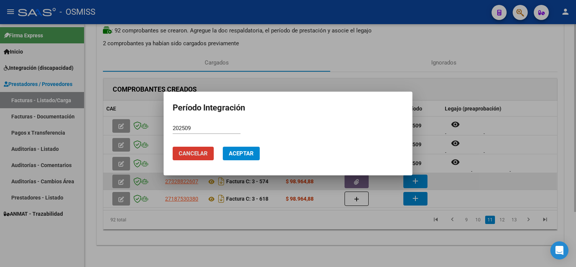
click at [223, 147] on button "Aceptar" at bounding box center [241, 154] width 37 height 14
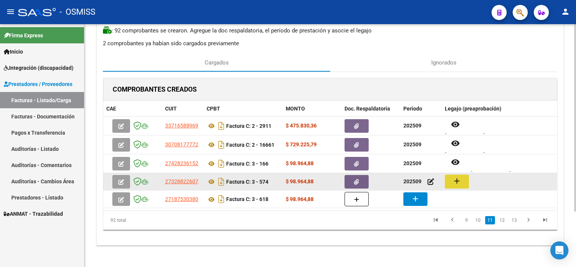
click at [464, 179] on button "add" at bounding box center [457, 182] width 24 height 14
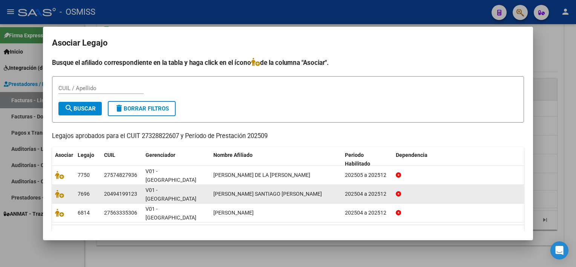
click at [54, 185] on datatable-body-cell at bounding box center [63, 194] width 23 height 18
click at [60, 190] on icon at bounding box center [59, 194] width 9 height 8
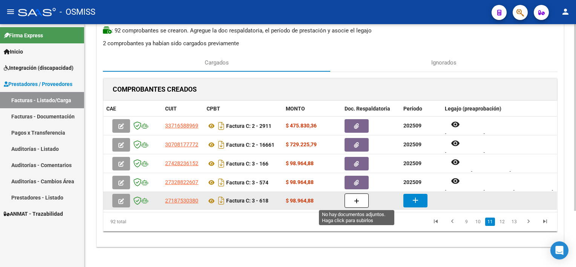
click at [362, 202] on button "button" at bounding box center [357, 201] width 24 height 14
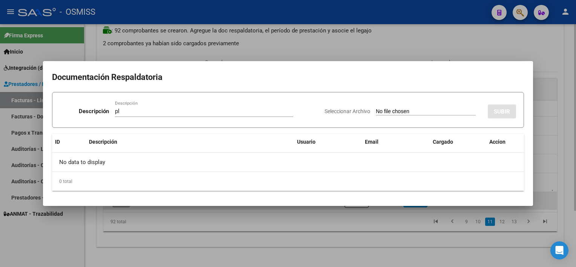
click at [376, 108] on input "Seleccionar Archivo" at bounding box center [426, 111] width 100 height 7
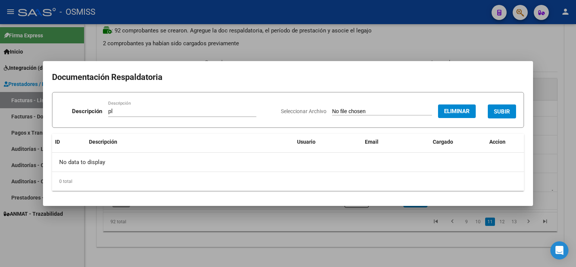
click at [507, 109] on span "SUBIR" at bounding box center [502, 111] width 16 height 7
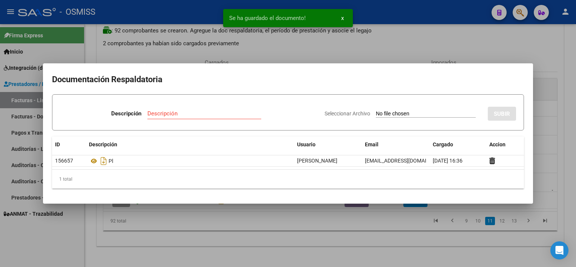
click at [362, 222] on div at bounding box center [288, 133] width 576 height 267
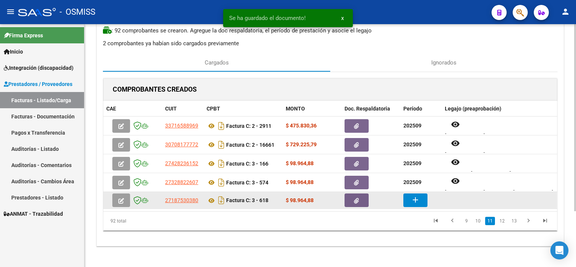
click at [415, 199] on mat-icon "add" at bounding box center [415, 199] width 9 height 9
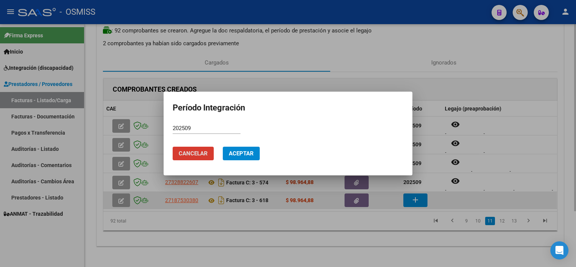
click at [223, 147] on button "Aceptar" at bounding box center [241, 154] width 37 height 14
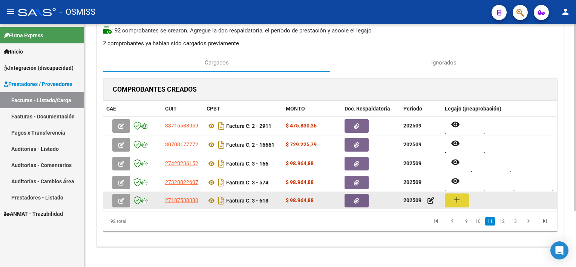
click at [468, 204] on button "add" at bounding box center [457, 201] width 24 height 14
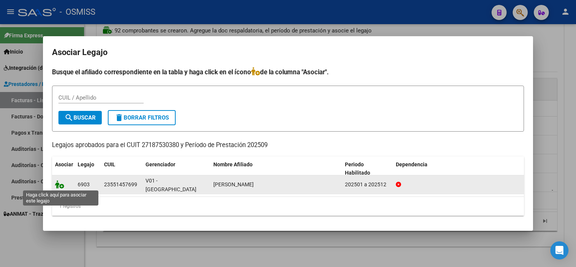
click at [59, 181] on icon at bounding box center [59, 184] width 9 height 8
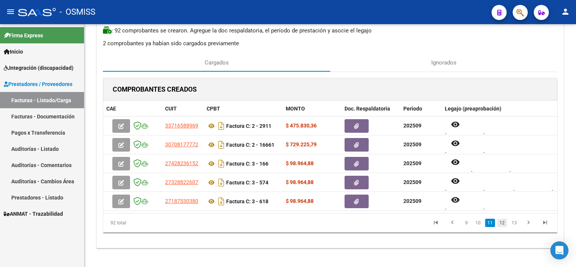
click at [502, 223] on link "12" at bounding box center [503, 223] width 10 height 8
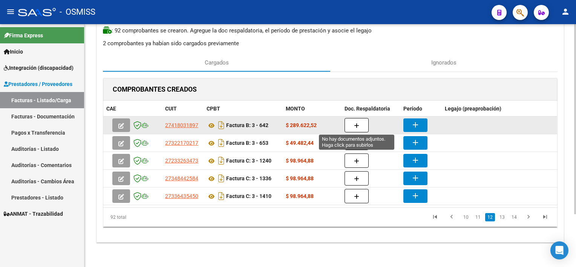
click at [356, 128] on button "button" at bounding box center [357, 125] width 24 height 14
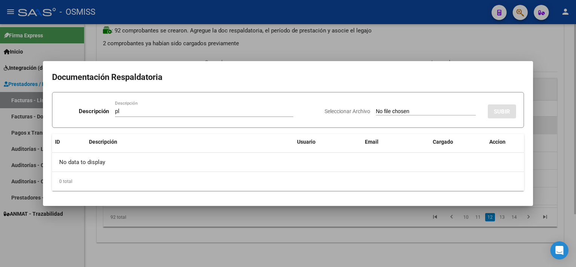
click at [376, 108] on input "Seleccionar Archivo" at bounding box center [426, 111] width 100 height 7
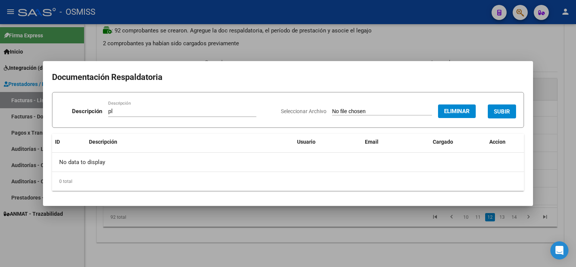
click at [502, 115] on span "SUBIR" at bounding box center [502, 111] width 16 height 7
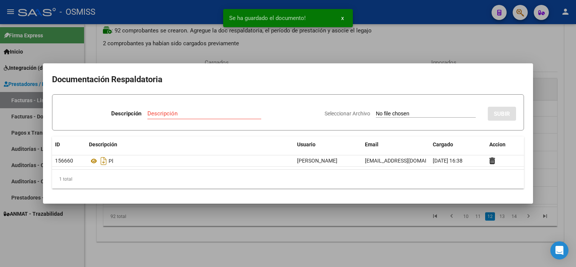
click at [413, 244] on div at bounding box center [288, 133] width 576 height 267
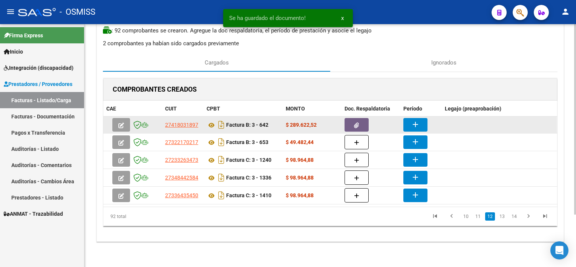
click at [417, 121] on mat-icon "add" at bounding box center [415, 124] width 9 height 9
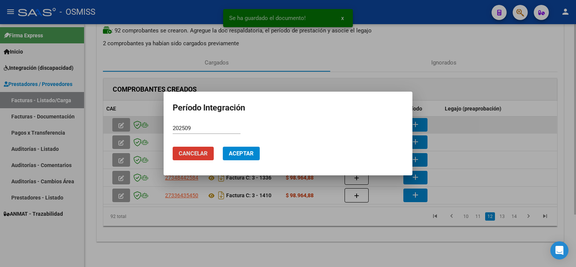
click at [223, 147] on button "Aceptar" at bounding box center [241, 154] width 37 height 14
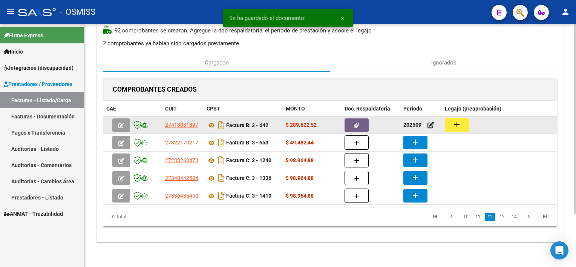
click at [455, 123] on mat-icon "add" at bounding box center [457, 124] width 9 height 9
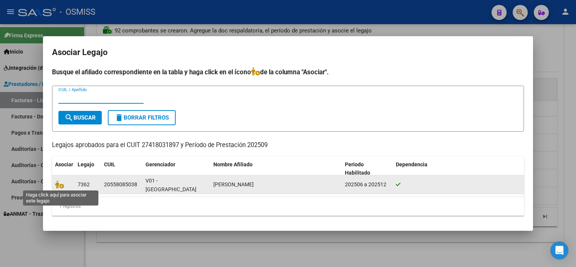
click at [54, 186] on datatable-body-cell at bounding box center [63, 184] width 23 height 18
click at [60, 186] on icon at bounding box center [59, 184] width 9 height 8
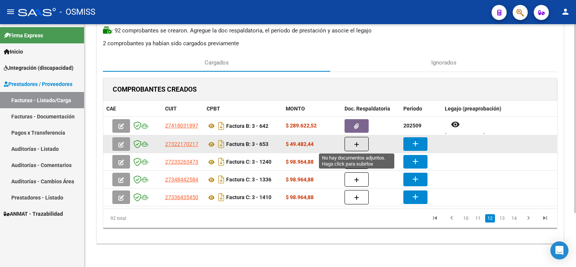
click at [355, 142] on icon "button" at bounding box center [356, 145] width 5 height 6
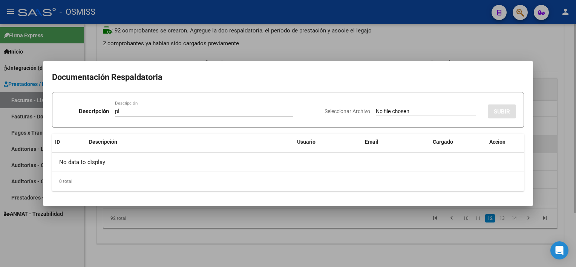
click at [376, 108] on input "Seleccionar Archivo" at bounding box center [426, 111] width 100 height 7
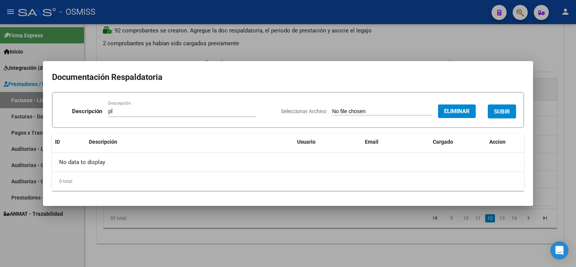
click at [507, 118] on button "SUBIR" at bounding box center [502, 111] width 28 height 14
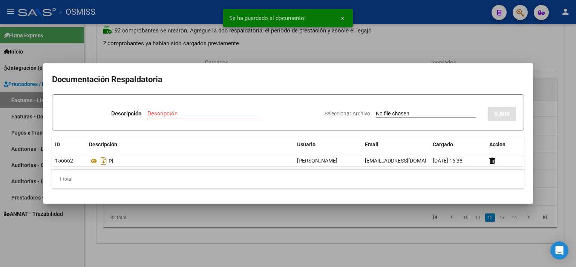
click at [384, 238] on div at bounding box center [288, 133] width 576 height 267
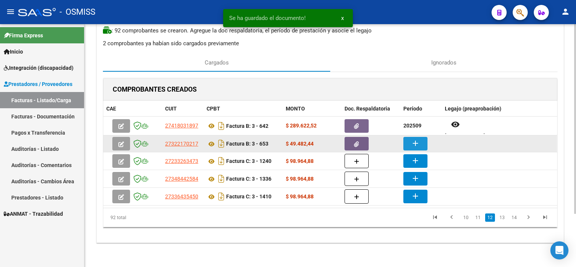
click at [413, 144] on mat-icon "add" at bounding box center [415, 143] width 9 height 9
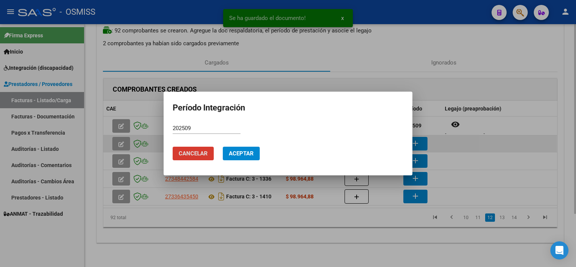
click at [223, 147] on button "Aceptar" at bounding box center [241, 154] width 37 height 14
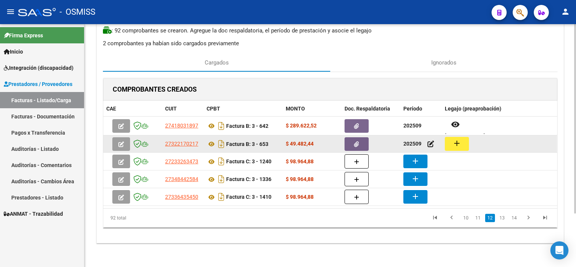
click at [461, 143] on mat-icon "add" at bounding box center [457, 143] width 9 height 9
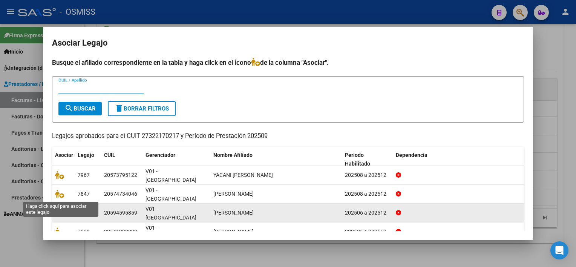
click at [60, 209] on icon at bounding box center [59, 213] width 9 height 8
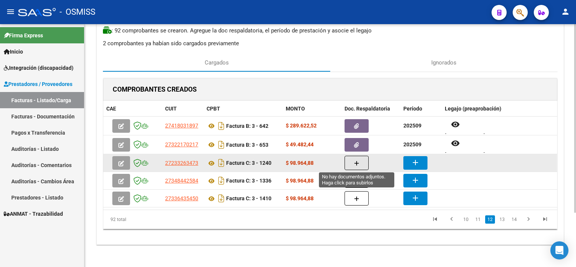
click at [358, 161] on icon "button" at bounding box center [356, 164] width 5 height 6
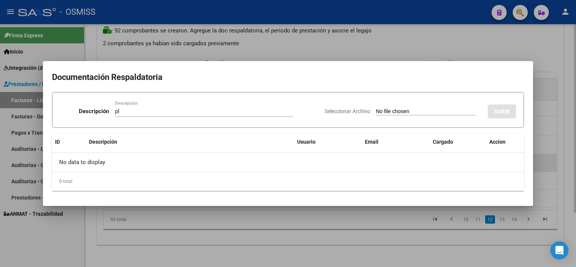
click at [376, 108] on input "Seleccionar Archivo" at bounding box center [426, 111] width 100 height 7
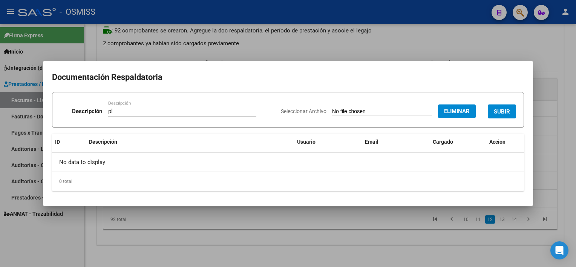
click at [505, 112] on span "SUBIR" at bounding box center [502, 111] width 16 height 7
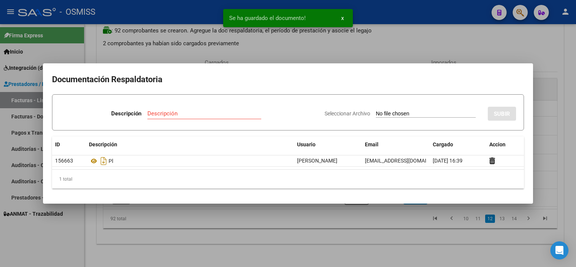
click at [398, 222] on div at bounding box center [288, 133] width 576 height 267
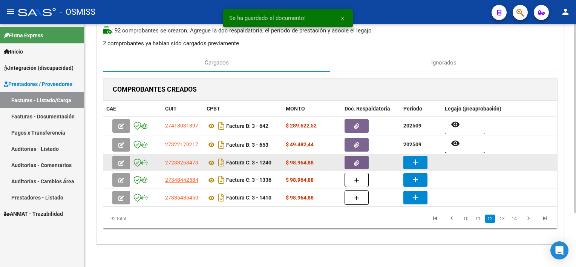
click at [414, 163] on mat-icon "add" at bounding box center [415, 162] width 9 height 9
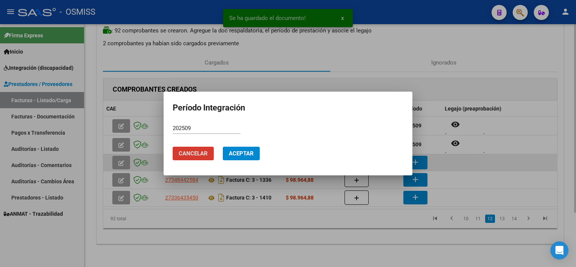
click at [223, 147] on button "Aceptar" at bounding box center [241, 154] width 37 height 14
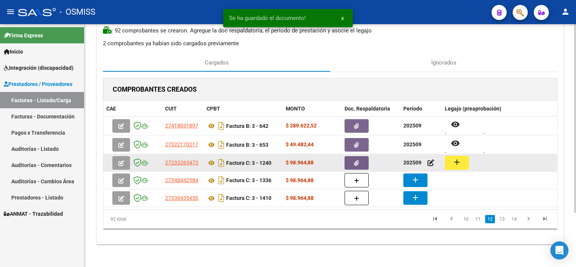
click at [464, 162] on button "add" at bounding box center [457, 163] width 24 height 14
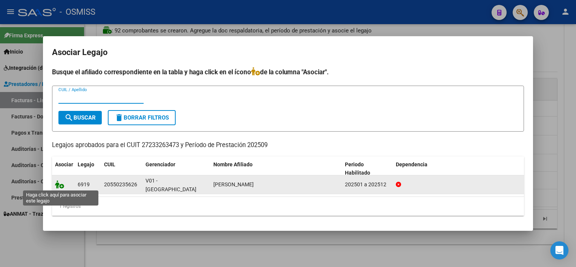
click at [60, 186] on icon at bounding box center [59, 184] width 9 height 8
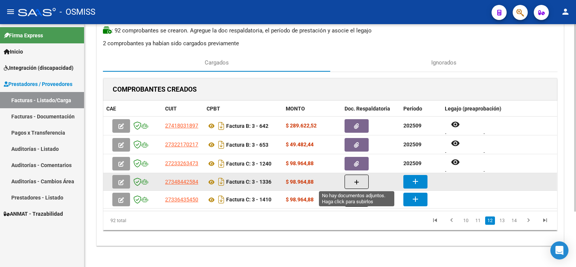
click at [355, 180] on icon "button" at bounding box center [356, 183] width 5 height 6
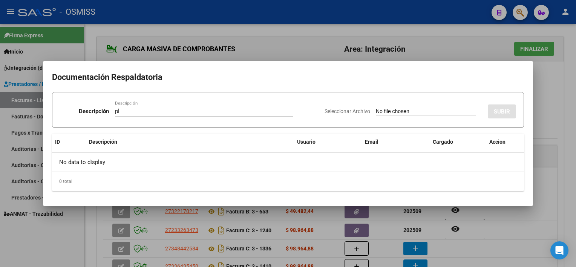
scroll to position [67, 0]
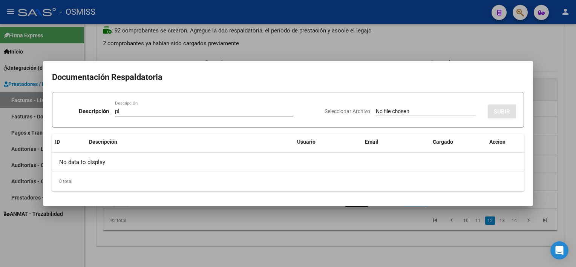
click at [376, 108] on input "Seleccionar Archivo" at bounding box center [426, 111] width 100 height 7
type input "C:\fakepath\PL 3-1336 [PERSON_NAME] R PSICOL 09.pdf"
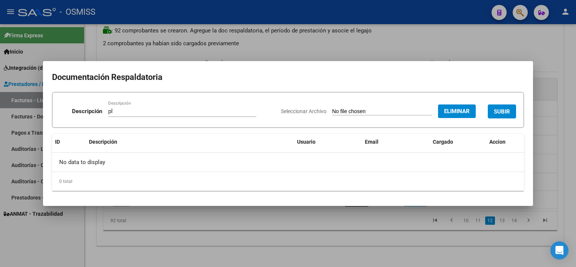
click at [505, 109] on span "SUBIR" at bounding box center [502, 111] width 16 height 7
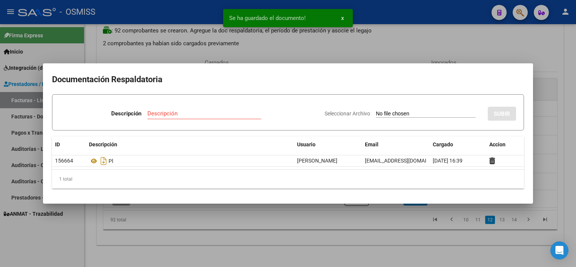
click at [355, 232] on div at bounding box center [288, 133] width 576 height 267
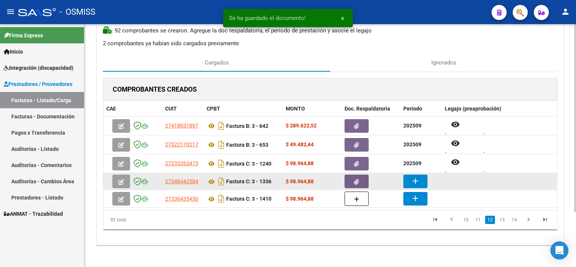
click at [421, 183] on button "add" at bounding box center [416, 182] width 24 height 14
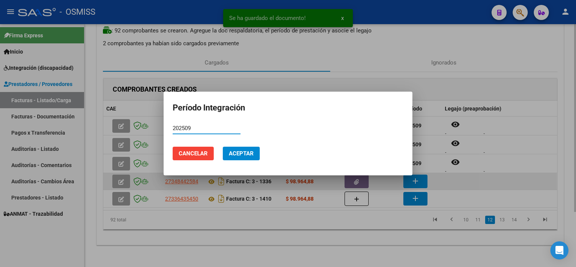
type input "202509"
click at [223, 147] on button "Aceptar" at bounding box center [241, 154] width 37 height 14
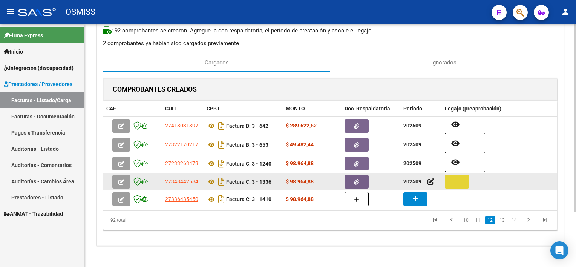
click at [463, 179] on button "add" at bounding box center [457, 182] width 24 height 14
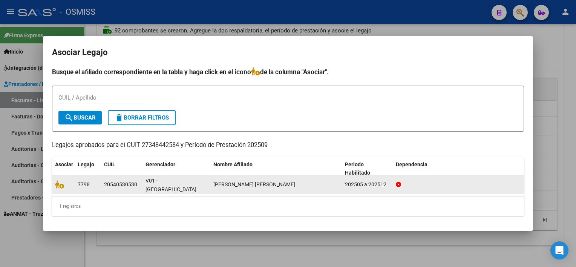
click at [53, 183] on datatable-body-cell at bounding box center [63, 184] width 23 height 18
click at [57, 183] on icon at bounding box center [59, 184] width 9 height 8
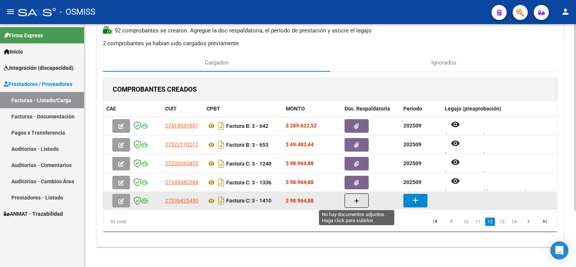
click at [361, 196] on button "button" at bounding box center [357, 201] width 24 height 14
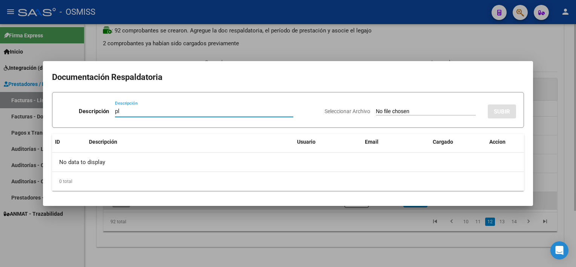
type input "pl"
click at [376, 108] on input "Seleccionar Archivo" at bounding box center [426, 111] width 100 height 7
type input "C:\fakepath\PL 3-1410 MERCADO S PSICO 09.pdf"
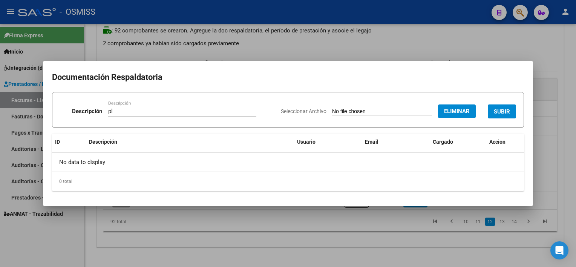
click at [506, 107] on button "SUBIR" at bounding box center [502, 111] width 28 height 14
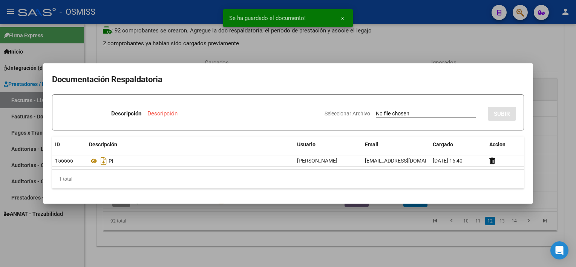
click at [388, 236] on div at bounding box center [288, 133] width 576 height 267
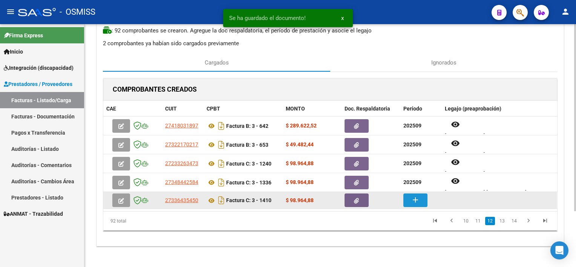
click at [416, 204] on button "add" at bounding box center [416, 201] width 24 height 14
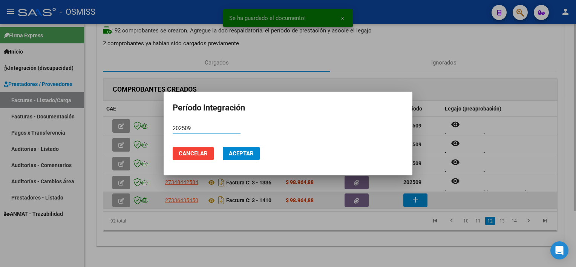
type input "202509"
click at [223, 147] on button "Aceptar" at bounding box center [241, 154] width 37 height 14
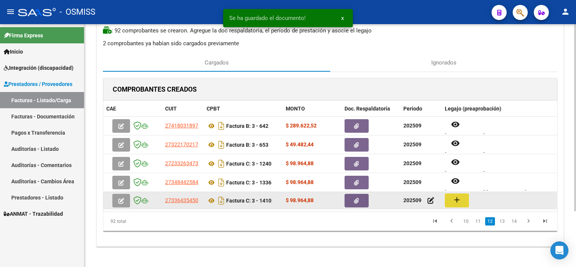
click at [458, 199] on mat-icon "add" at bounding box center [457, 199] width 9 height 9
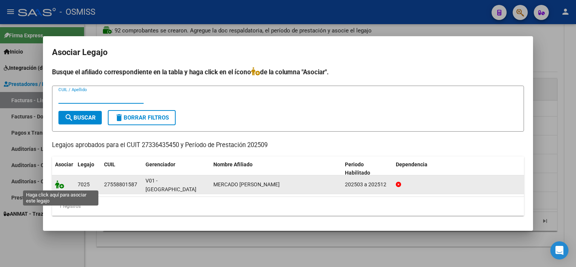
click at [57, 183] on icon at bounding box center [59, 184] width 9 height 8
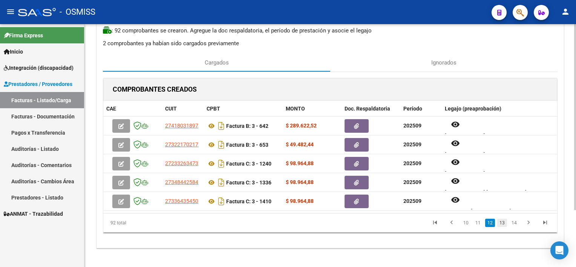
click at [502, 224] on link "13" at bounding box center [503, 223] width 10 height 8
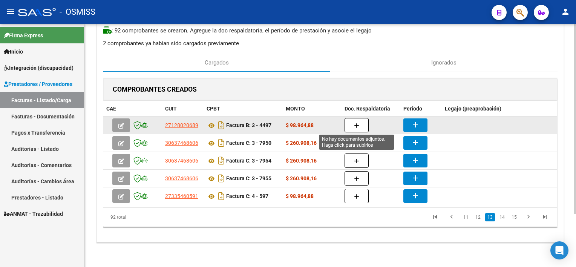
click at [354, 120] on button "button" at bounding box center [357, 125] width 24 height 14
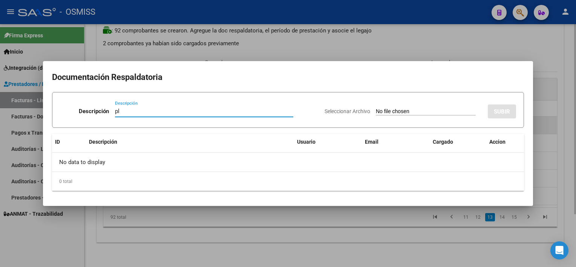
type input "pl"
click at [376, 108] on input "Seleccionar Archivo" at bounding box center [426, 111] width 100 height 7
type input "C:\fakepath\PL 3-4497 [PERSON_NAME] M PSP 09.pdf"
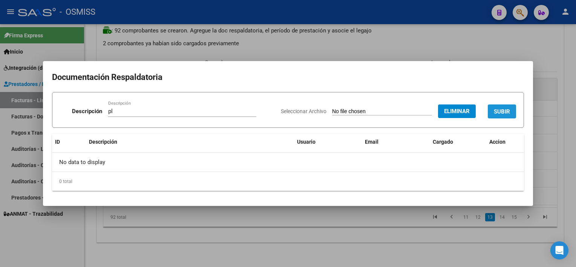
click at [509, 113] on span "SUBIR" at bounding box center [502, 111] width 16 height 7
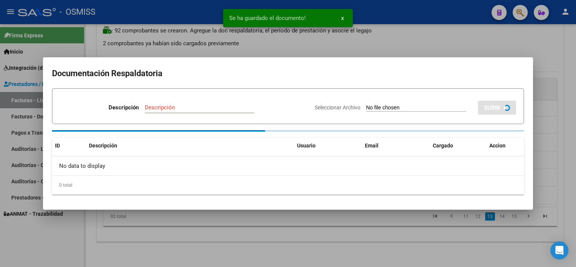
click at [417, 222] on div at bounding box center [288, 133] width 576 height 267
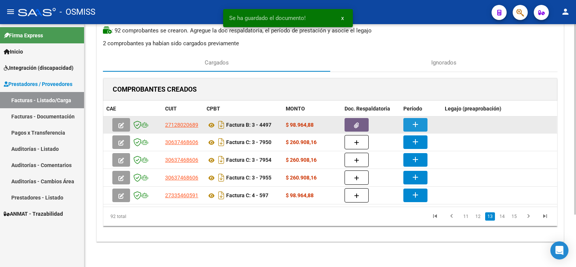
click at [412, 124] on mat-icon "add" at bounding box center [415, 124] width 9 height 9
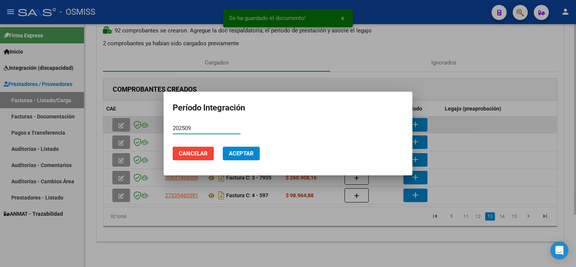
type input "202509"
click at [223, 147] on button "Aceptar" at bounding box center [241, 154] width 37 height 14
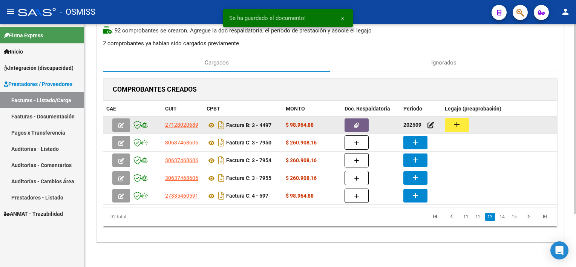
click at [464, 124] on button "add" at bounding box center [457, 125] width 24 height 14
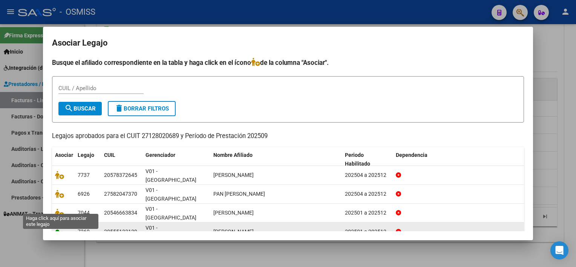
click at [61, 227] on icon at bounding box center [59, 231] width 9 height 8
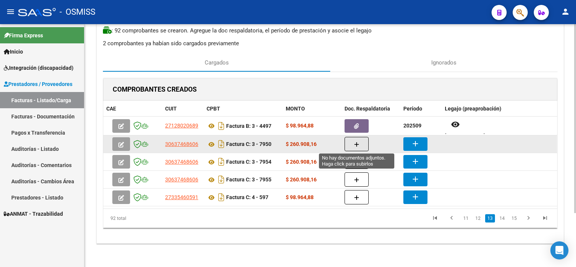
click at [356, 139] on button "button" at bounding box center [357, 144] width 24 height 14
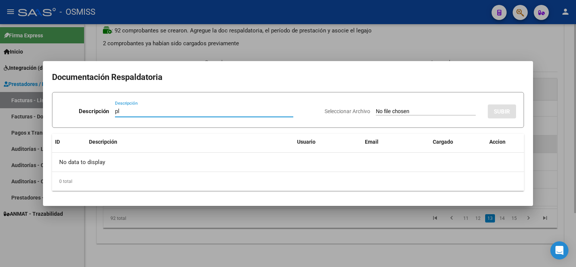
type input "pl"
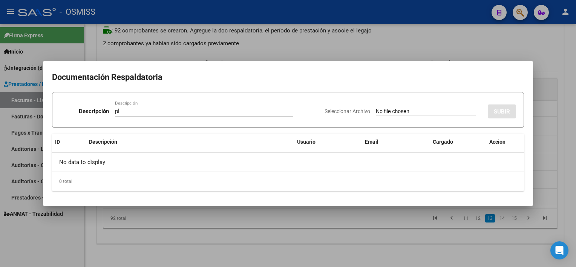
click at [430, 112] on input "Seleccionar Archivo" at bounding box center [426, 111] width 100 height 7
type input "C:\fakepath\PL 3-7950 [PERSON_NAME] B ET 09.pdf"
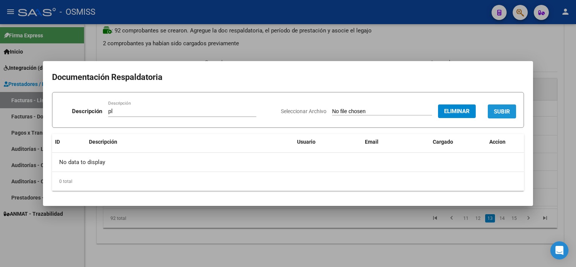
click at [502, 109] on span "SUBIR" at bounding box center [502, 111] width 16 height 7
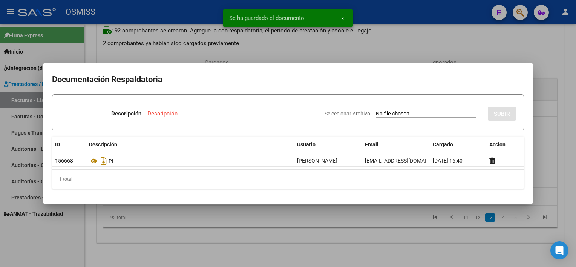
click at [407, 238] on div at bounding box center [288, 133] width 576 height 267
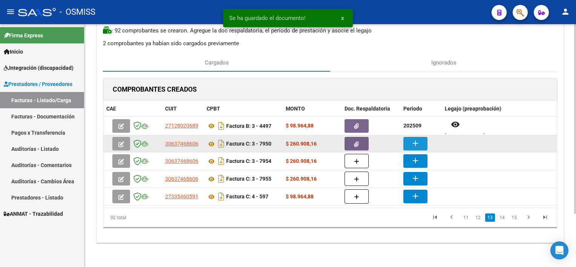
click at [412, 144] on mat-icon "add" at bounding box center [415, 143] width 9 height 9
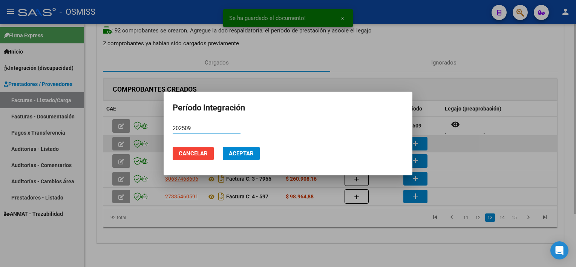
type input "202509"
click at [223, 147] on button "Aceptar" at bounding box center [241, 154] width 37 height 14
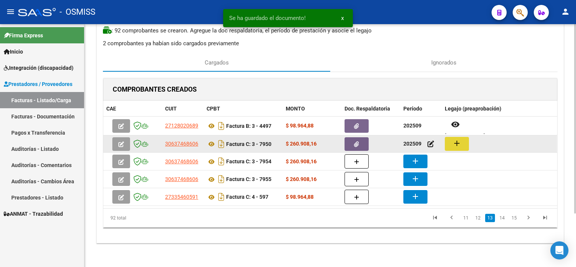
click at [453, 147] on mat-icon "add" at bounding box center [457, 143] width 9 height 9
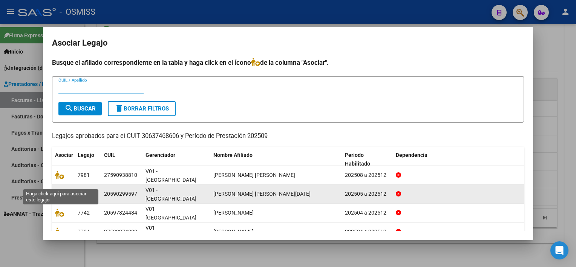
click at [57, 190] on icon at bounding box center [59, 194] width 9 height 8
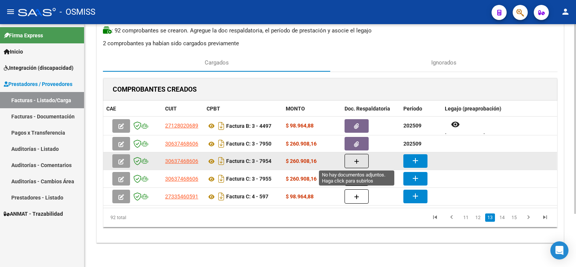
click at [360, 156] on button "button" at bounding box center [357, 161] width 24 height 14
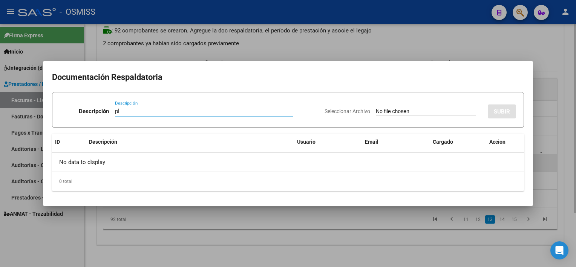
type input "pl"
click at [376, 108] on input "Seleccionar Archivo" at bounding box center [426, 111] width 100 height 7
type input "C:\fakepath\PL 3-7954 [PERSON_NAME] A TEMPRANA 09.pdf"
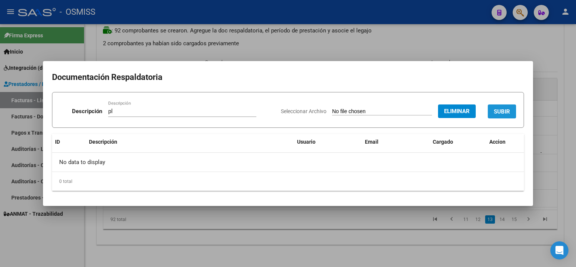
click at [500, 113] on span "SUBIR" at bounding box center [502, 111] width 16 height 7
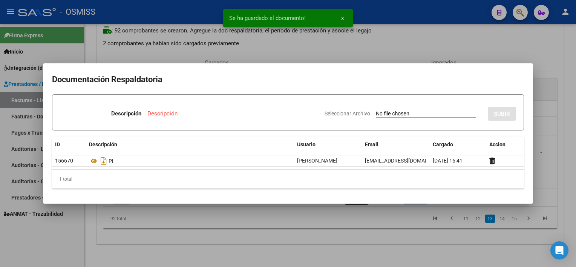
click at [415, 234] on div at bounding box center [288, 133] width 576 height 267
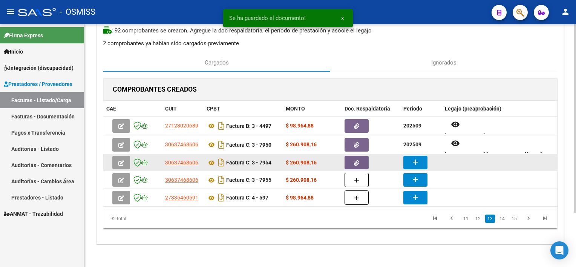
click at [421, 163] on button "add" at bounding box center [416, 163] width 24 height 14
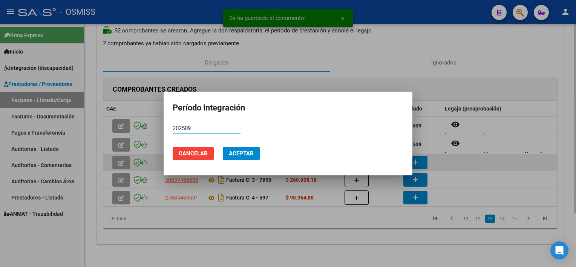
type input "202509"
click at [223, 147] on button "Aceptar" at bounding box center [241, 154] width 37 height 14
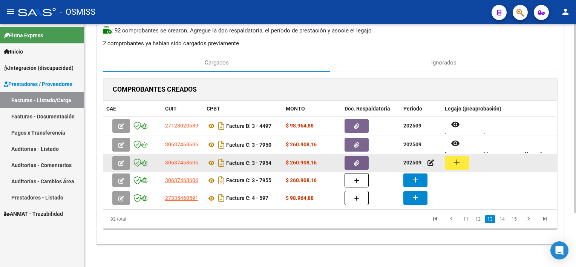
click at [460, 164] on mat-icon "add" at bounding box center [457, 162] width 9 height 9
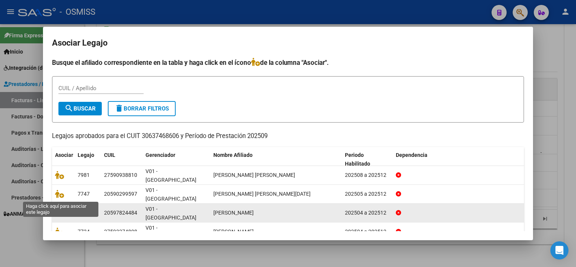
click at [58, 209] on icon at bounding box center [59, 213] width 9 height 8
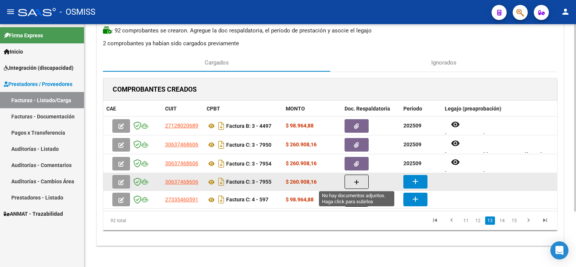
click at [353, 180] on button "button" at bounding box center [357, 182] width 24 height 14
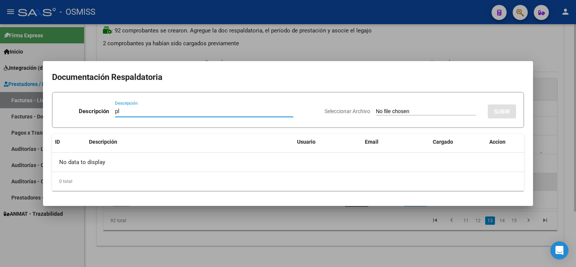
type input "pl"
click at [376, 108] on input "Seleccionar Archivo" at bounding box center [426, 111] width 100 height 7
type input "C:\fakepath\PL 3-7955 REA L TEMPRANA 09.pdf"
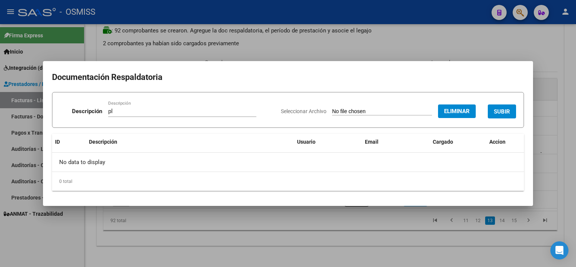
click at [507, 112] on span "SUBIR" at bounding box center [502, 111] width 16 height 7
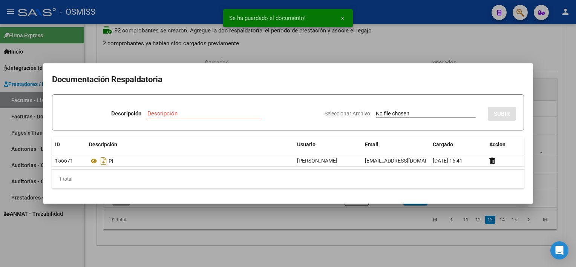
click at [392, 232] on div at bounding box center [288, 133] width 576 height 267
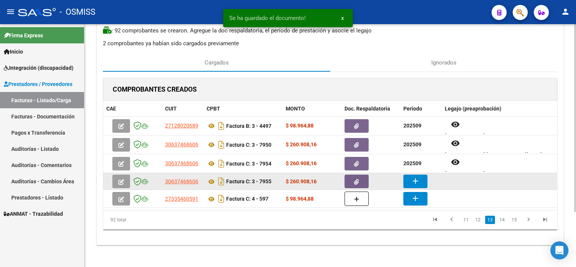
click at [412, 181] on mat-icon "add" at bounding box center [415, 181] width 9 height 9
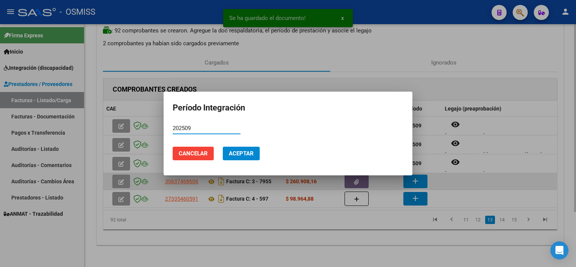
type input "202509"
click at [223, 147] on button "Aceptar" at bounding box center [241, 154] width 37 height 14
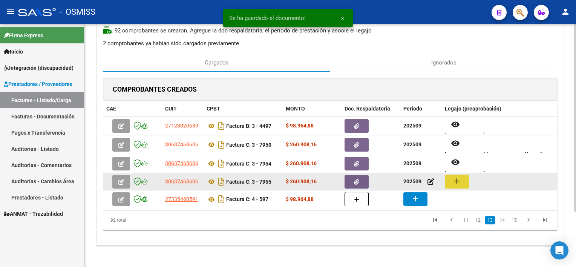
click at [457, 183] on mat-icon "add" at bounding box center [457, 181] width 9 height 9
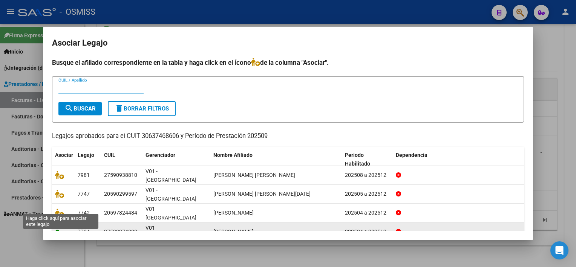
click at [62, 227] on icon at bounding box center [59, 231] width 9 height 8
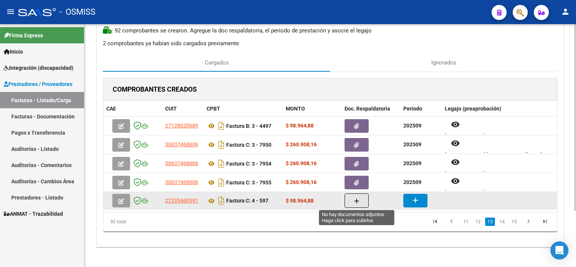
click at [356, 199] on icon "button" at bounding box center [356, 201] width 5 height 6
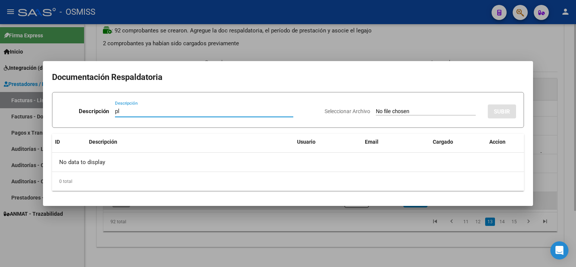
type input "pl"
click at [376, 108] on input "Seleccionar Archivo" at bounding box center [426, 111] width 100 height 7
type input "C:\fakepath\PL 4-597 [PERSON_NAME] M PSICO 09.pdf"
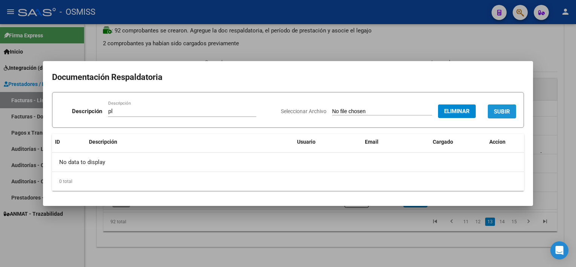
click at [498, 109] on span "SUBIR" at bounding box center [502, 111] width 16 height 7
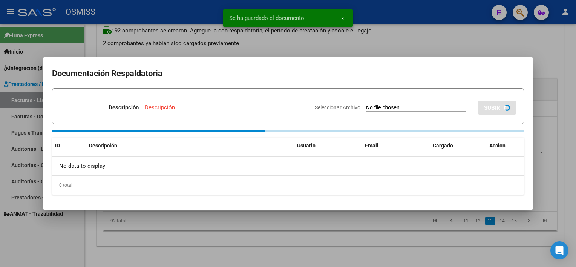
click at [382, 237] on div at bounding box center [288, 133] width 576 height 267
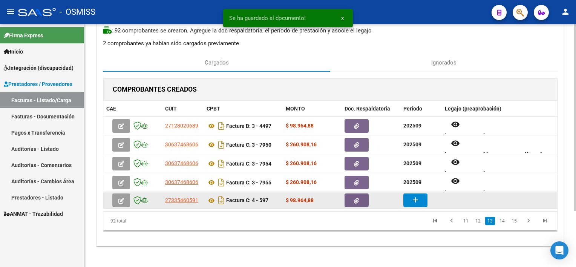
click at [416, 202] on mat-icon "add" at bounding box center [415, 199] width 9 height 9
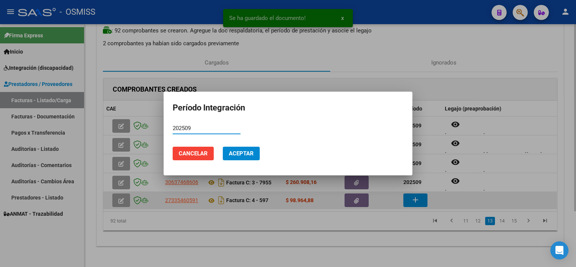
type input "202509"
click at [223, 147] on button "Aceptar" at bounding box center [241, 154] width 37 height 14
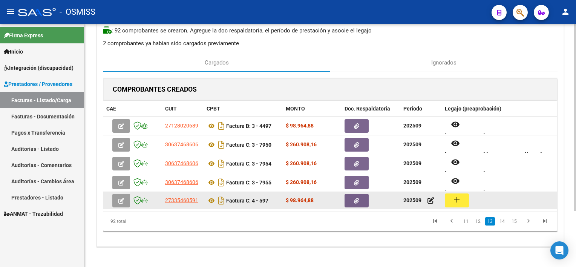
click at [457, 203] on mat-icon "add" at bounding box center [457, 199] width 9 height 9
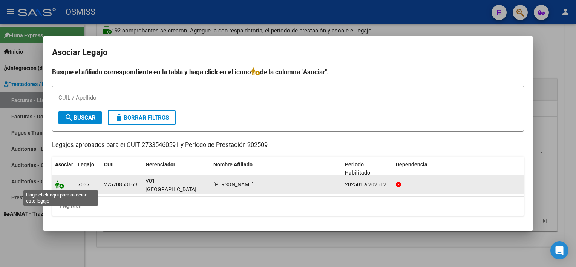
click at [61, 184] on icon at bounding box center [59, 184] width 9 height 8
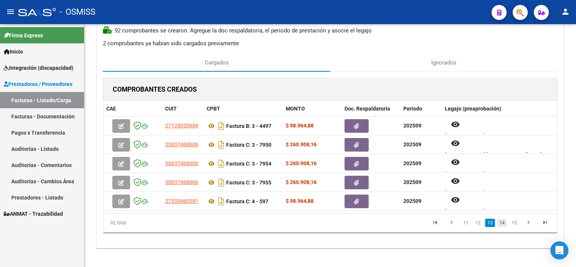
click at [505, 222] on link "14" at bounding box center [503, 223] width 10 height 8
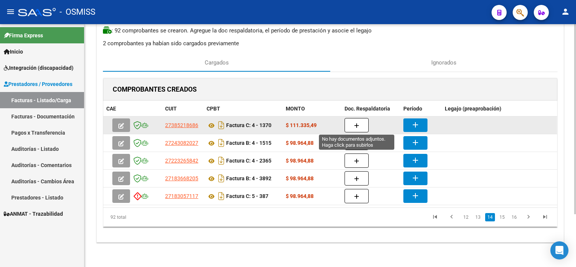
click at [362, 127] on button "button" at bounding box center [357, 125] width 24 height 14
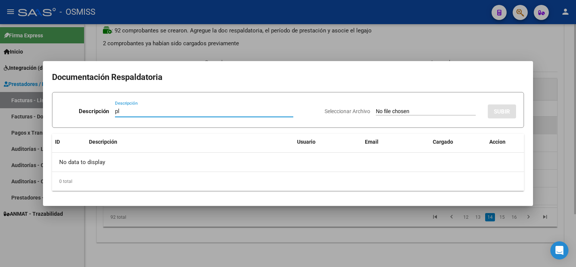
type input "pl"
click at [376, 108] on input "Seleccionar Archivo" at bounding box center [426, 111] width 100 height 7
type input "C:\fakepath\PL 4-1370 [PERSON_NAME] M PSICOL 09.pdf"
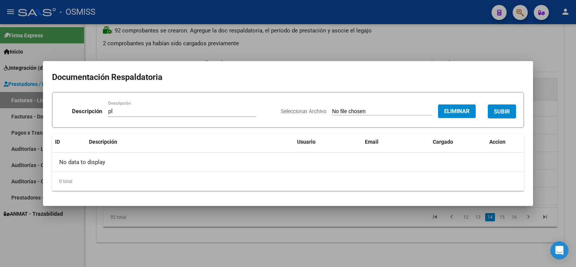
click at [493, 115] on button "SUBIR" at bounding box center [502, 111] width 28 height 14
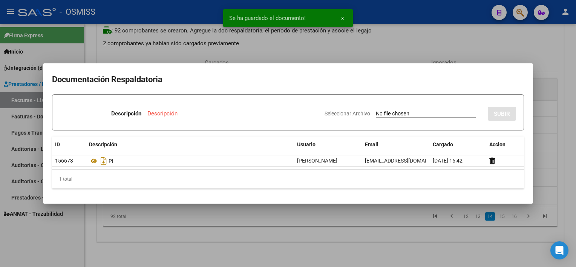
click at [387, 228] on div at bounding box center [288, 133] width 576 height 267
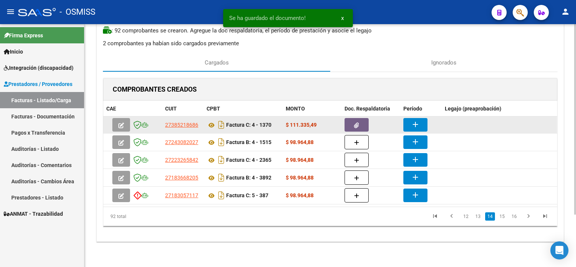
click at [418, 123] on mat-icon "add" at bounding box center [415, 124] width 9 height 9
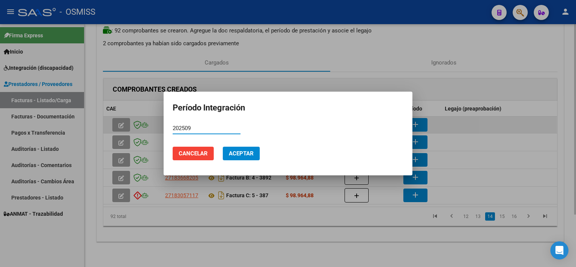
type input "202509"
click at [223, 147] on button "Aceptar" at bounding box center [241, 154] width 37 height 14
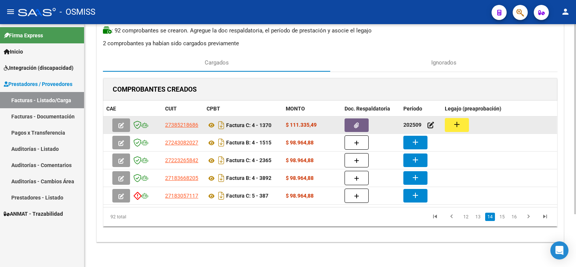
click at [456, 131] on button "add" at bounding box center [457, 125] width 24 height 14
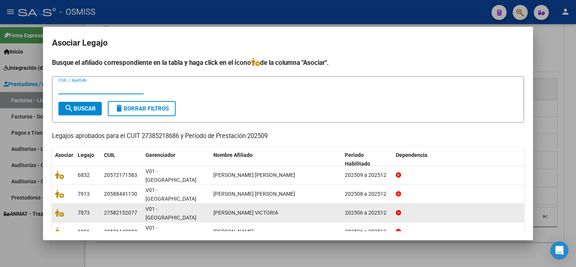
click at [60, 209] on div at bounding box center [63, 213] width 17 height 9
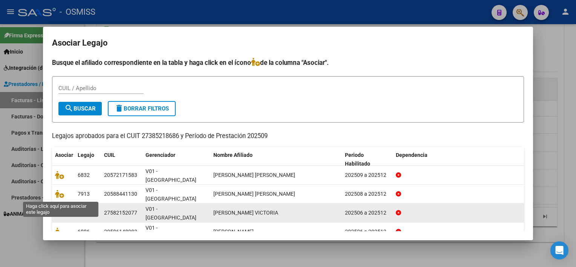
click at [61, 209] on icon at bounding box center [59, 213] width 9 height 8
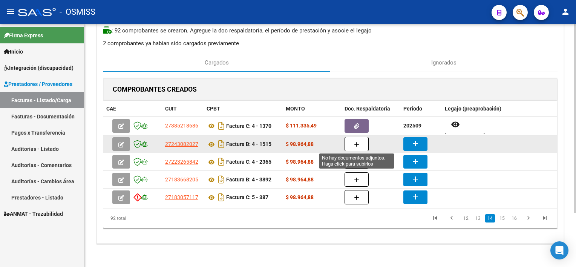
click at [356, 145] on icon "button" at bounding box center [356, 145] width 5 height 6
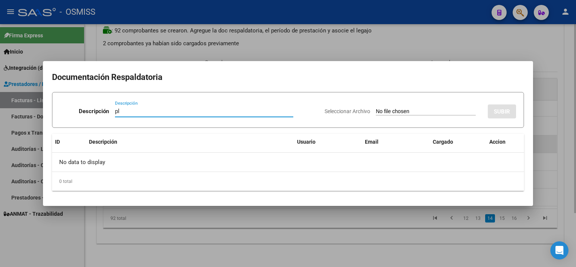
type input "pl"
click at [376, 108] on input "Seleccionar Archivo" at bounding box center [426, 111] width 100 height 7
type input "C:\fakepath\PL 4-1515 [PERSON_NAME] 09.pdf"
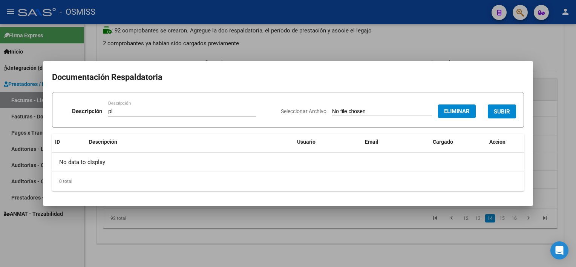
click at [508, 112] on span "SUBIR" at bounding box center [502, 111] width 16 height 7
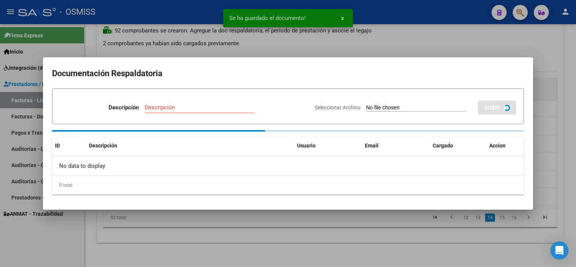
click at [420, 251] on div at bounding box center [288, 133] width 576 height 267
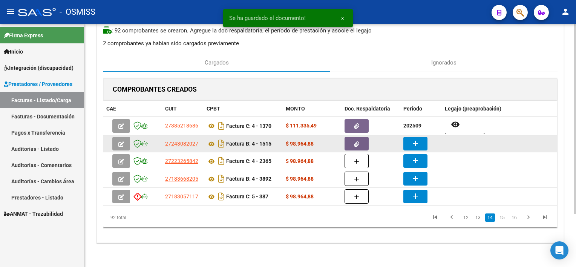
click at [418, 138] on button "add" at bounding box center [416, 144] width 24 height 14
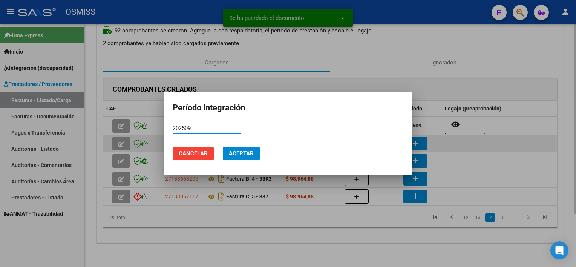
type input "202509"
click at [223, 147] on button "Aceptar" at bounding box center [241, 154] width 37 height 14
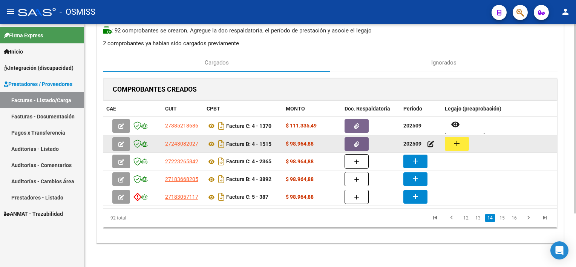
click at [460, 144] on mat-icon "add" at bounding box center [457, 143] width 9 height 9
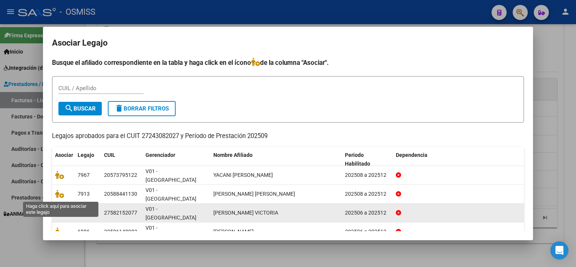
click at [58, 209] on icon at bounding box center [59, 213] width 9 height 8
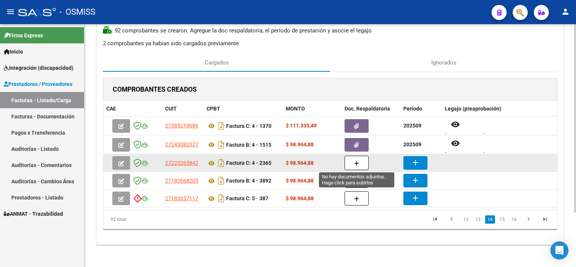
click at [351, 162] on button "button" at bounding box center [357, 163] width 24 height 14
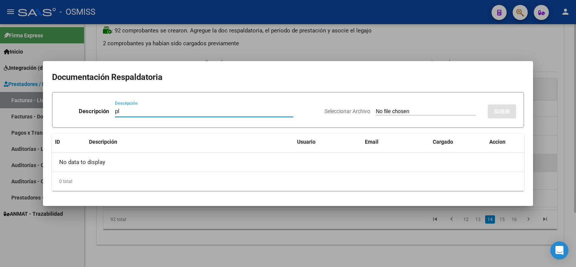
type input "pl"
click at [376, 108] on input "Seleccionar Archivo" at bounding box center [426, 111] width 100 height 7
type input "C:\fakepath\PL 4-2365 [PERSON_NAME] M FONO 09.pdf"
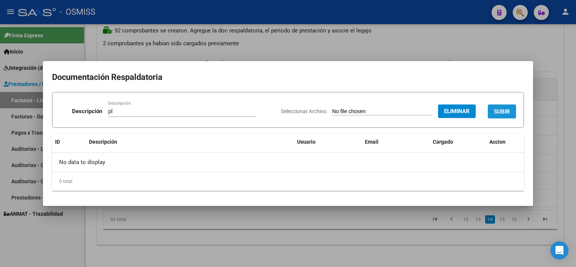
click at [507, 108] on span "SUBIR" at bounding box center [502, 111] width 16 height 7
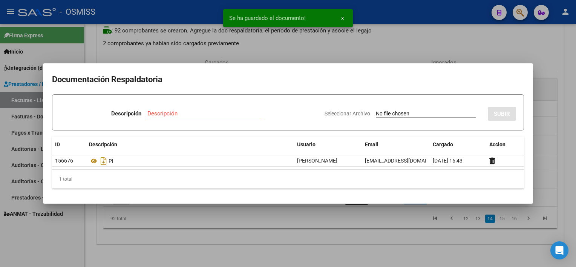
click at [374, 234] on div at bounding box center [288, 133] width 576 height 267
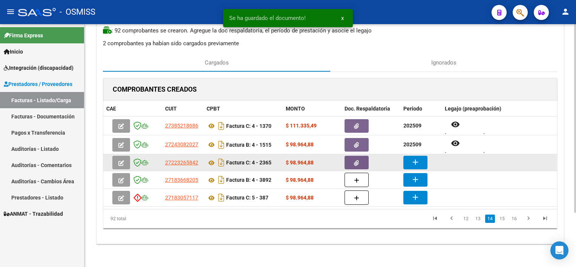
click at [413, 160] on mat-icon "add" at bounding box center [415, 162] width 9 height 9
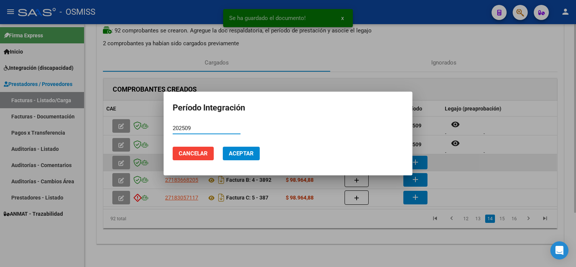
type input "202509"
click at [223, 147] on button "Aceptar" at bounding box center [241, 154] width 37 height 14
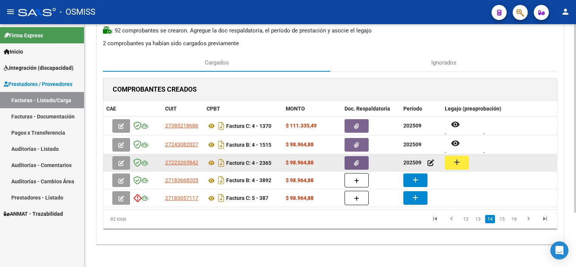
click at [465, 163] on button "add" at bounding box center [457, 163] width 24 height 14
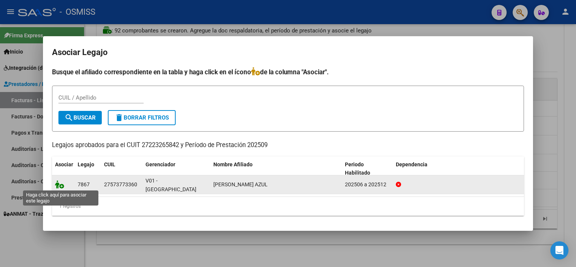
click at [59, 183] on icon at bounding box center [59, 184] width 9 height 8
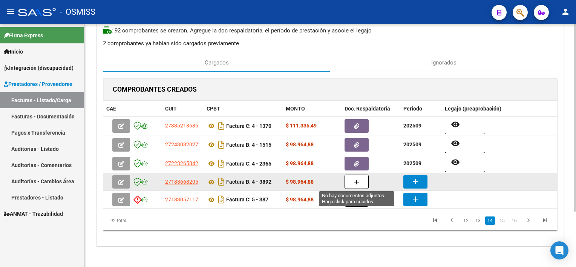
click at [362, 180] on button "button" at bounding box center [357, 182] width 24 height 14
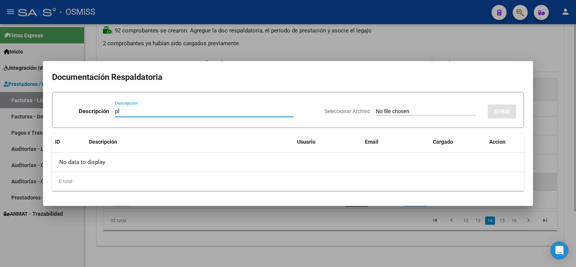
type input "pl"
click at [376, 108] on input "Seleccionar Archivo" at bounding box center [426, 111] width 100 height 7
type input "C:\fakepath\PL 4-3892 [PERSON_NAME] M FONO 09.pdf"
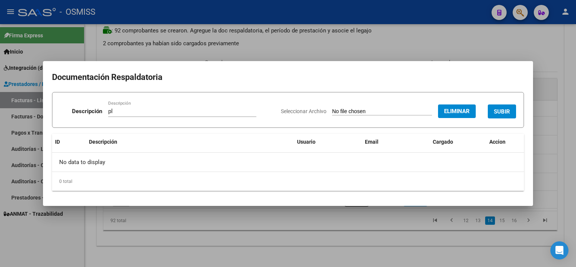
click at [506, 110] on span "SUBIR" at bounding box center [502, 111] width 16 height 7
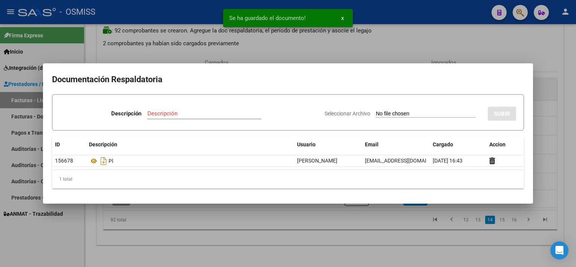
click at [413, 235] on div at bounding box center [288, 133] width 576 height 267
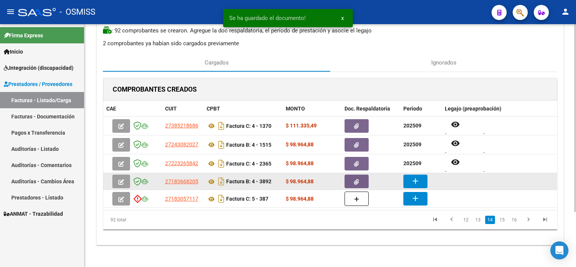
click at [418, 179] on mat-icon "add" at bounding box center [415, 181] width 9 height 9
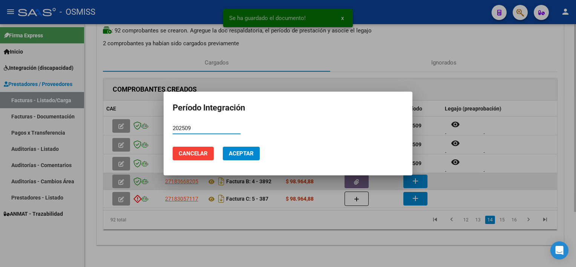
type input "202509"
click at [223, 147] on button "Aceptar" at bounding box center [241, 154] width 37 height 14
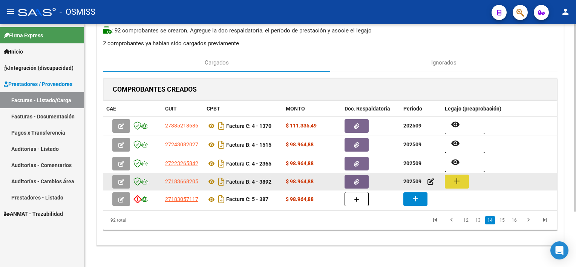
click at [455, 186] on button "add" at bounding box center [457, 182] width 24 height 14
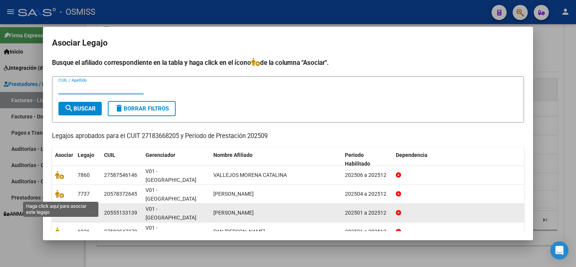
click at [58, 209] on icon at bounding box center [59, 213] width 9 height 8
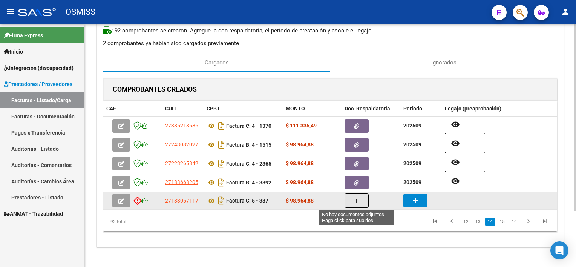
click at [353, 202] on button "button" at bounding box center [357, 201] width 24 height 14
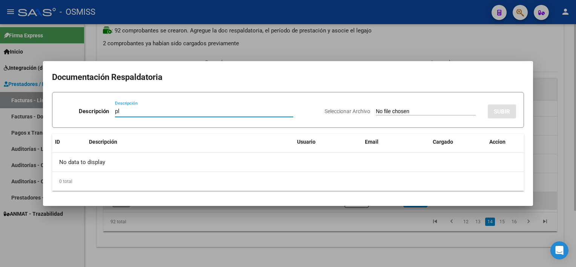
type input "pl"
click at [376, 108] on input "Seleccionar Archivo" at bounding box center [426, 111] width 100 height 7
type input "C:\fakepath\PL 5-387 [PERSON_NAME] 09.jpg"
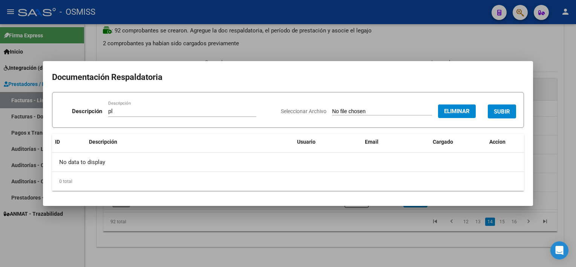
click at [500, 113] on span "SUBIR" at bounding box center [502, 111] width 16 height 7
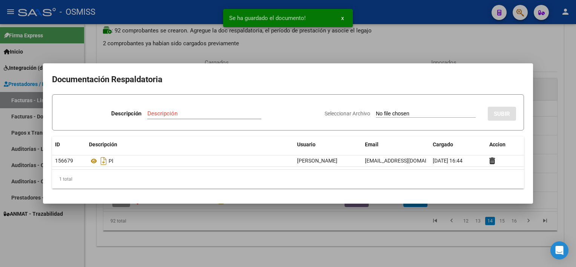
click at [390, 234] on div at bounding box center [288, 133] width 576 height 267
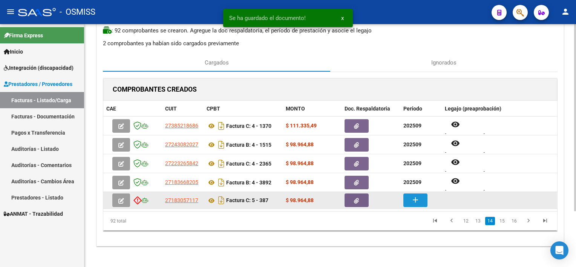
click at [417, 198] on mat-icon "add" at bounding box center [415, 199] width 9 height 9
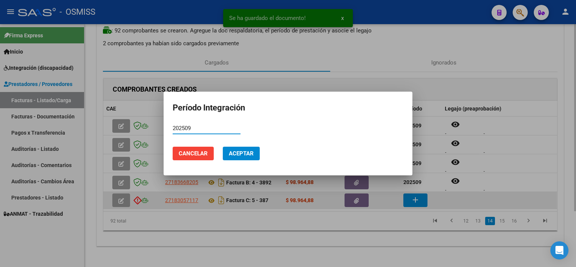
type input "202509"
click at [223, 147] on button "Aceptar" at bounding box center [241, 154] width 37 height 14
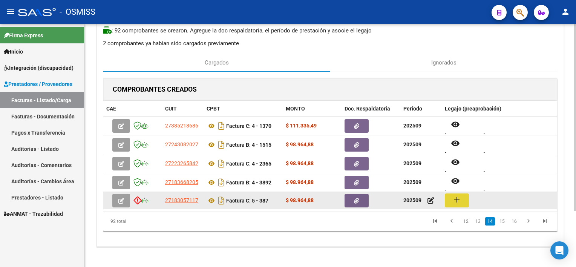
click at [458, 198] on mat-icon "add" at bounding box center [457, 199] width 9 height 9
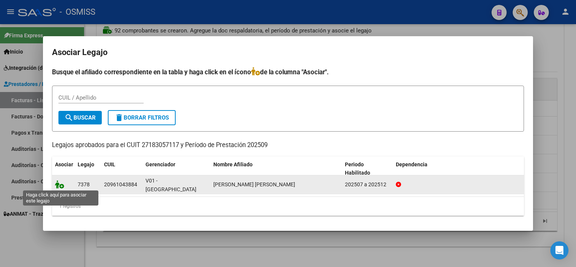
click at [62, 186] on icon at bounding box center [59, 184] width 9 height 8
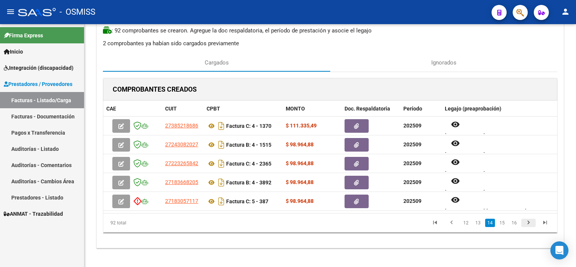
click at [526, 224] on icon "go to next page" at bounding box center [529, 223] width 10 height 9
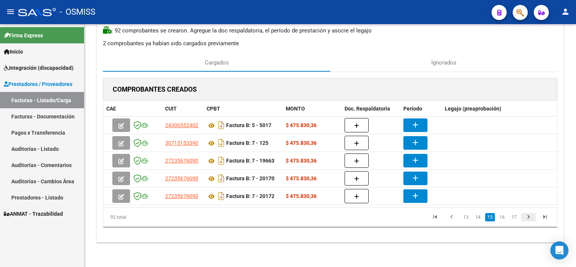
click at [527, 214] on icon "go to next page" at bounding box center [529, 218] width 10 height 9
click at [478, 214] on link "15" at bounding box center [478, 217] width 10 height 8
click at [468, 214] on link "13" at bounding box center [466, 217] width 10 height 8
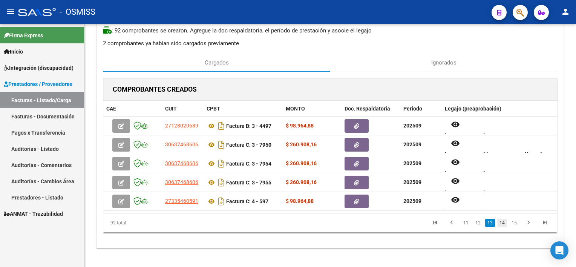
click at [502, 223] on link "14" at bounding box center [503, 223] width 10 height 8
click at [502, 223] on link "15" at bounding box center [503, 223] width 10 height 8
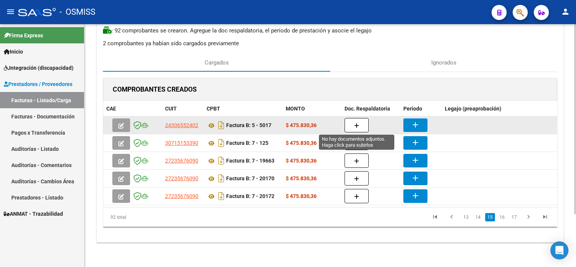
click at [364, 124] on button "button" at bounding box center [357, 125] width 24 height 14
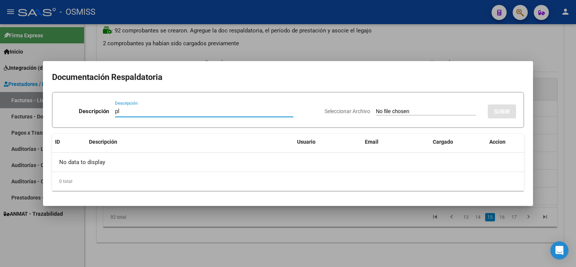
type input "pl"
click at [376, 108] on input "Seleccionar Archivo" at bounding box center [426, 111] width 100 height 7
type input "C:\fakepath\PL 5-5017 [PERSON_NAME] G MAIE 09.jpg"
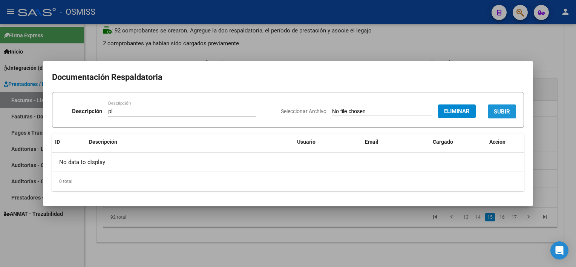
click at [501, 112] on span "SUBIR" at bounding box center [502, 111] width 16 height 7
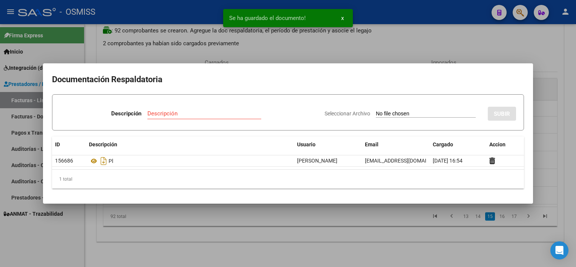
click at [401, 235] on div at bounding box center [288, 133] width 576 height 267
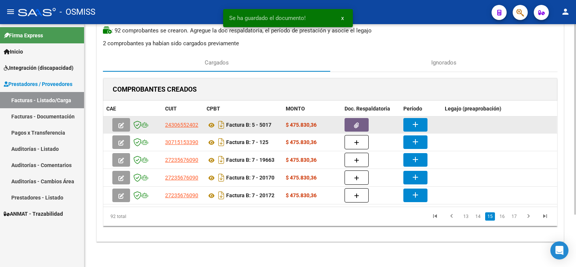
click at [417, 119] on button "add" at bounding box center [416, 125] width 24 height 14
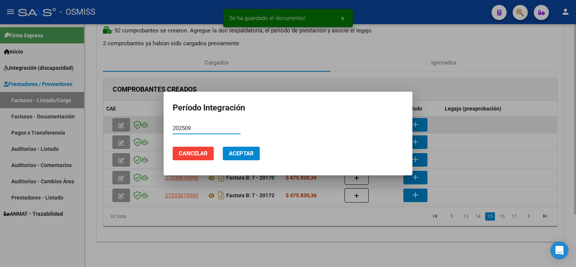
type input "202509"
click at [223, 147] on button "Aceptar" at bounding box center [241, 154] width 37 height 14
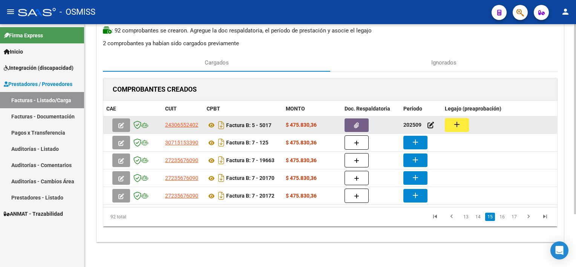
click at [470, 119] on div "add" at bounding box center [499, 125] width 109 height 14
click at [464, 121] on button "add" at bounding box center [457, 125] width 24 height 14
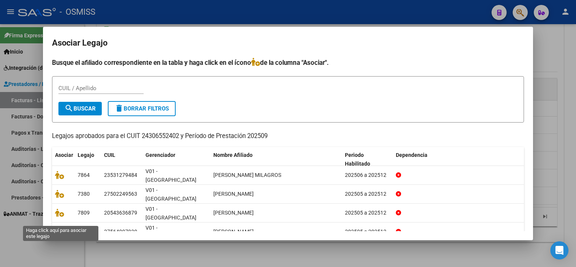
click at [59, 246] on icon at bounding box center [59, 250] width 9 height 8
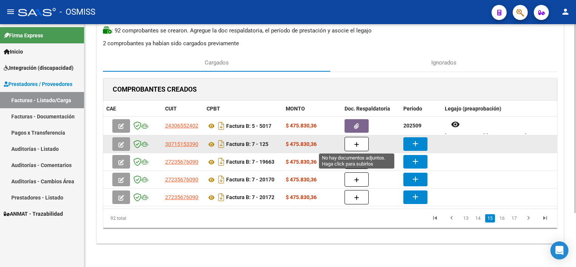
click at [353, 139] on button "button" at bounding box center [357, 144] width 24 height 14
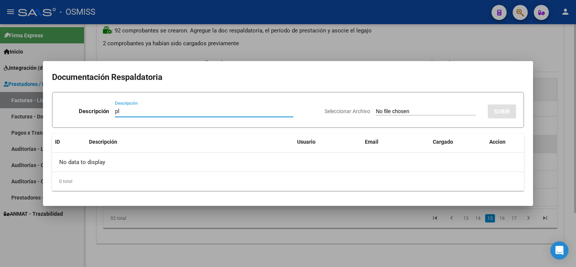
type input "pl"
click at [376, 108] on input "Seleccionar Archivo" at bounding box center [426, 111] width 100 height 7
type input "C:\fakepath\PL 7-125 [PERSON_NAME] B MAIE 09.pdf"
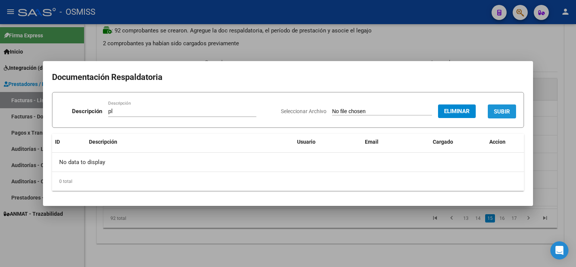
click at [501, 109] on span "SUBIR" at bounding box center [502, 111] width 16 height 7
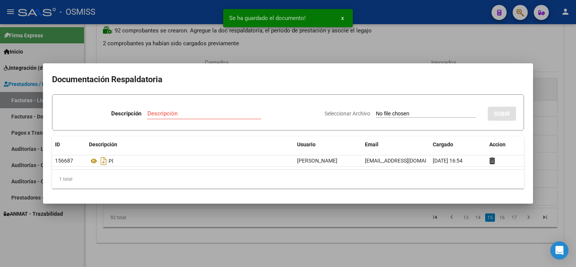
click at [410, 247] on div at bounding box center [288, 133] width 576 height 267
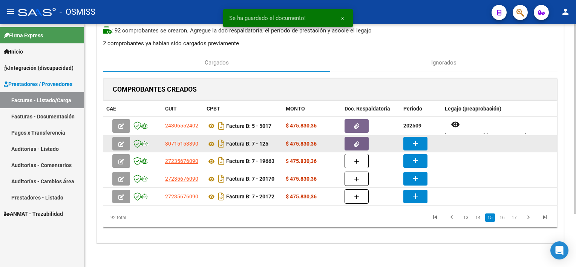
click at [418, 143] on mat-icon "add" at bounding box center [415, 143] width 9 height 9
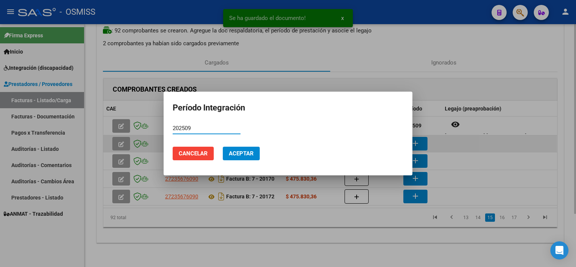
type input "202509"
click at [223, 147] on button "Aceptar" at bounding box center [241, 154] width 37 height 14
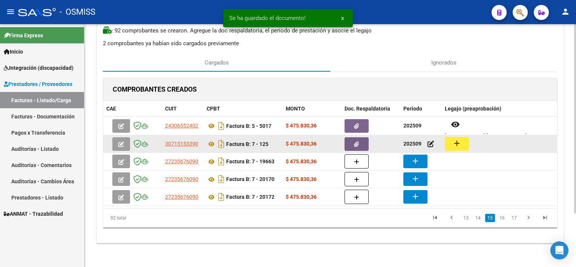
click at [458, 139] on mat-icon "add" at bounding box center [457, 143] width 9 height 9
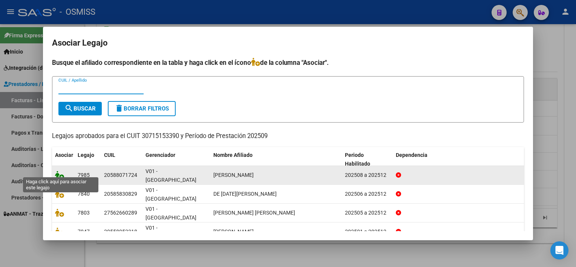
click at [58, 171] on icon at bounding box center [59, 175] width 9 height 8
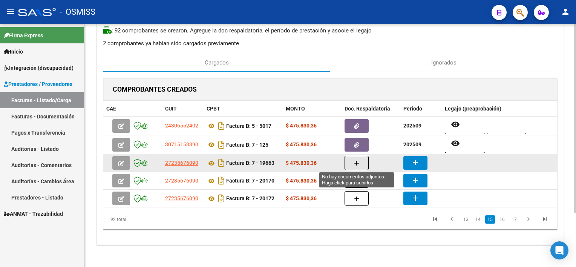
click at [351, 164] on button "button" at bounding box center [357, 163] width 24 height 14
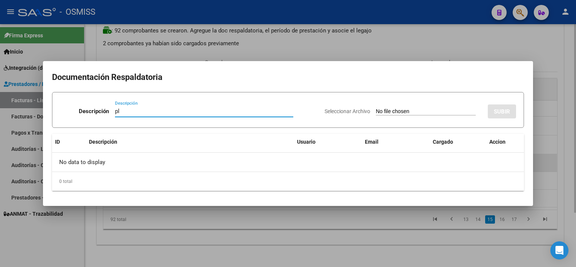
type input "pl"
click at [376, 108] on input "Seleccionar Archivo" at bounding box center [426, 111] width 100 height 7
type input "C:\fakepath\PL 7-19663 [PERSON_NAME] O MAIE 08.pdf"
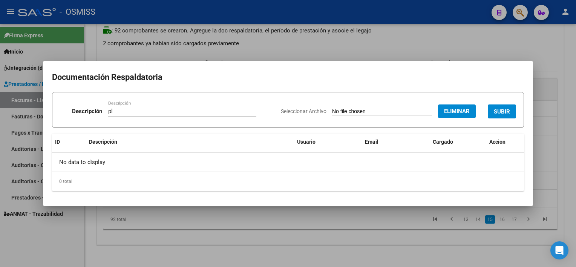
click at [505, 113] on span "SUBIR" at bounding box center [502, 111] width 16 height 7
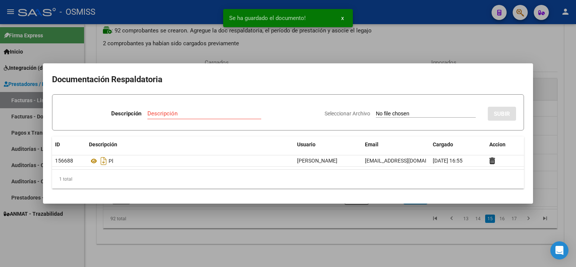
click at [403, 241] on div at bounding box center [288, 133] width 576 height 267
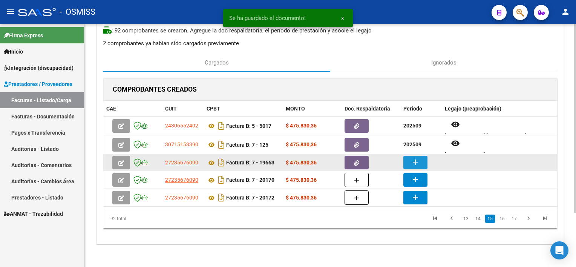
click at [419, 165] on mat-icon "add" at bounding box center [415, 162] width 9 height 9
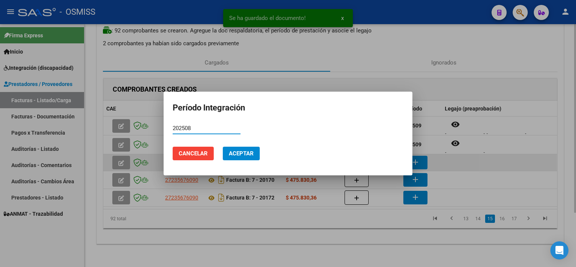
type input "202508"
click at [223, 147] on button "Aceptar" at bounding box center [241, 154] width 37 height 14
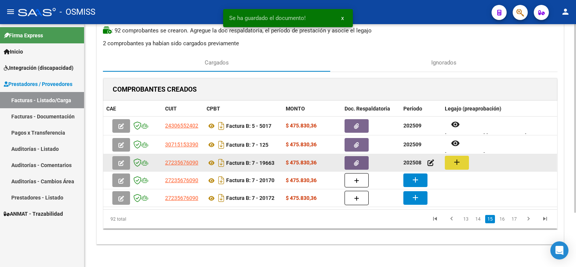
click at [464, 161] on button "add" at bounding box center [457, 163] width 24 height 14
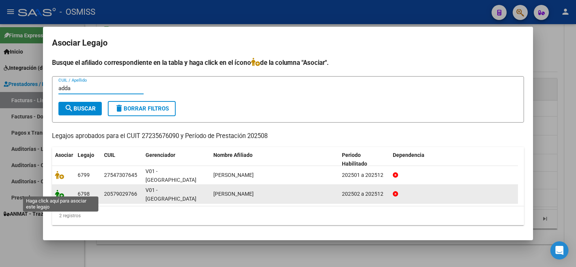
type input "adda"
click at [57, 190] on icon at bounding box center [59, 194] width 9 height 8
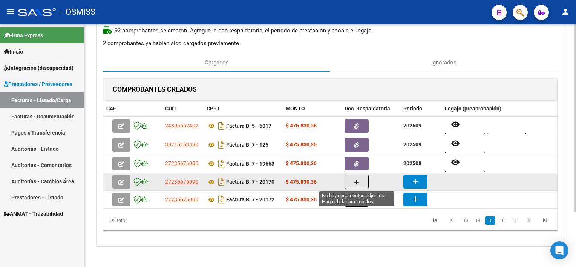
click at [361, 178] on button "button" at bounding box center [357, 182] width 24 height 14
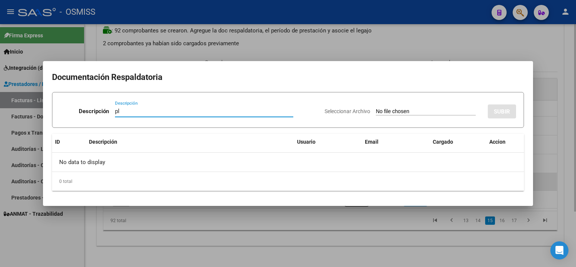
type input "pl"
click at [376, 108] on input "Seleccionar Archivo" at bounding box center [426, 111] width 100 height 7
type input "C:\fakepath\PL 7-20170 [PERSON_NAME] C MAIE 09.pdf"
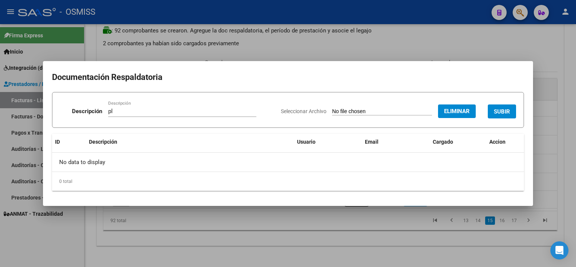
click at [501, 111] on span "SUBIR" at bounding box center [502, 111] width 16 height 7
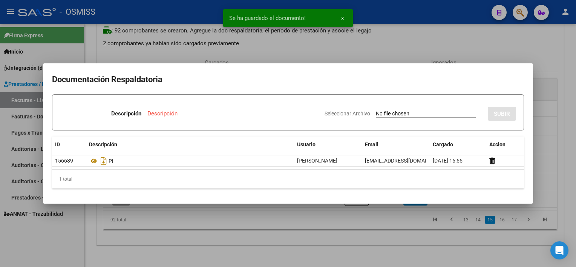
click at [398, 232] on div at bounding box center [288, 133] width 576 height 267
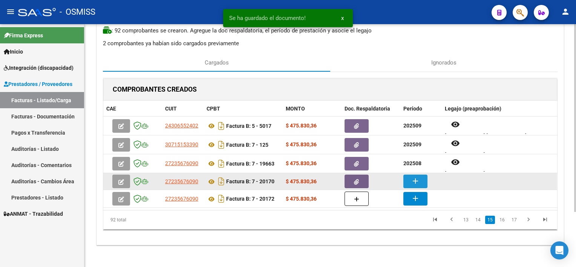
click at [413, 181] on mat-icon "add" at bounding box center [415, 181] width 9 height 9
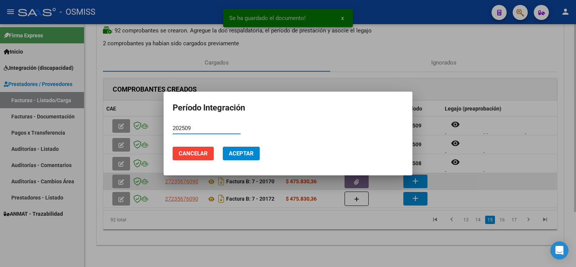
type input "202509"
click at [223, 147] on button "Aceptar" at bounding box center [241, 154] width 37 height 14
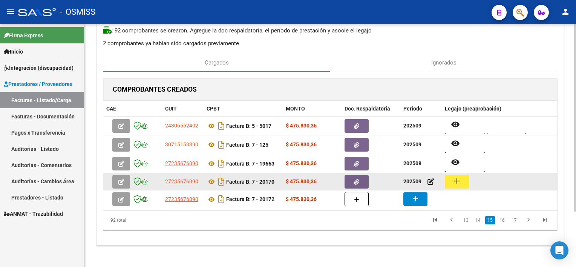
click at [469, 183] on div "add" at bounding box center [499, 182] width 109 height 14
click at [463, 180] on button "add" at bounding box center [457, 182] width 24 height 14
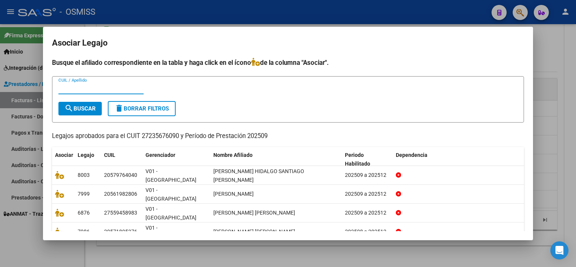
click at [558, 142] on div at bounding box center [288, 133] width 576 height 267
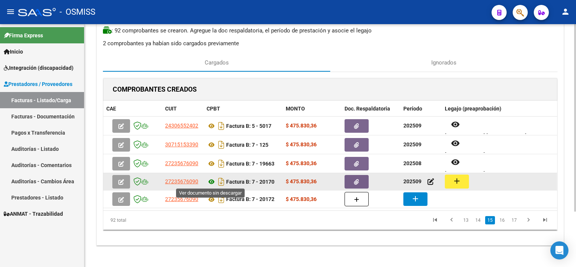
click at [213, 178] on icon at bounding box center [212, 181] width 10 height 9
click at [457, 180] on mat-icon "add" at bounding box center [457, 181] width 9 height 9
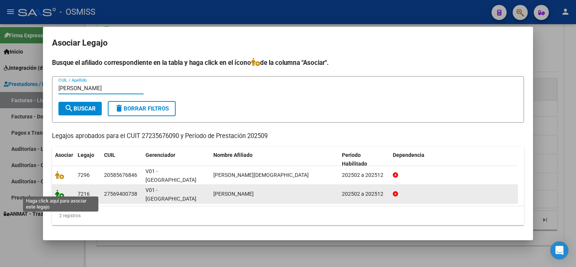
type input "[PERSON_NAME]"
click at [58, 190] on icon at bounding box center [59, 194] width 9 height 8
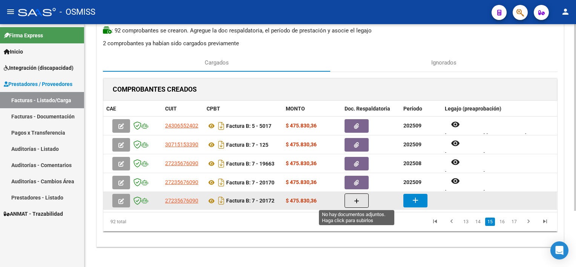
click at [355, 201] on icon "button" at bounding box center [356, 201] width 5 height 6
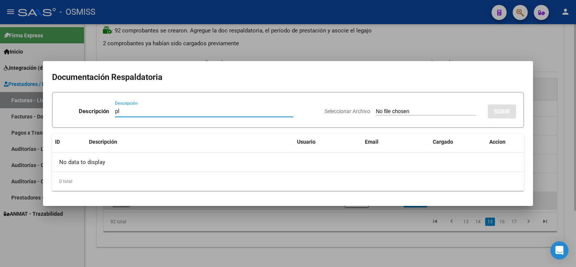
type input "pl"
click at [376, 108] on input "Seleccionar Archivo" at bounding box center [426, 111] width 100 height 7
type input "C:\fakepath\PL 7-20172 [PERSON_NAME] I MAIE 09.pdf"
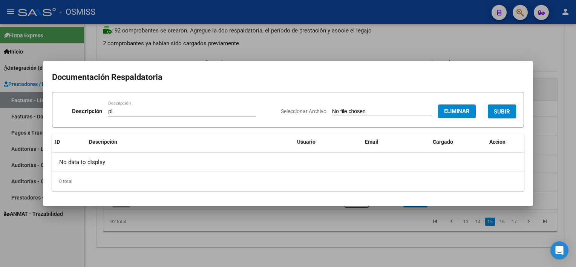
click at [501, 111] on span "SUBIR" at bounding box center [502, 111] width 16 height 7
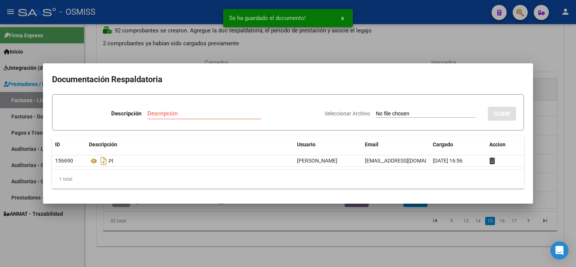
click at [381, 229] on div at bounding box center [288, 133] width 576 height 267
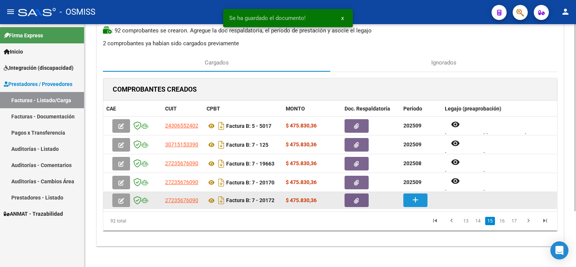
click at [416, 199] on mat-icon "add" at bounding box center [415, 199] width 9 height 9
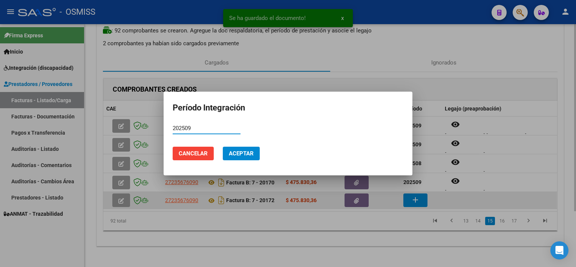
type input "202509"
click at [223, 147] on button "Aceptar" at bounding box center [241, 154] width 37 height 14
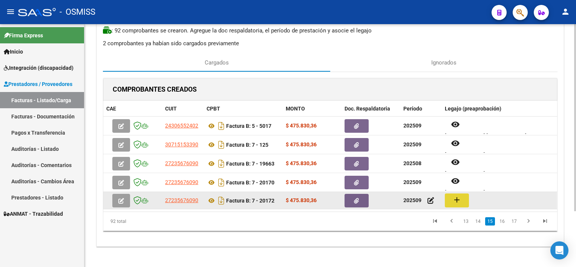
click at [460, 201] on mat-icon "add" at bounding box center [457, 199] width 9 height 9
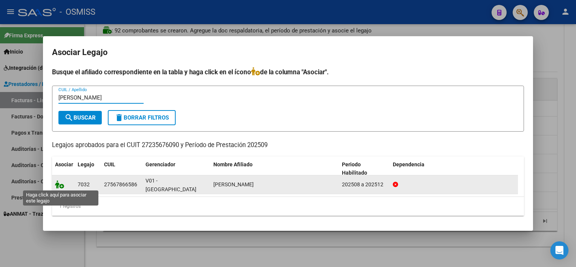
type input "[PERSON_NAME]"
click at [58, 187] on icon at bounding box center [59, 184] width 9 height 8
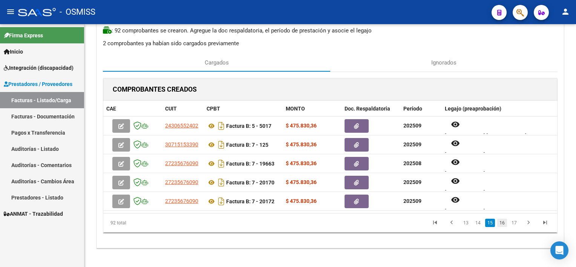
click at [502, 223] on link "16" at bounding box center [503, 223] width 10 height 8
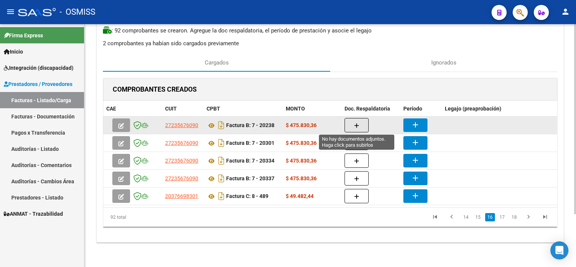
click at [358, 123] on icon "button" at bounding box center [356, 126] width 5 height 6
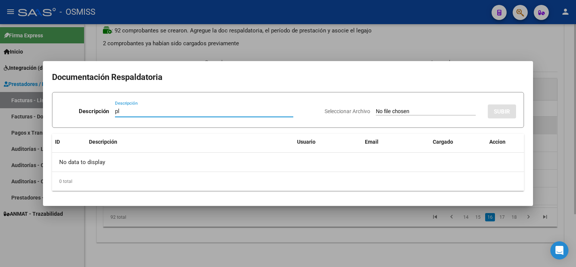
type input "pl"
click at [376, 108] on input "Seleccionar Archivo" at bounding box center [426, 111] width 100 height 7
type input "C:\fakepath\PL 7-20238 [PERSON_NAME] B MAIE 09.pdf"
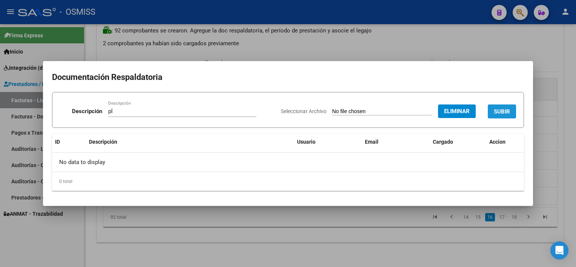
click at [496, 109] on span "SUBIR" at bounding box center [502, 111] width 16 height 7
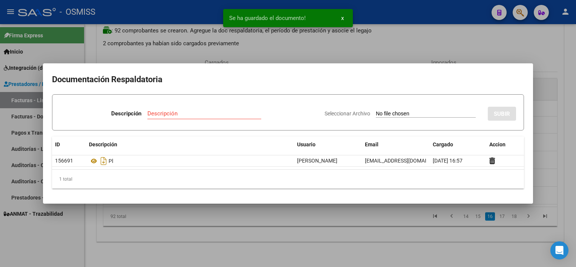
click at [390, 227] on div at bounding box center [288, 133] width 576 height 267
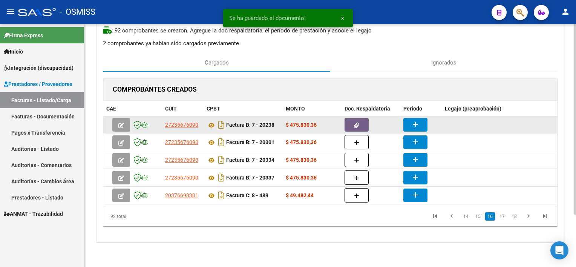
click at [413, 122] on mat-icon "add" at bounding box center [415, 124] width 9 height 9
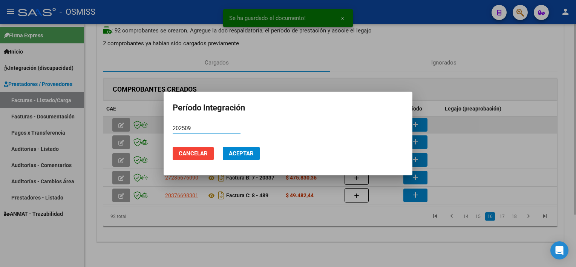
type input "202509"
click at [223, 147] on button "Aceptar" at bounding box center [241, 154] width 37 height 14
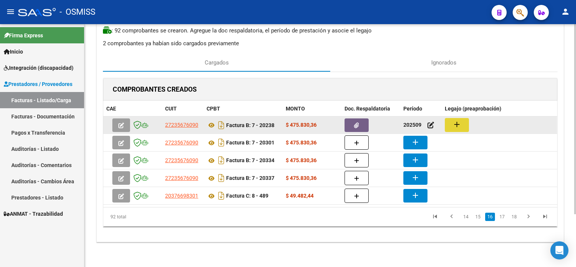
click at [464, 124] on button "add" at bounding box center [457, 125] width 24 height 14
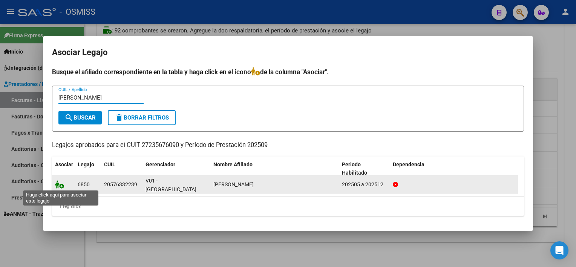
type input "[PERSON_NAME]"
click at [62, 183] on icon at bounding box center [59, 184] width 9 height 8
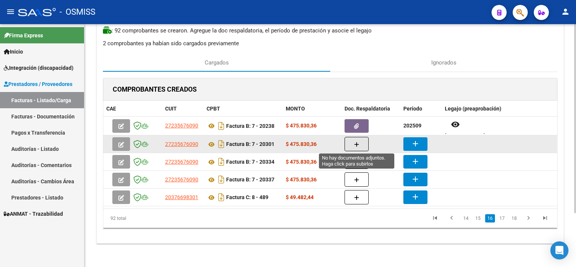
click at [360, 142] on button "button" at bounding box center [357, 144] width 24 height 14
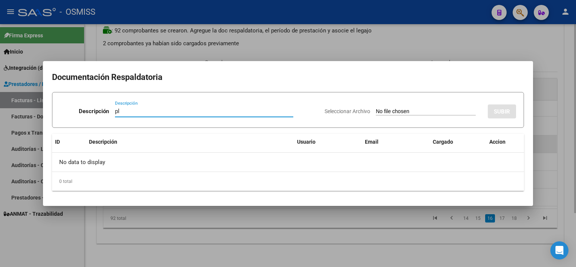
type input "pl"
click at [376, 108] on input "Seleccionar Archivo" at bounding box center [426, 111] width 100 height 7
type input "C:\fakepath\PL 7-20301 CHUCTAYA J MAIE 09.pdf"
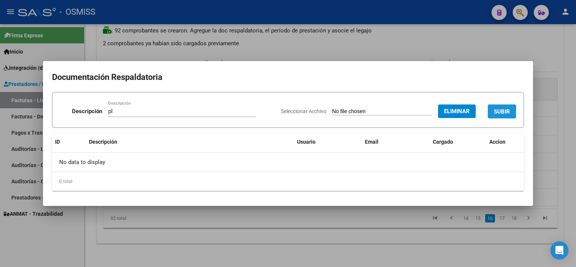
click at [500, 112] on span "SUBIR" at bounding box center [502, 111] width 16 height 7
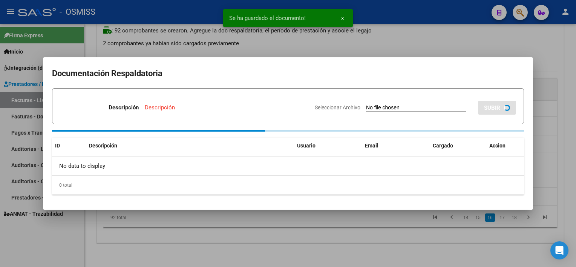
click at [347, 232] on div at bounding box center [288, 133] width 576 height 267
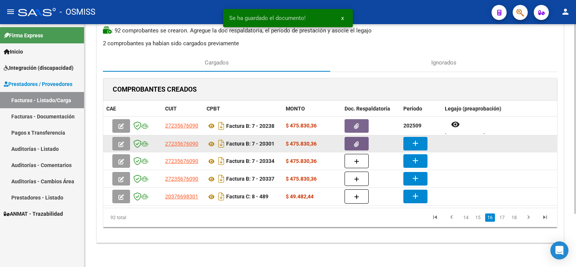
click at [413, 146] on mat-icon "add" at bounding box center [415, 143] width 9 height 9
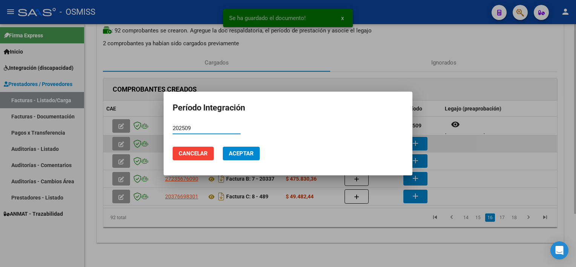
type input "202509"
click at [223, 147] on button "Aceptar" at bounding box center [241, 154] width 37 height 14
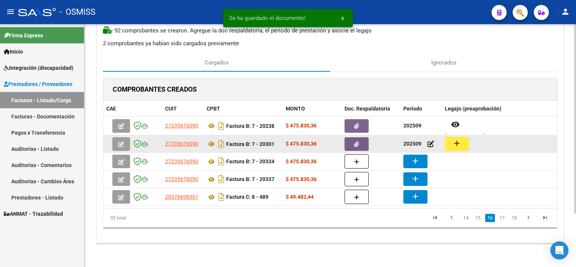
click at [459, 142] on mat-icon "add" at bounding box center [457, 143] width 9 height 9
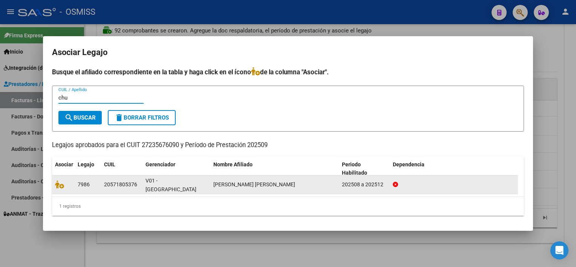
type input "chu"
click at [53, 188] on datatable-body-cell at bounding box center [63, 184] width 23 height 18
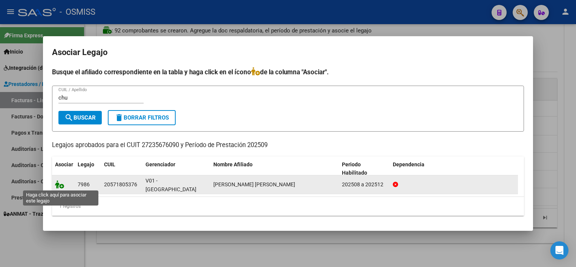
click at [62, 187] on icon at bounding box center [59, 184] width 9 height 8
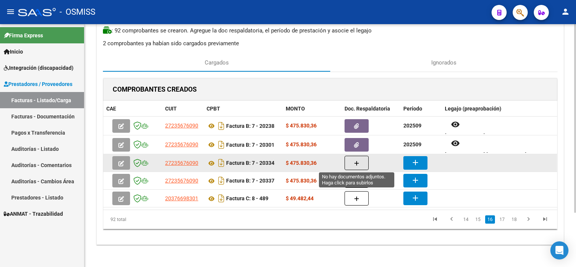
click at [358, 160] on span "button" at bounding box center [356, 163] width 5 height 7
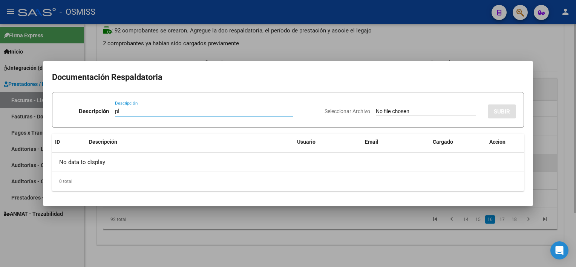
type input "pl"
click at [376, 108] on input "Seleccionar Archivo" at bounding box center [426, 111] width 100 height 7
type input "C:\fakepath\PL 7-20334 [PERSON_NAME] F MAIE 09.pdf"
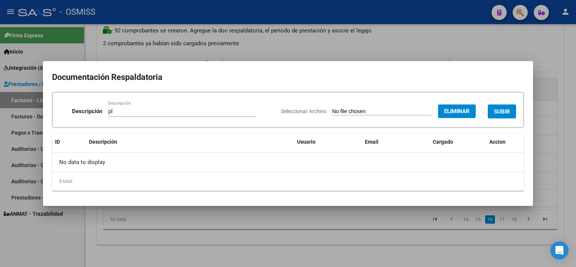
click at [511, 106] on button "SUBIR" at bounding box center [502, 111] width 28 height 14
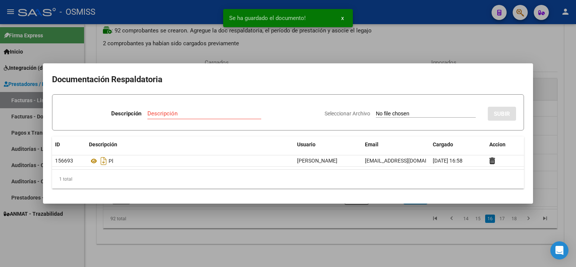
click at [386, 238] on div at bounding box center [288, 133] width 576 height 267
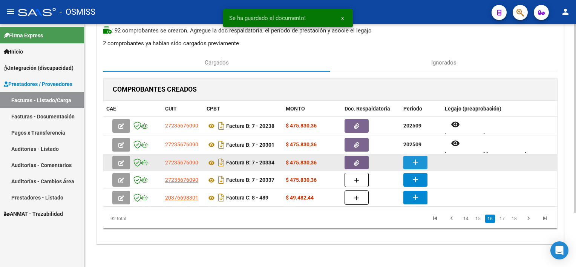
click at [416, 164] on mat-icon "add" at bounding box center [415, 162] width 9 height 9
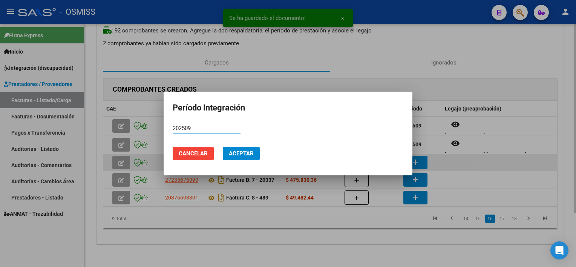
type input "202509"
click at [173, 147] on button "Cancelar" at bounding box center [193, 154] width 41 height 14
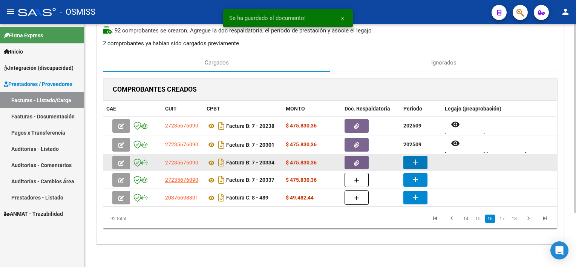
click at [404, 156] on button "add" at bounding box center [416, 163] width 24 height 14
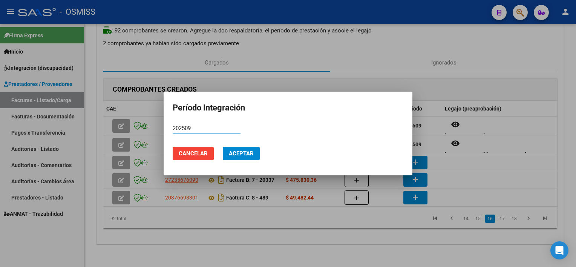
type input "202509"
click at [223, 147] on button "Aceptar" at bounding box center [241, 154] width 37 height 14
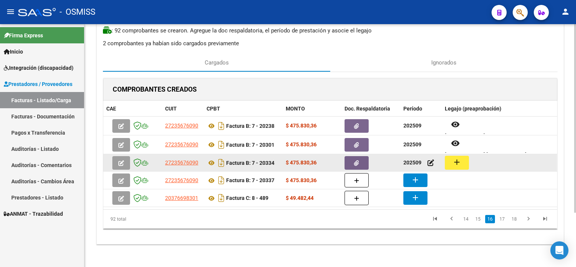
click at [446, 160] on button "add" at bounding box center [457, 163] width 24 height 14
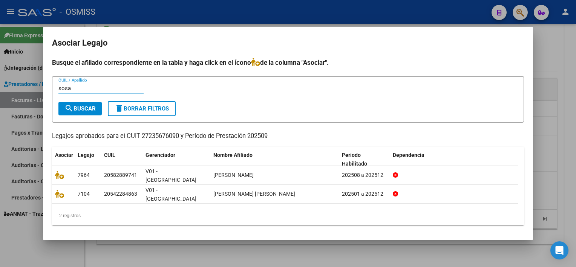
type input "sosa"
click at [244, 237] on div at bounding box center [288, 133] width 576 height 267
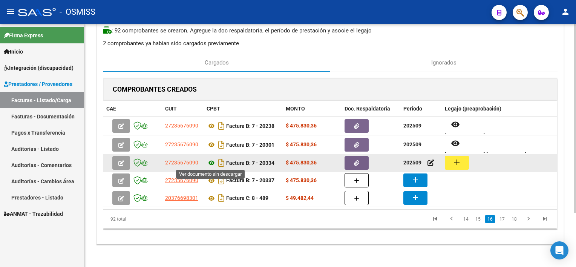
click at [211, 165] on icon at bounding box center [212, 162] width 10 height 9
click at [458, 160] on mat-icon "add" at bounding box center [457, 162] width 9 height 9
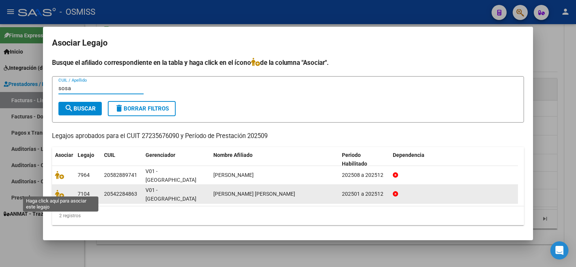
type input "sosa"
click at [64, 191] on span at bounding box center [60, 194] width 11 height 6
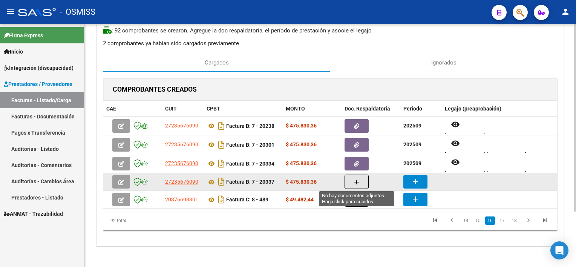
click at [357, 181] on icon "button" at bounding box center [356, 183] width 5 height 6
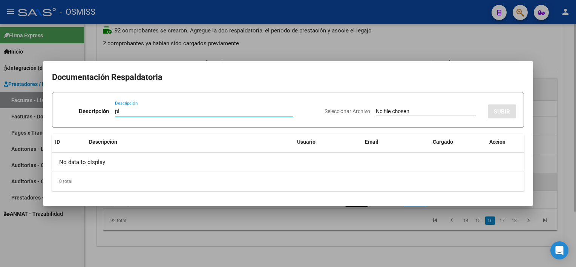
type input "pl"
click at [376, 108] on input "Seleccionar Archivo" at bounding box center [426, 111] width 100 height 7
type input "C:\fakepath\PL 7-20337 [GEOGRAPHIC_DATA] S MAIE 09.pdf"
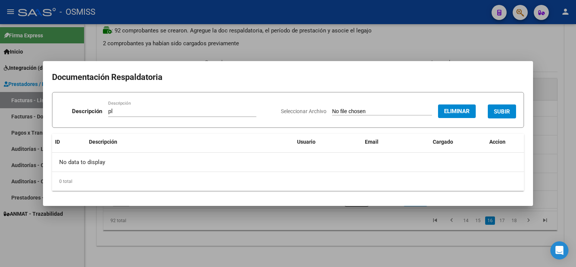
click at [498, 111] on span "SUBIR" at bounding box center [502, 111] width 16 height 7
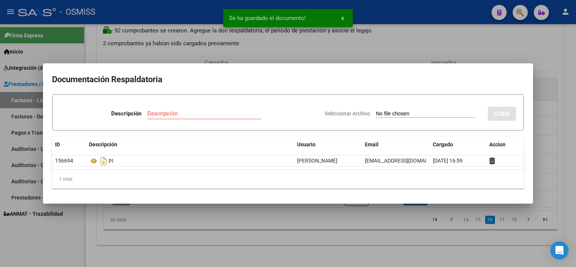
click at [397, 222] on div at bounding box center [288, 133] width 576 height 267
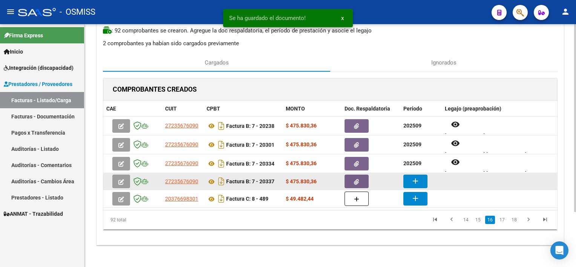
click at [416, 185] on mat-icon "add" at bounding box center [415, 181] width 9 height 9
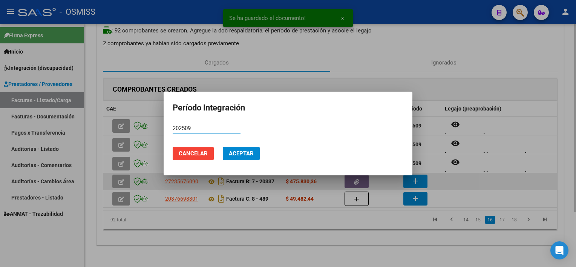
type input "202509"
click at [223, 147] on button "Aceptar" at bounding box center [241, 154] width 37 height 14
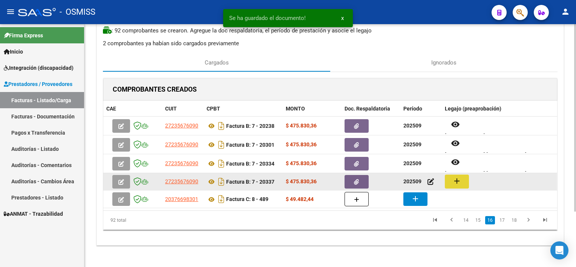
click at [454, 183] on mat-icon "add" at bounding box center [457, 181] width 9 height 9
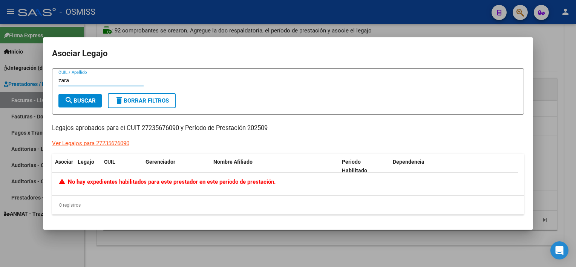
type input "zara"
click at [235, 242] on div at bounding box center [288, 133] width 576 height 267
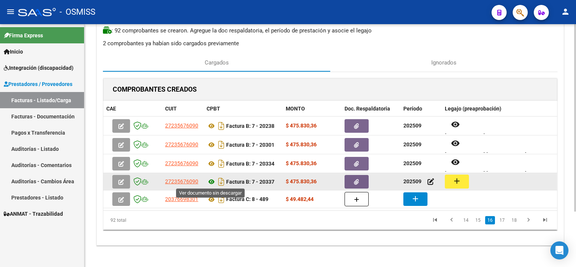
click at [211, 181] on icon at bounding box center [212, 181] width 10 height 9
click at [460, 178] on mat-icon "add" at bounding box center [457, 181] width 9 height 9
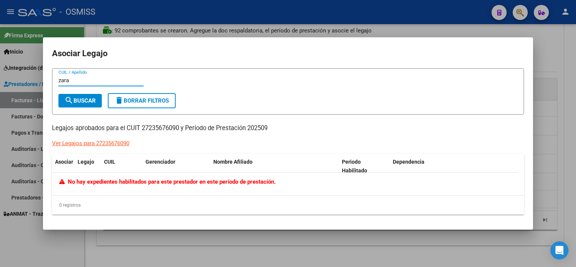
type input "zara"
click at [542, 92] on div at bounding box center [288, 133] width 576 height 267
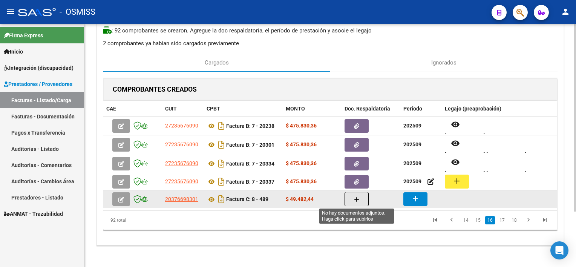
click at [355, 203] on button "button" at bounding box center [357, 199] width 24 height 14
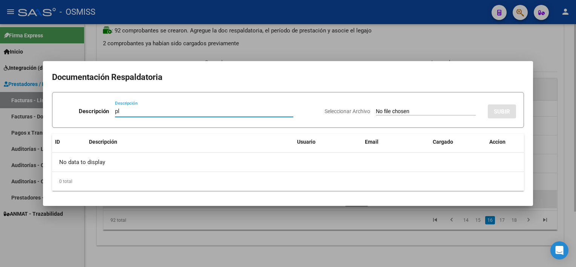
type input "pl"
click at [376, 108] on input "Seleccionar Archivo" at bounding box center [426, 111] width 100 height 7
type input "C:\fakepath\PL 8-489 HELMERT C PSICO 09.pdf"
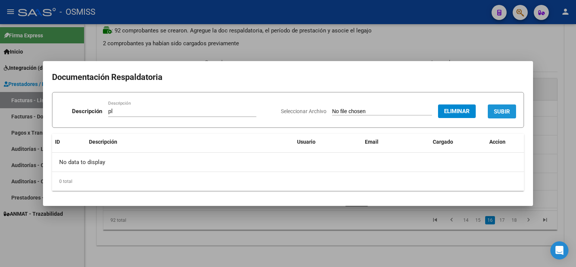
click at [509, 108] on span "SUBIR" at bounding box center [502, 111] width 16 height 7
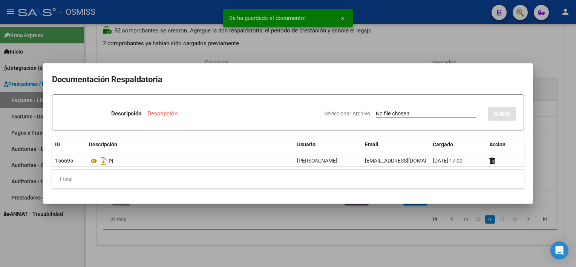
click at [380, 236] on div at bounding box center [288, 133] width 576 height 267
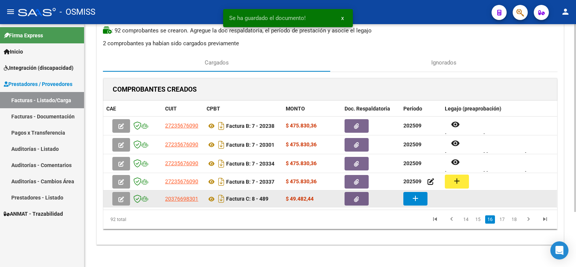
click at [409, 197] on button "add" at bounding box center [416, 199] width 24 height 14
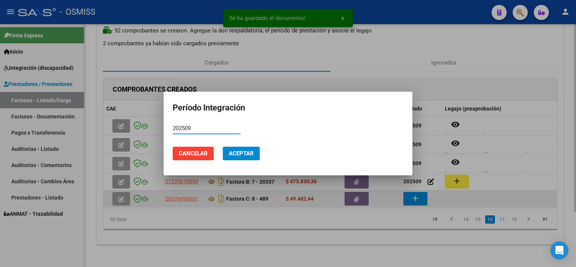
type input "202509"
click at [223, 147] on button "Aceptar" at bounding box center [241, 154] width 37 height 14
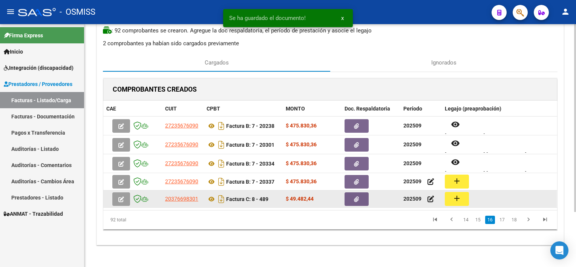
click at [456, 196] on mat-icon "add" at bounding box center [457, 198] width 9 height 9
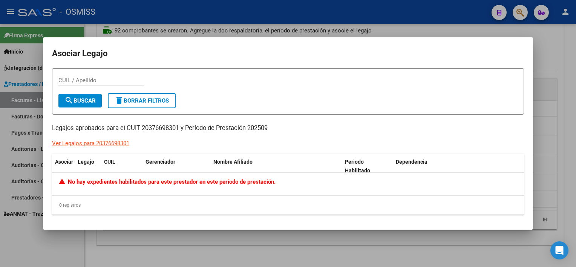
click at [256, 242] on div at bounding box center [288, 133] width 576 height 267
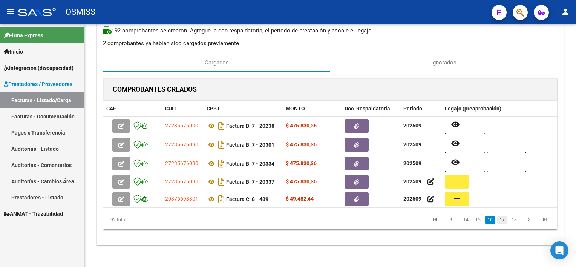
click at [501, 221] on link "17" at bounding box center [503, 220] width 10 height 8
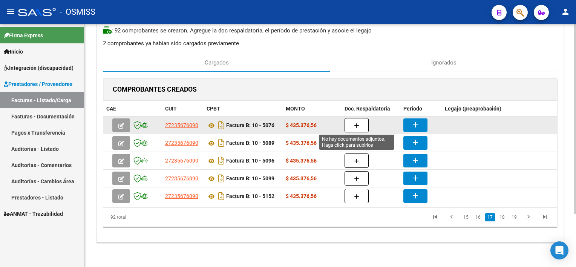
click at [360, 124] on button "button" at bounding box center [357, 125] width 24 height 14
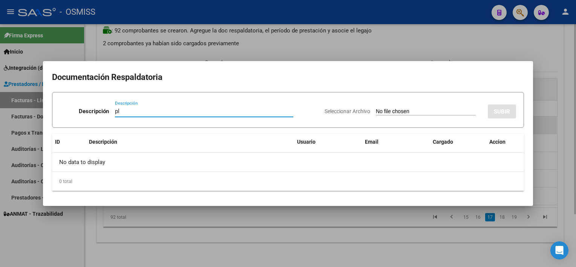
type input "pl"
click at [376, 108] on input "Seleccionar Archivo" at bounding box center [426, 111] width 100 height 7
type input "C:\fakepath\PL 10-5076 [PERSON_NAME] O MII 09.pdf"
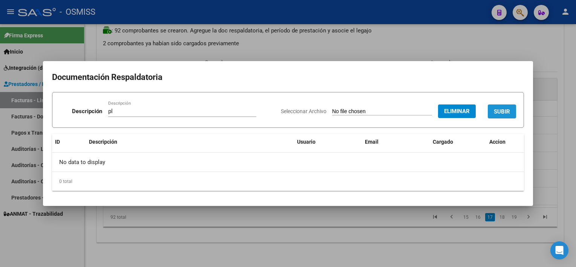
click at [504, 109] on span "SUBIR" at bounding box center [502, 111] width 16 height 7
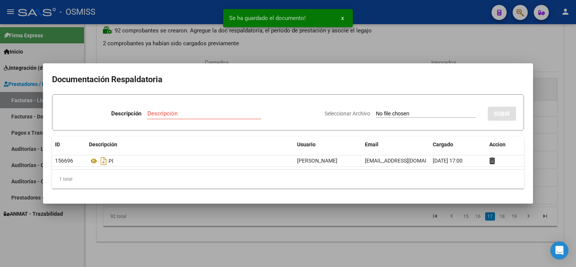
click at [423, 243] on div at bounding box center [288, 133] width 576 height 267
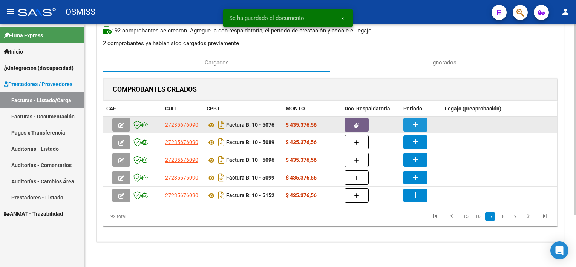
click at [412, 124] on mat-icon "add" at bounding box center [415, 124] width 9 height 9
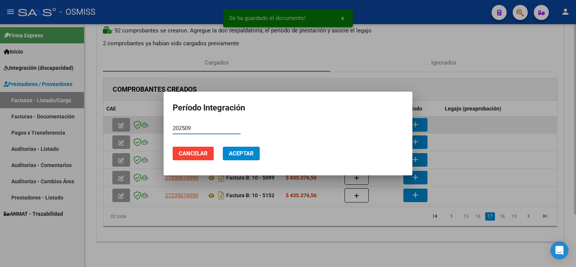
type input "202509"
click at [223, 147] on button "Aceptar" at bounding box center [241, 154] width 37 height 14
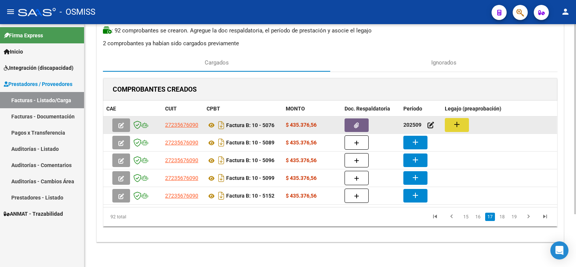
click at [460, 120] on mat-icon "add" at bounding box center [457, 124] width 9 height 9
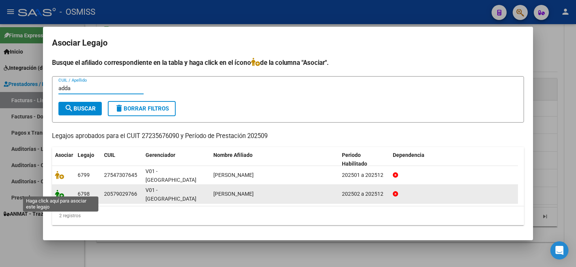
type input "adda"
click at [57, 190] on icon at bounding box center [59, 194] width 9 height 8
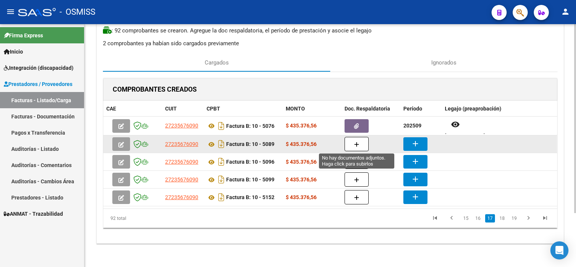
click at [361, 142] on button "button" at bounding box center [357, 144] width 24 height 14
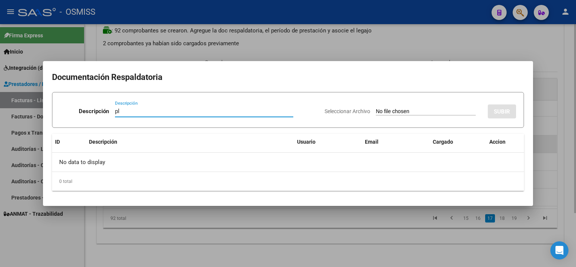
type input "pl"
click at [376, 108] on input "Seleccionar Archivo" at bounding box center [426, 111] width 100 height 7
type input "C:\fakepath\PL 10-5089 DA [PERSON_NAME] S MII 09.pdf"
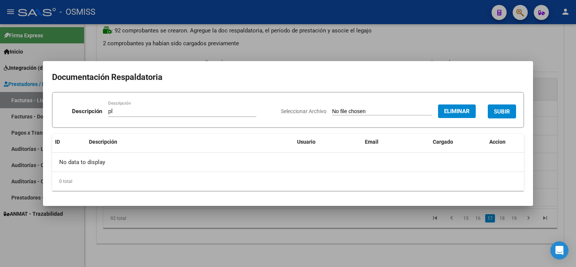
click at [500, 108] on span "SUBIR" at bounding box center [502, 111] width 16 height 7
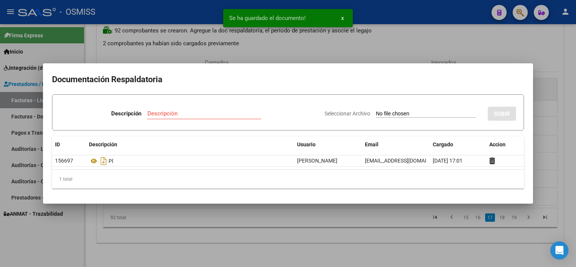
click at [373, 233] on div at bounding box center [288, 133] width 576 height 267
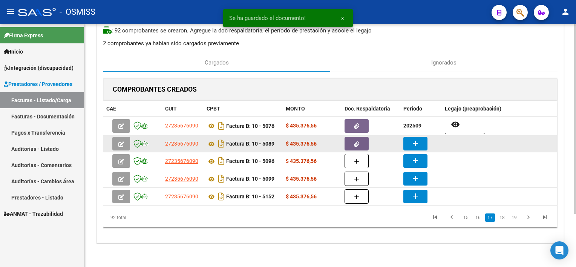
click at [423, 142] on button "add" at bounding box center [416, 144] width 24 height 14
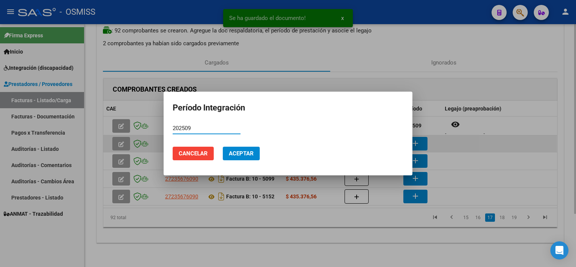
type input "202509"
click at [223, 147] on button "Aceptar" at bounding box center [241, 154] width 37 height 14
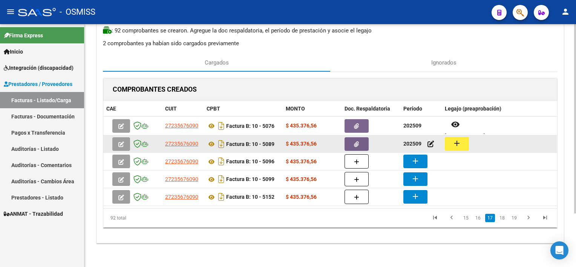
click at [462, 139] on button "add" at bounding box center [457, 144] width 24 height 14
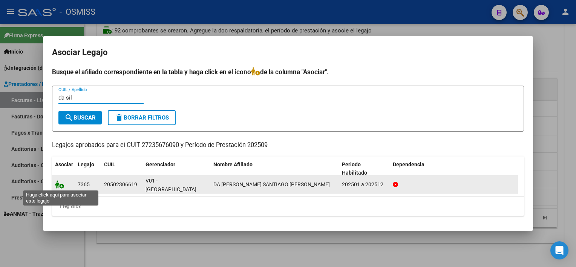
type input "da sil"
click at [60, 183] on icon at bounding box center [59, 184] width 9 height 8
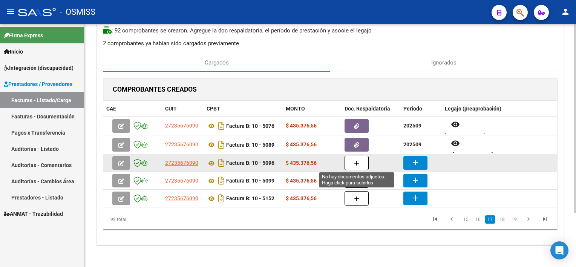
click at [355, 162] on icon "button" at bounding box center [356, 164] width 5 height 6
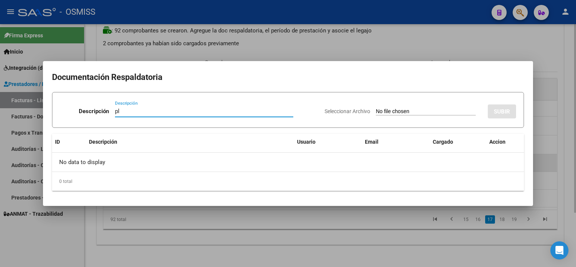
type input "pl"
click at [376, 108] on input "Seleccionar Archivo" at bounding box center [426, 111] width 100 height 7
type input "C:\fakepath\PL 10-5096 [PERSON_NAME] P MII 09.pdf"
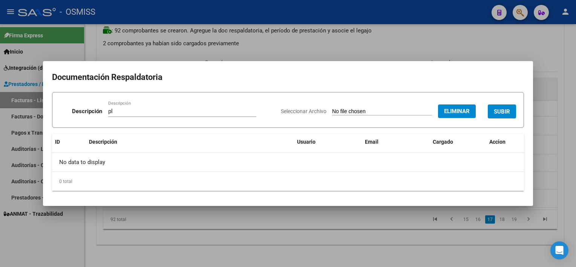
click at [498, 116] on button "SUBIR" at bounding box center [502, 111] width 28 height 14
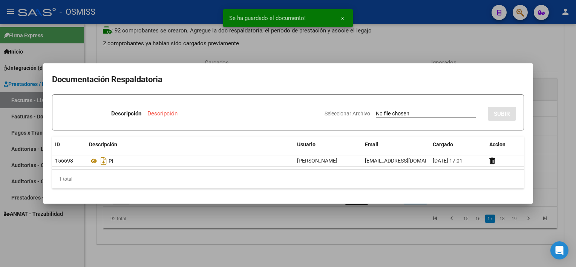
click at [337, 232] on div at bounding box center [288, 133] width 576 height 267
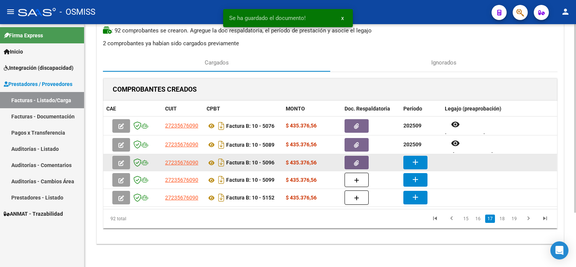
click at [410, 163] on button "add" at bounding box center [416, 163] width 24 height 14
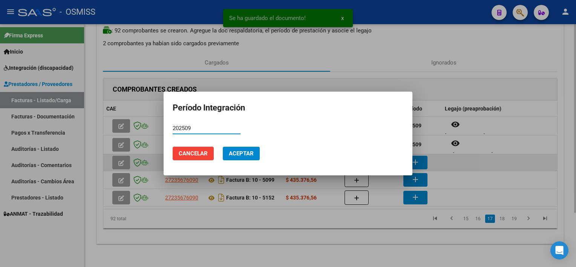
type input "202509"
click at [223, 147] on button "Aceptar" at bounding box center [241, 154] width 37 height 14
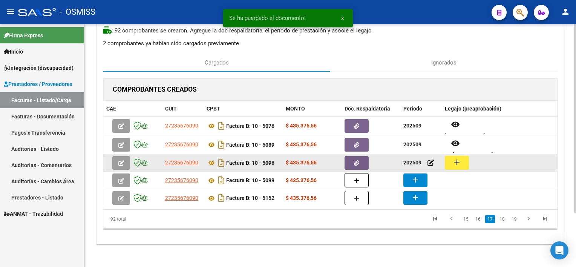
click at [458, 163] on mat-icon "add" at bounding box center [457, 162] width 9 height 9
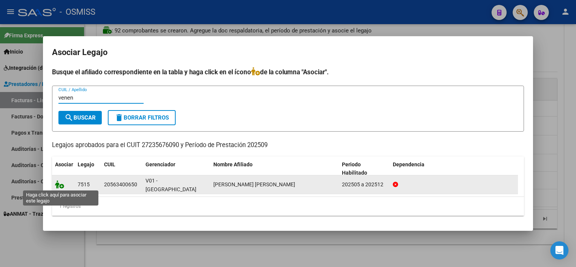
type input "venen"
click at [57, 187] on icon at bounding box center [59, 184] width 9 height 8
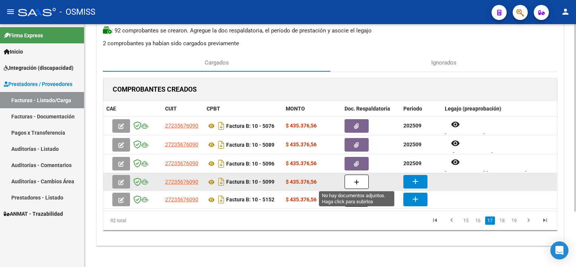
click at [361, 183] on button "button" at bounding box center [357, 182] width 24 height 14
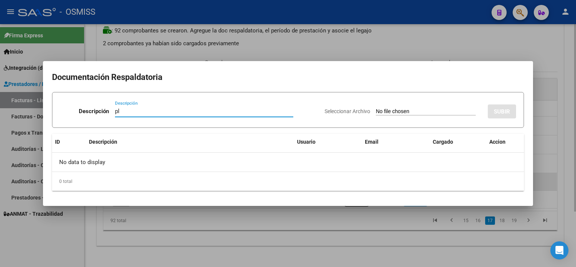
type input "pl"
click at [376, 108] on input "Seleccionar Archivo" at bounding box center [426, 111] width 100 height 7
type input "C:\fakepath\PL 10-5099 [PERSON_NAME] F MII 09.pdf"
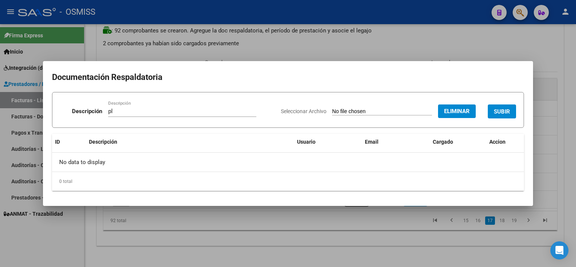
click at [499, 111] on span "SUBIR" at bounding box center [502, 111] width 16 height 7
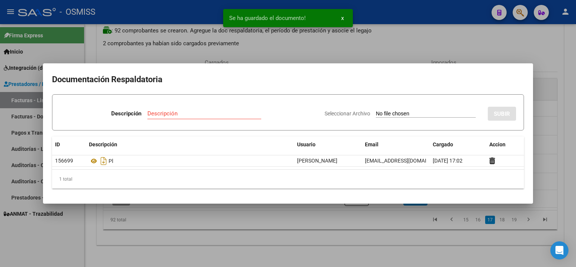
click at [335, 246] on div at bounding box center [288, 133] width 576 height 267
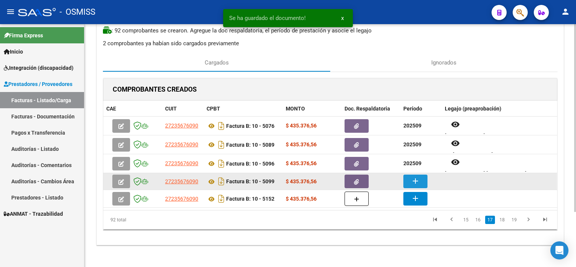
click at [412, 183] on mat-icon "add" at bounding box center [415, 181] width 9 height 9
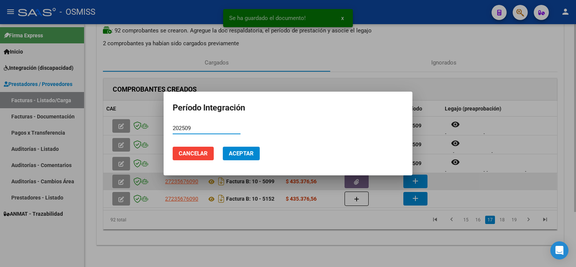
type input "202509"
click at [223, 147] on button "Aceptar" at bounding box center [241, 154] width 37 height 14
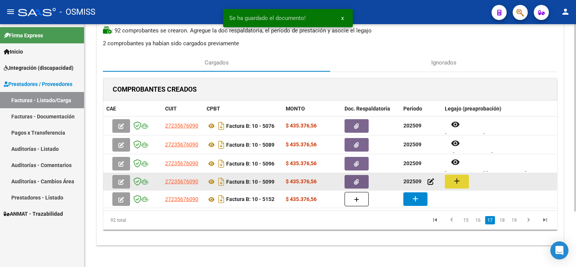
click at [456, 183] on mat-icon "add" at bounding box center [457, 181] width 9 height 9
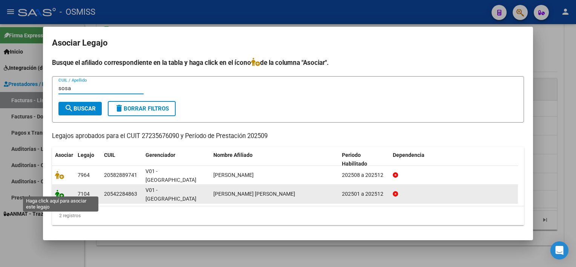
type input "sosa"
click at [62, 190] on icon at bounding box center [59, 194] width 9 height 8
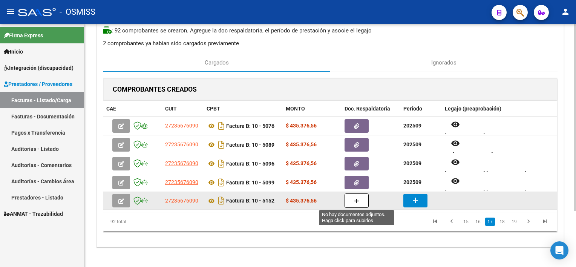
click at [359, 204] on button "button" at bounding box center [357, 201] width 24 height 14
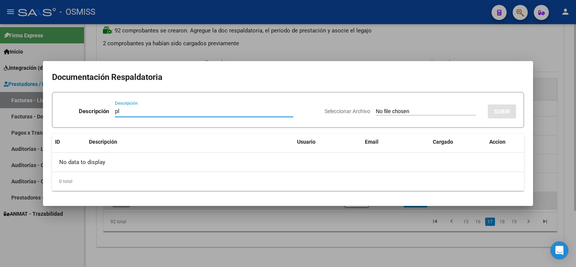
type input "pl"
click at [376, 108] on input "Seleccionar Archivo" at bounding box center [426, 111] width 100 height 7
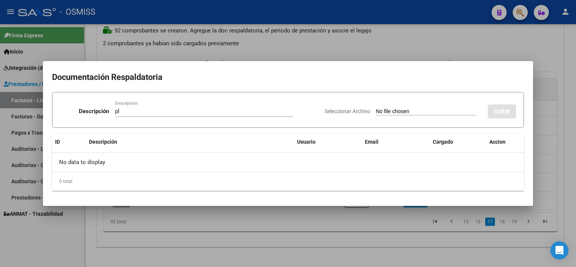
click at [325, 228] on div at bounding box center [288, 133] width 576 height 267
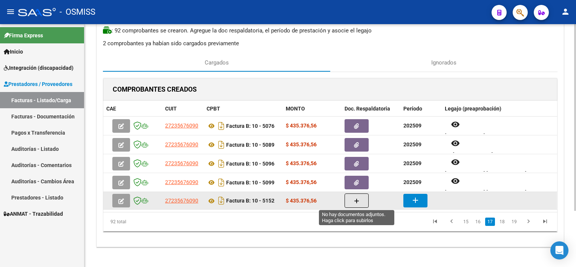
click at [349, 203] on button "button" at bounding box center [357, 201] width 24 height 14
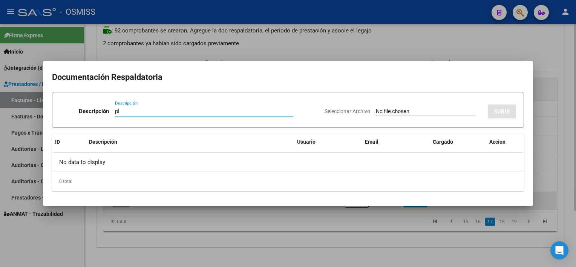
type input "pl"
click at [376, 108] on input "Seleccionar Archivo" at bounding box center [426, 111] width 100 height 7
type input "C:\fakepath\PL 10-5152 CHUCTAYA J MII 08.pdf"
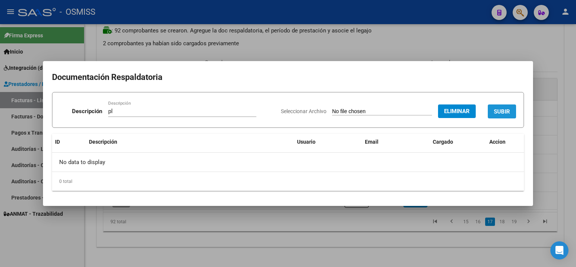
click at [496, 113] on span "SUBIR" at bounding box center [502, 111] width 16 height 7
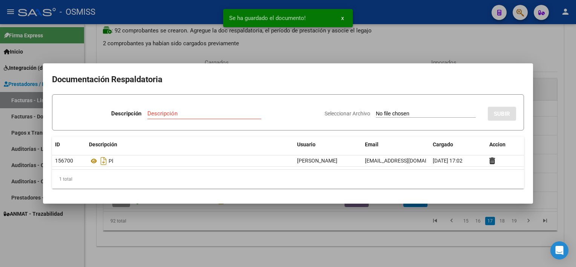
click at [362, 226] on div at bounding box center [288, 133] width 576 height 267
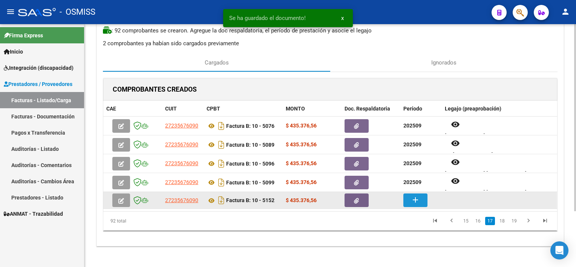
click at [415, 197] on mat-icon "add" at bounding box center [415, 199] width 9 height 9
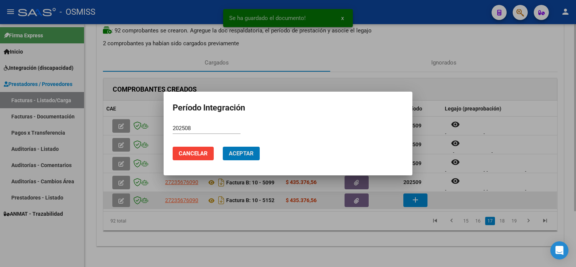
click at [223, 147] on button "Aceptar" at bounding box center [241, 154] width 37 height 14
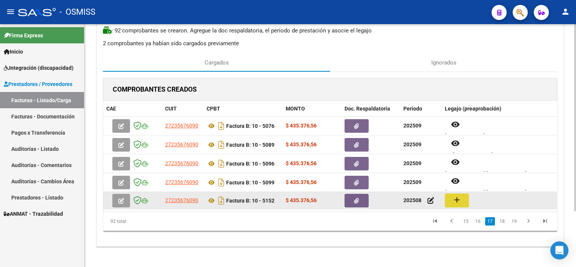
click at [467, 200] on button "add" at bounding box center [457, 201] width 24 height 14
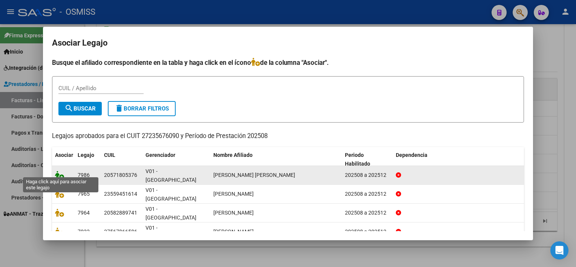
click at [57, 173] on icon at bounding box center [59, 175] width 9 height 8
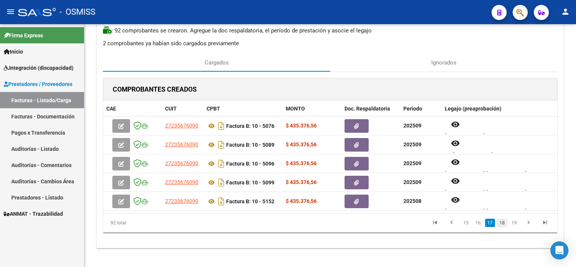
click at [503, 224] on link "18" at bounding box center [503, 223] width 10 height 8
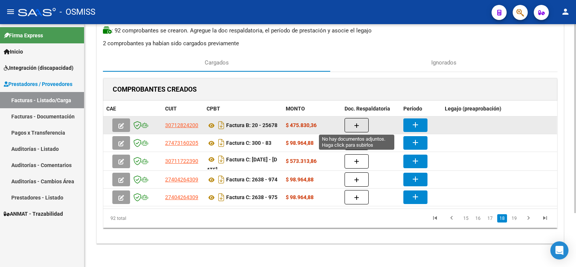
click at [352, 126] on button "button" at bounding box center [357, 125] width 24 height 14
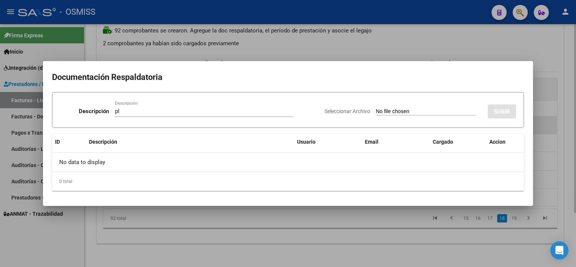
click at [376, 108] on input "Seleccionar Archivo" at bounding box center [426, 111] width 100 height 7
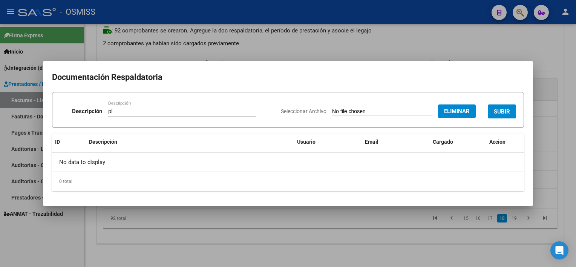
click at [503, 111] on span "SUBIR" at bounding box center [502, 111] width 16 height 7
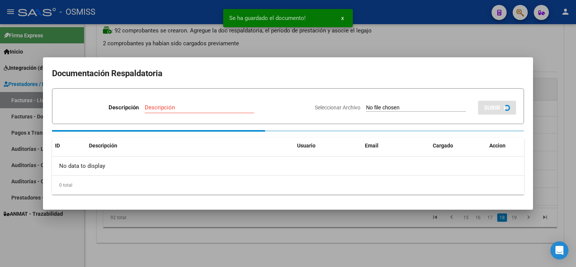
click at [396, 252] on div at bounding box center [288, 133] width 576 height 267
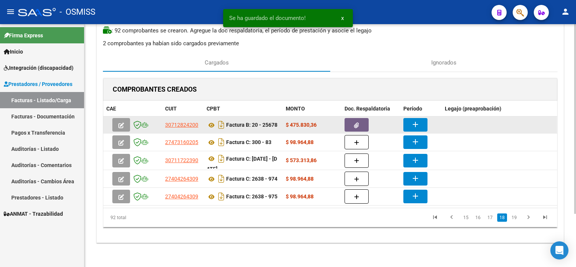
click at [418, 124] on mat-icon "add" at bounding box center [415, 124] width 9 height 9
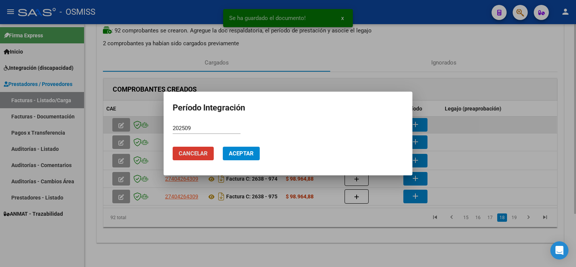
click at [223, 147] on button "Aceptar" at bounding box center [241, 154] width 37 height 14
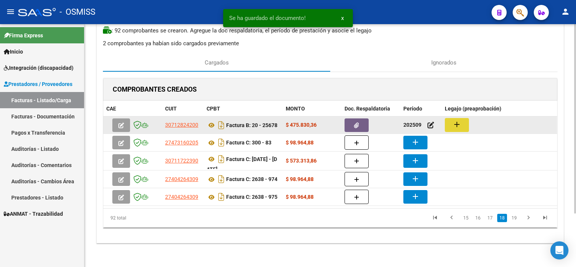
click at [452, 123] on button "add" at bounding box center [457, 125] width 24 height 14
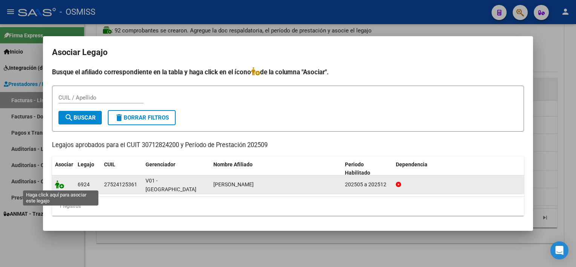
click at [61, 184] on icon at bounding box center [59, 184] width 9 height 8
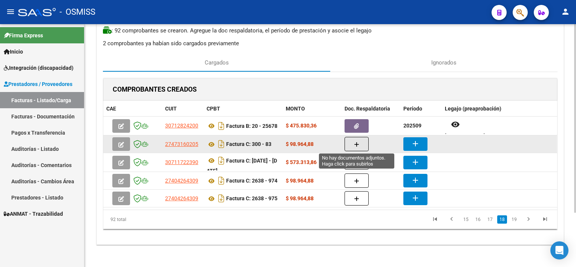
click at [358, 144] on icon "button" at bounding box center [356, 145] width 5 height 6
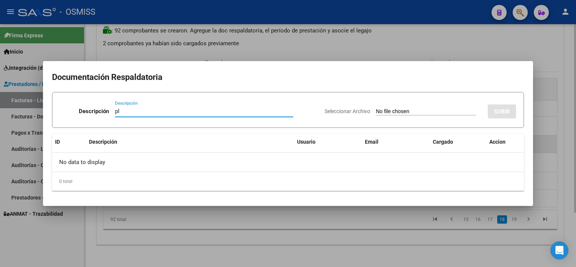
click at [376, 108] on input "Seleccionar Archivo" at bounding box center [426, 111] width 100 height 7
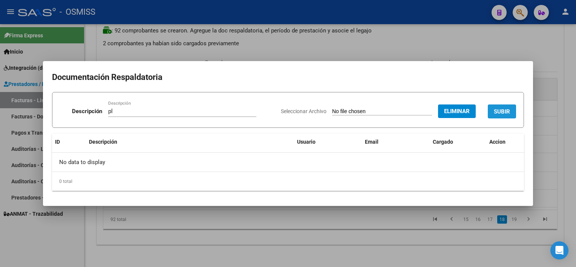
click at [507, 110] on span "SUBIR" at bounding box center [502, 111] width 16 height 7
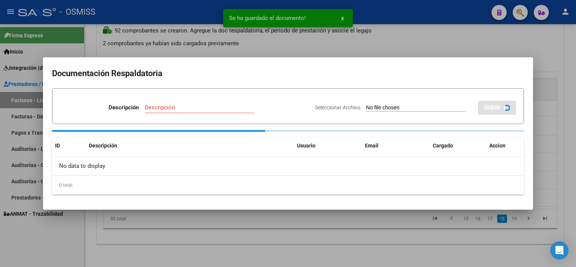
click at [394, 238] on div at bounding box center [288, 133] width 576 height 267
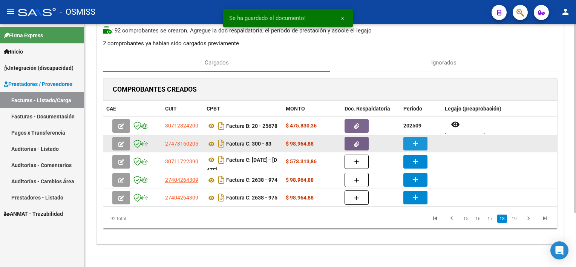
click at [419, 142] on mat-icon "add" at bounding box center [415, 143] width 9 height 9
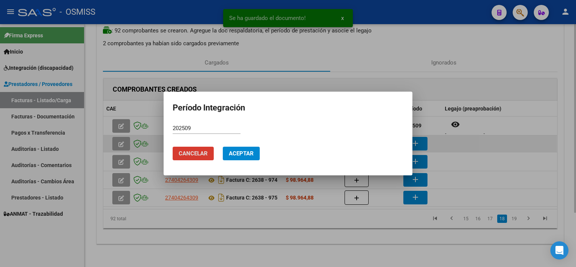
click at [223, 147] on button "Aceptar" at bounding box center [241, 154] width 37 height 14
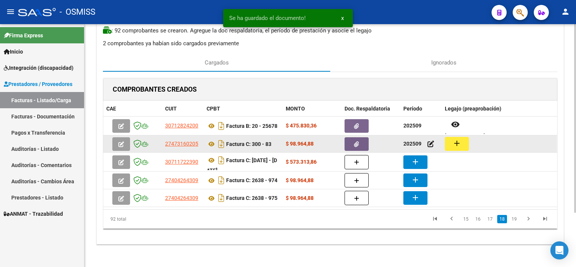
click at [456, 140] on mat-icon "add" at bounding box center [457, 143] width 9 height 9
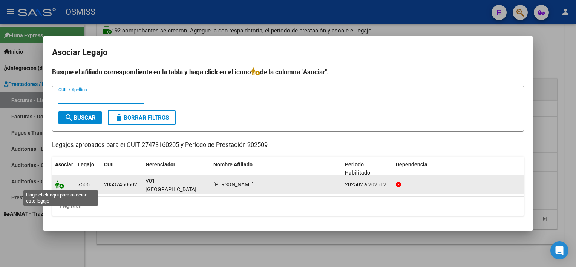
click at [58, 187] on icon at bounding box center [59, 184] width 9 height 8
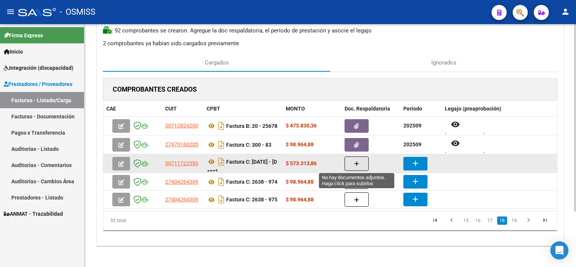
click at [355, 164] on icon "button" at bounding box center [356, 164] width 5 height 6
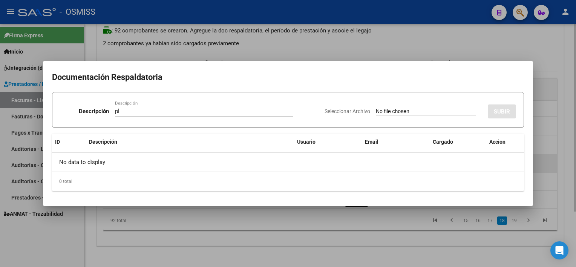
click at [376, 108] on input "Seleccionar Archivo" at bounding box center [426, 111] width 100 height 7
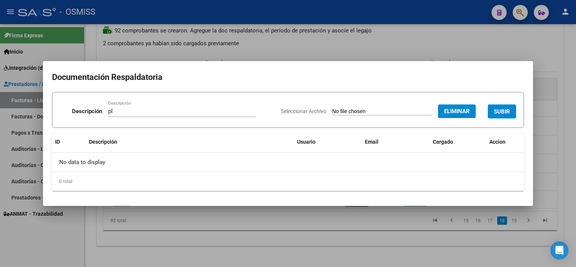
click at [554, 154] on div at bounding box center [288, 133] width 576 height 267
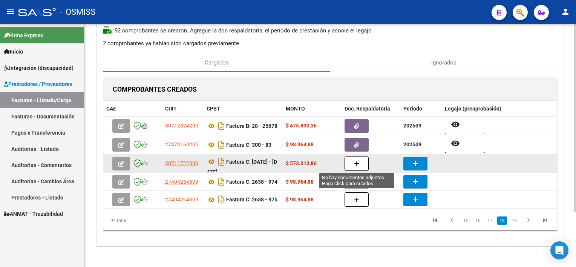
click at [356, 161] on icon "button" at bounding box center [356, 164] width 5 height 6
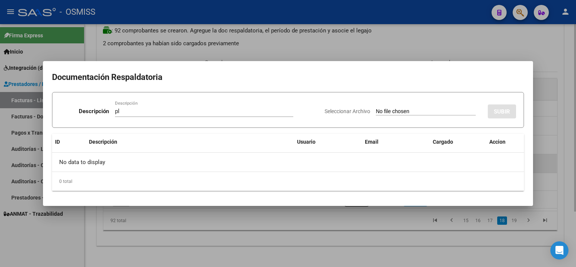
click at [376, 108] on input "Seleccionar Archivo" at bounding box center [426, 111] width 100 height 7
click at [349, 230] on div at bounding box center [288, 133] width 576 height 267
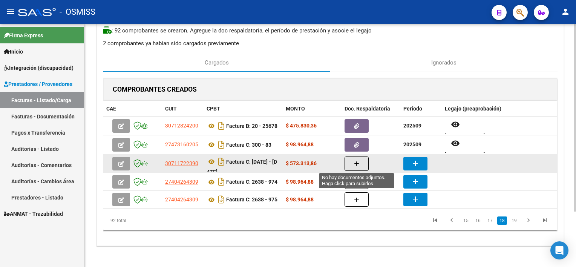
click at [358, 161] on icon "button" at bounding box center [356, 164] width 5 height 6
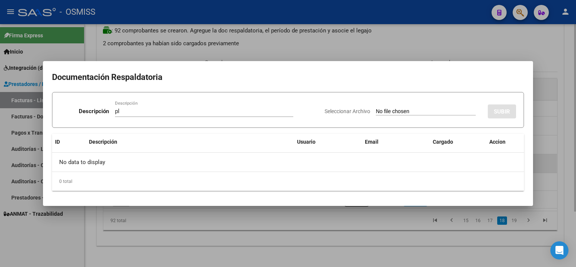
click at [376, 108] on input "Seleccionar Archivo" at bounding box center [426, 111] width 100 height 7
click at [370, 234] on div at bounding box center [288, 133] width 576 height 267
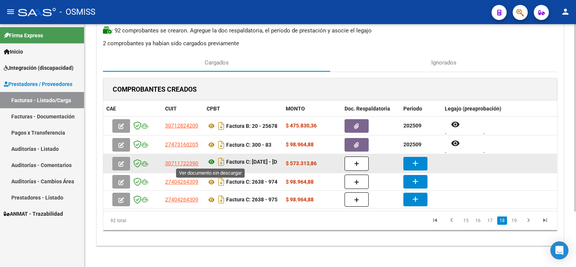
click at [212, 161] on icon at bounding box center [212, 161] width 10 height 9
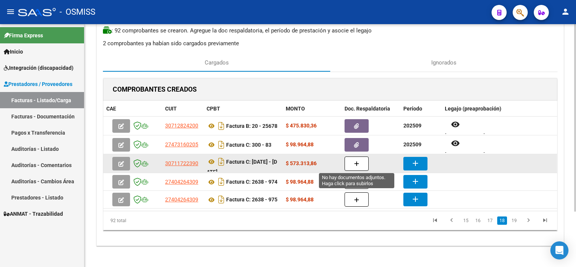
click at [356, 163] on icon "button" at bounding box center [356, 164] width 5 height 6
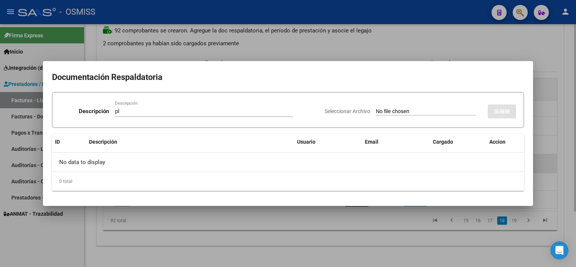
click at [376, 108] on input "Seleccionar Archivo" at bounding box center [426, 111] width 100 height 7
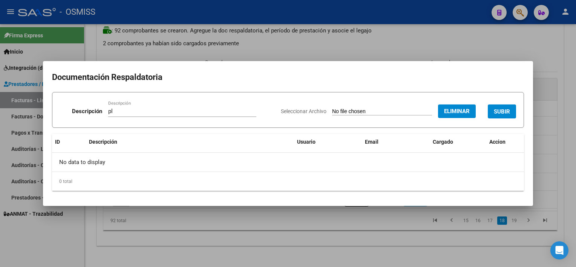
click at [504, 109] on span "SUBIR" at bounding box center [502, 111] width 16 height 7
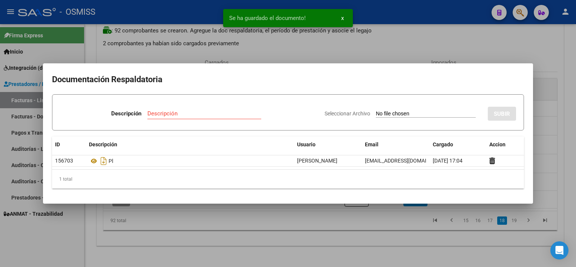
click at [406, 252] on div at bounding box center [288, 133] width 576 height 267
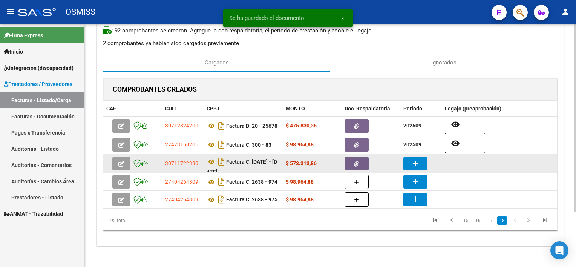
click at [415, 164] on mat-icon "add" at bounding box center [415, 163] width 9 height 9
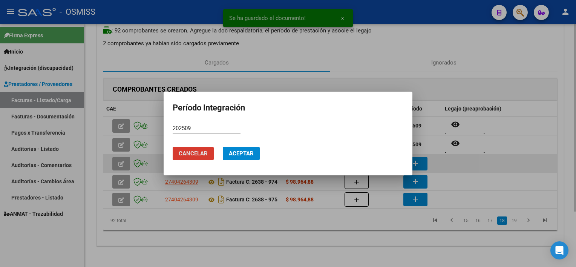
click at [223, 147] on button "Aceptar" at bounding box center [241, 154] width 37 height 14
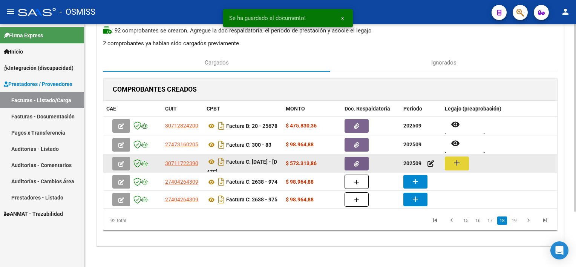
click at [458, 159] on mat-icon "add" at bounding box center [457, 162] width 9 height 9
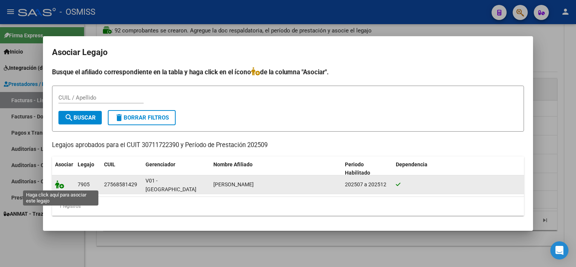
click at [58, 182] on icon at bounding box center [59, 184] width 9 height 8
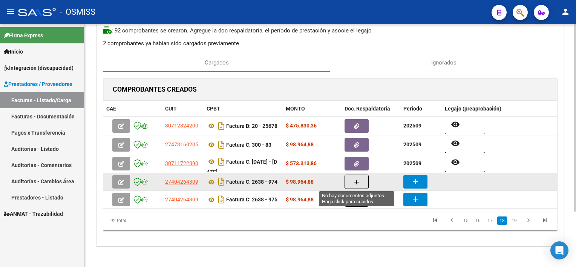
click at [352, 181] on button "button" at bounding box center [357, 182] width 24 height 14
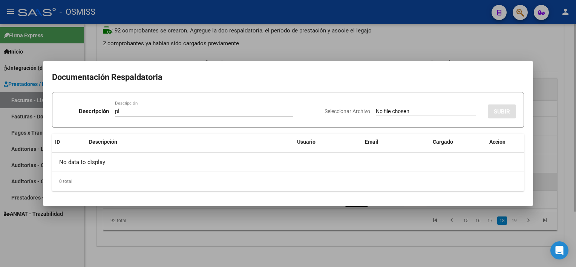
click at [376, 108] on input "Seleccionar Archivo" at bounding box center [426, 111] width 100 height 7
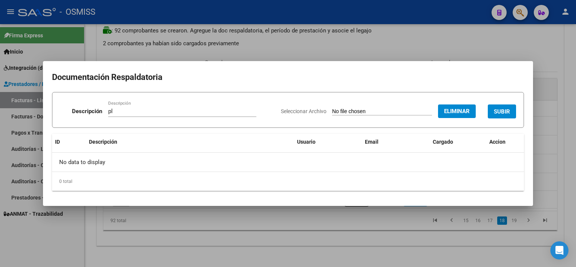
click at [510, 112] on span "SUBIR" at bounding box center [502, 111] width 16 height 7
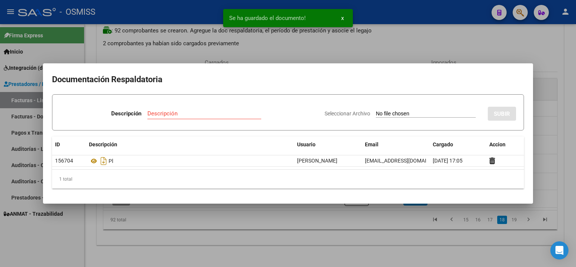
click at [412, 246] on div at bounding box center [288, 133] width 576 height 267
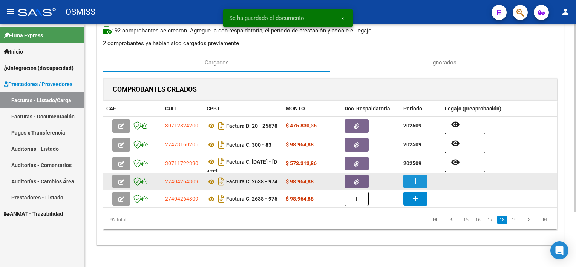
click at [415, 183] on mat-icon "add" at bounding box center [415, 181] width 9 height 9
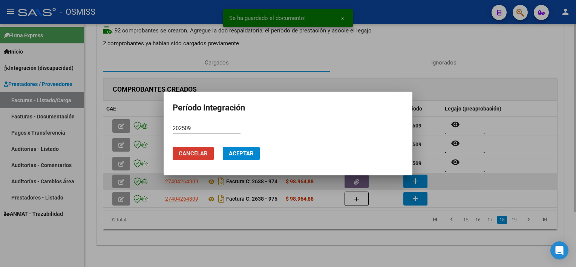
click at [223, 147] on button "Aceptar" at bounding box center [241, 154] width 37 height 14
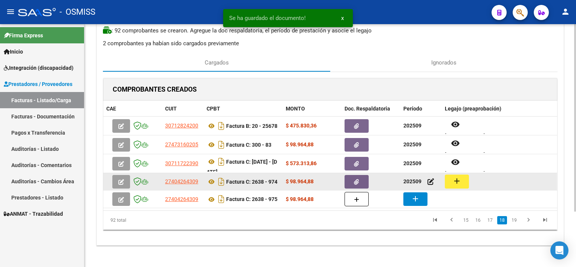
click at [460, 181] on mat-icon "add" at bounding box center [457, 181] width 9 height 9
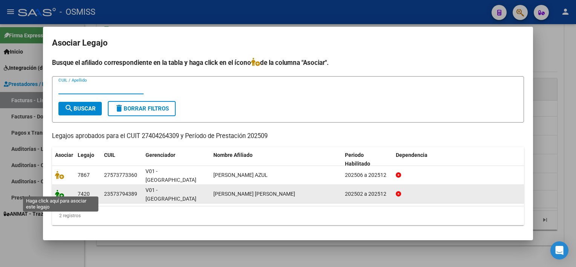
click at [55, 191] on icon at bounding box center [59, 194] width 9 height 8
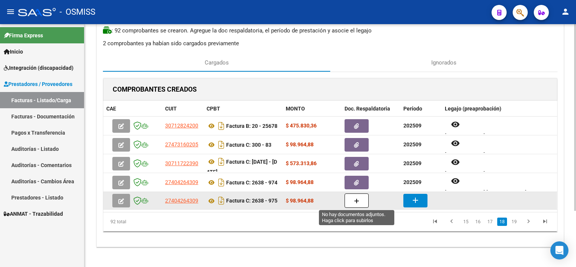
click at [358, 198] on icon "button" at bounding box center [356, 201] width 5 height 6
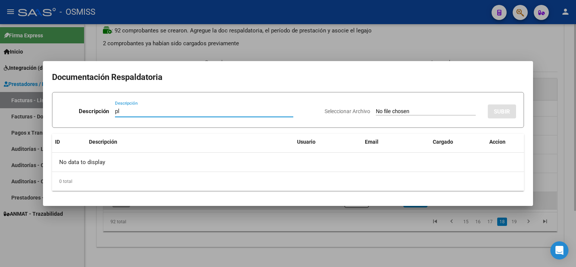
click at [376, 108] on input "Seleccionar Archivo" at bounding box center [426, 111] width 100 height 7
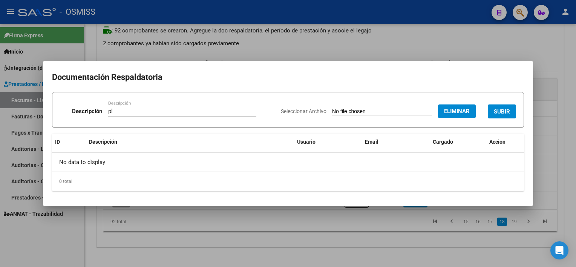
click at [495, 110] on span "SUBIR" at bounding box center [502, 111] width 16 height 7
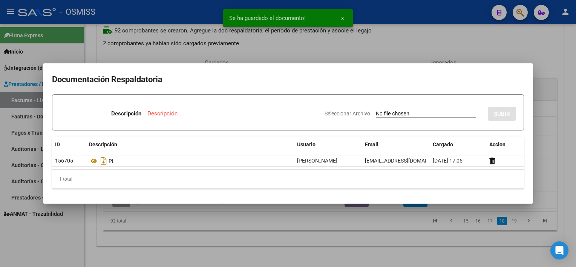
click at [358, 240] on div at bounding box center [288, 133] width 576 height 267
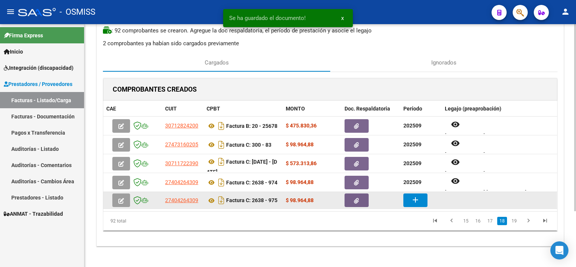
click at [417, 199] on mat-icon "add" at bounding box center [415, 199] width 9 height 9
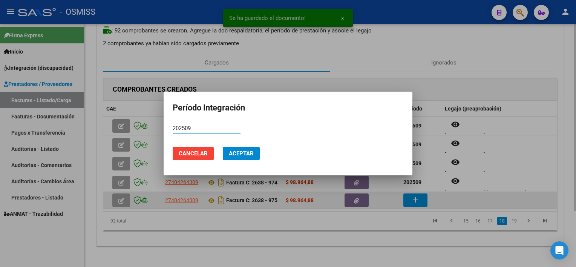
click at [223, 147] on button "Aceptar" at bounding box center [241, 154] width 37 height 14
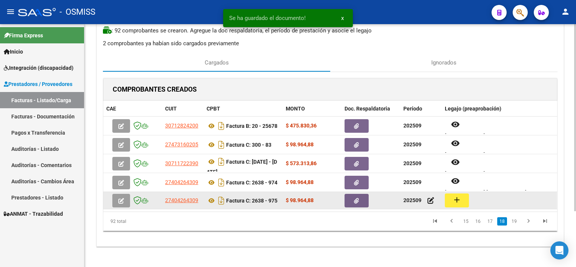
click at [461, 195] on mat-icon "add" at bounding box center [457, 199] width 9 height 9
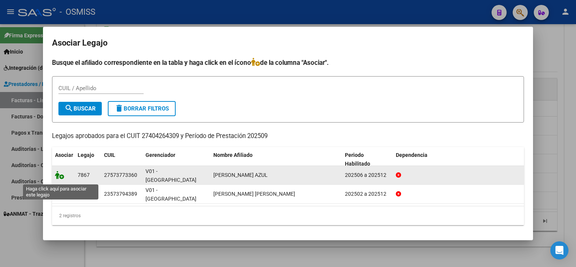
click at [62, 178] on icon at bounding box center [59, 175] width 9 height 8
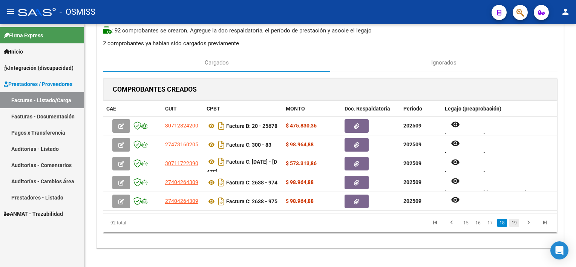
click at [516, 220] on link "19" at bounding box center [515, 223] width 10 height 8
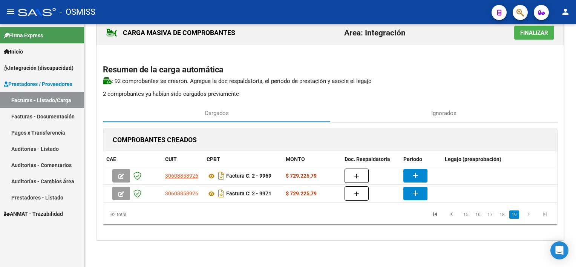
scroll to position [15, 0]
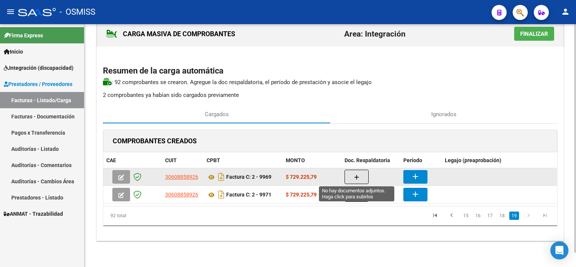
click at [363, 177] on button "button" at bounding box center [357, 177] width 24 height 14
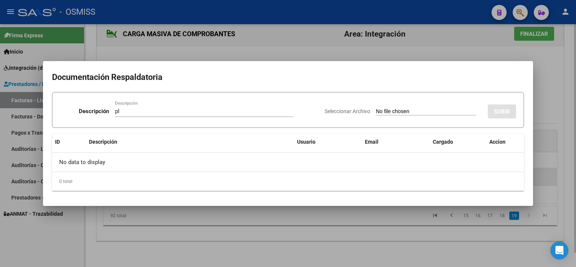
click at [376, 108] on input "Seleccionar Archivo" at bounding box center [426, 111] width 100 height 7
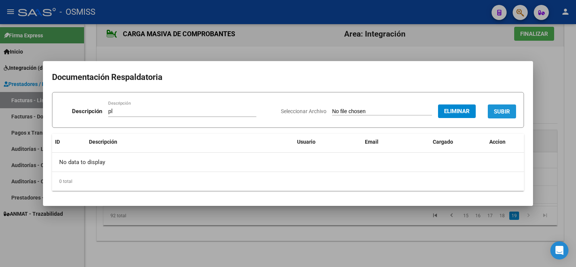
click at [501, 109] on span "SUBIR" at bounding box center [502, 111] width 16 height 7
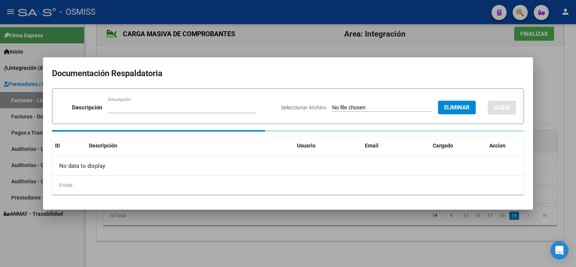
scroll to position [14, 0]
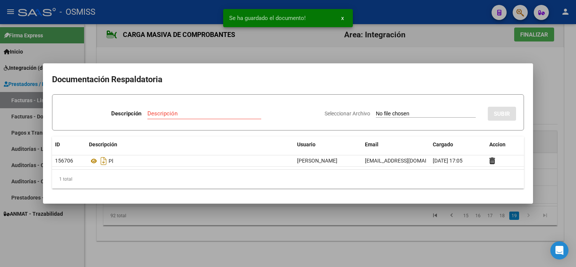
click at [384, 243] on div at bounding box center [288, 133] width 576 height 267
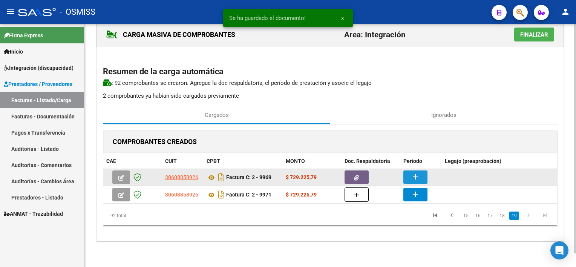
click at [421, 174] on button "add" at bounding box center [416, 178] width 24 height 14
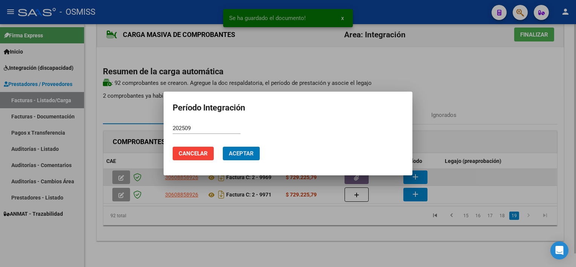
click at [223, 147] on button "Aceptar" at bounding box center [241, 154] width 37 height 14
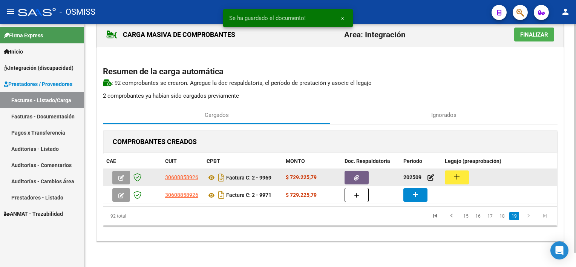
click at [454, 178] on mat-icon "add" at bounding box center [457, 176] width 9 height 9
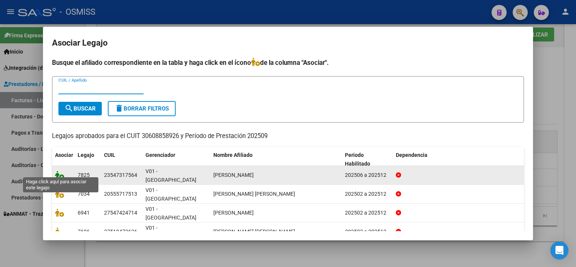
click at [57, 172] on icon at bounding box center [59, 175] width 9 height 8
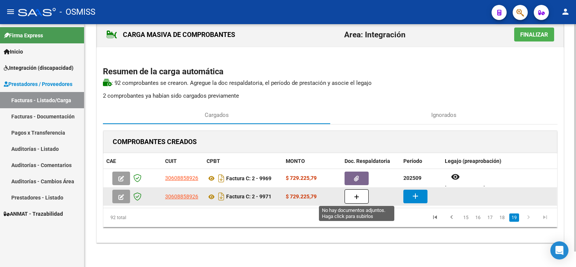
click at [353, 195] on button "button" at bounding box center [357, 196] width 24 height 14
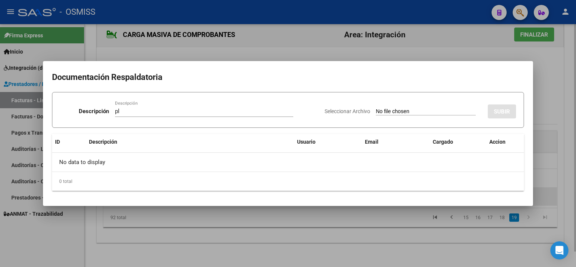
click at [376, 108] on input "Seleccionar Archivo" at bounding box center [426, 111] width 100 height 7
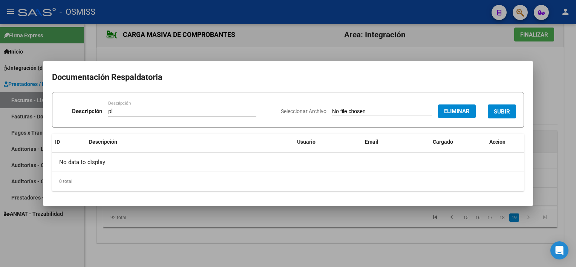
click at [503, 108] on span "SUBIR" at bounding box center [502, 111] width 16 height 7
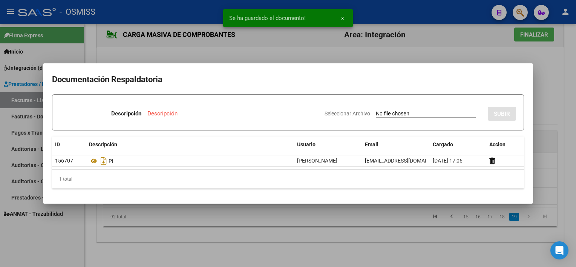
click at [416, 228] on div at bounding box center [288, 133] width 576 height 267
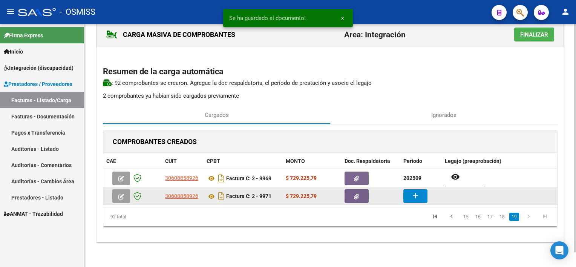
click at [421, 200] on button "add" at bounding box center [416, 196] width 24 height 14
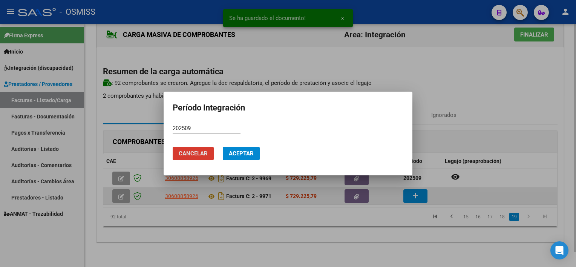
click at [223, 147] on button "Aceptar" at bounding box center [241, 154] width 37 height 14
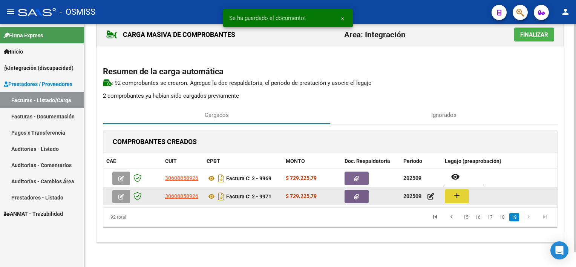
click at [452, 193] on button "add" at bounding box center [457, 196] width 24 height 14
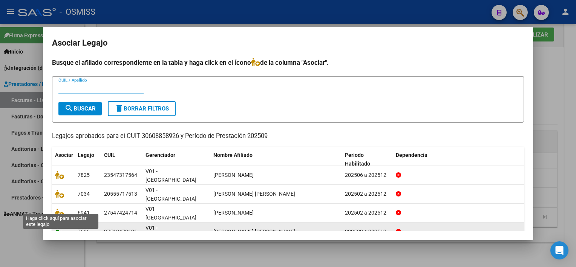
click at [57, 227] on icon at bounding box center [59, 231] width 9 height 8
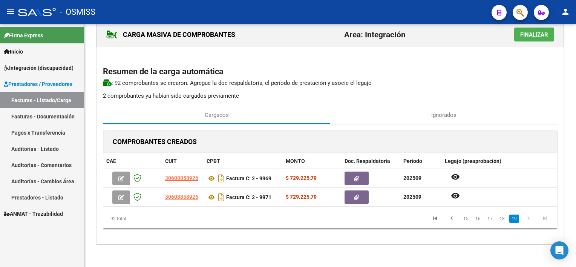
click at [527, 219] on icon "go to next page" at bounding box center [529, 219] width 10 height 9
click at [533, 33] on span "Finalizar" at bounding box center [535, 34] width 28 height 7
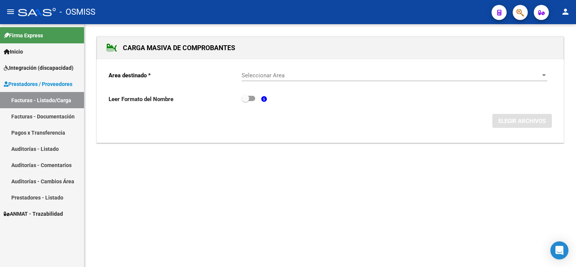
scroll to position [0, 0]
click at [49, 100] on link "Facturas - Listado/Carga" at bounding box center [42, 100] width 84 height 16
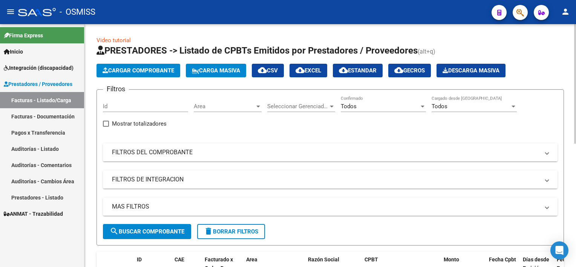
click at [230, 157] on mat-expansion-panel-header "FILTROS DEL COMPROBANTE" at bounding box center [330, 152] width 455 height 18
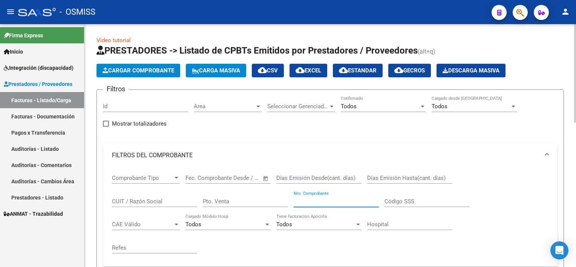
click at [303, 202] on input "Nro. Comprobante" at bounding box center [336, 201] width 85 height 7
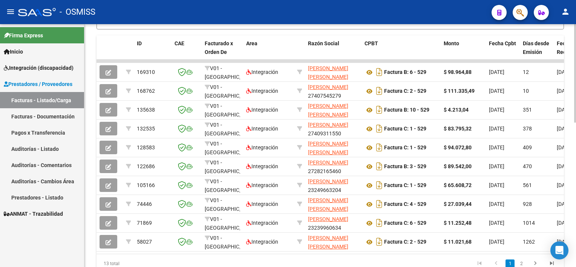
scroll to position [321, 0]
click at [576, 240] on html "menu - OSMISS person Firma Express Inicio Instructivos Contacto OS Integración …" at bounding box center [288, 133] width 576 height 267
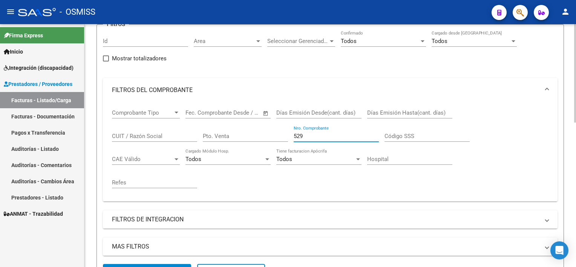
scroll to position [64, 0]
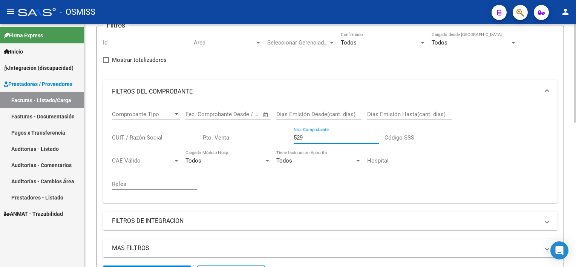
click at [573, 65] on div "Video tutorial PRESTADORES -> Listado de CPBTs Emitidos por Prestadores / Prove…" at bounding box center [332, 257] width 494 height 595
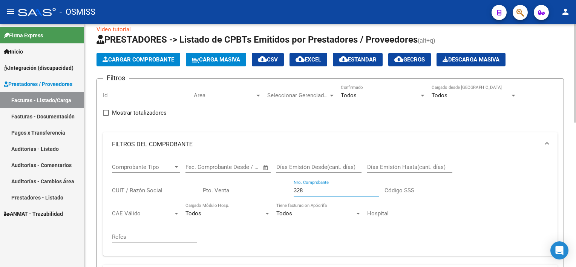
scroll to position [8, 0]
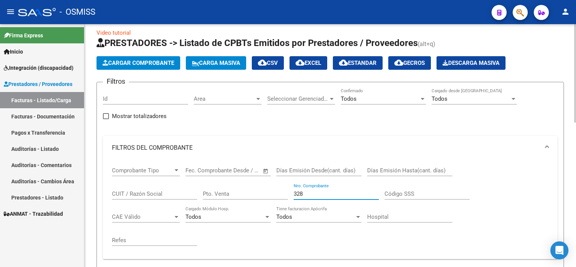
drag, startPoint x: 309, startPoint y: 195, endPoint x: 229, endPoint y: 195, distance: 80.7
click at [229, 195] on div "Comprobante Tipo Comprobante Tipo Fecha inicio – Fecha fin Fec. Comprobante Des…" at bounding box center [330, 206] width 437 height 93
click at [415, 95] on div "Todos Confirmado" at bounding box center [383, 96] width 85 height 16
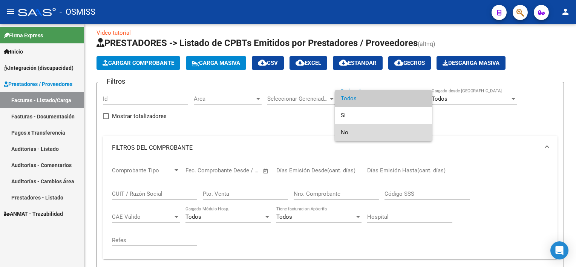
click at [366, 134] on span "No" at bounding box center [383, 132] width 85 height 17
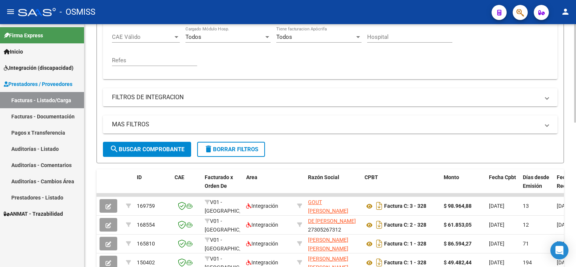
scroll to position [214, 0]
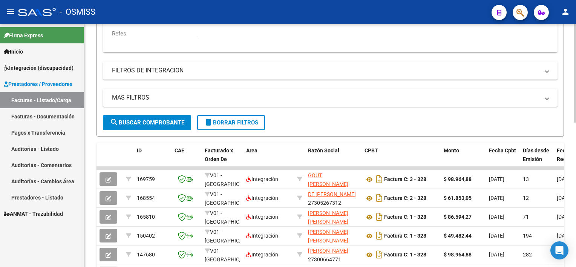
click at [576, 189] on html "menu - OSMISS person Firma Express Inicio Instructivos Contacto OS Integración …" at bounding box center [288, 133] width 576 height 267
click at [144, 124] on span "search Buscar Comprobante" at bounding box center [147, 122] width 75 height 7
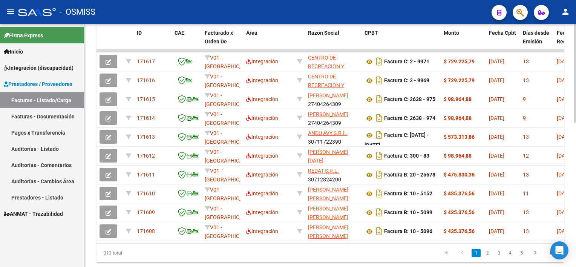
click at [576, 209] on html "menu - OSMISS person Firma Express Inicio Instructivos Contacto OS Integración …" at bounding box center [288, 133] width 576 height 267
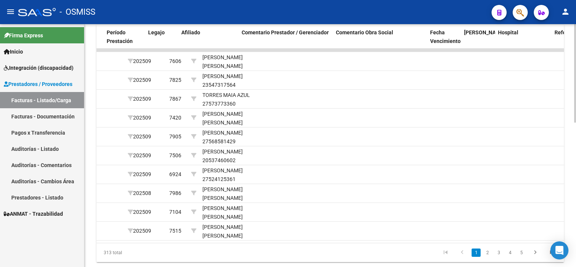
scroll to position [0, 1065]
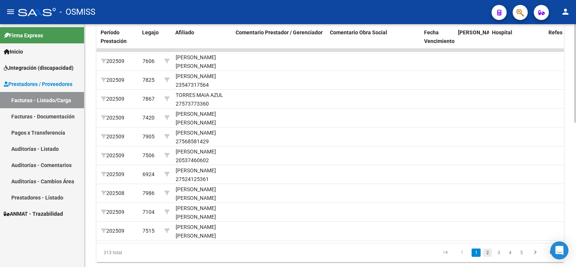
click at [487, 257] on link "2" at bounding box center [487, 253] width 9 height 8
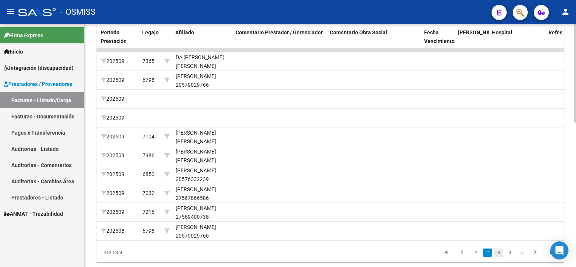
click at [498, 257] on link "3" at bounding box center [499, 253] width 9 height 8
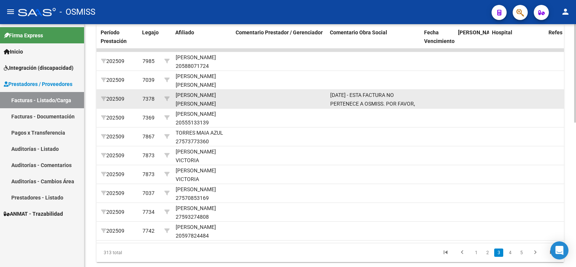
click at [349, 97] on div "[DATE] - ESTA FACTURA NO PERTENECE A OSMISS. POR FAVOR, SOLICITAR NC." at bounding box center [374, 99] width 88 height 16
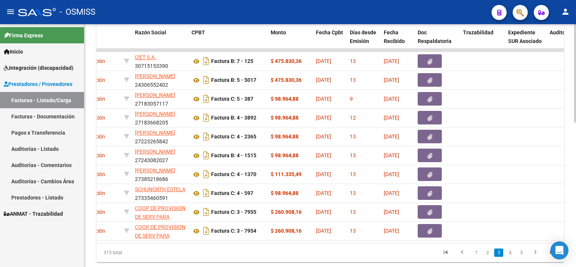
scroll to position [0, 0]
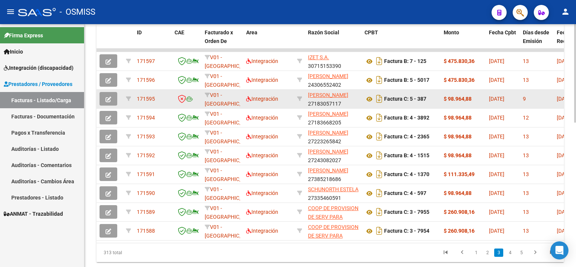
click at [111, 97] on icon "button" at bounding box center [109, 100] width 6 height 6
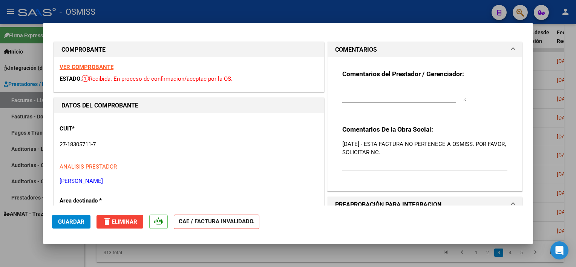
click at [97, 65] on strong "VER COMPROBANTE" at bounding box center [87, 67] width 54 height 7
click at [122, 252] on div at bounding box center [288, 133] width 576 height 267
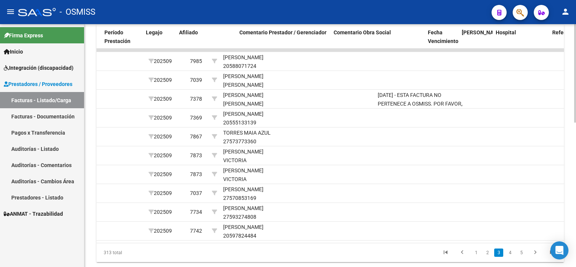
scroll to position [0, 1067]
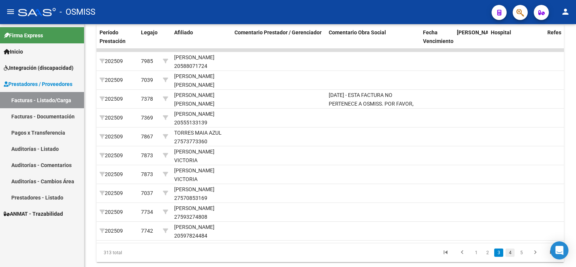
click at [512, 256] on link "4" at bounding box center [510, 253] width 9 height 8
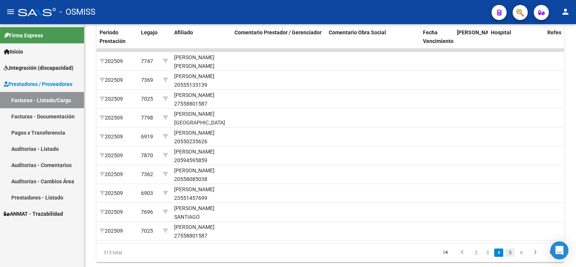
click at [506, 257] on link "5" at bounding box center [510, 253] width 9 height 8
click at [506, 257] on link "6" at bounding box center [510, 253] width 9 height 8
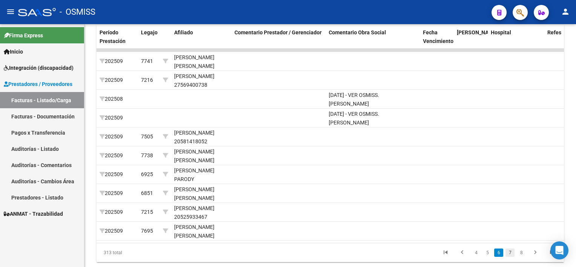
click at [513, 257] on link "7" at bounding box center [510, 253] width 9 height 8
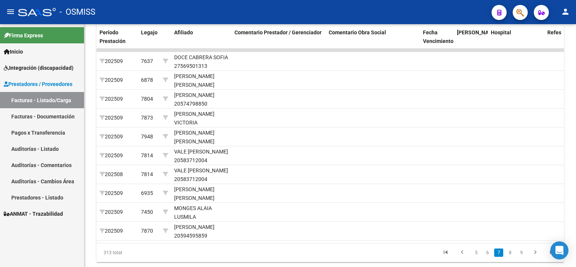
click at [513, 257] on link "8" at bounding box center [510, 253] width 9 height 8
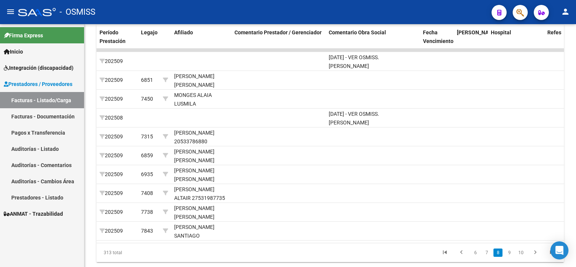
click at [513, 257] on link "9" at bounding box center [509, 253] width 9 height 8
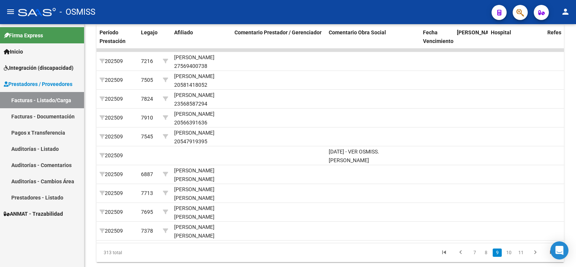
click at [513, 257] on link "10" at bounding box center [509, 253] width 10 height 8
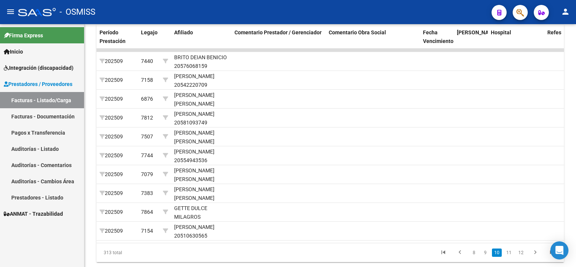
click at [513, 257] on link "11" at bounding box center [509, 253] width 10 height 8
click at [513, 257] on link "12" at bounding box center [509, 253] width 10 height 8
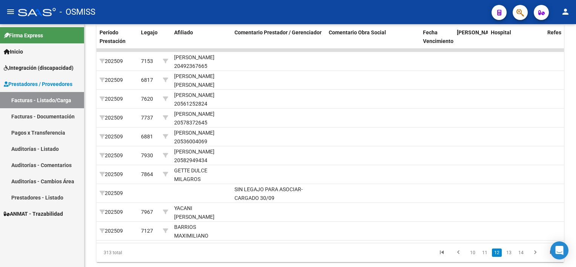
click at [513, 257] on link "13" at bounding box center [509, 253] width 10 height 8
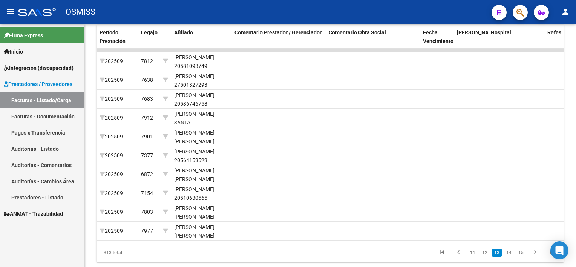
click at [513, 257] on link "14" at bounding box center [509, 253] width 10 height 8
click at [510, 257] on link "15" at bounding box center [509, 253] width 10 height 8
click at [508, 257] on link "16" at bounding box center [509, 253] width 10 height 8
click at [508, 257] on link "17" at bounding box center [509, 253] width 10 height 8
click at [508, 257] on link "18" at bounding box center [509, 253] width 10 height 8
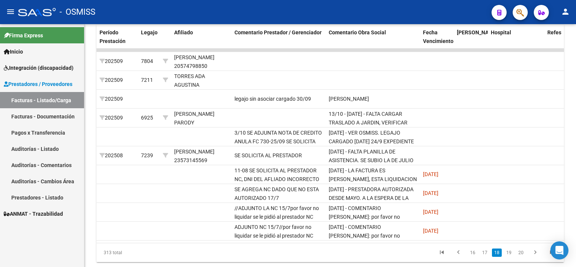
click at [565, 15] on mat-icon "person" at bounding box center [565, 11] width 9 height 9
click at [553, 52] on button "exit_to_app Salir" at bounding box center [550, 50] width 46 height 18
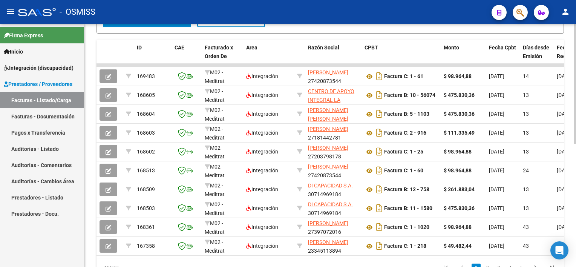
scroll to position [216, 0]
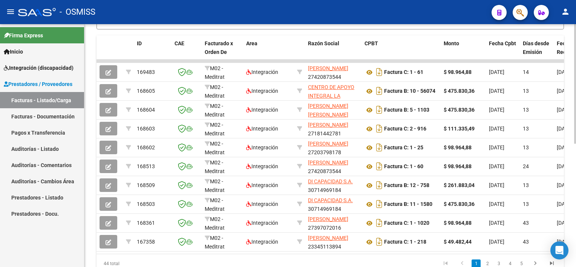
click at [576, 225] on html "menu - OSMISS person Firma Express Inicio Instructivos Contacto OS Integración …" at bounding box center [288, 133] width 576 height 267
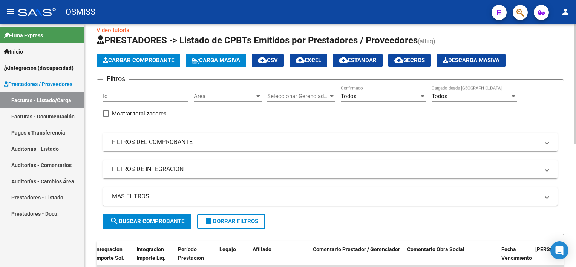
scroll to position [8, 0]
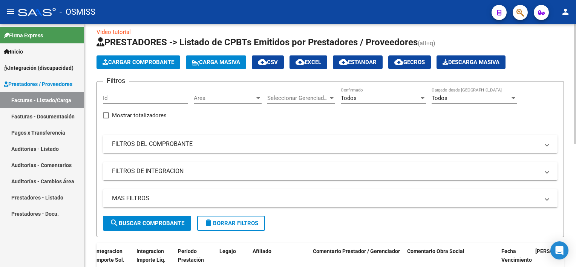
click at [575, 97] on div at bounding box center [576, 88] width 2 height 120
click at [214, 61] on span "Carga Masiva" at bounding box center [216, 62] width 48 height 7
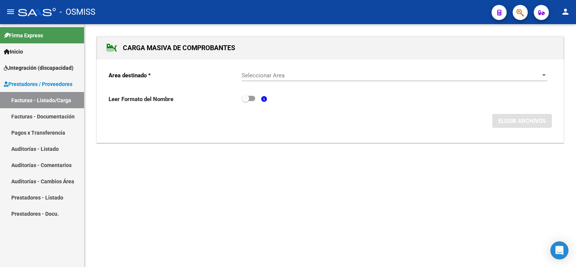
click at [262, 80] on div "Seleccionar Area Seleccionar Area" at bounding box center [395, 73] width 306 height 16
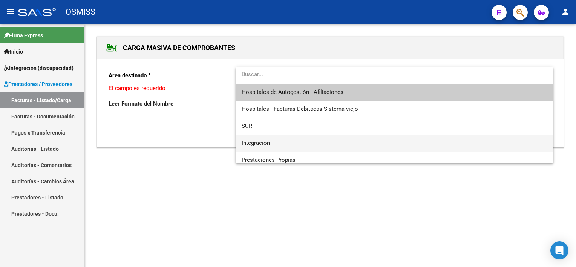
click at [254, 138] on span "Integración" at bounding box center [395, 143] width 306 height 17
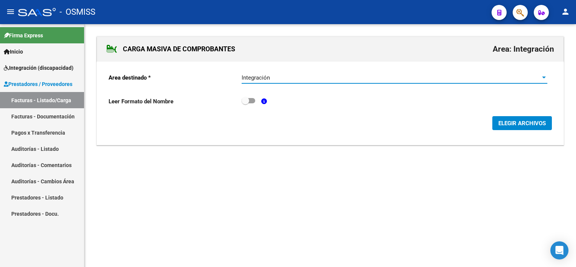
click at [515, 121] on span "ELEGIR ARCHIVOS" at bounding box center [523, 123] width 48 height 7
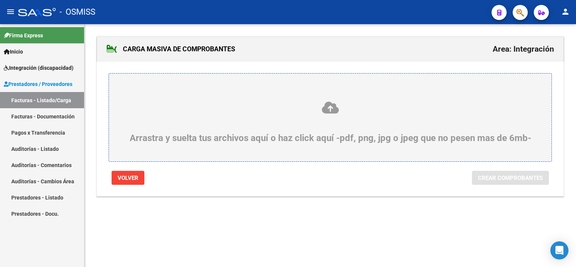
click at [313, 142] on div "Arrastra y suelta tus archivos aquí o haz click aquí -pdf, png, jpg o jpeg que …" at bounding box center [330, 122] width 407 height 43
click at [0, 0] on input "Arrastra y suelta tus archivos aquí o haz click aquí -pdf, png, jpg o jpeg que …" at bounding box center [0, 0] width 0 height 0
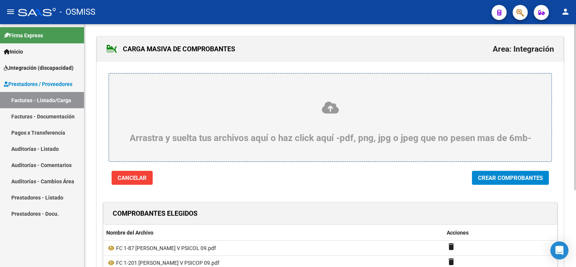
click at [530, 174] on button "Crear Comprobantes" at bounding box center [510, 178] width 77 height 14
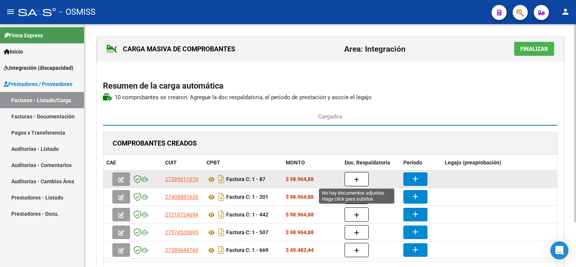
click at [357, 178] on icon "button" at bounding box center [356, 180] width 5 height 6
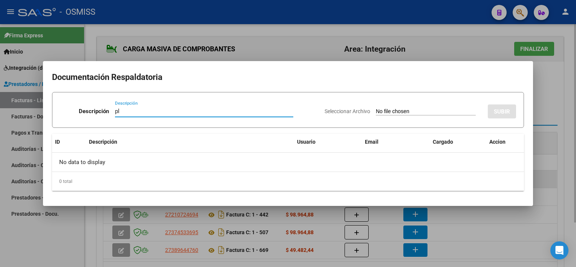
type input "pl"
click at [376, 108] on input "Seleccionar Archivo" at bounding box center [426, 111] width 100 height 7
type input "C:\fakepath\PL 1-87 ALVAREZ V PSICOL 09.pdf"
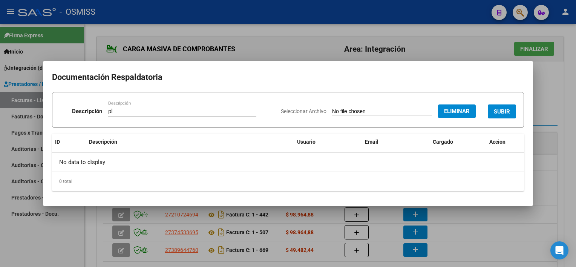
click at [505, 109] on span "SUBIR" at bounding box center [502, 111] width 16 height 7
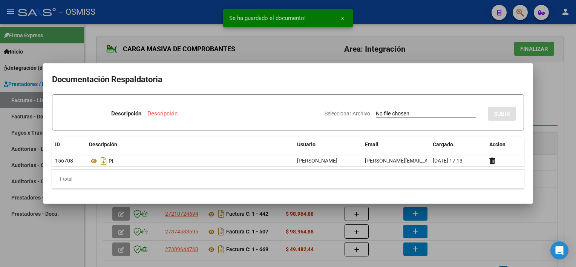
click at [496, 239] on div at bounding box center [288, 133] width 576 height 267
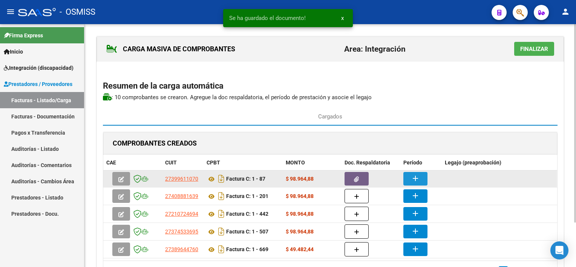
click at [419, 178] on mat-icon "add" at bounding box center [415, 178] width 9 height 9
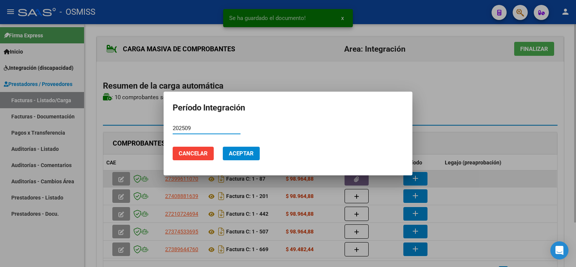
type input "202509"
click at [223, 147] on button "Aceptar" at bounding box center [241, 154] width 37 height 14
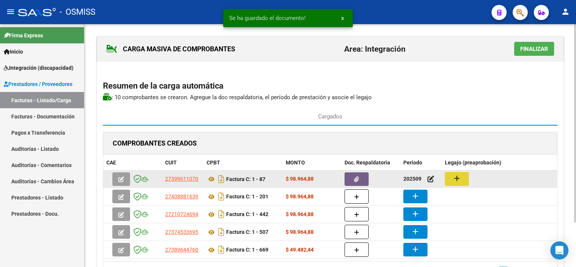
click at [462, 178] on button "add" at bounding box center [457, 179] width 24 height 14
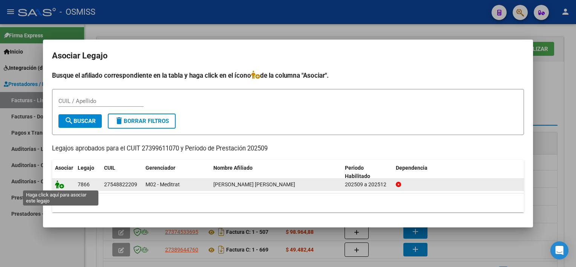
click at [60, 183] on icon at bounding box center [59, 184] width 9 height 8
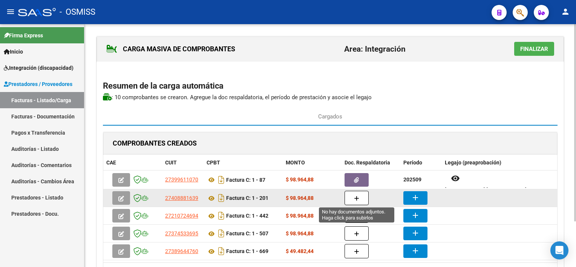
click at [353, 198] on button "button" at bounding box center [357, 198] width 24 height 14
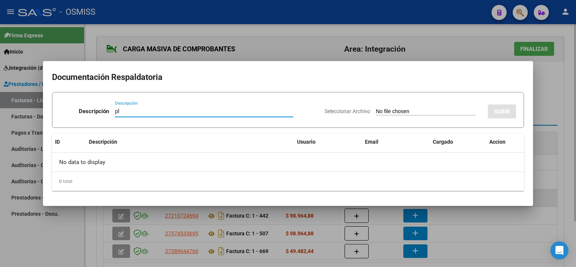
type input "pl"
click at [376, 108] on input "Seleccionar Archivo" at bounding box center [426, 111] width 100 height 7
type input "C:\fakepath\PL 1-201 LAZCANO V PSICOP 09.pdf"
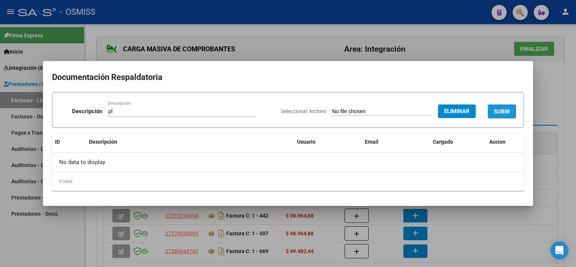
click at [501, 112] on span "SUBIR" at bounding box center [502, 111] width 16 height 7
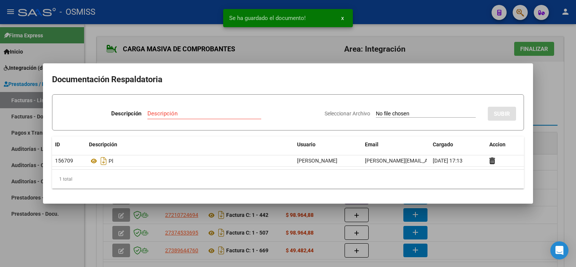
click at [469, 246] on div at bounding box center [288, 133] width 576 height 267
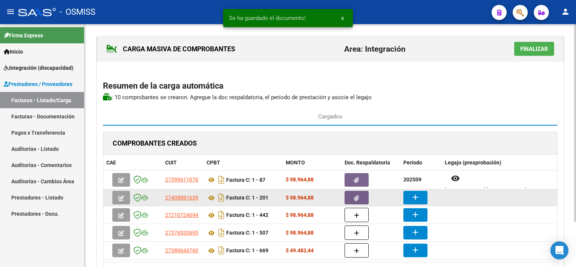
click at [419, 195] on mat-icon "add" at bounding box center [415, 197] width 9 height 9
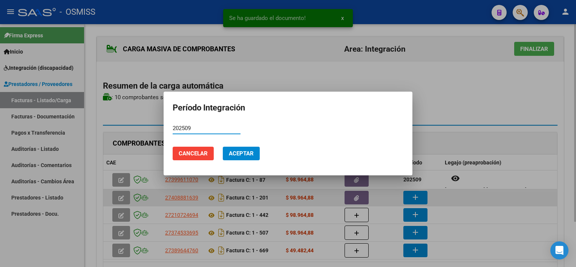
type input "202509"
click at [223, 147] on button "Aceptar" at bounding box center [241, 154] width 37 height 14
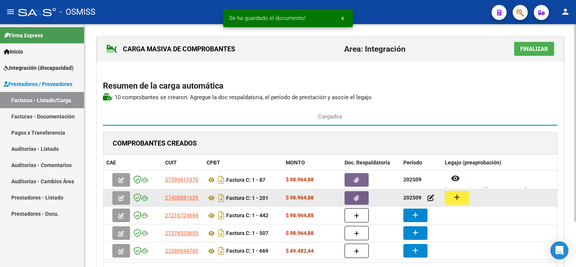
click at [466, 197] on button "add" at bounding box center [457, 198] width 24 height 14
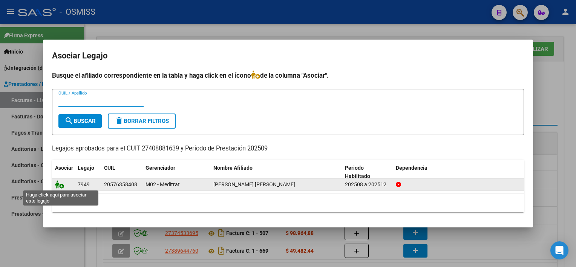
click at [63, 184] on icon at bounding box center [59, 184] width 9 height 8
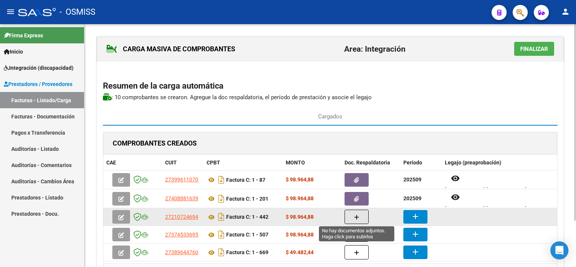
click at [353, 214] on button "button" at bounding box center [357, 217] width 24 height 14
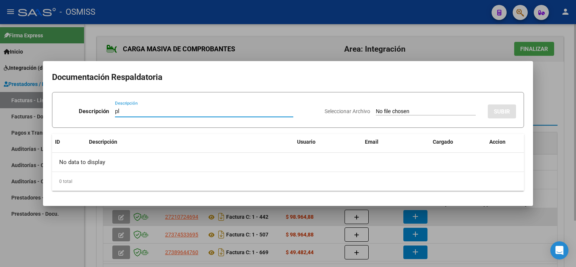
type input "pl"
click at [376, 108] on input "Seleccionar Archivo" at bounding box center [426, 111] width 100 height 7
type input "C:\fakepath\PL 1-442 AGUERO G FONO 09.pdf"
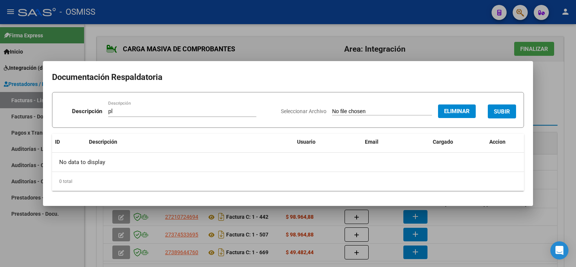
click at [498, 112] on span "SUBIR" at bounding box center [502, 111] width 16 height 7
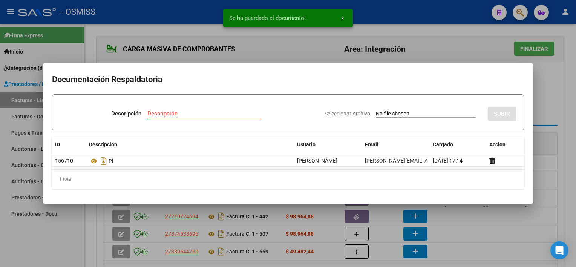
click at [471, 237] on div at bounding box center [288, 133] width 576 height 267
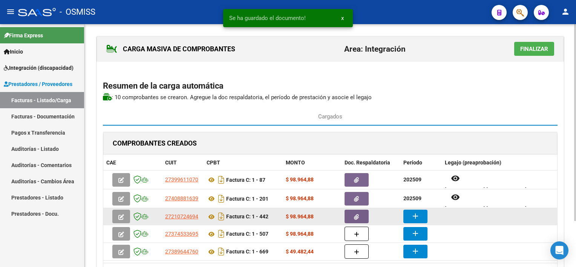
click at [416, 214] on mat-icon "add" at bounding box center [415, 216] width 9 height 9
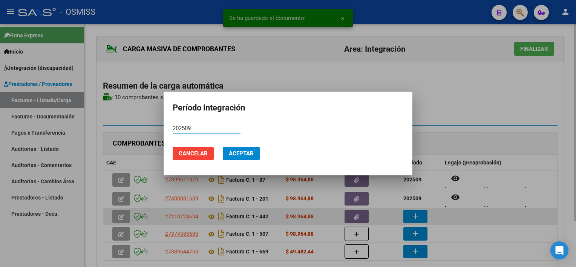
type input "202509"
click at [223, 147] on button "Aceptar" at bounding box center [241, 154] width 37 height 14
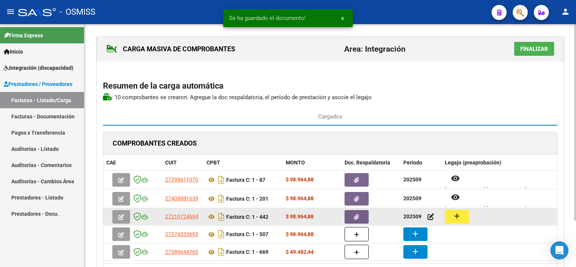
click at [463, 212] on button "add" at bounding box center [457, 217] width 24 height 14
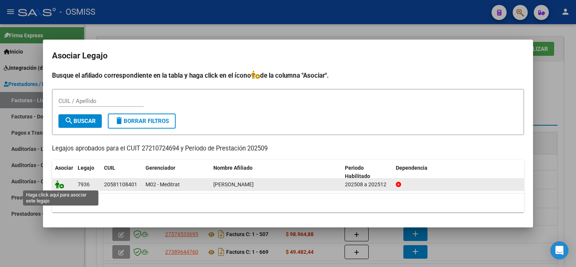
click at [58, 180] on icon at bounding box center [59, 184] width 9 height 8
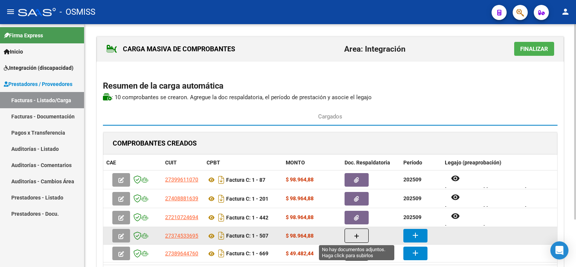
click at [354, 232] on span "button" at bounding box center [356, 235] width 5 height 7
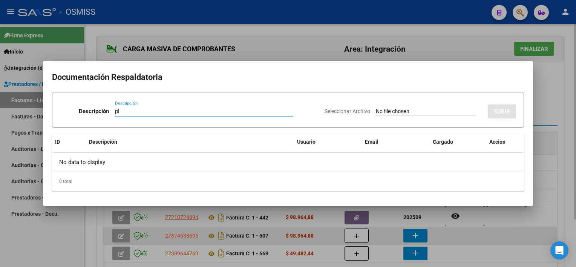
type input "pl"
click at [376, 108] on input "Seleccionar Archivo" at bounding box center [426, 111] width 100 height 7
type input "C:\fakepath\PL 1-507 AGUERO G TO 09.pdf"
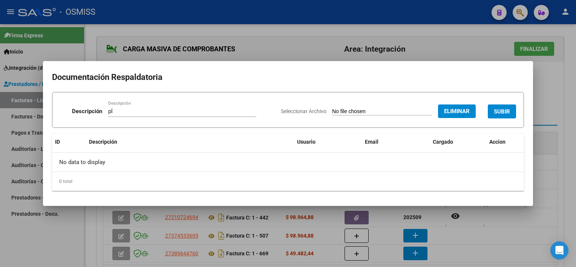
click at [503, 111] on span "SUBIR" at bounding box center [502, 111] width 16 height 7
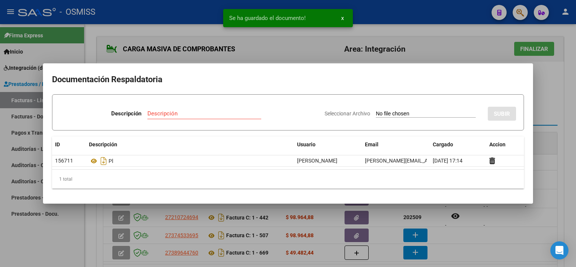
click at [419, 235] on div at bounding box center [288, 133] width 576 height 267
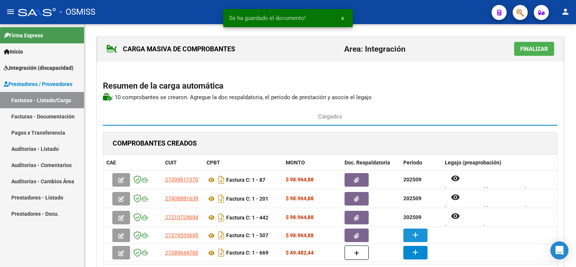
click at [419, 235] on mat-icon "add" at bounding box center [415, 234] width 9 height 9
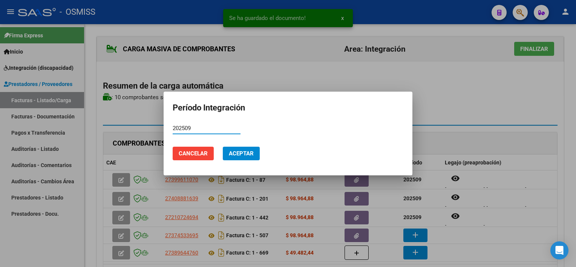
type input "202509"
click at [223, 147] on button "Aceptar" at bounding box center [241, 154] width 37 height 14
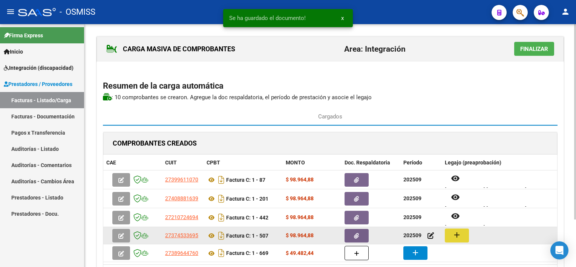
click at [453, 234] on mat-icon "add" at bounding box center [457, 234] width 9 height 9
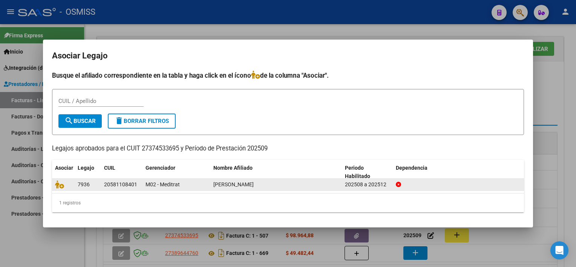
click at [60, 189] on datatable-body-cell at bounding box center [63, 185] width 23 height 12
click at [60, 184] on icon at bounding box center [59, 184] width 9 height 8
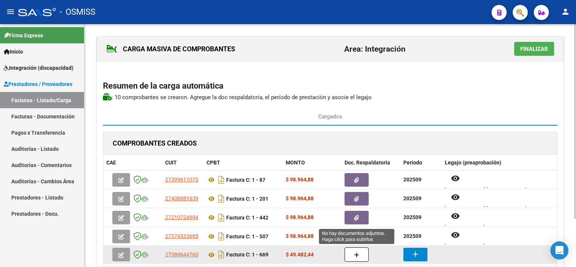
click at [353, 255] on button "button" at bounding box center [357, 254] width 24 height 14
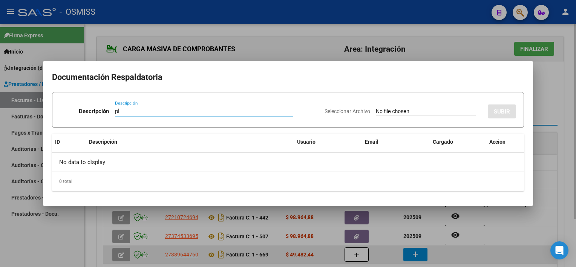
type input "pl"
click at [376, 108] on input "Seleccionar Archivo" at bounding box center [426, 111] width 100 height 7
type input "C:\fakepath\PL 1-669 VERA R MEDITRAT PSP 08.pdf"
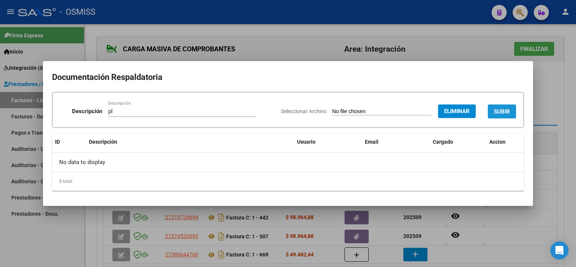
click at [497, 109] on span "SUBIR" at bounding box center [502, 111] width 16 height 7
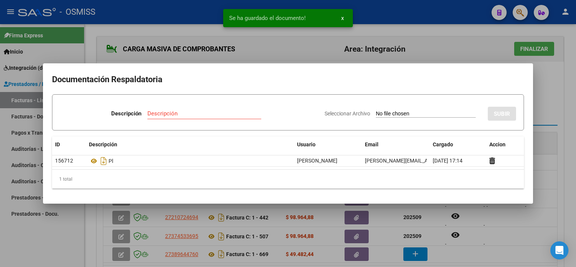
click at [415, 259] on div at bounding box center [288, 133] width 576 height 267
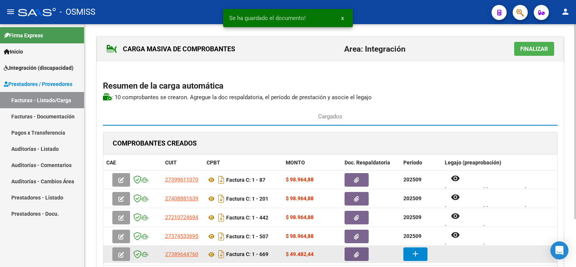
click at [418, 252] on mat-icon "add" at bounding box center [415, 253] width 9 height 9
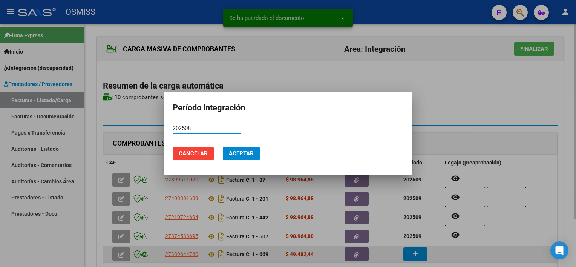
type input "202508"
click at [223, 147] on button "Aceptar" at bounding box center [241, 154] width 37 height 14
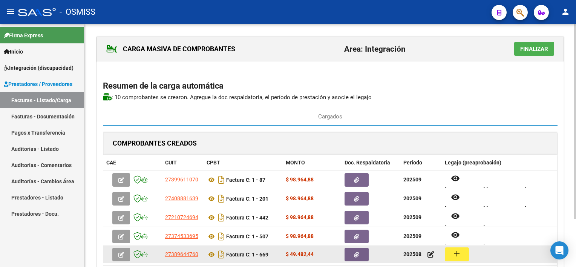
click at [460, 255] on mat-icon "add" at bounding box center [457, 253] width 9 height 9
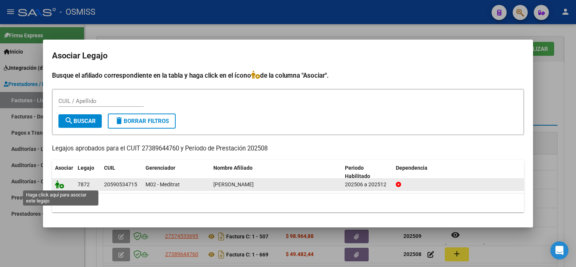
click at [56, 183] on icon at bounding box center [59, 184] width 9 height 8
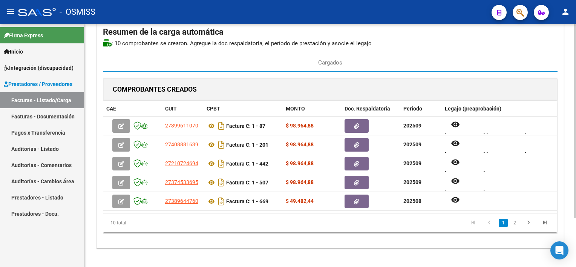
scroll to position [57, 0]
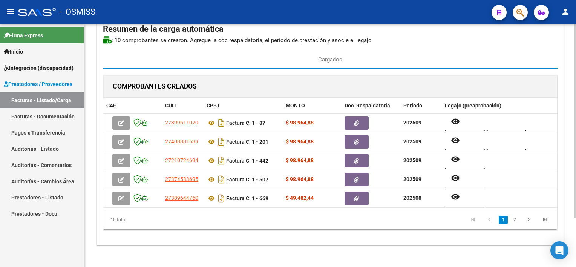
click at [576, 140] on html "menu - OSMISS person Firma Express Inicio Instructivos Contacto OS Integración …" at bounding box center [288, 133] width 576 height 267
click at [513, 223] on li "2" at bounding box center [514, 220] width 11 height 13
click at [515, 217] on link "2" at bounding box center [514, 220] width 9 height 8
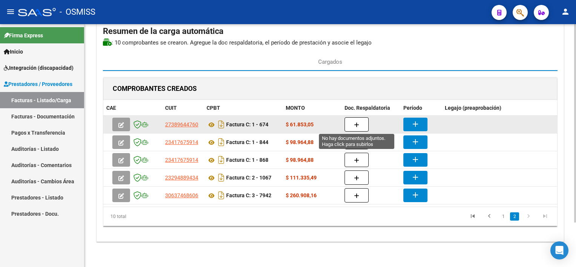
click at [356, 124] on icon "button" at bounding box center [356, 125] width 5 height 6
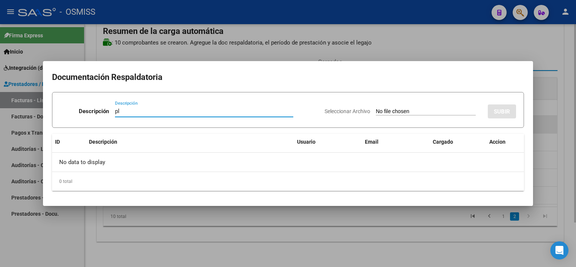
type input "pl"
click at [376, 108] on input "Seleccionar Archivo" at bounding box center [426, 111] width 100 height 7
type input "C:\fakepath\PL 1-674 VERA R MEDITRAT PSP 09.pdf"
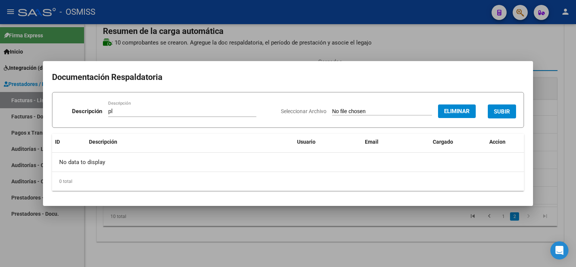
click at [496, 111] on span "SUBIR" at bounding box center [502, 111] width 16 height 7
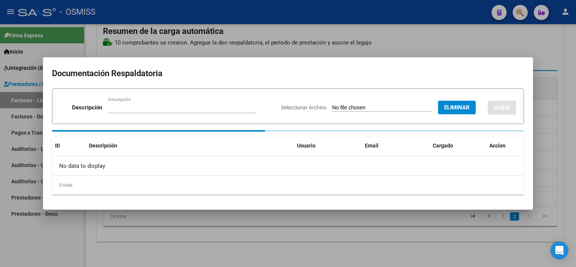
scroll to position [54, 0]
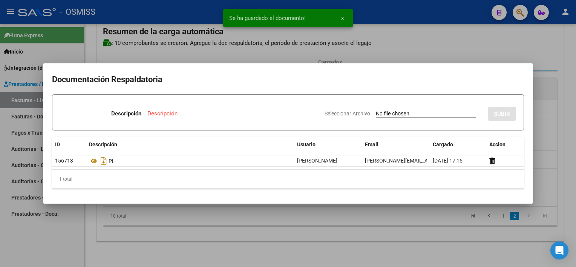
click at [397, 241] on div at bounding box center [288, 133] width 576 height 267
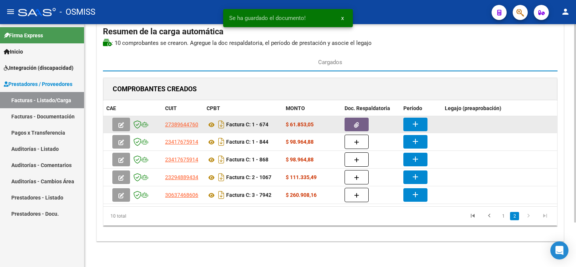
click at [412, 122] on mat-icon "add" at bounding box center [415, 124] width 9 height 9
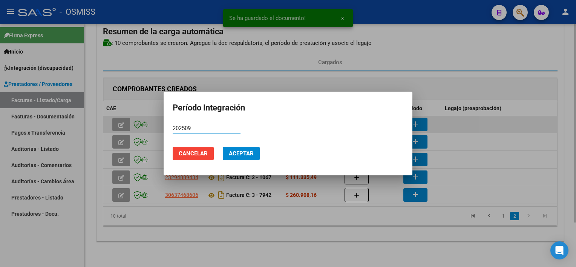
type input "202509"
click at [223, 147] on button "Aceptar" at bounding box center [241, 154] width 37 height 14
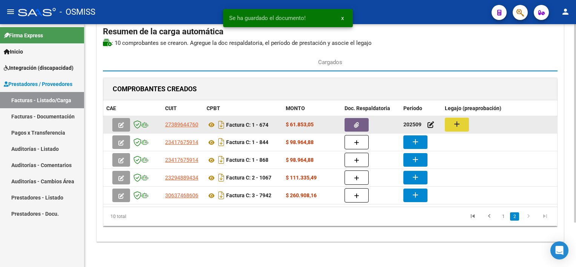
click at [456, 124] on mat-icon "add" at bounding box center [457, 124] width 9 height 9
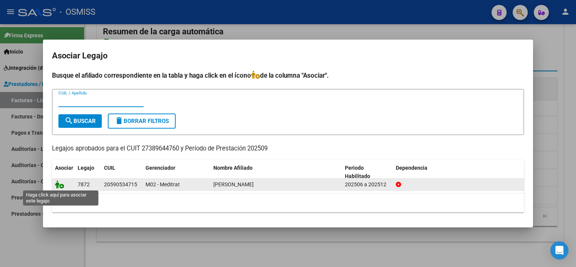
click at [61, 184] on icon at bounding box center [59, 184] width 9 height 8
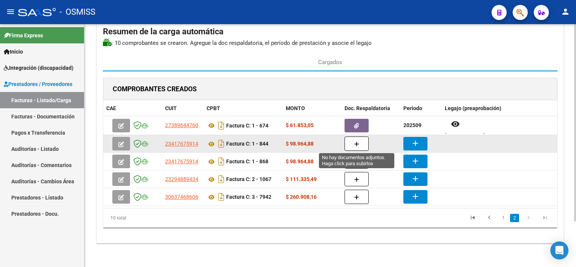
click at [358, 141] on icon "button" at bounding box center [356, 144] width 5 height 6
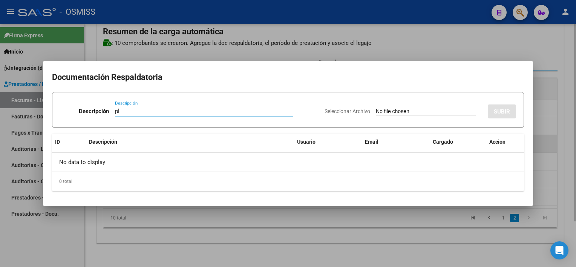
type input "pl"
click at [376, 108] on input "Seleccionar Archivo" at bounding box center [426, 111] width 100 height 7
type input "C:\fakepath\PL 1-844 LAZCANO V FONO 08.pdf"
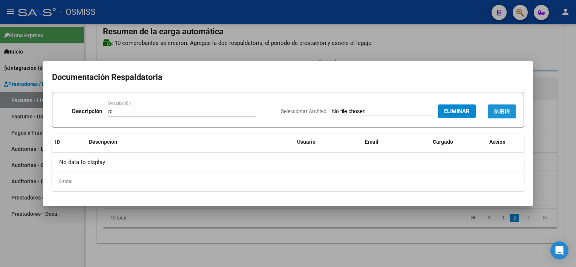
click at [502, 114] on span "SUBIR" at bounding box center [502, 111] width 16 height 7
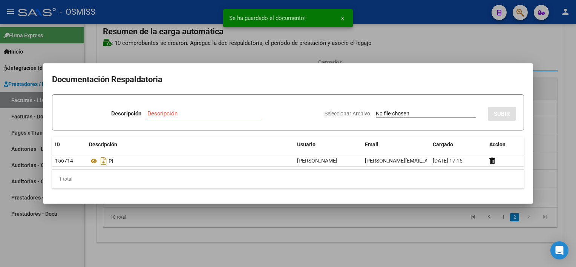
click at [423, 244] on div at bounding box center [288, 133] width 576 height 267
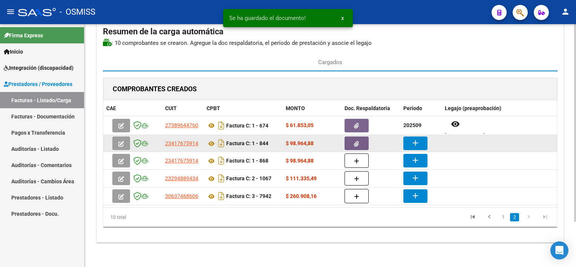
click at [413, 144] on mat-icon "add" at bounding box center [415, 142] width 9 height 9
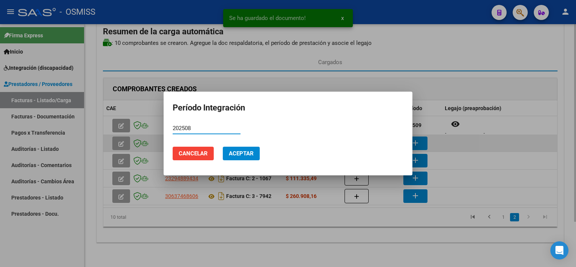
type input "202508"
click at [223, 147] on button "Aceptar" at bounding box center [241, 154] width 37 height 14
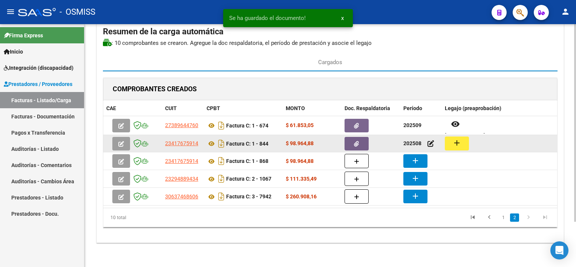
click at [453, 143] on mat-icon "add" at bounding box center [457, 142] width 9 height 9
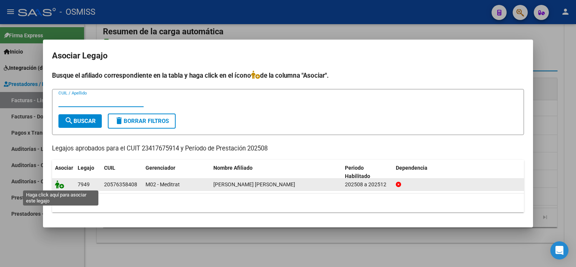
click at [56, 183] on icon at bounding box center [59, 184] width 9 height 8
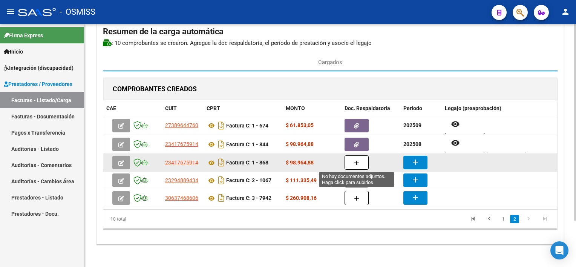
click at [350, 163] on button "button" at bounding box center [357, 162] width 24 height 14
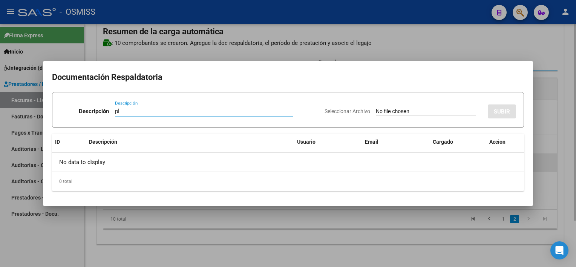
type input "pl"
click at [376, 108] on input "Seleccionar Archivo" at bounding box center [426, 111] width 100 height 7
type input "C:\fakepath\PL 1-868 LAZCANO V FONO 09.pdf"
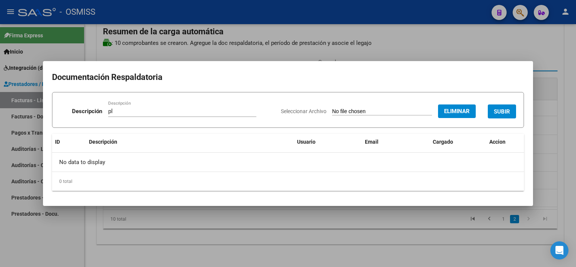
click at [507, 107] on button "SUBIR" at bounding box center [502, 111] width 28 height 14
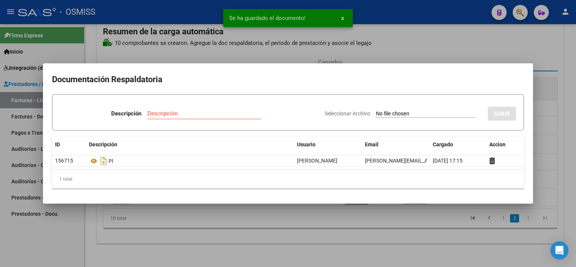
click at [448, 237] on div at bounding box center [288, 133] width 576 height 267
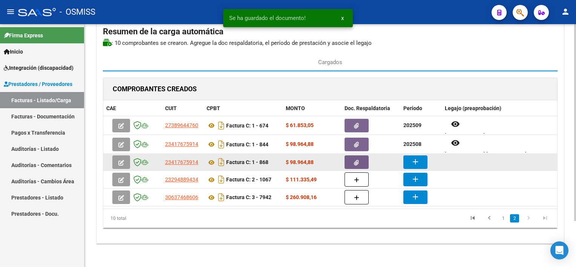
click at [416, 162] on mat-icon "add" at bounding box center [415, 161] width 9 height 9
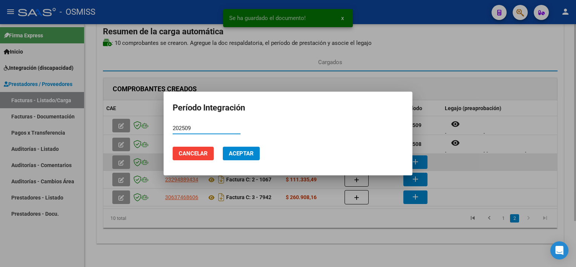
type input "202509"
click at [223, 147] on button "Aceptar" at bounding box center [241, 154] width 37 height 14
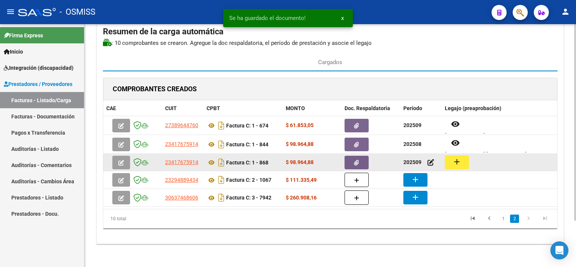
click at [460, 160] on mat-icon "add" at bounding box center [457, 161] width 9 height 9
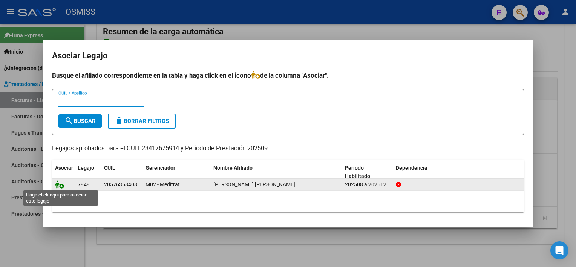
click at [57, 187] on icon at bounding box center [59, 184] width 9 height 8
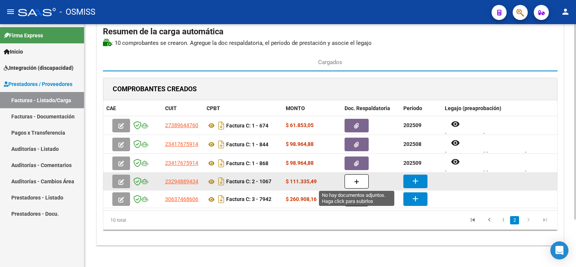
click at [353, 181] on button "button" at bounding box center [357, 181] width 24 height 14
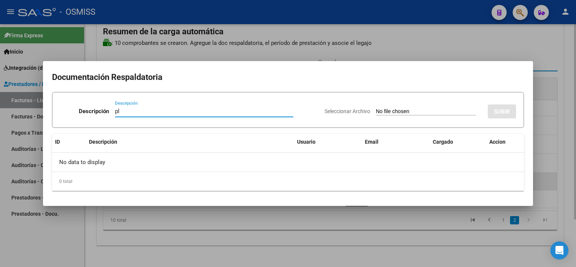
type input "pl"
click at [376, 108] on input "Seleccionar Archivo" at bounding box center [426, 111] width 100 height 7
type input "C:\fakepath\PL 2-1067 ALVAREZ V PSICOP 09.pdf"
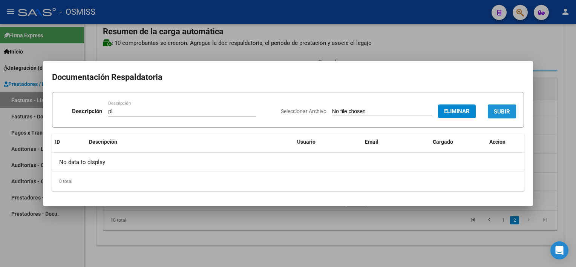
click at [505, 112] on span "SUBIR" at bounding box center [502, 111] width 16 height 7
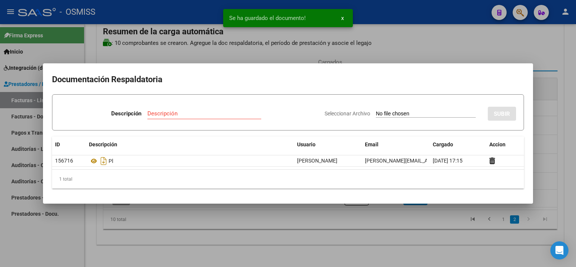
click at [446, 214] on div at bounding box center [288, 133] width 576 height 267
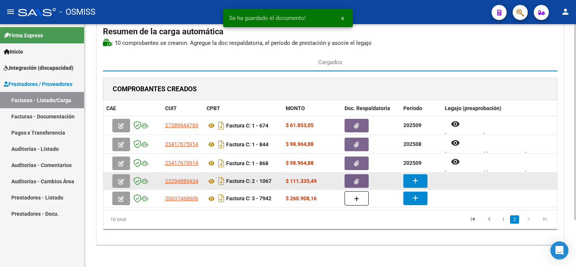
click at [410, 180] on button "add" at bounding box center [416, 181] width 24 height 14
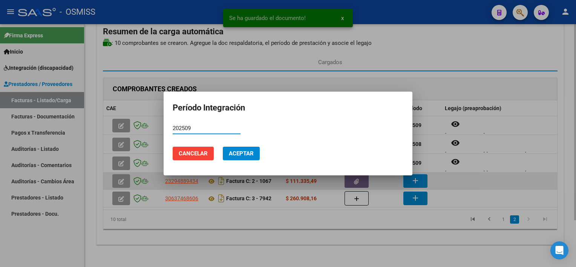
type input "202509"
click at [223, 147] on button "Aceptar" at bounding box center [241, 154] width 37 height 14
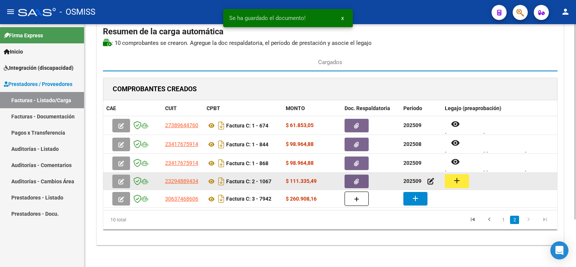
click at [454, 177] on mat-icon "add" at bounding box center [457, 180] width 9 height 9
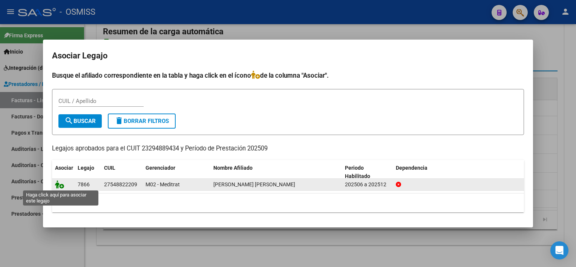
click at [56, 185] on icon at bounding box center [59, 184] width 9 height 8
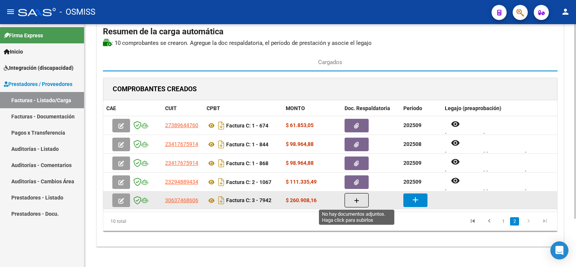
click at [359, 198] on button "button" at bounding box center [357, 200] width 24 height 14
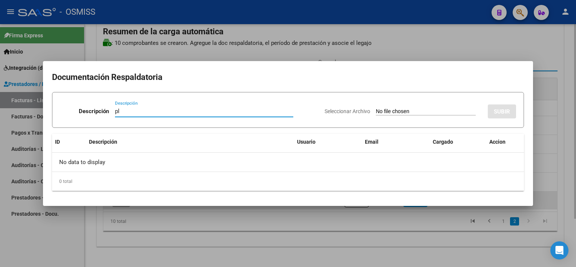
type input "pl"
click at [376, 108] on input "Seleccionar Archivo" at bounding box center [426, 111] width 100 height 7
type input "C:\fakepath\PL 3-7942 FLORES E ET 09.pdf"
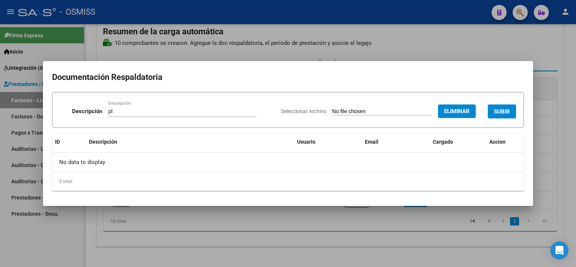
click at [509, 112] on span "SUBIR" at bounding box center [502, 111] width 16 height 7
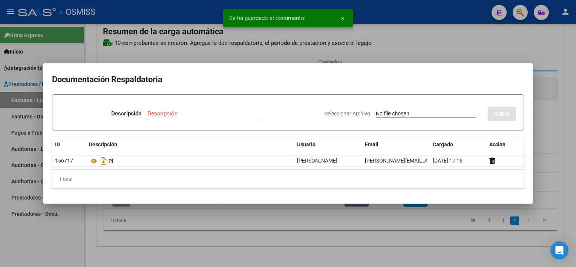
click at [406, 228] on div at bounding box center [288, 133] width 576 height 267
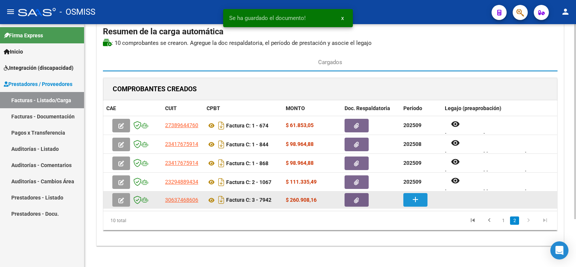
click at [415, 201] on mat-icon "add" at bounding box center [415, 199] width 9 height 9
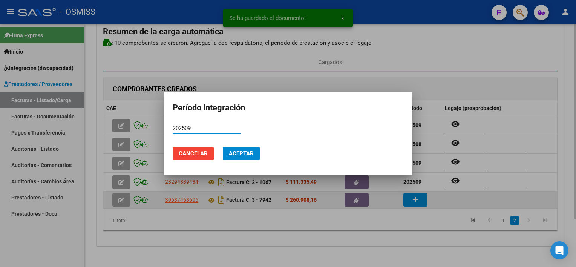
type input "202509"
click at [223, 147] on button "Aceptar" at bounding box center [241, 154] width 37 height 14
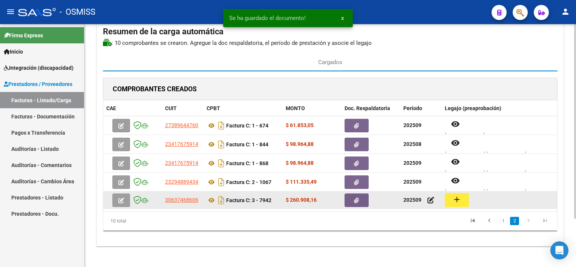
click at [461, 195] on mat-icon "add" at bounding box center [457, 199] width 9 height 9
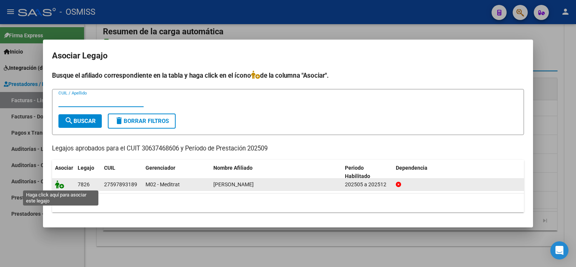
click at [60, 183] on icon at bounding box center [59, 184] width 9 height 8
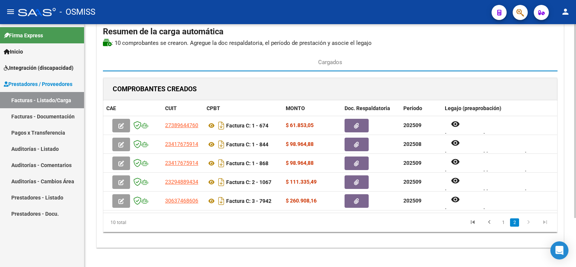
drag, startPoint x: 573, startPoint y: 134, endPoint x: 576, endPoint y: 187, distance: 53.6
click at [576, 187] on html "menu - OSMISS person Firma Express Inicio Instructivos Contacto OS Integración …" at bounding box center [288, 133] width 576 height 267
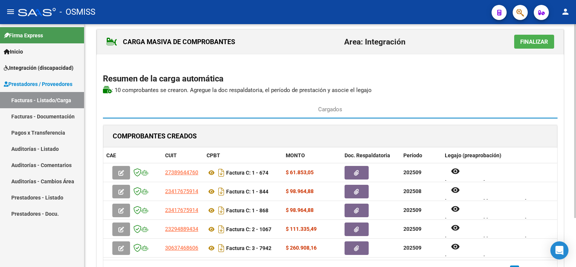
scroll to position [0, 0]
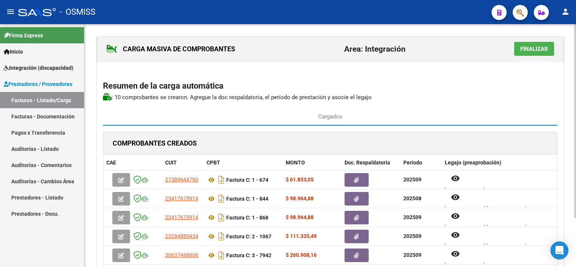
click at [575, 119] on div at bounding box center [576, 121] width 2 height 194
click at [532, 46] on span "Finalizar" at bounding box center [535, 49] width 28 height 7
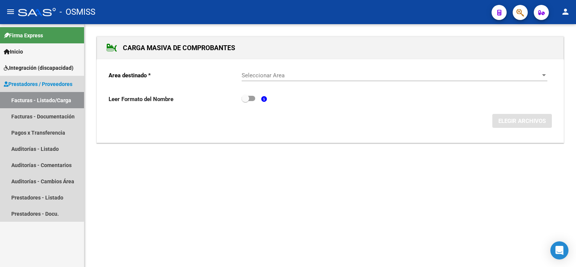
click at [41, 101] on link "Facturas - Listado/Carga" at bounding box center [42, 100] width 84 height 16
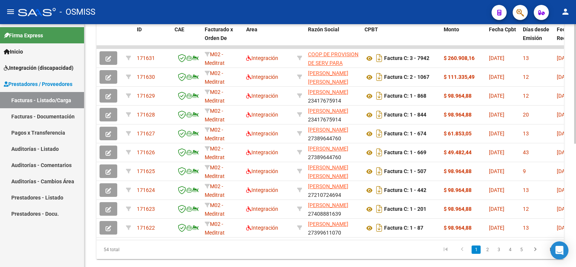
scroll to position [232, 0]
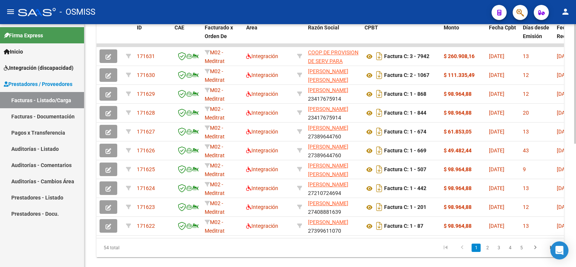
click at [576, 195] on html "menu - OSMISS person Firma Express Inicio Instructivos Contacto OS Integración …" at bounding box center [288, 133] width 576 height 267
